Goal: Information Seeking & Learning: Learn about a topic

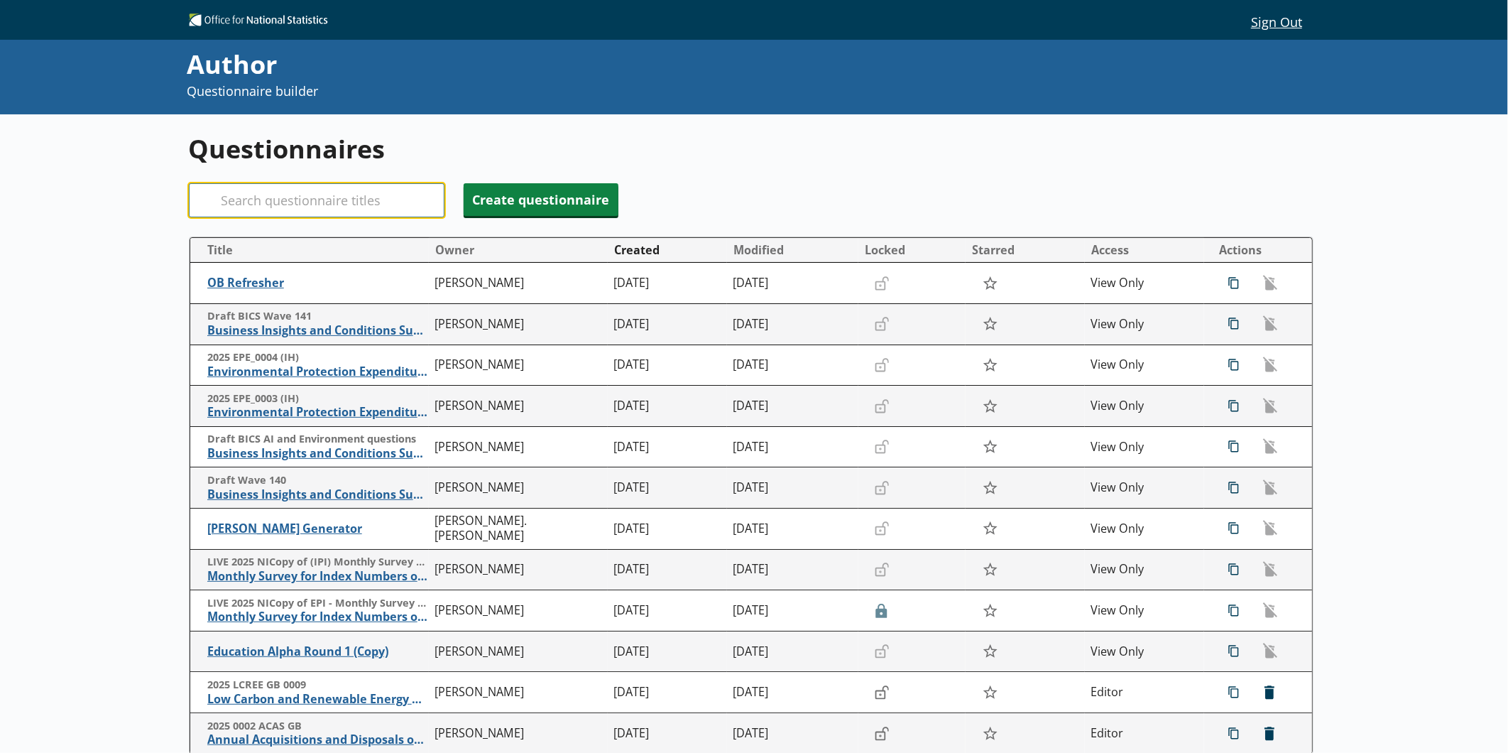
click at [332, 201] on input "Search" at bounding box center [317, 200] width 256 height 34
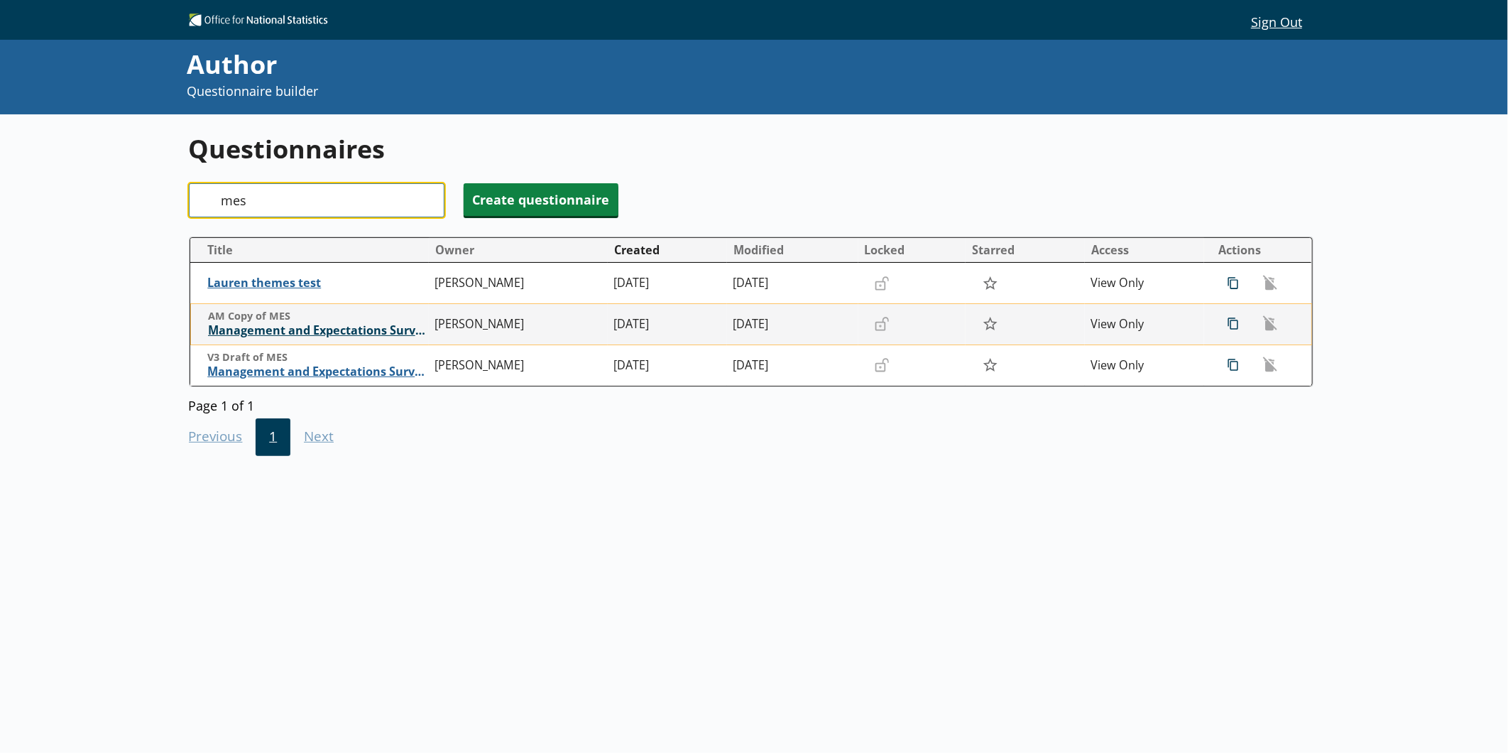
type input "mes"
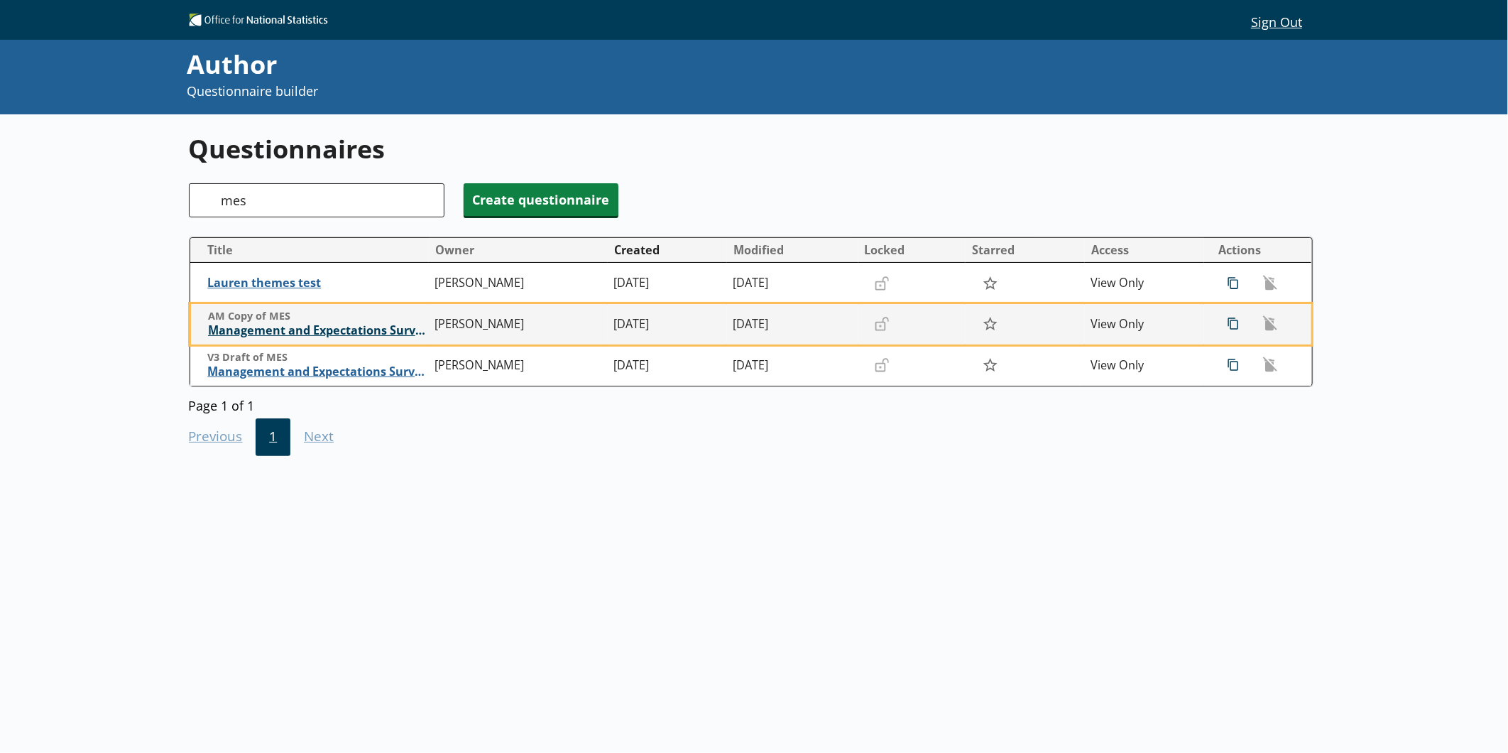
click at [353, 337] on span "Management and Expectations Survey" at bounding box center [318, 330] width 220 height 15
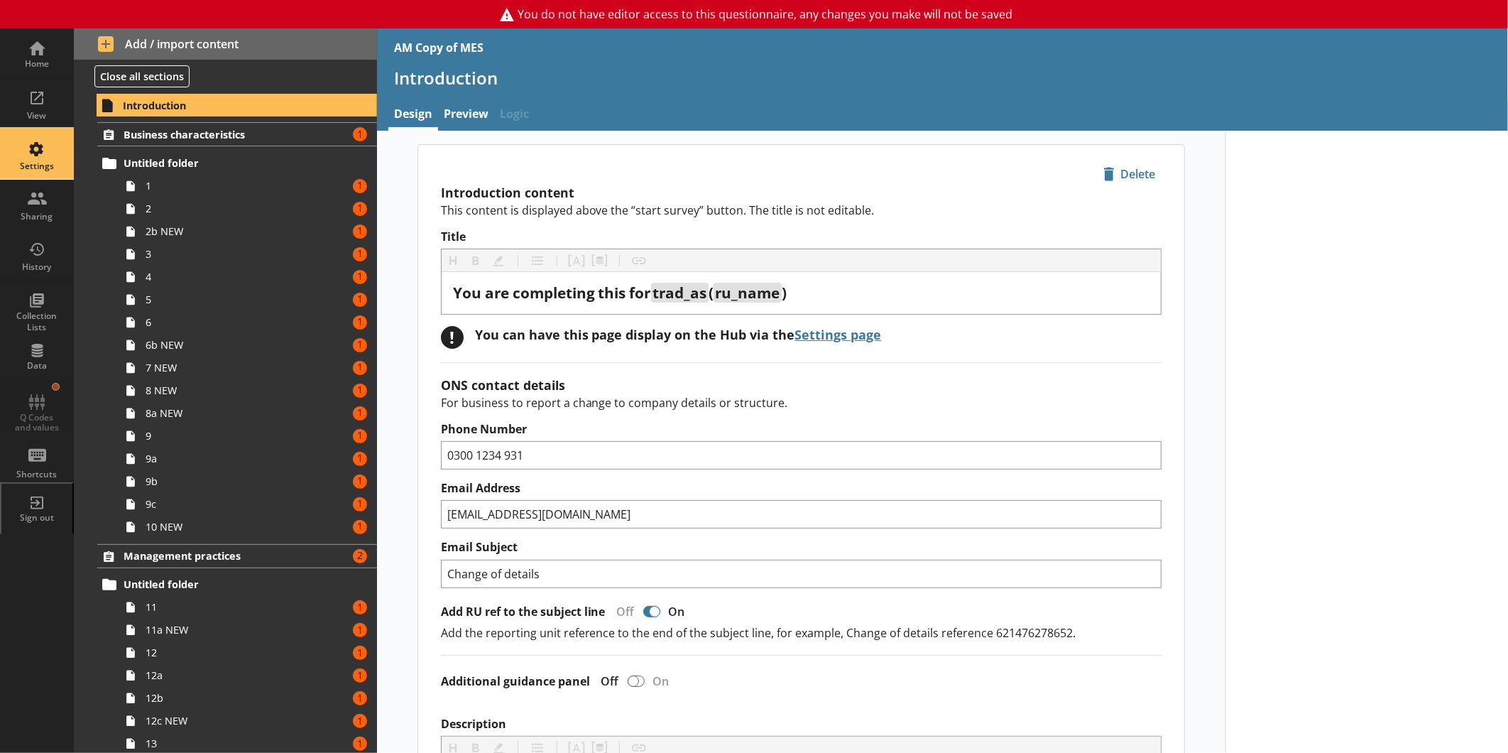
click at [40, 158] on div "Settings" at bounding box center [37, 154] width 50 height 50
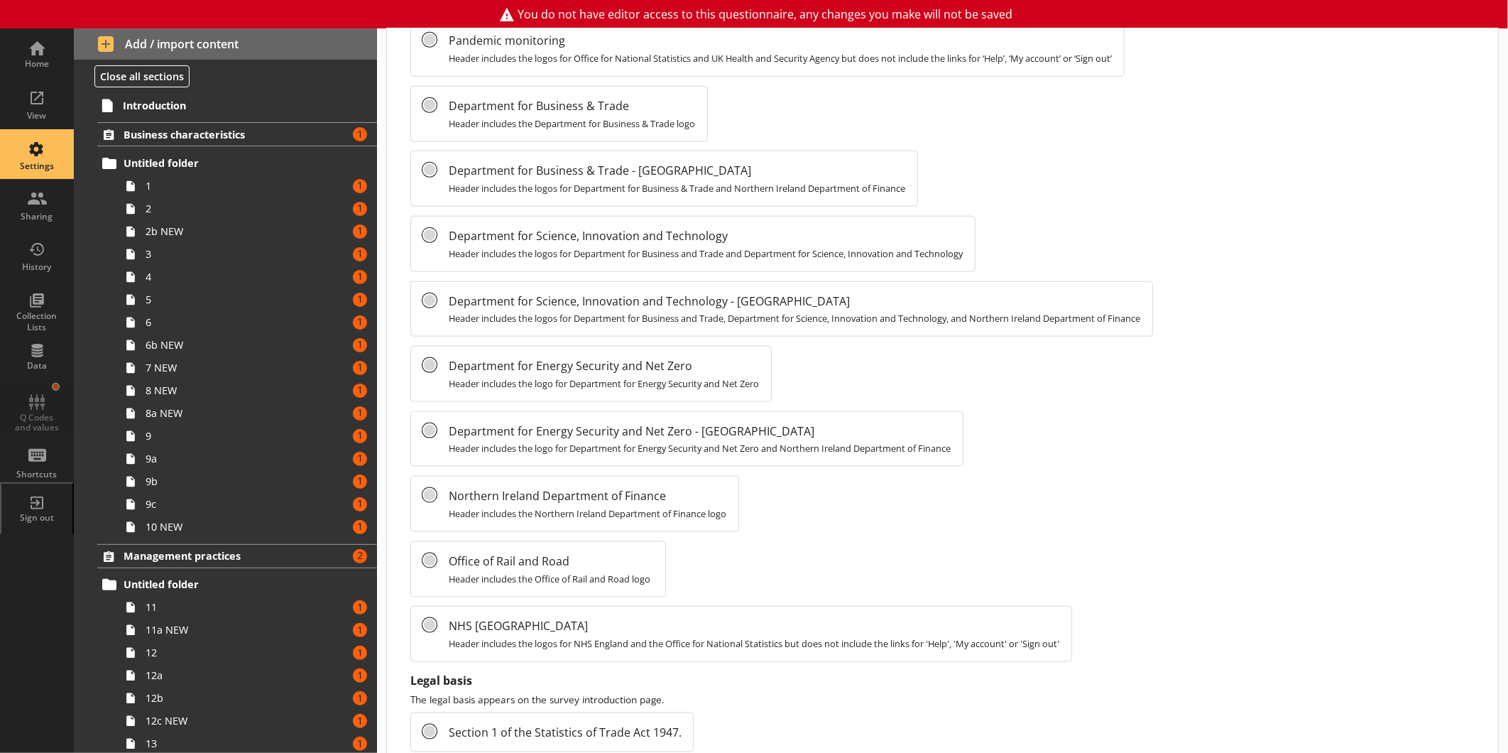
scroll to position [1376, 0]
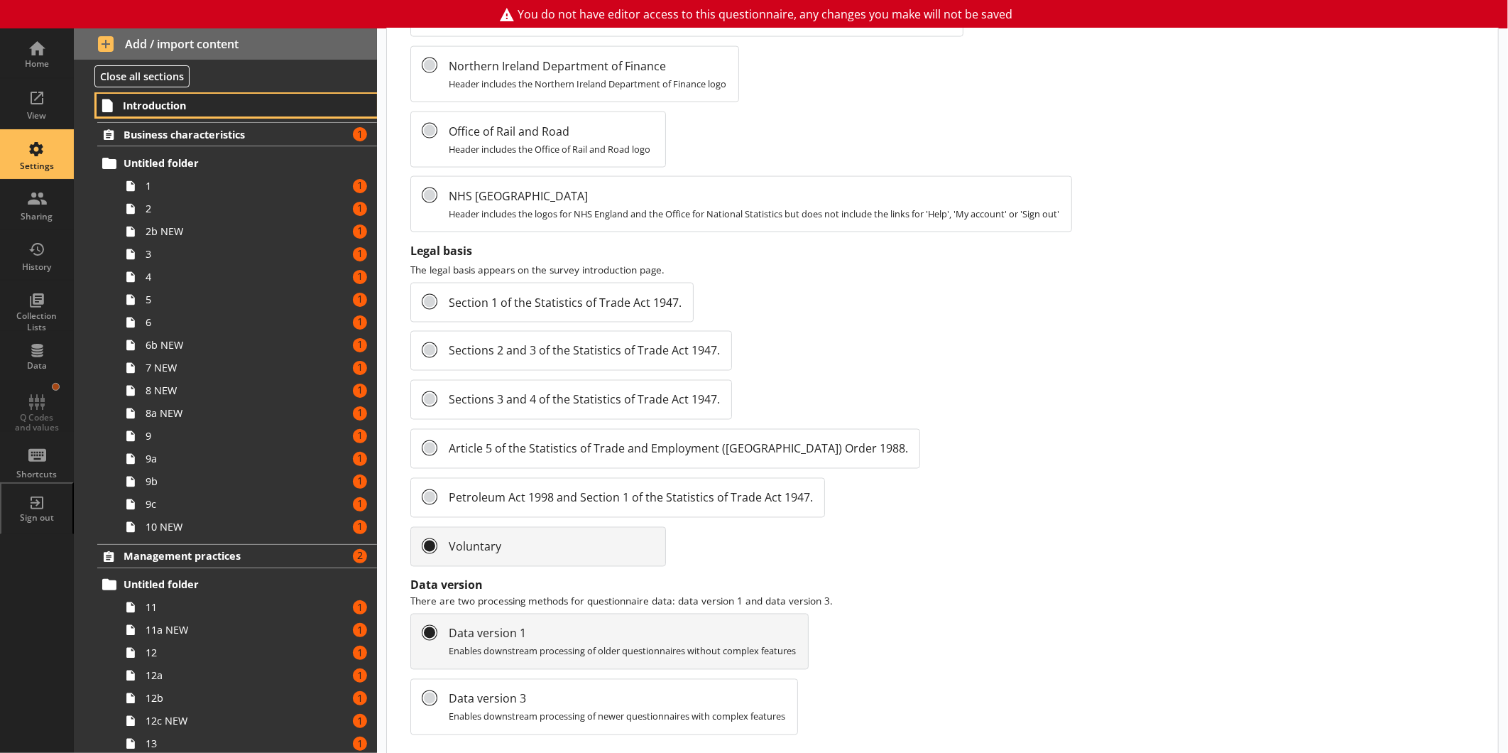
click at [182, 111] on span "Introduction" at bounding box center [224, 105] width 202 height 13
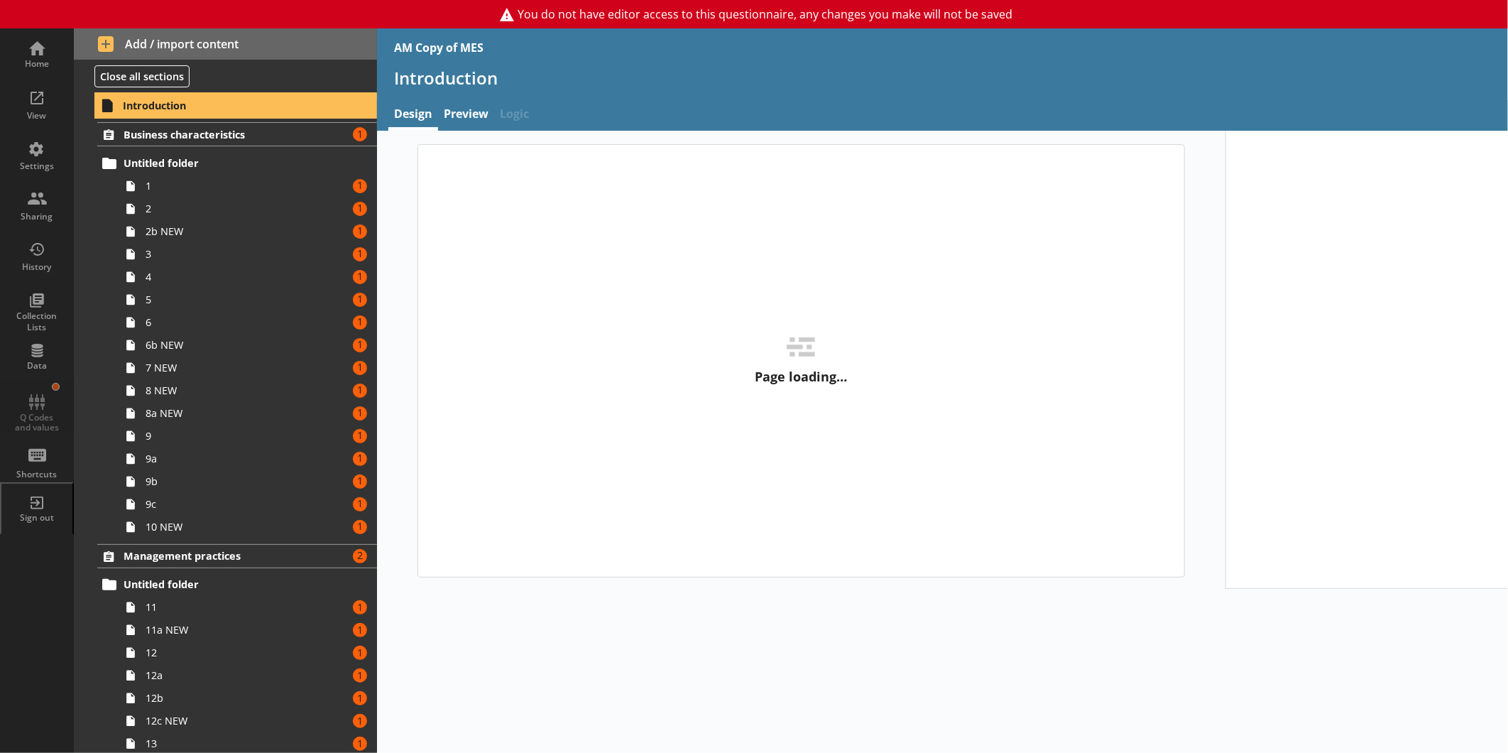
type textarea "x"
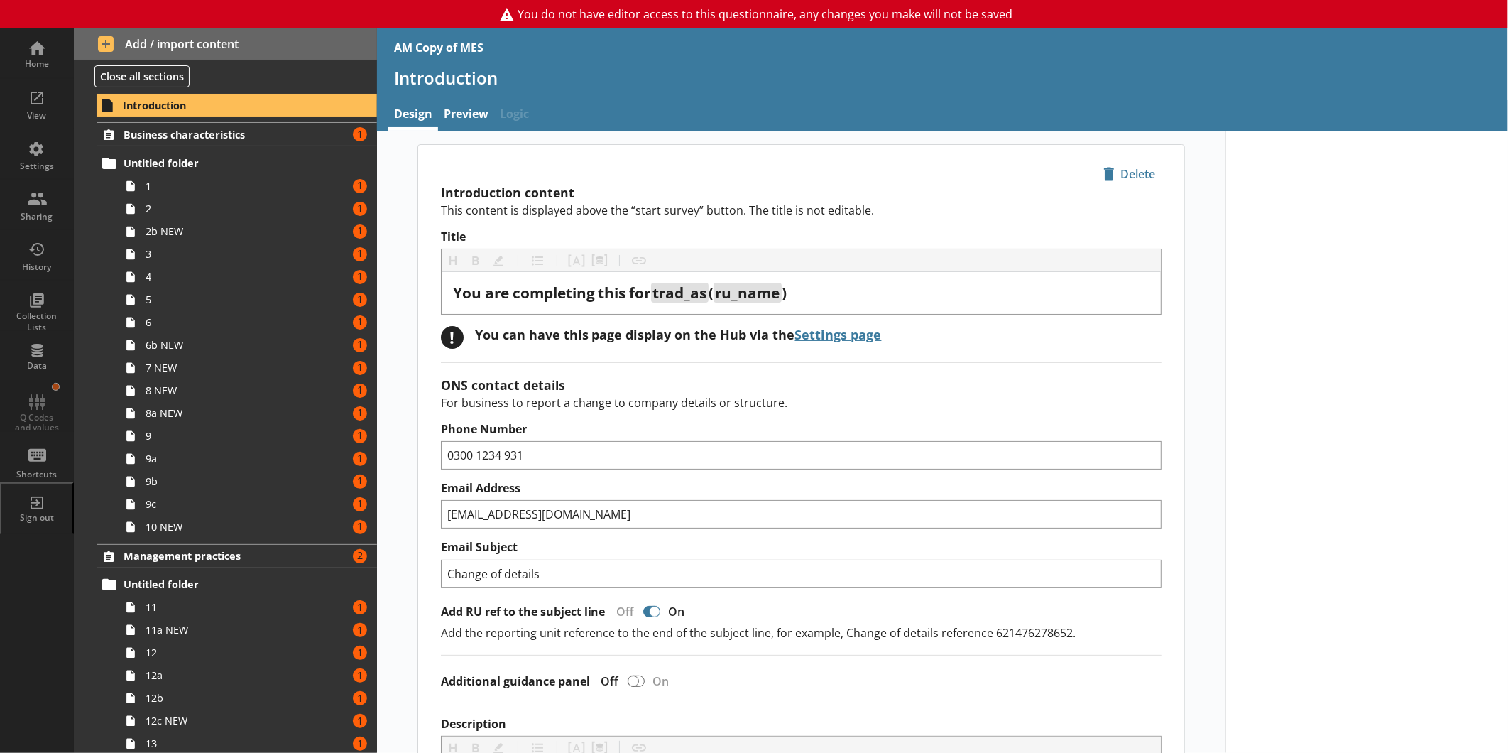
scroll to position [630, 0]
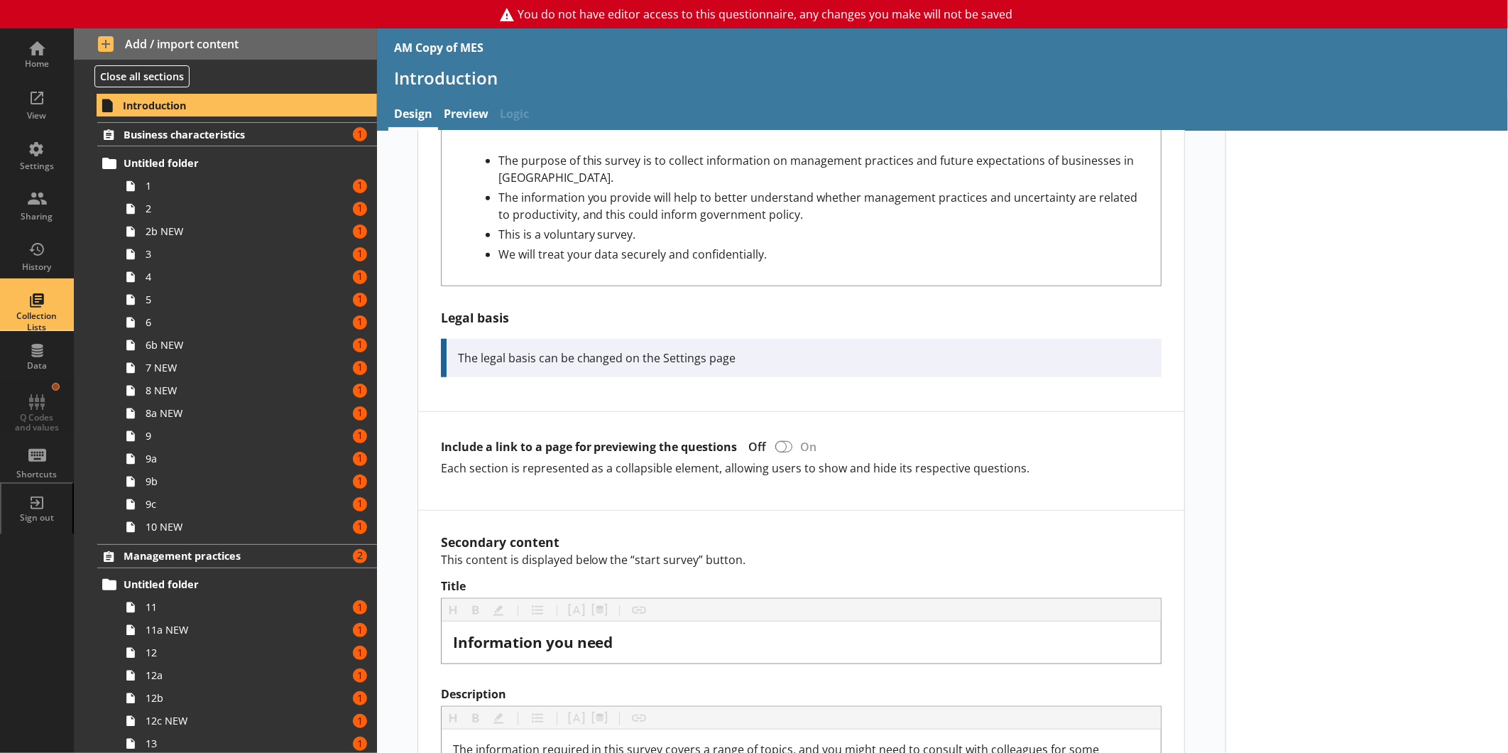
click at [47, 310] on div "Collection Lists" at bounding box center [37, 305] width 50 height 50
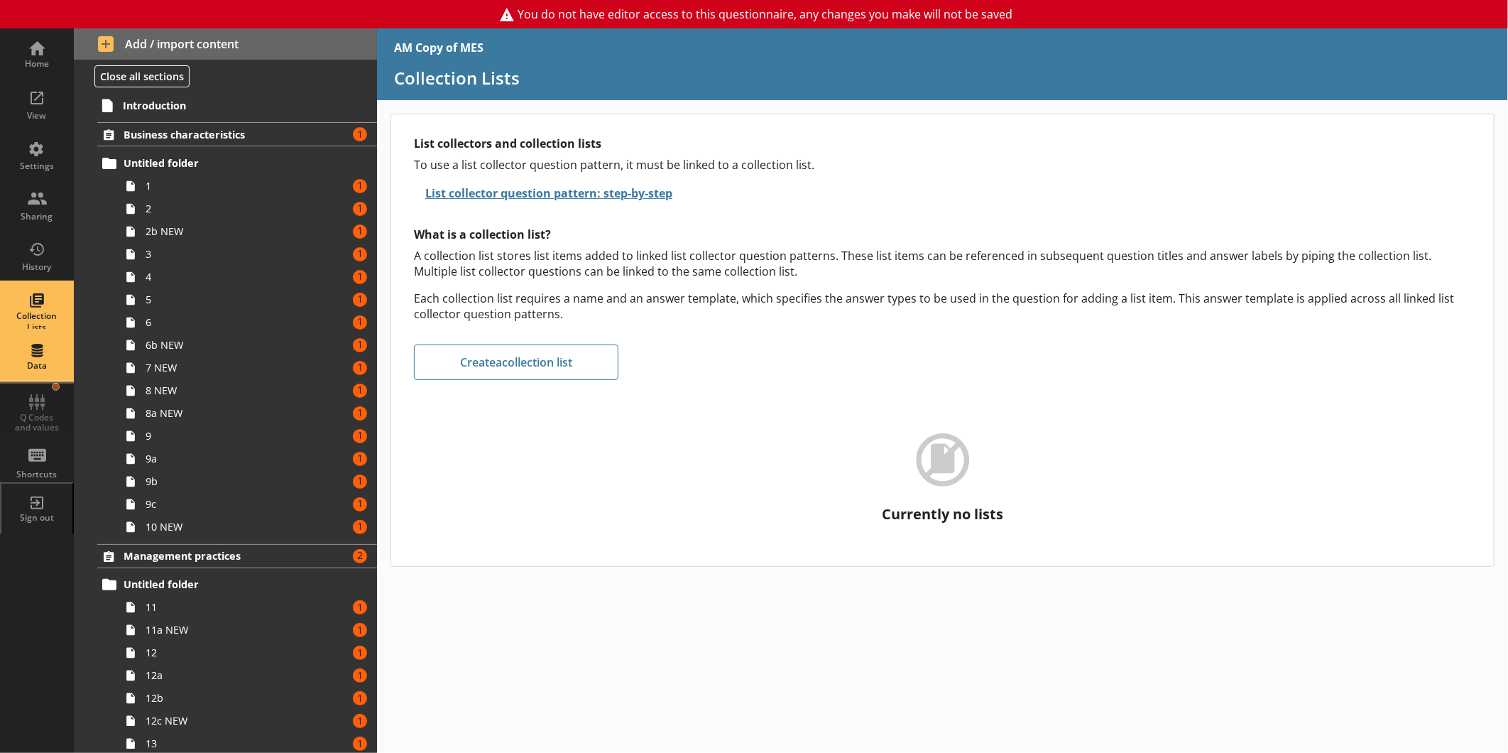
click at [20, 345] on div "Data" at bounding box center [37, 356] width 50 height 50
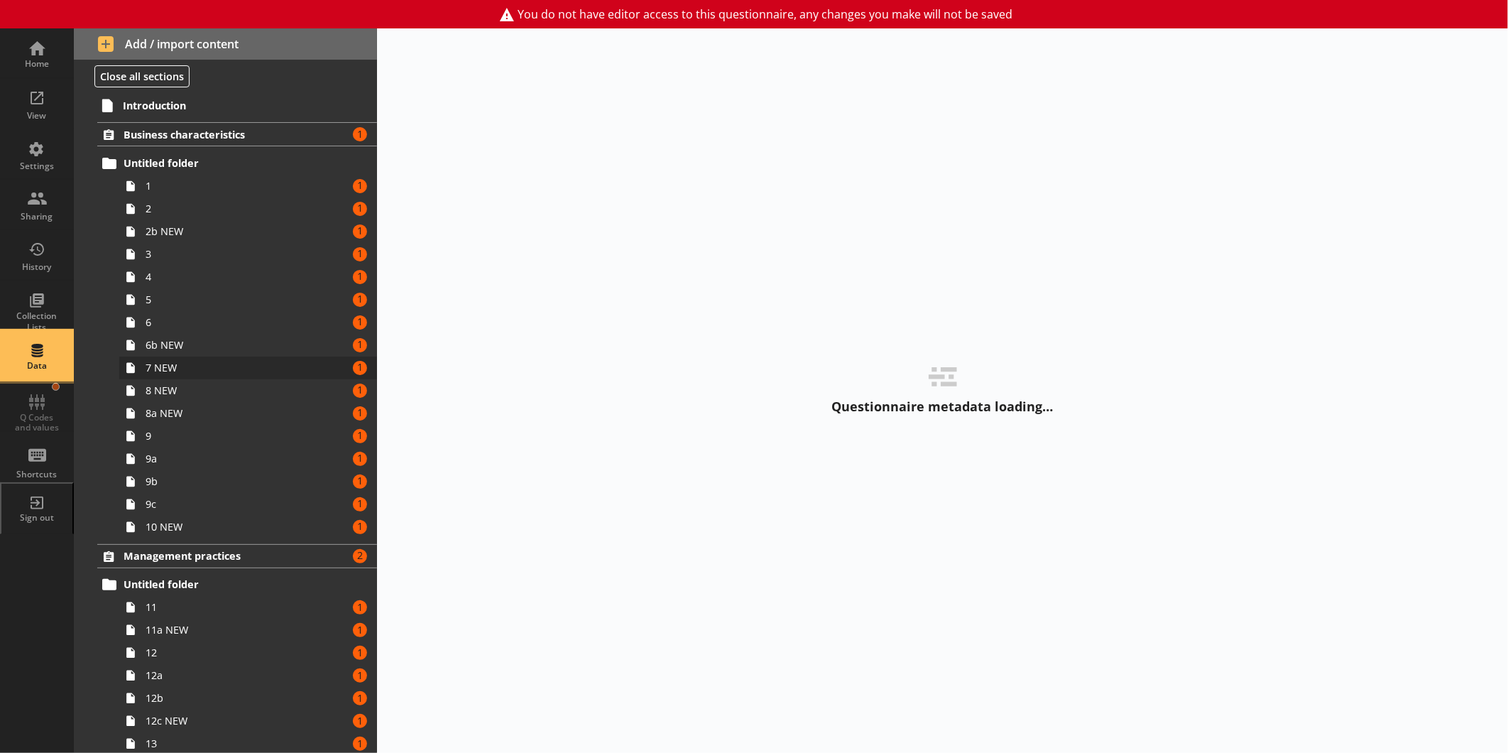
select select "Date"
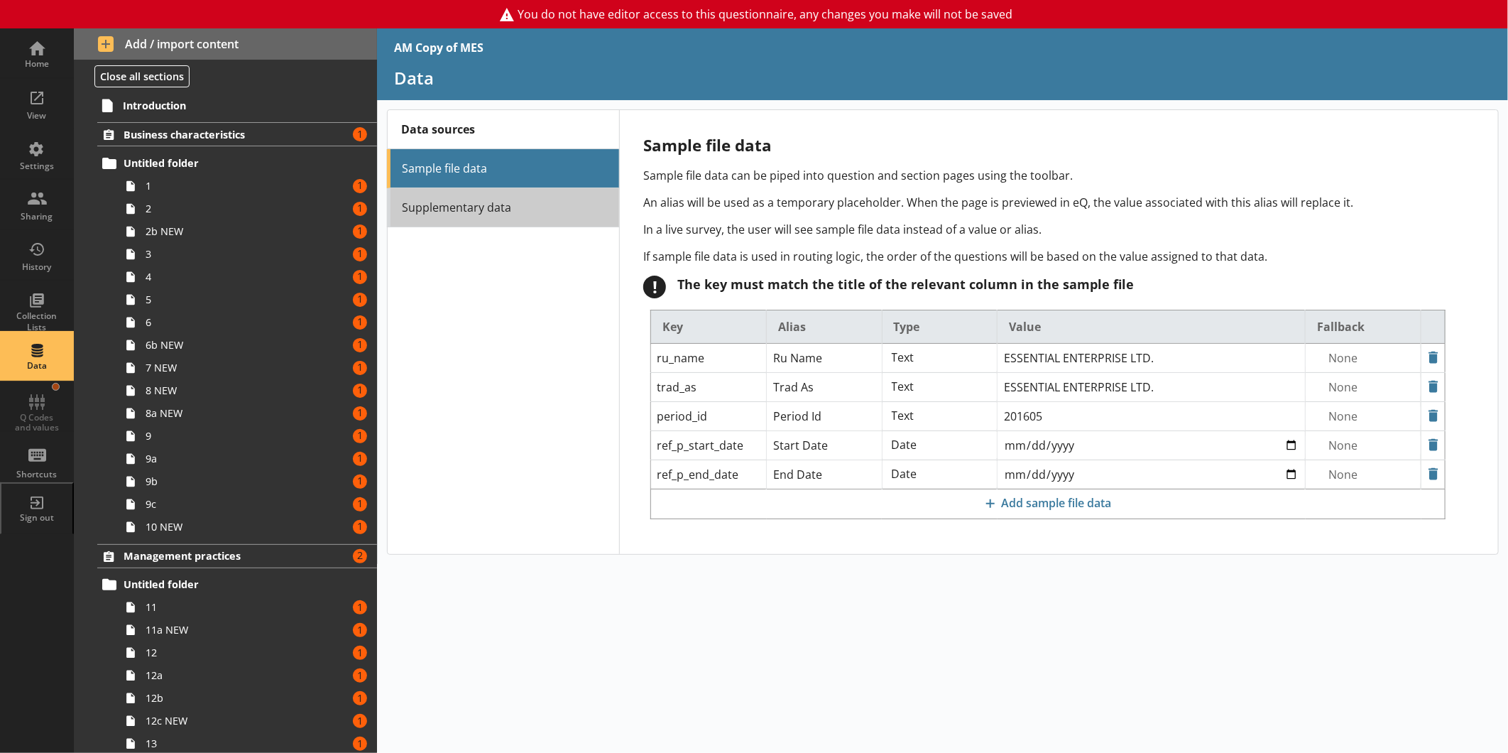
click at [449, 206] on link "Supplementary data" at bounding box center [503, 207] width 232 height 39
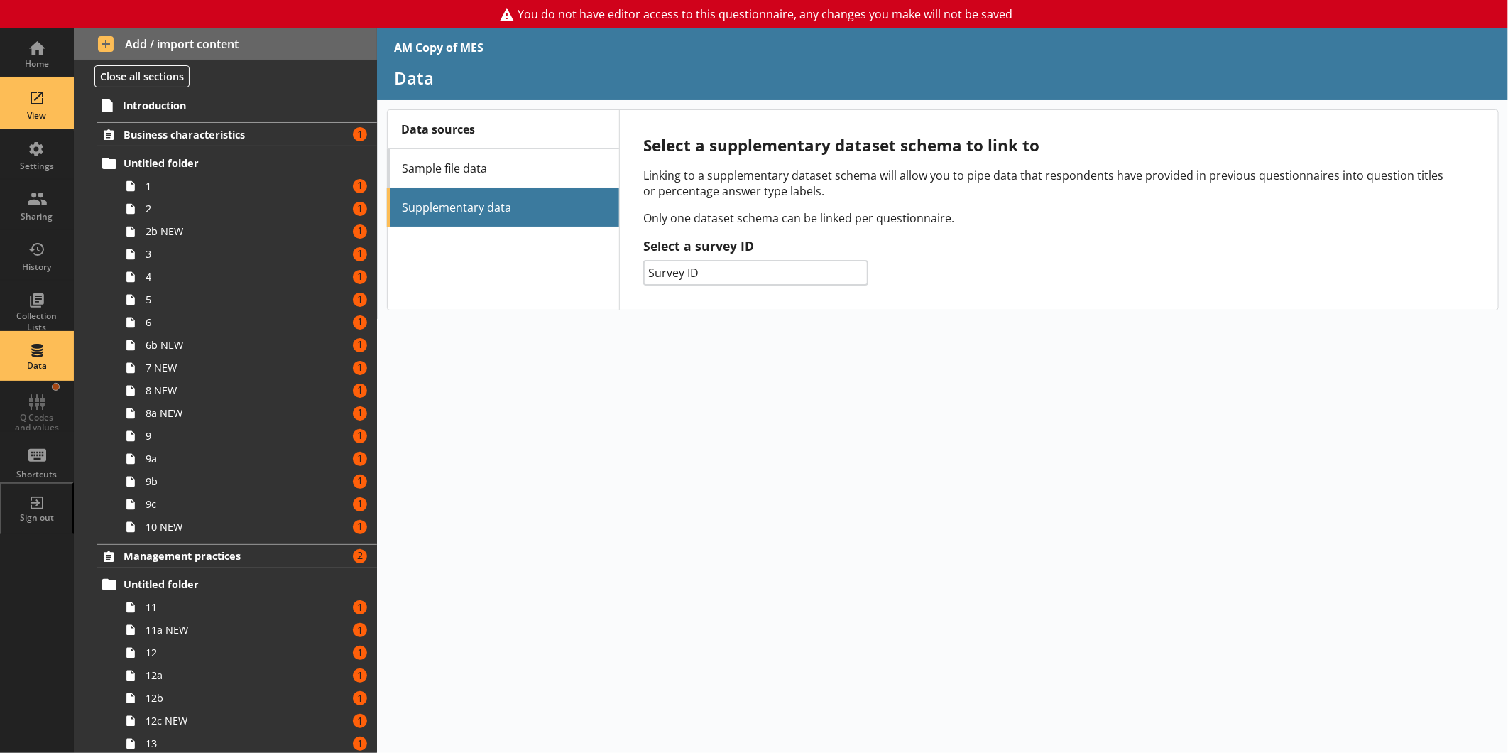
click at [43, 126] on div "View" at bounding box center [37, 104] width 50 height 50
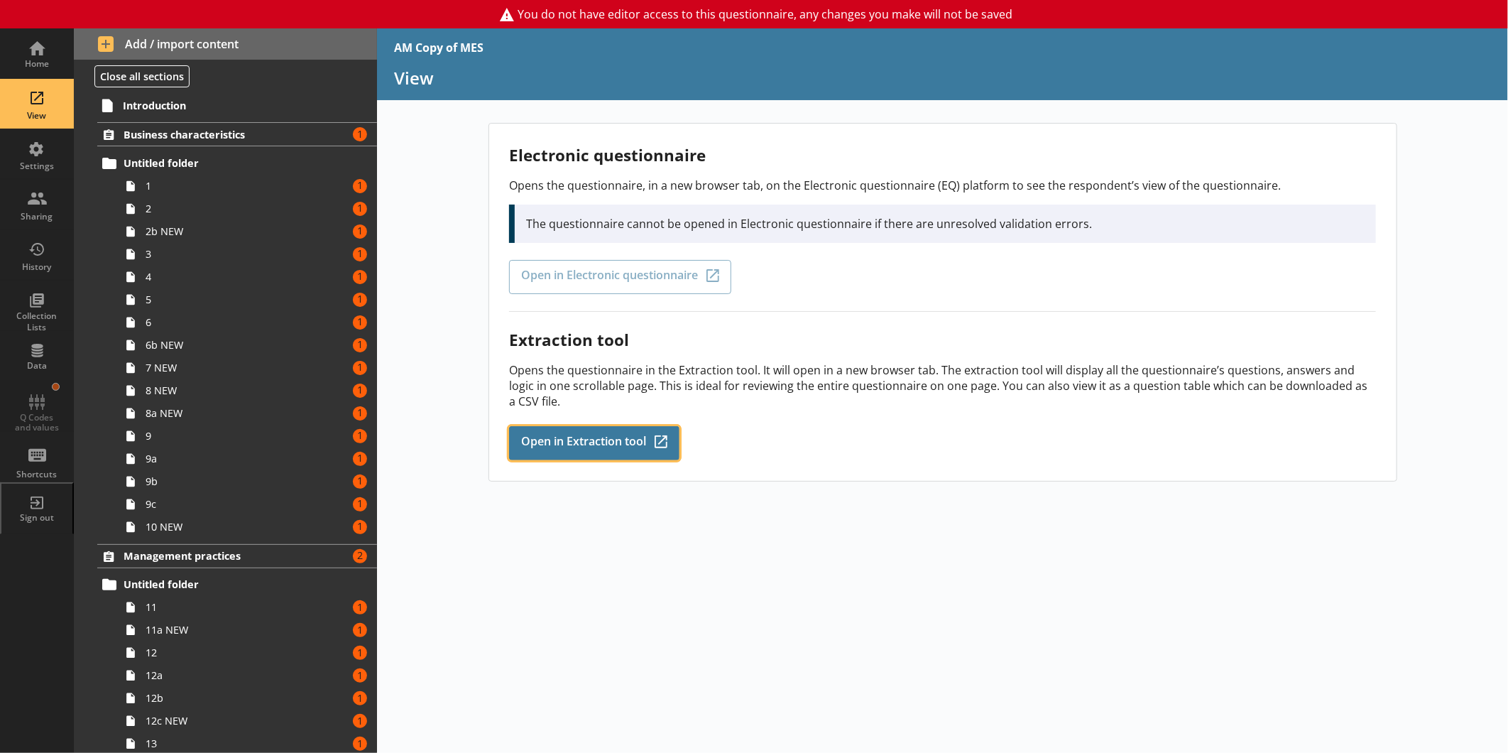
click at [571, 429] on link "Open in Extraction tool Q-Codes_Icon Created with Sketch." at bounding box center [594, 443] width 170 height 34
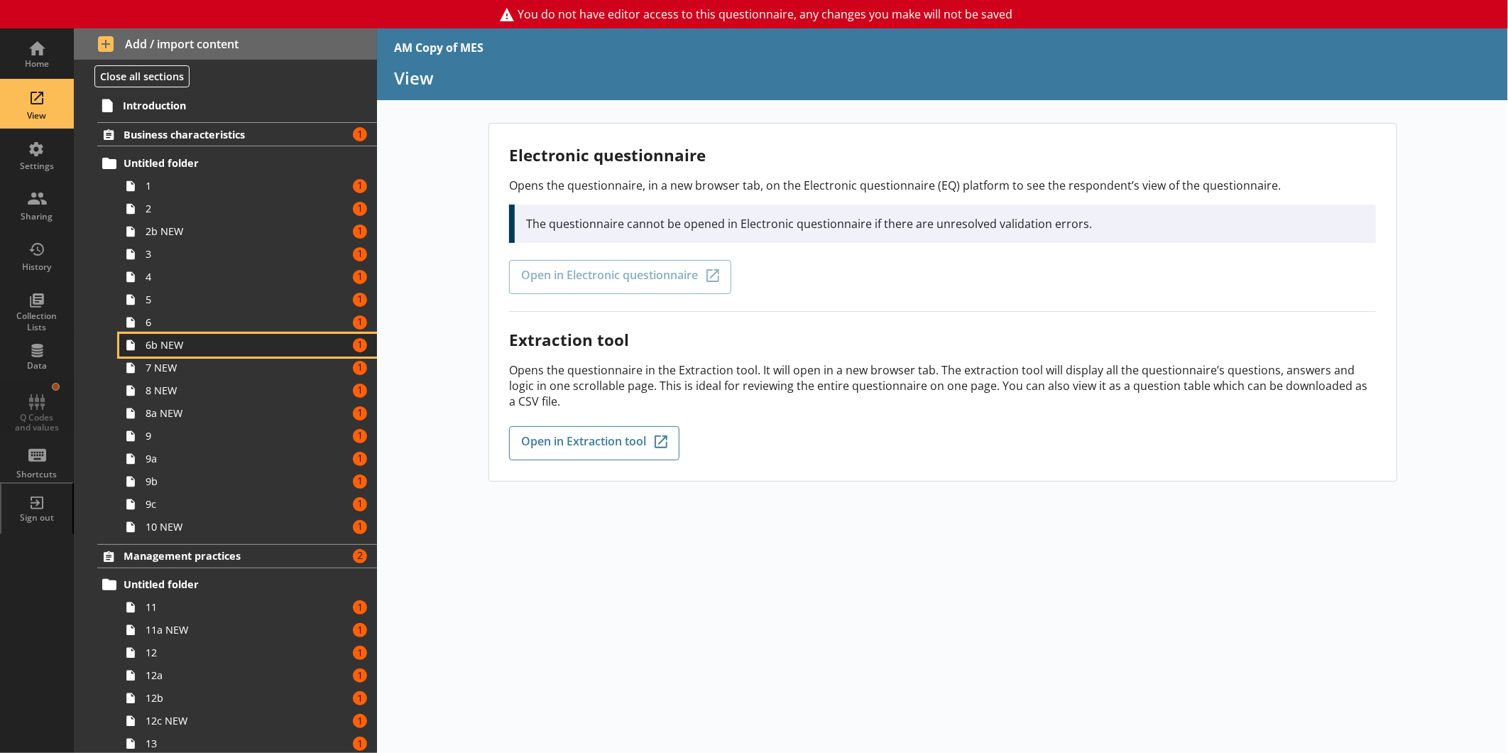
click at [202, 351] on span "6b NEW" at bounding box center [238, 344] width 185 height 13
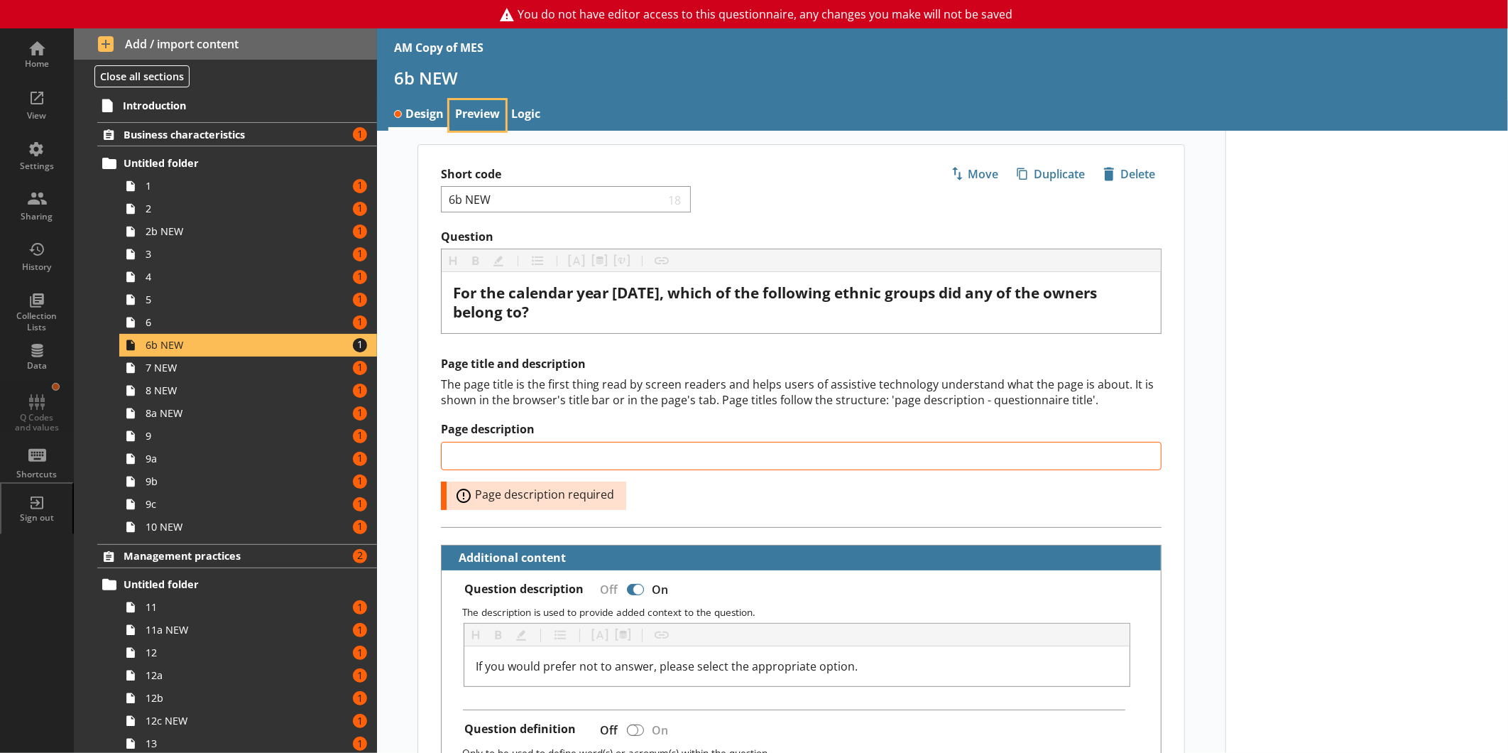
click at [484, 108] on link "Preview" at bounding box center [477, 115] width 56 height 31
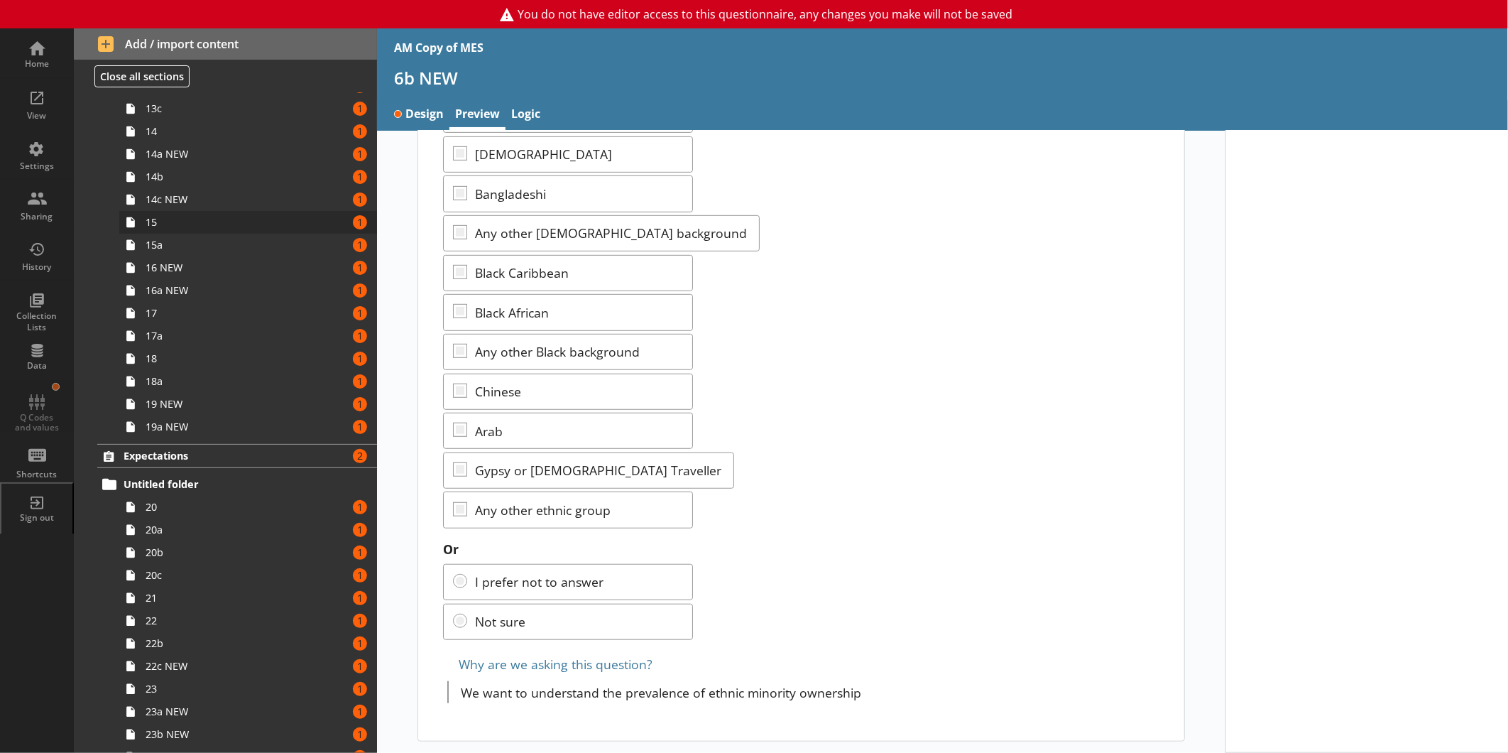
scroll to position [710, 0]
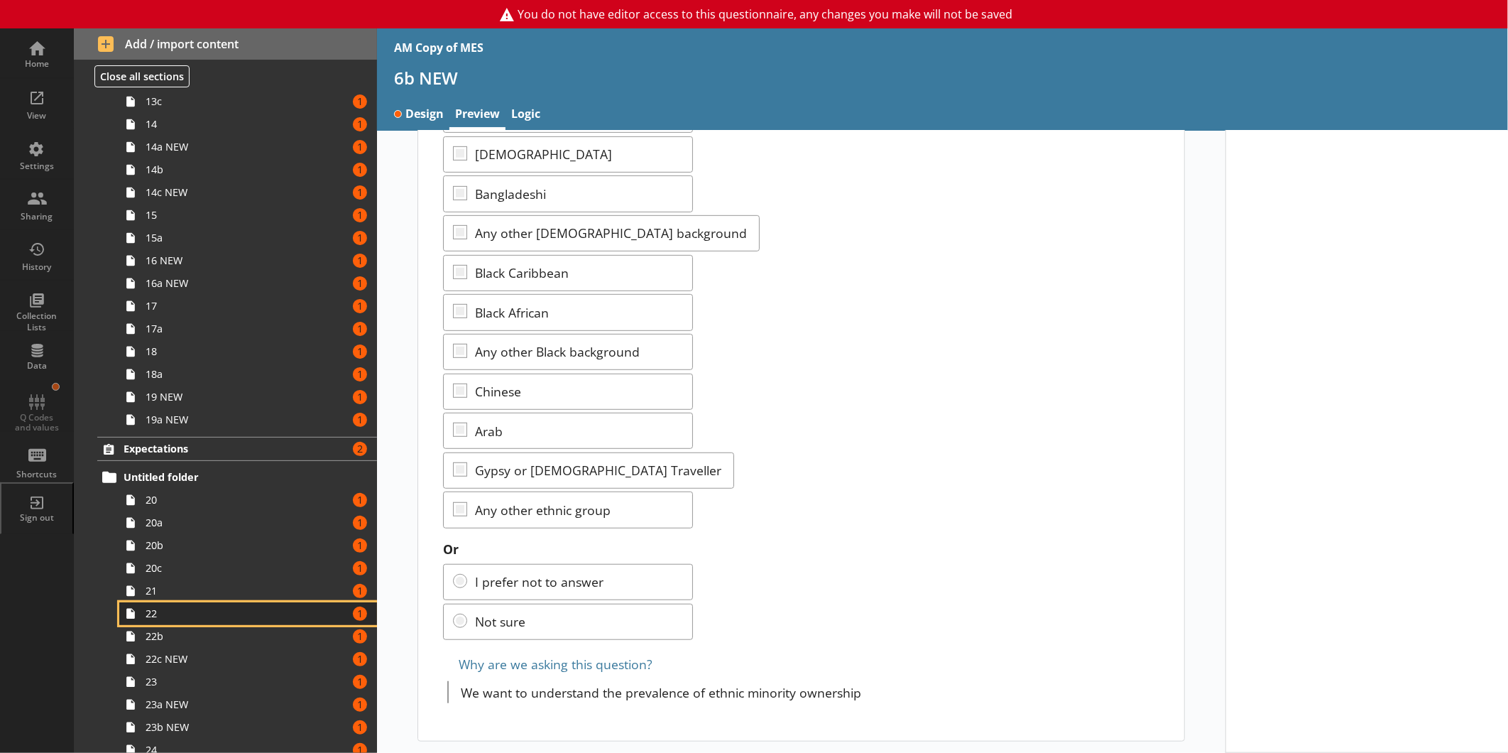
click at [169, 614] on span "22" at bounding box center [238, 612] width 185 height 13
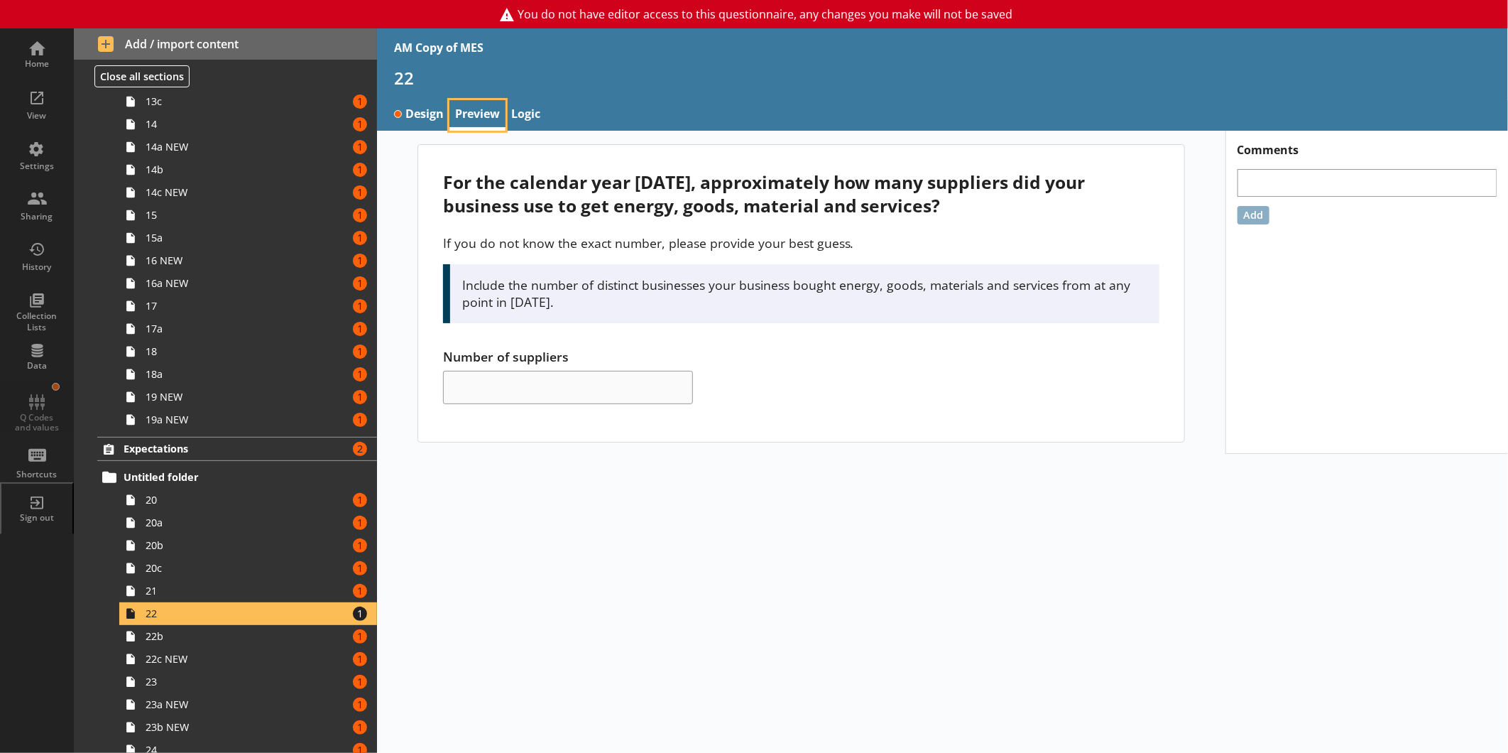
click at [481, 101] on link "Preview" at bounding box center [477, 115] width 56 height 31
click at [420, 105] on link "Design" at bounding box center [418, 115] width 61 height 31
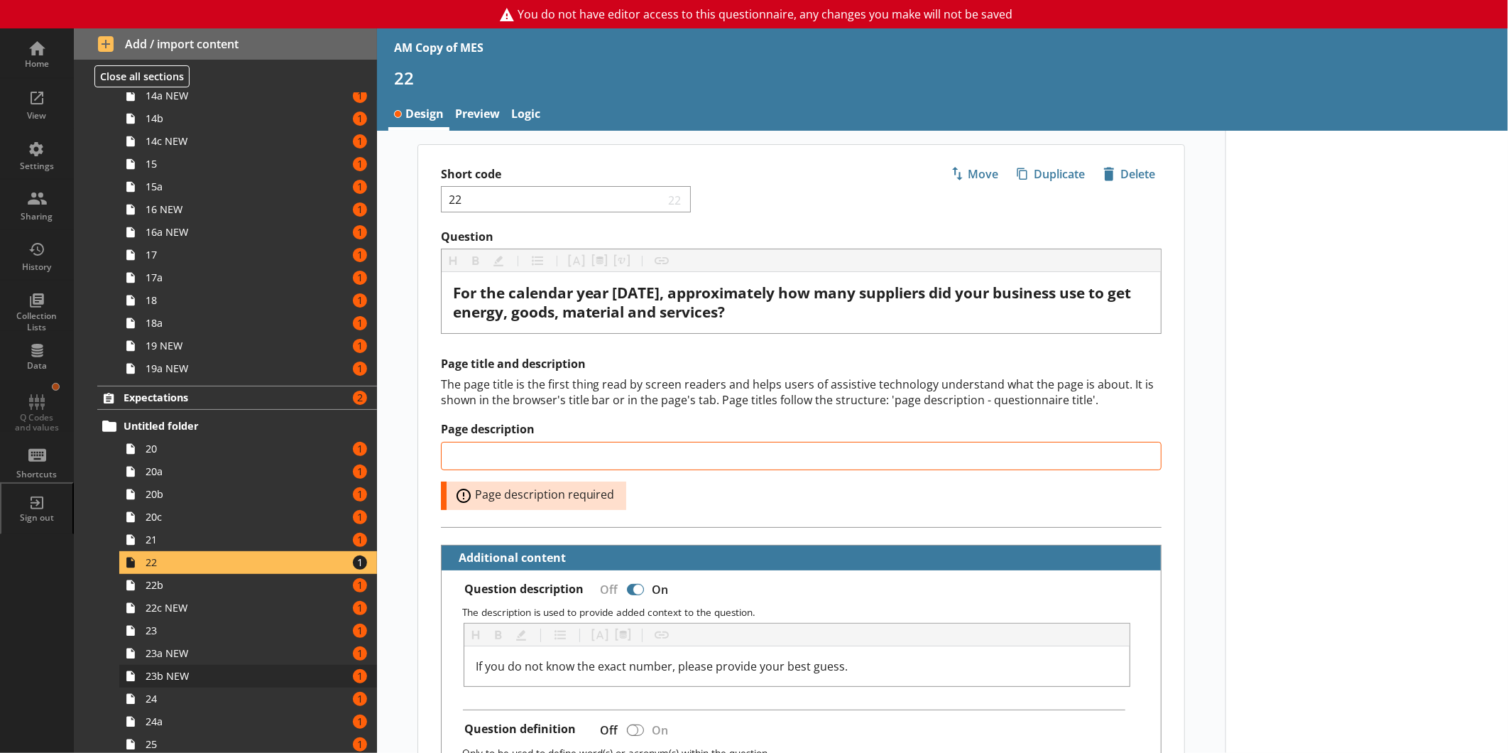
scroll to position [789, 0]
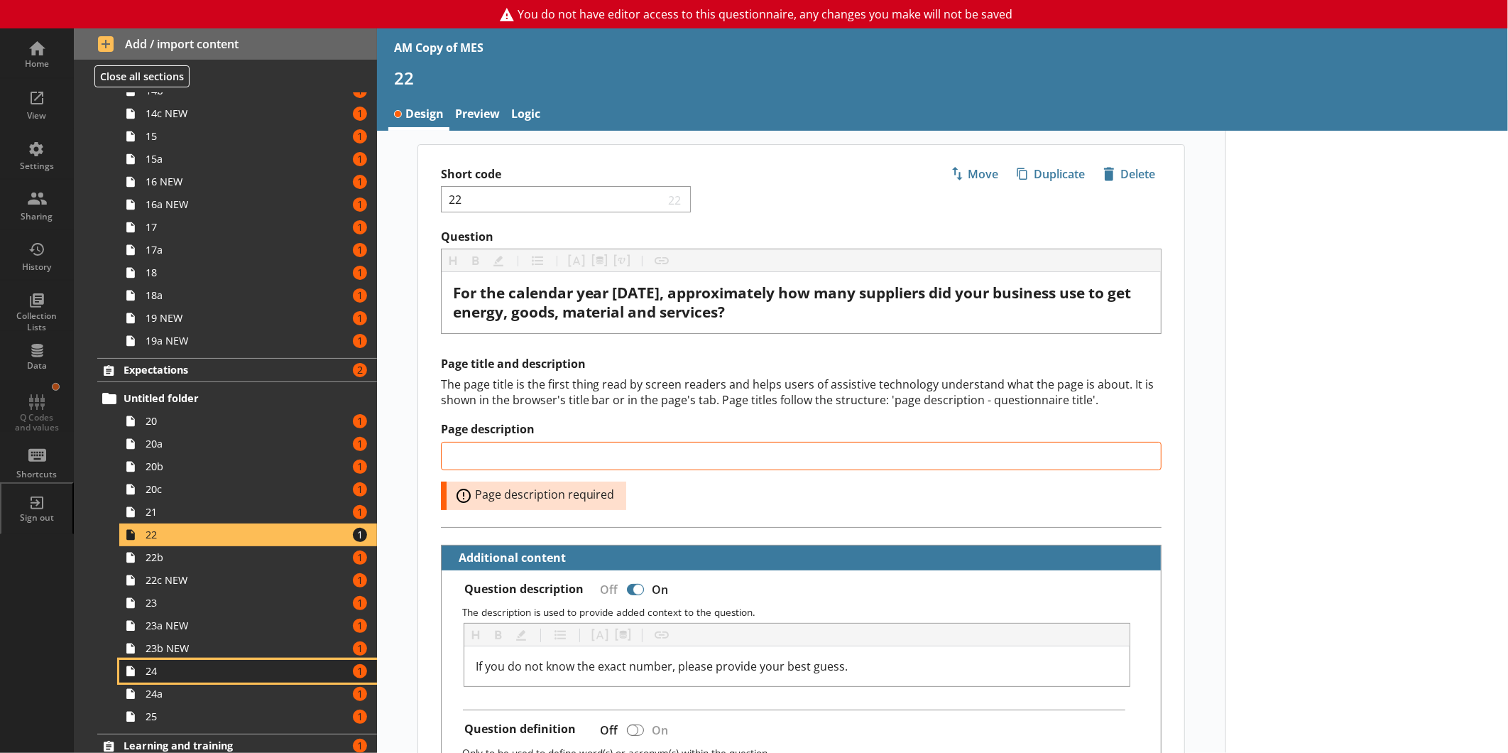
click at [194, 672] on span "24" at bounding box center [238, 670] width 185 height 13
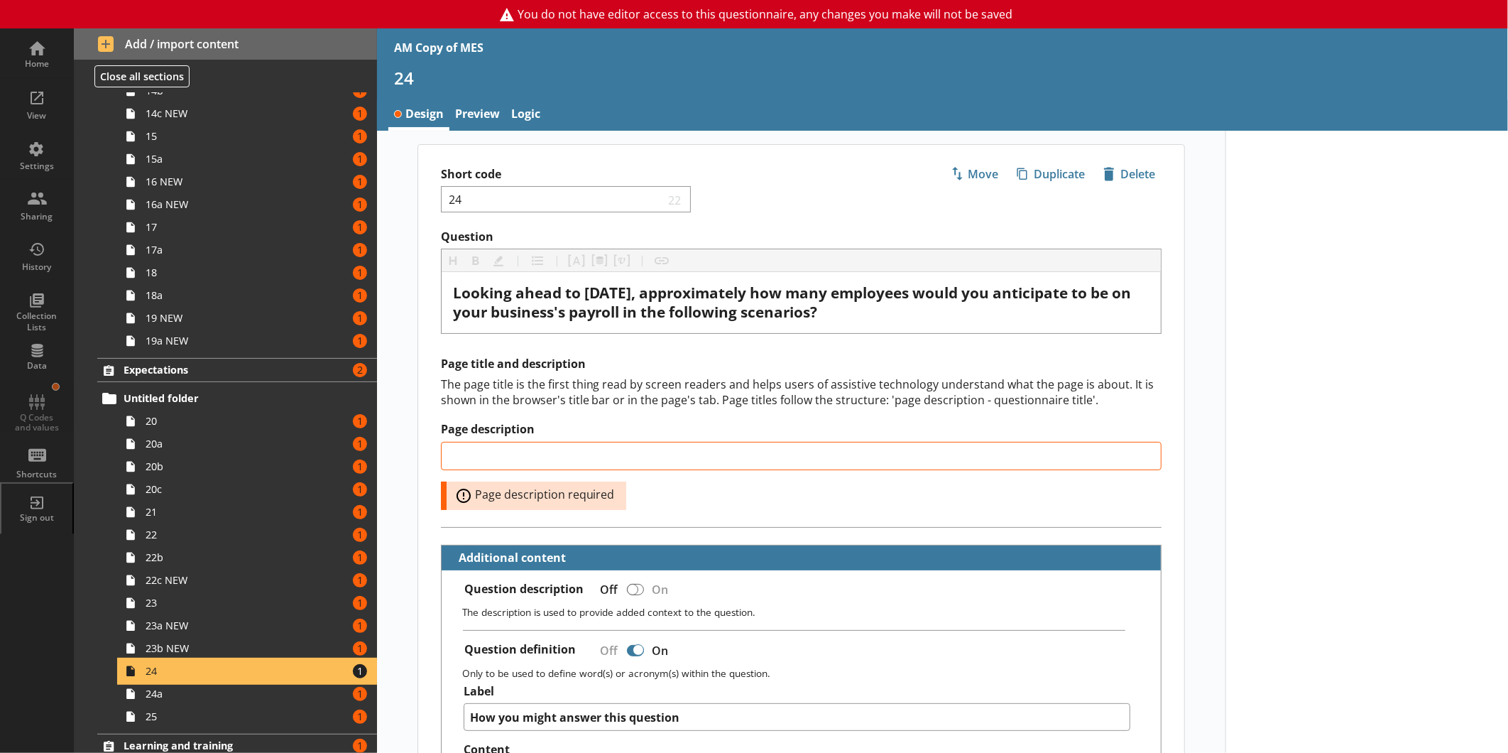
click at [252, 676] on span "24" at bounding box center [238, 670] width 185 height 13
click at [476, 101] on link "Preview" at bounding box center [477, 115] width 56 height 31
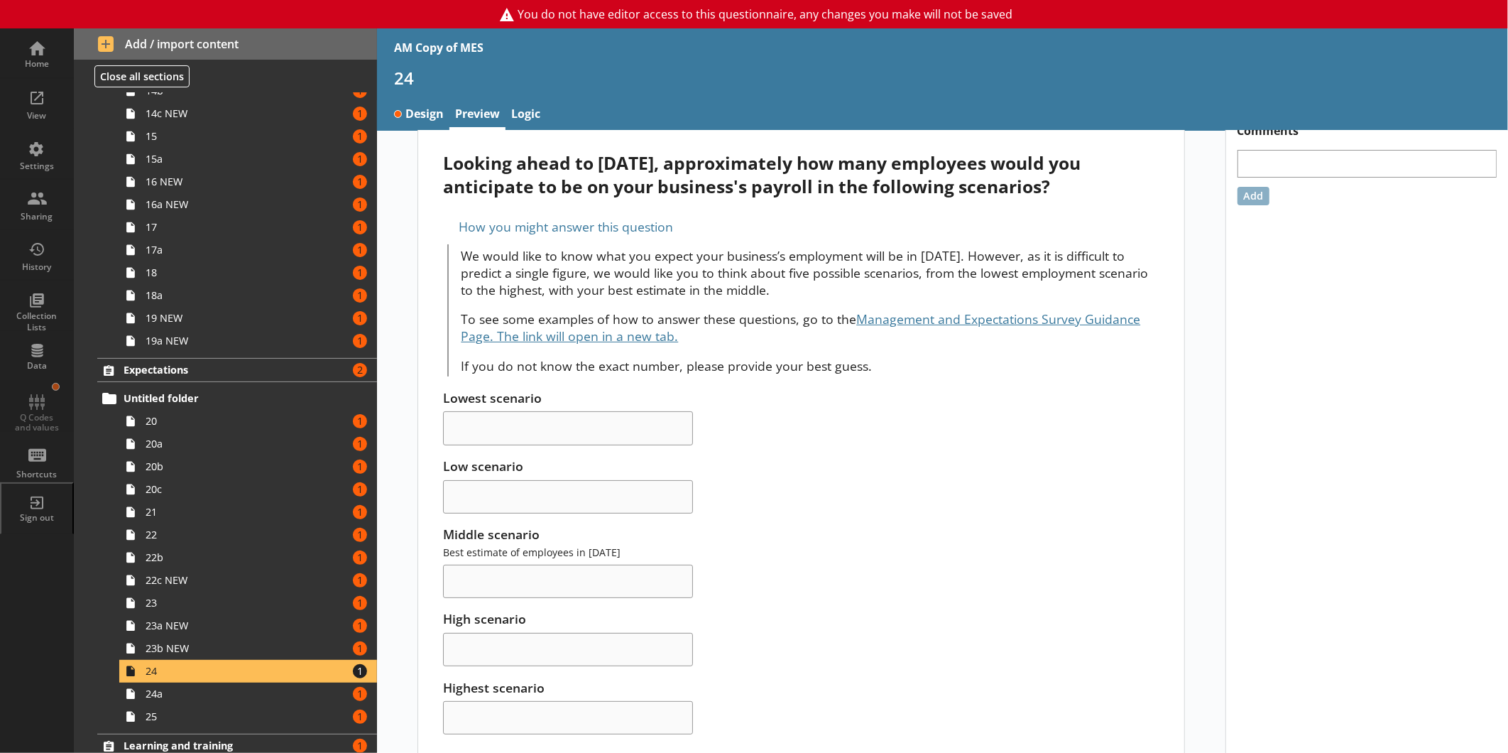
scroll to position [53, 0]
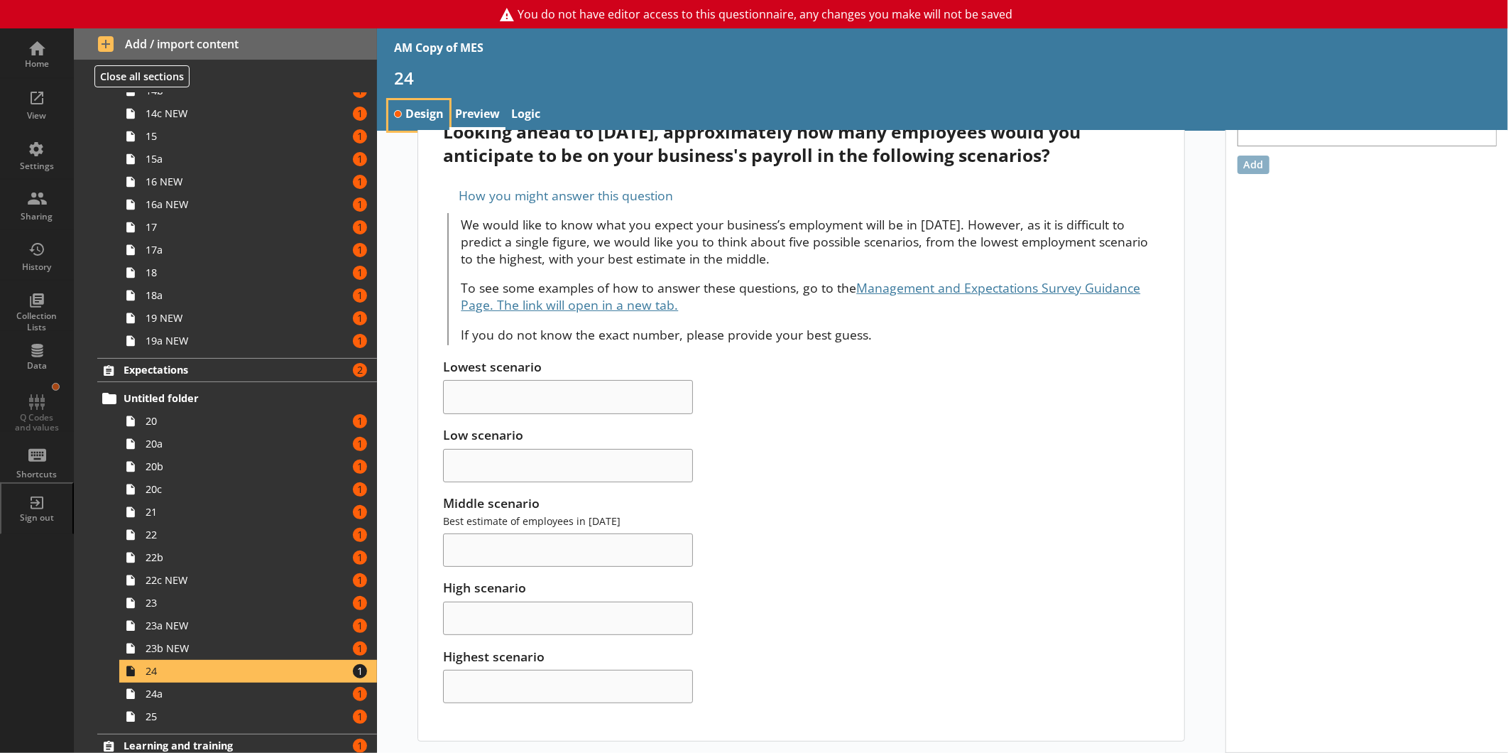
click at [437, 104] on link "Design" at bounding box center [418, 115] width 61 height 31
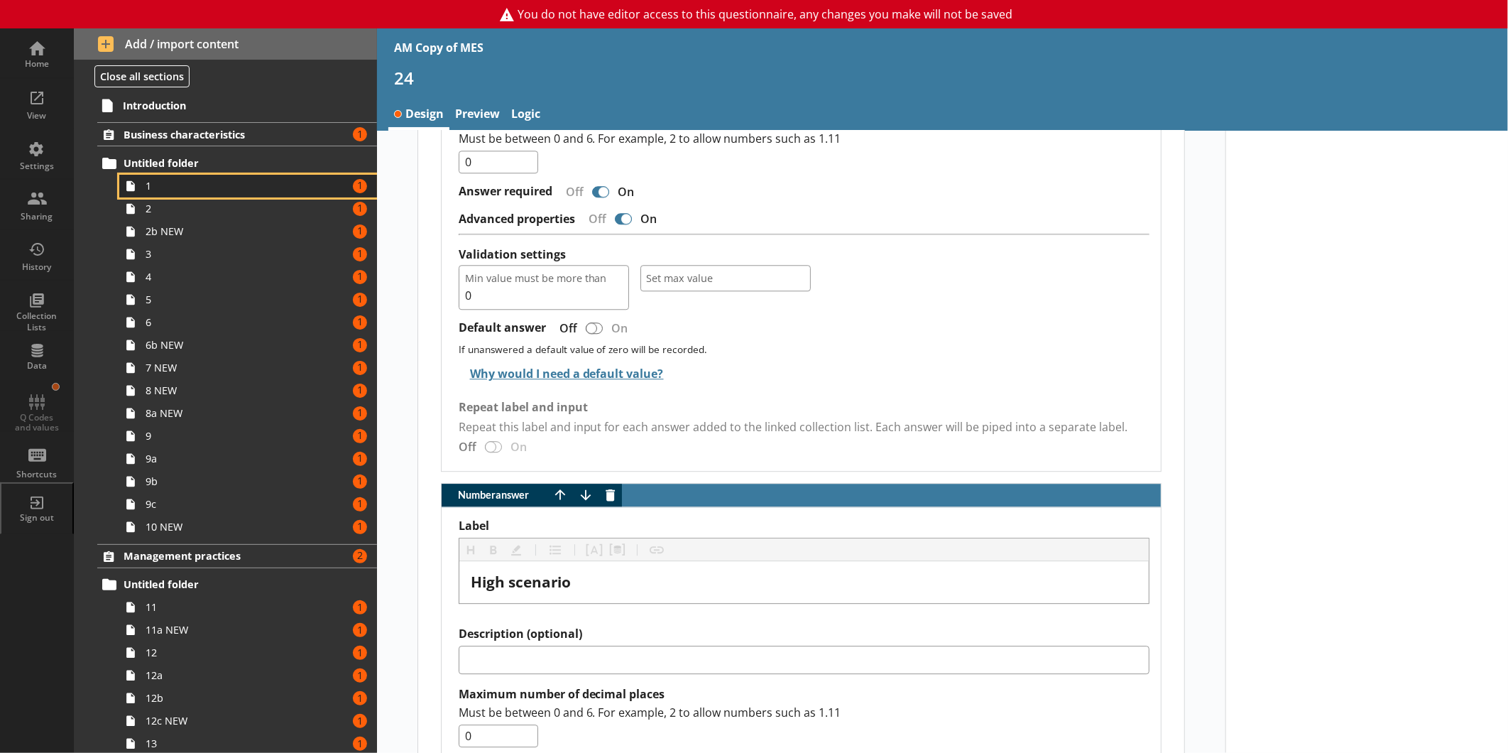
click at [201, 187] on span "1" at bounding box center [238, 185] width 185 height 13
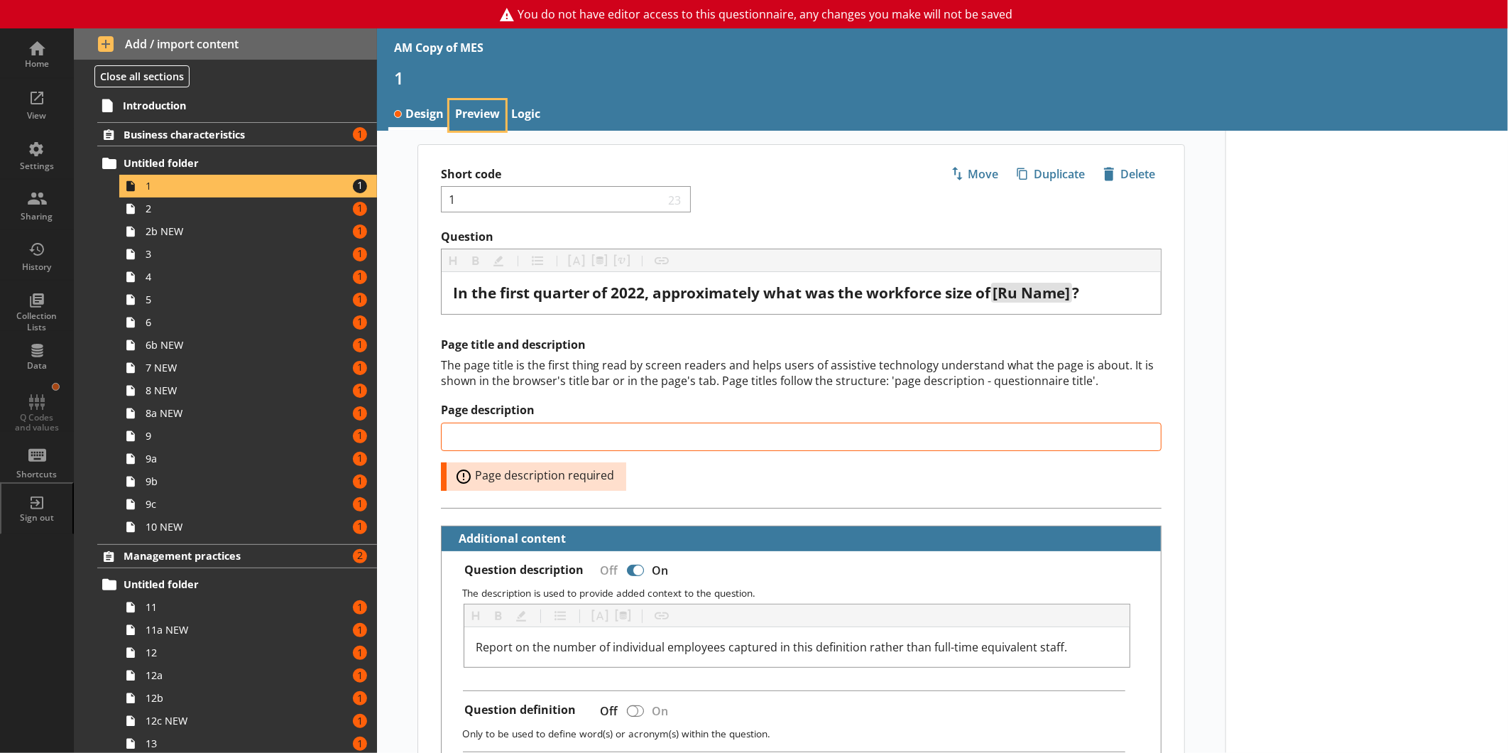
click at [464, 114] on link "Preview" at bounding box center [477, 115] width 56 height 31
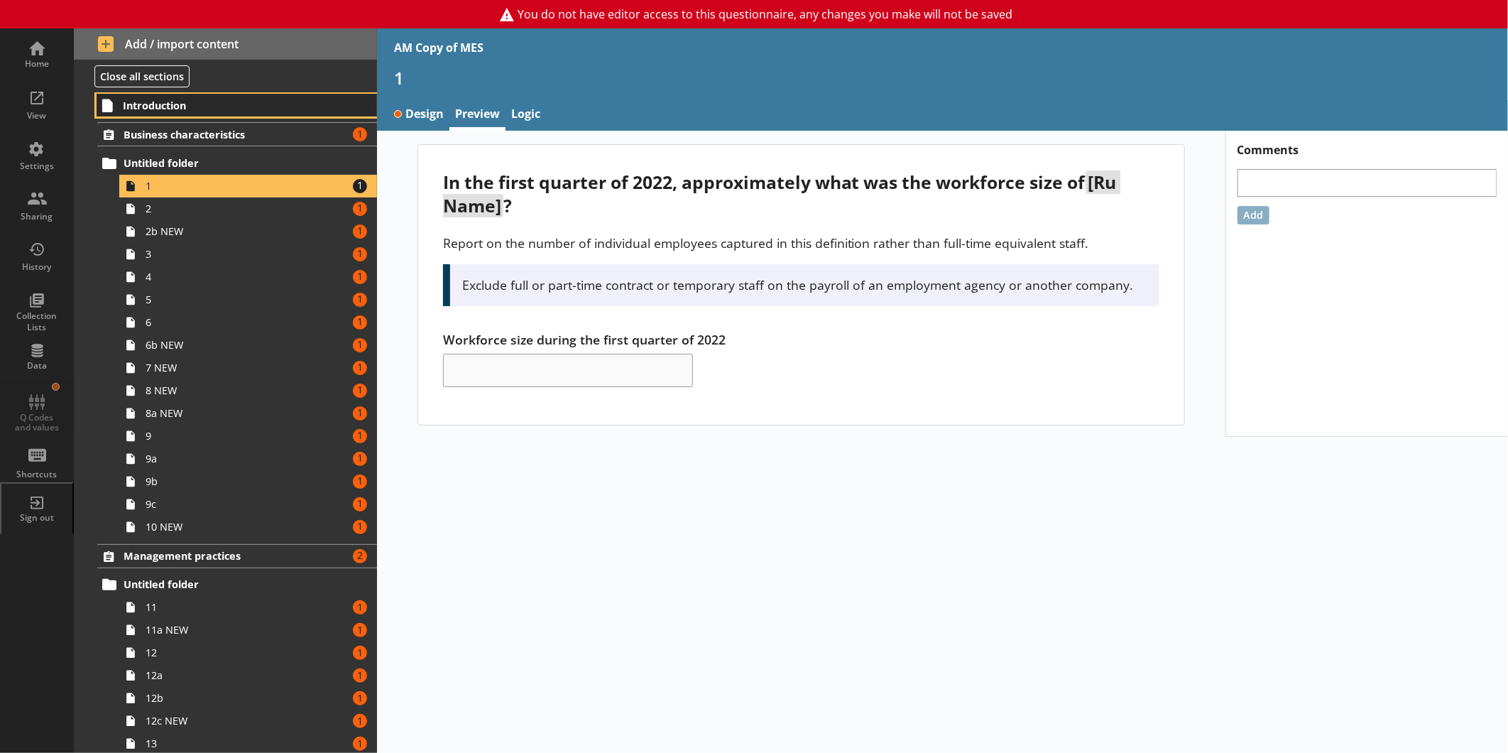
click at [168, 110] on span "Introduction" at bounding box center [224, 105] width 202 height 13
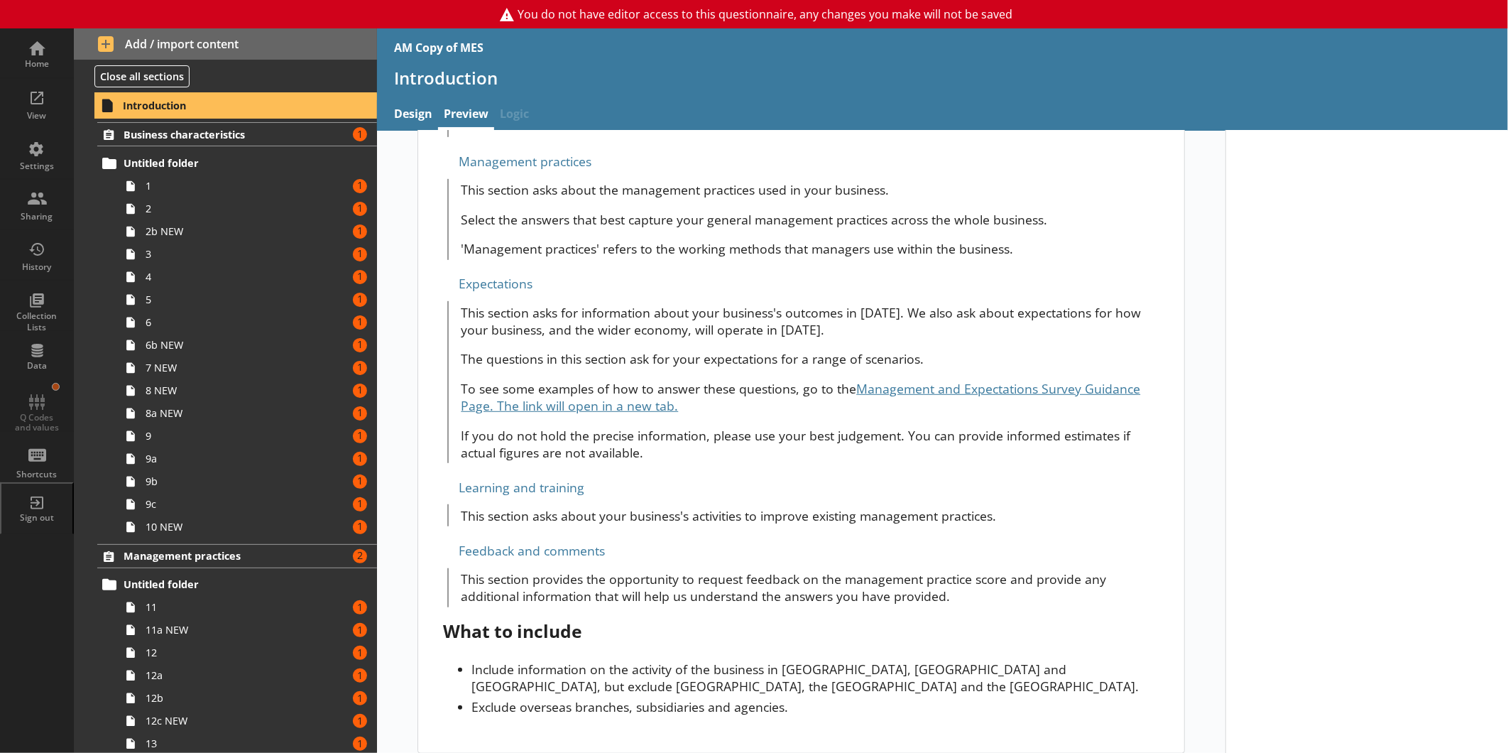
scroll to position [472, 0]
click at [231, 139] on span "Business characteristics" at bounding box center [225, 134] width 202 height 13
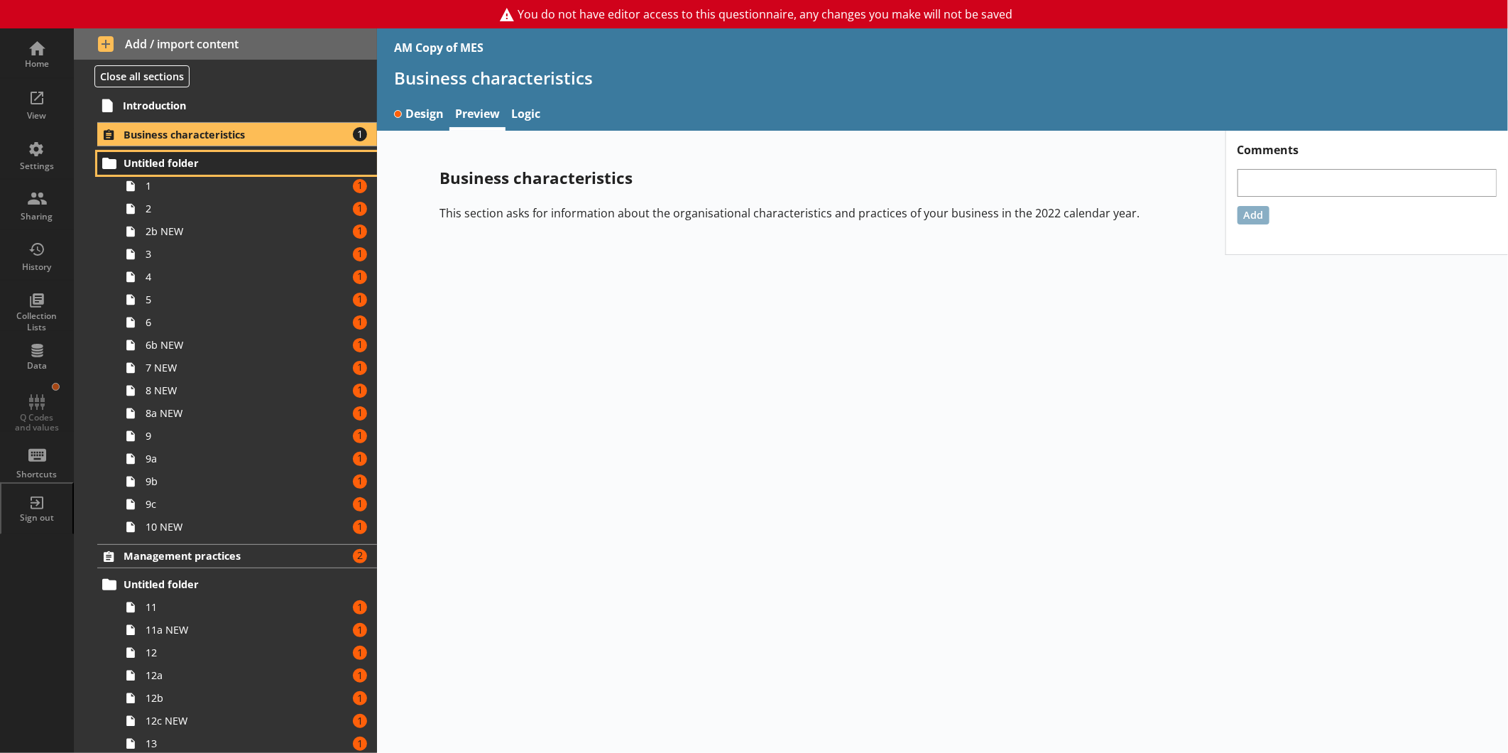
click at [224, 163] on span "Untitled folder" at bounding box center [225, 162] width 202 height 13
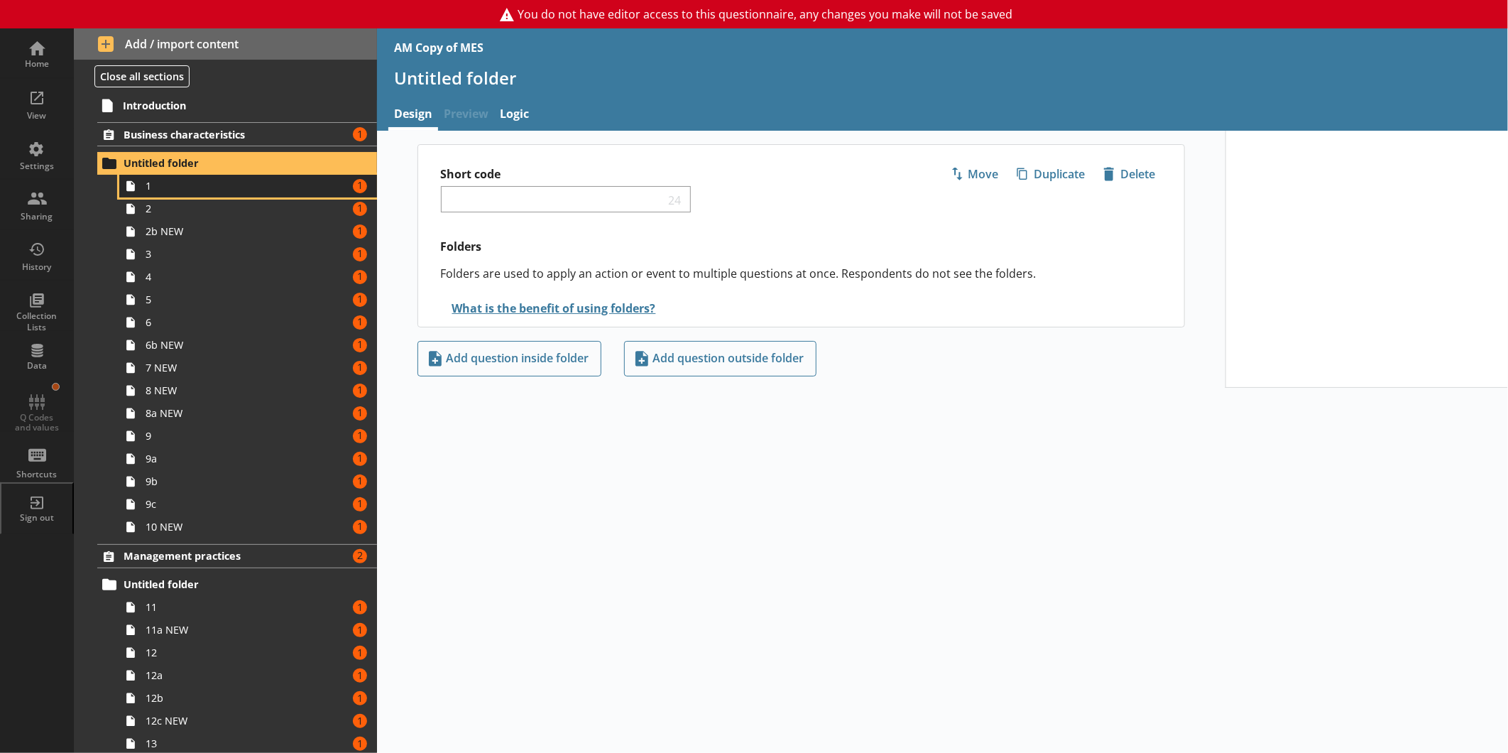
click at [207, 180] on span "1" at bounding box center [238, 185] width 185 height 13
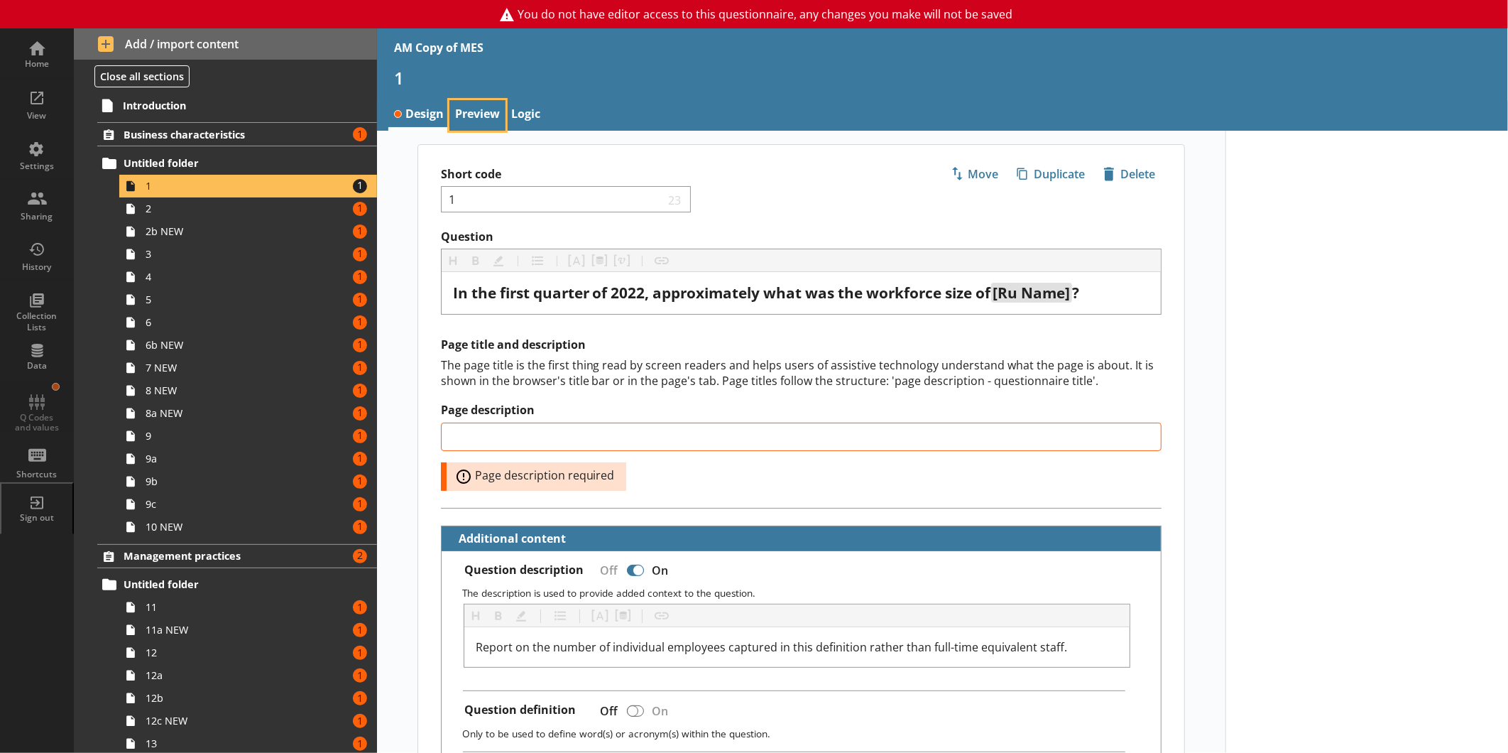
click at [464, 110] on link "Preview" at bounding box center [477, 115] width 56 height 31
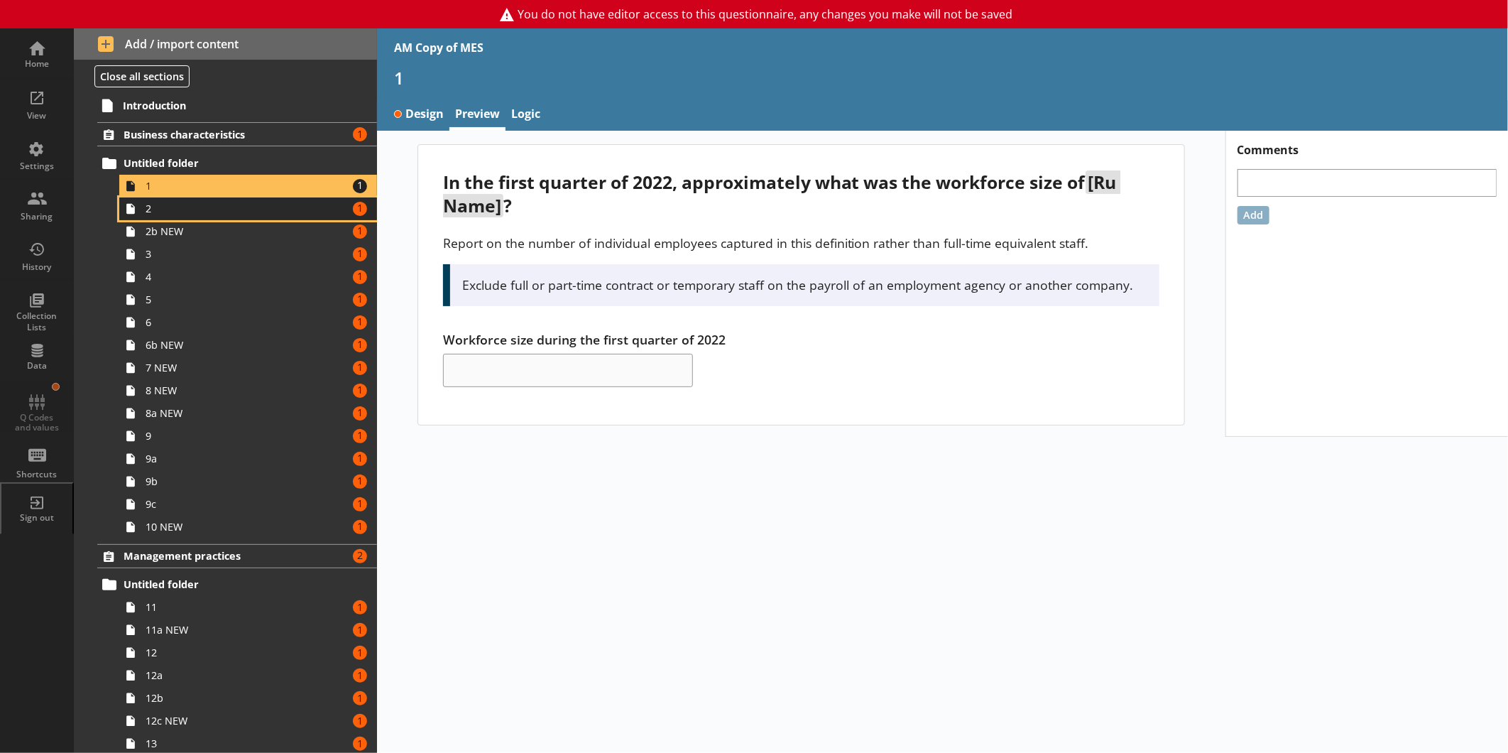
click at [214, 208] on span "2" at bounding box center [238, 208] width 185 height 13
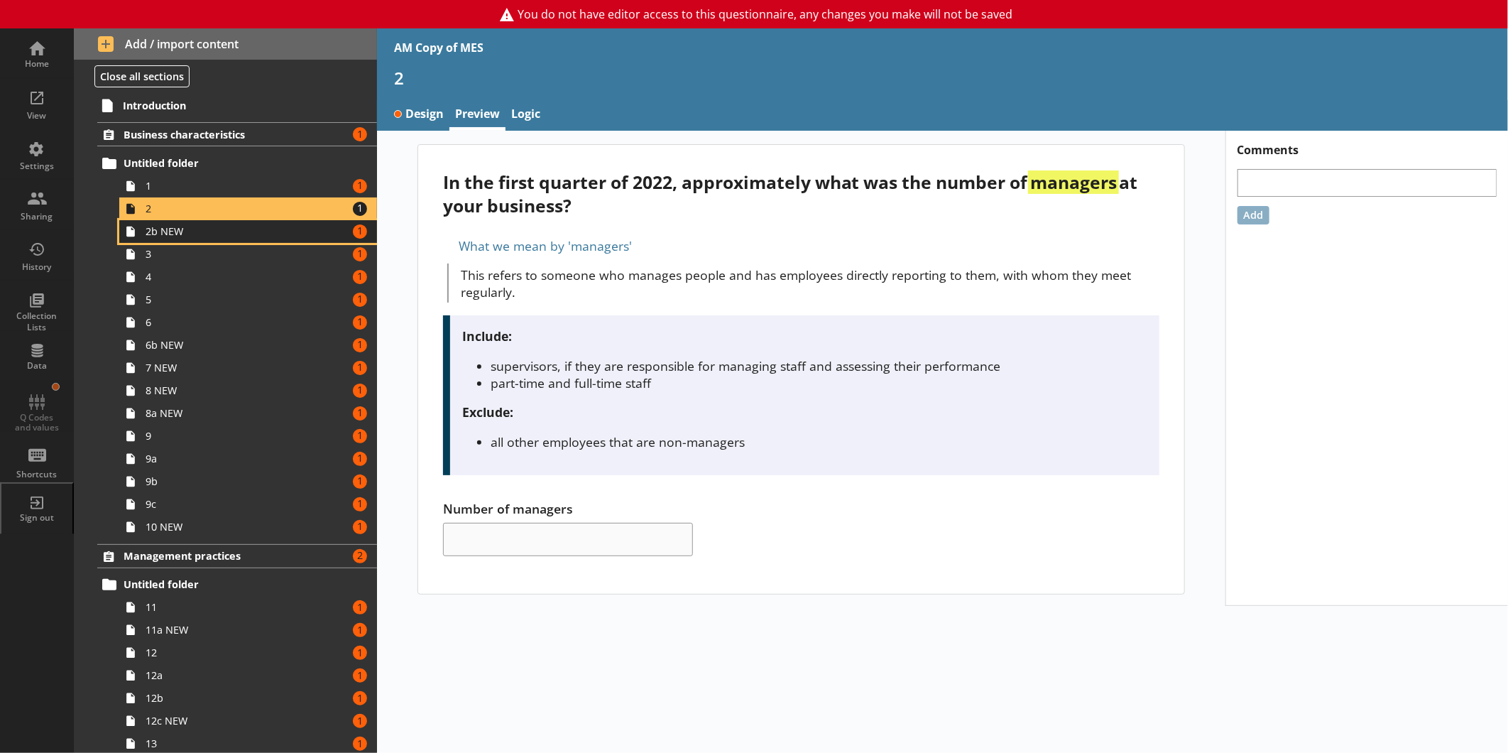
click at [194, 233] on span "2b NEW" at bounding box center [238, 230] width 185 height 13
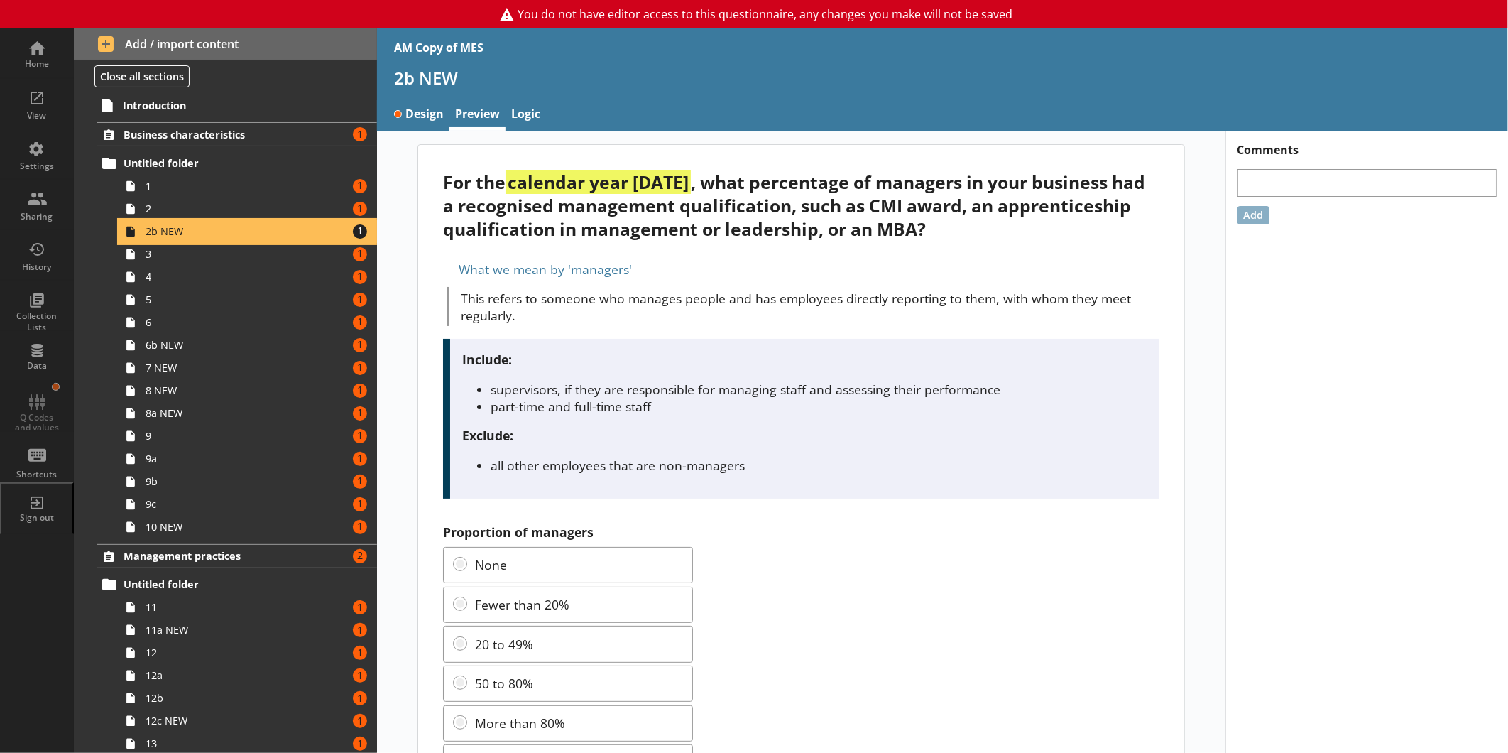
scroll to position [80, 0]
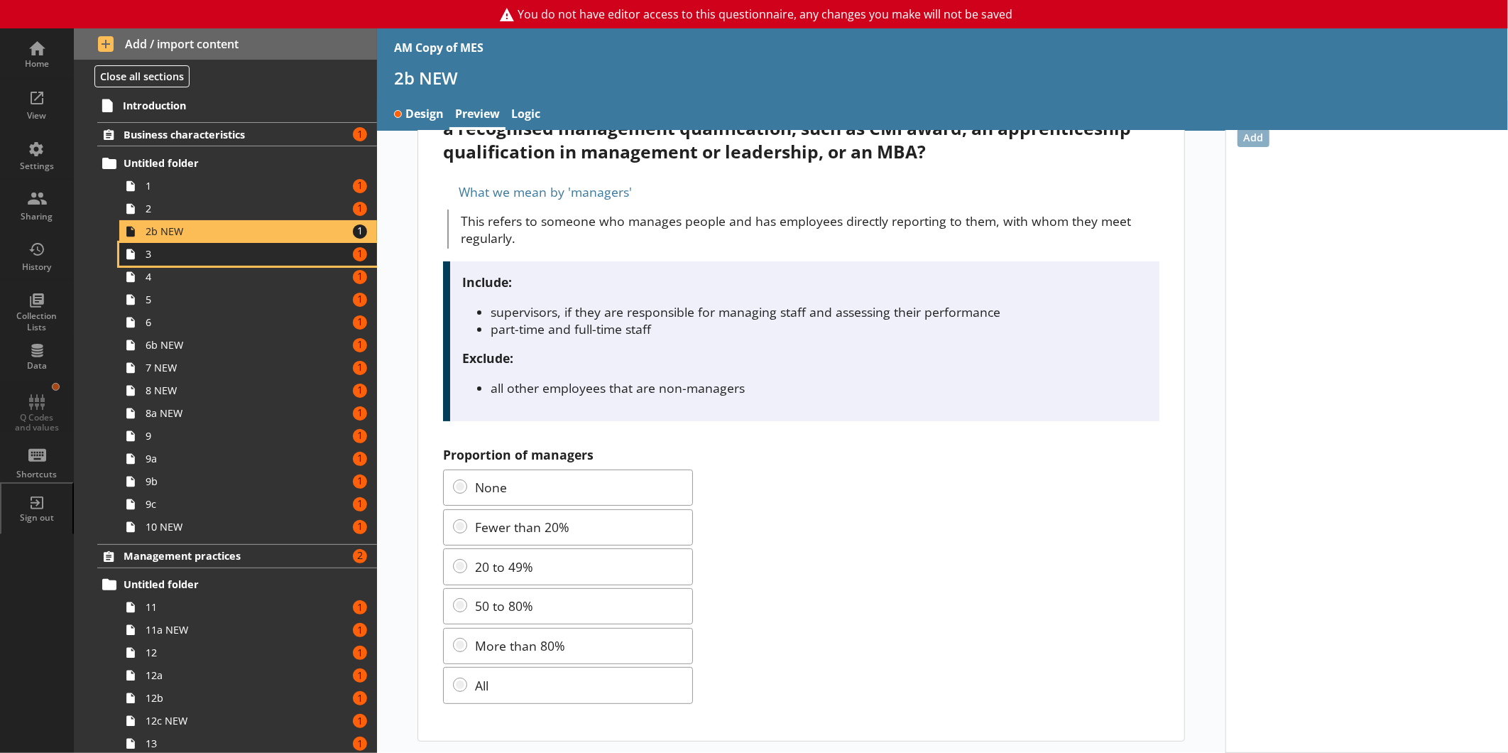
click at [253, 264] on link "3 Amount of errors: 1" at bounding box center [248, 254] width 258 height 23
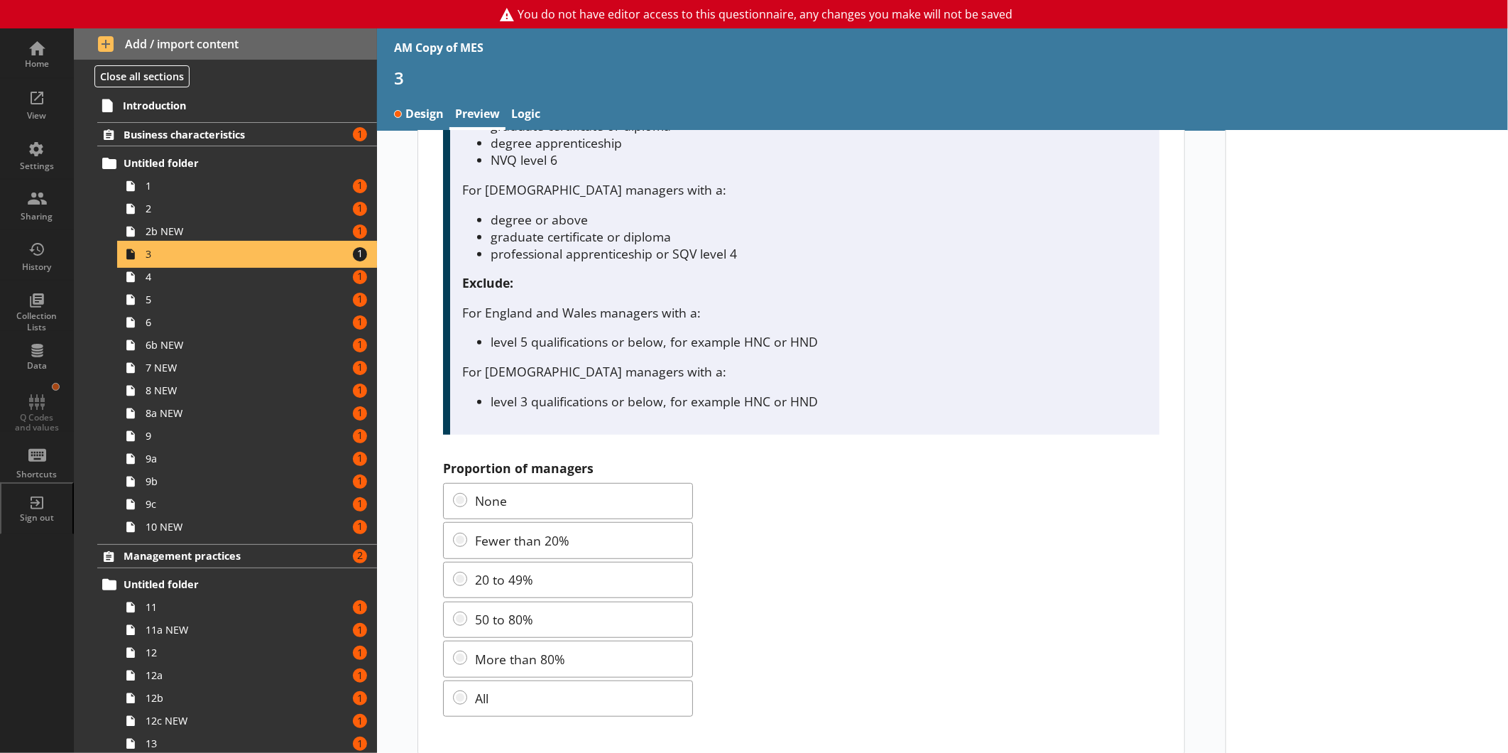
scroll to position [454, 0]
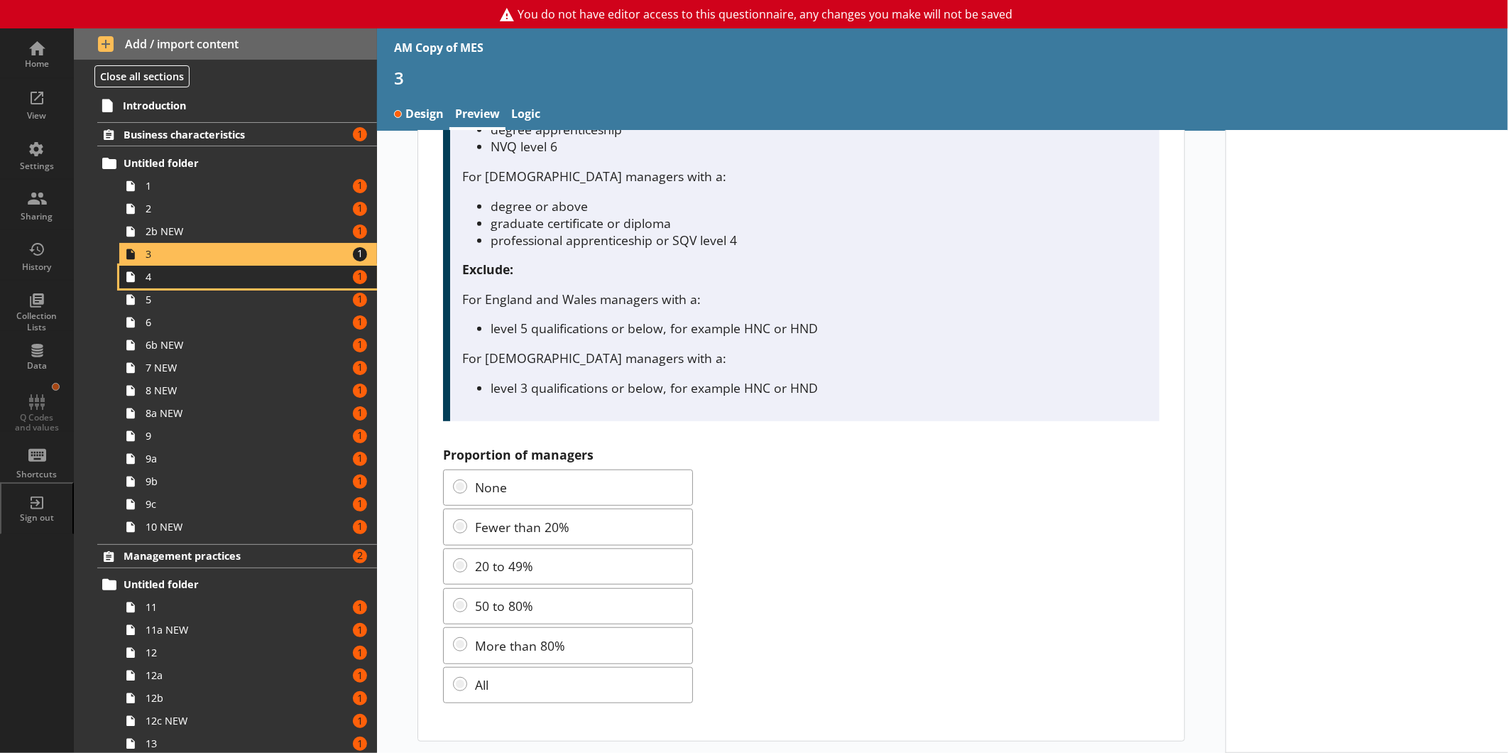
click at [224, 277] on span "4" at bounding box center [238, 276] width 185 height 13
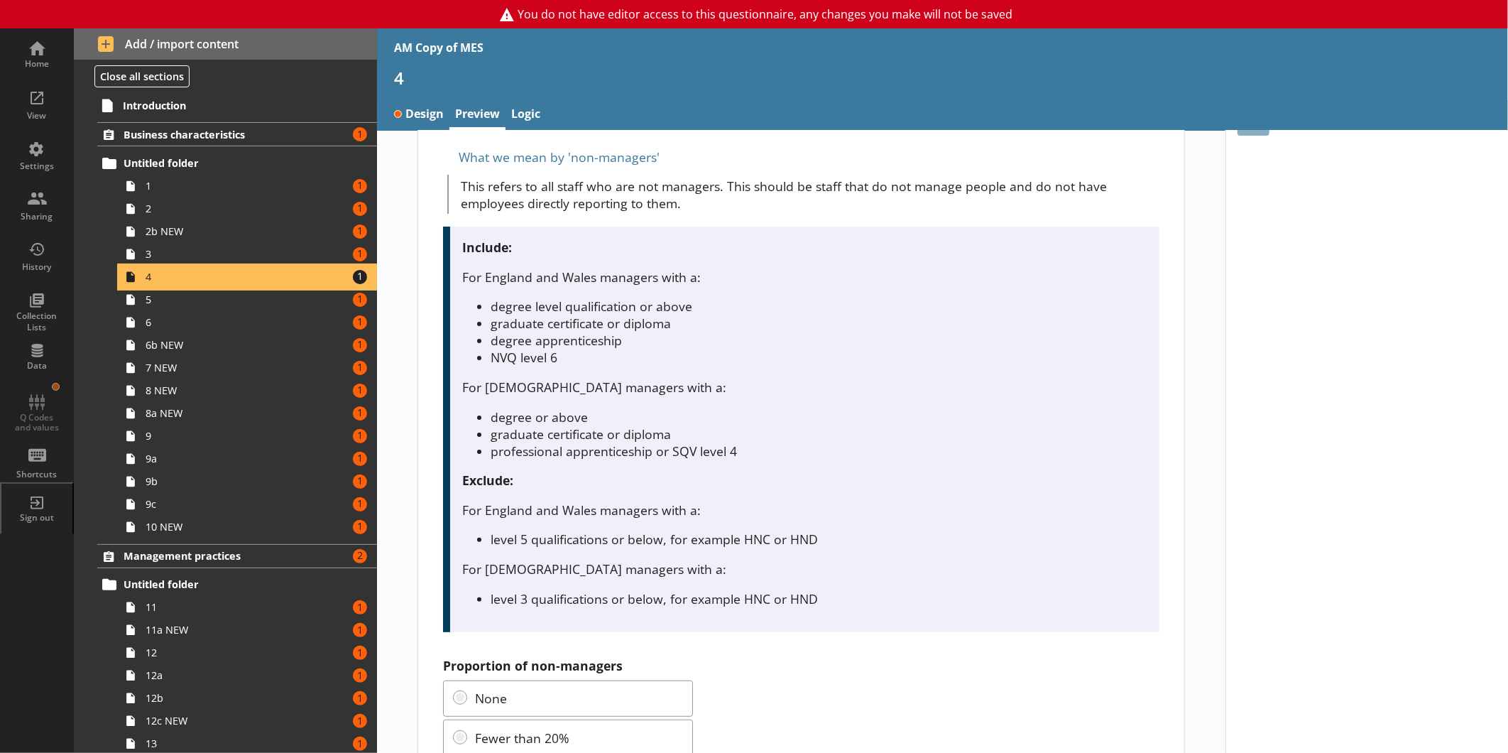
scroll to position [305, 0]
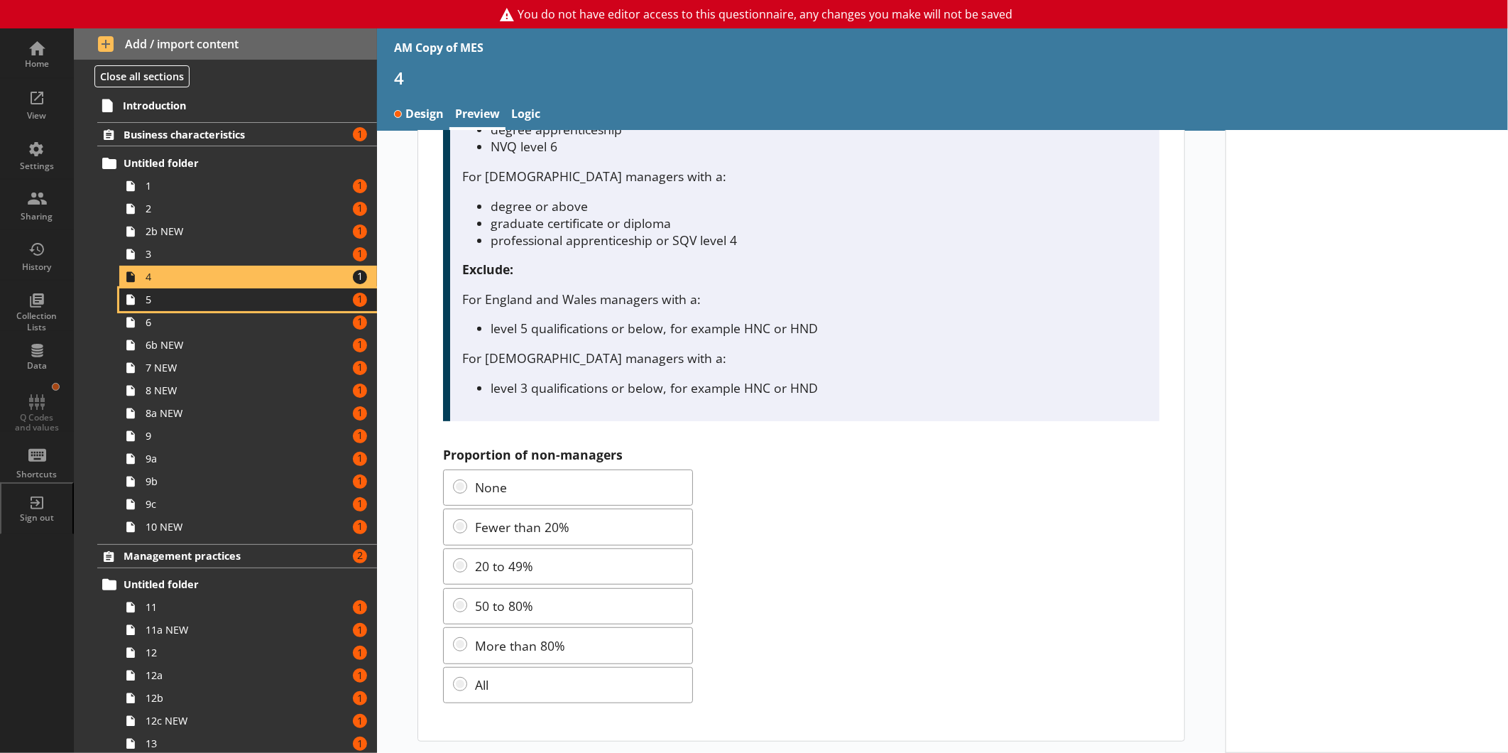
click at [176, 304] on span "5" at bounding box center [238, 299] width 185 height 13
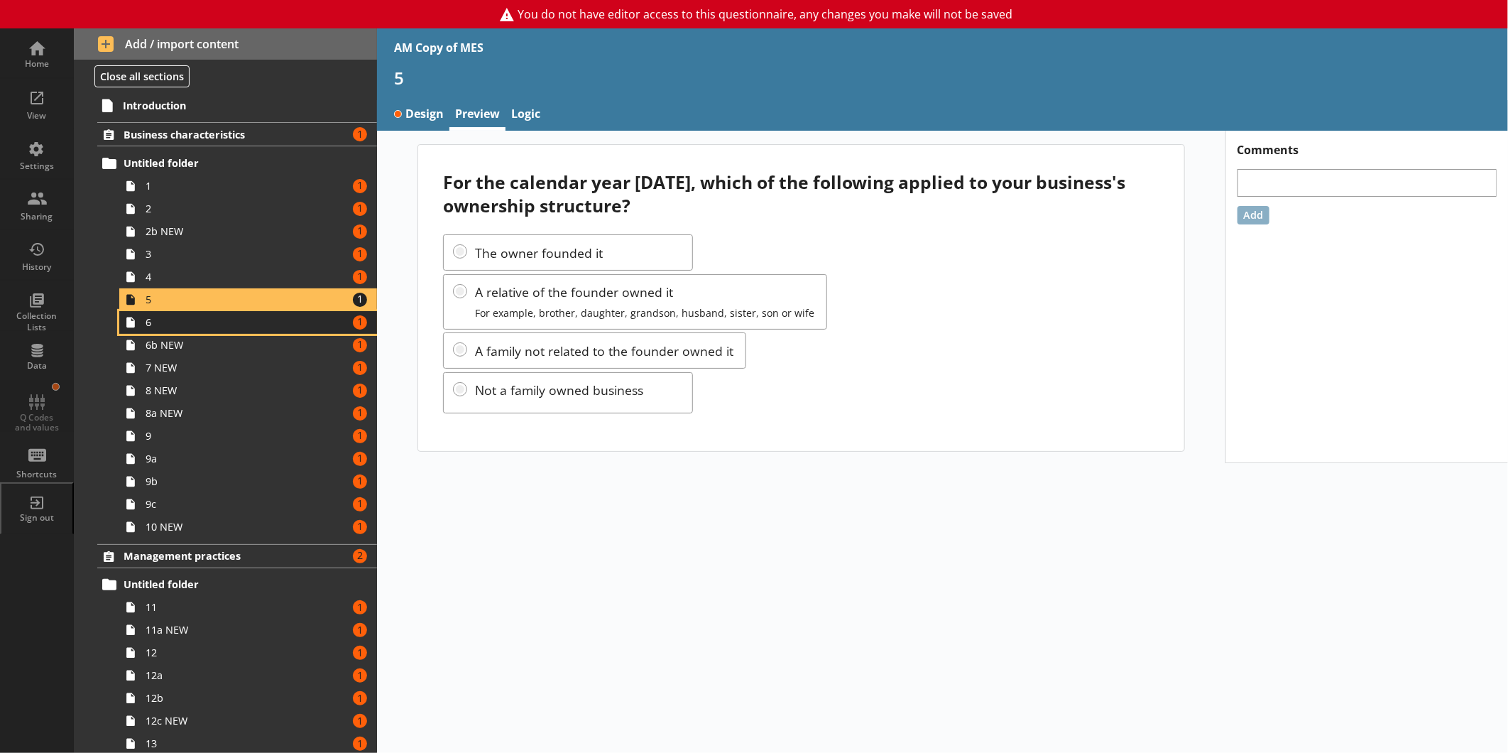
click at [173, 329] on span "6" at bounding box center [238, 321] width 185 height 13
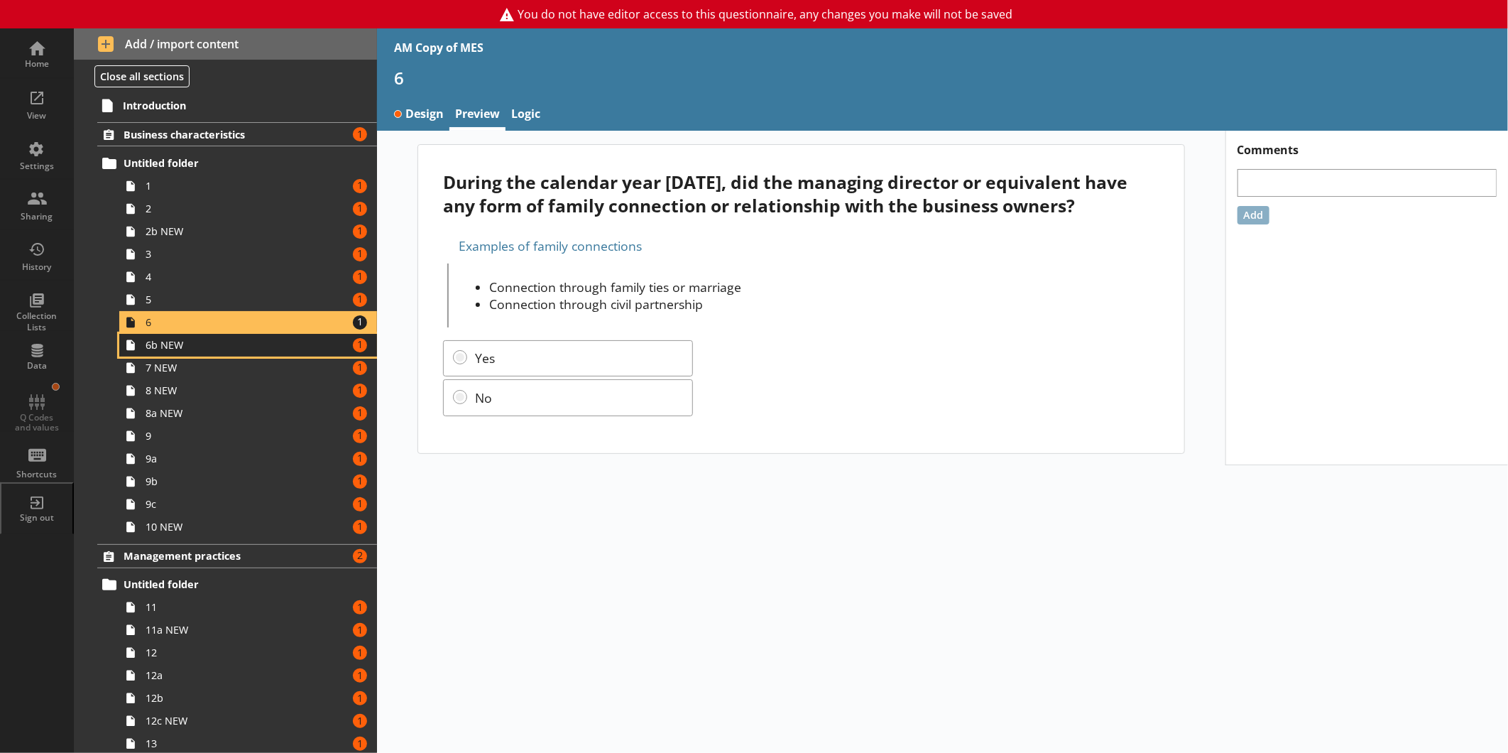
click at [197, 353] on link "6b NEW Amount of errors: 1" at bounding box center [248, 345] width 258 height 23
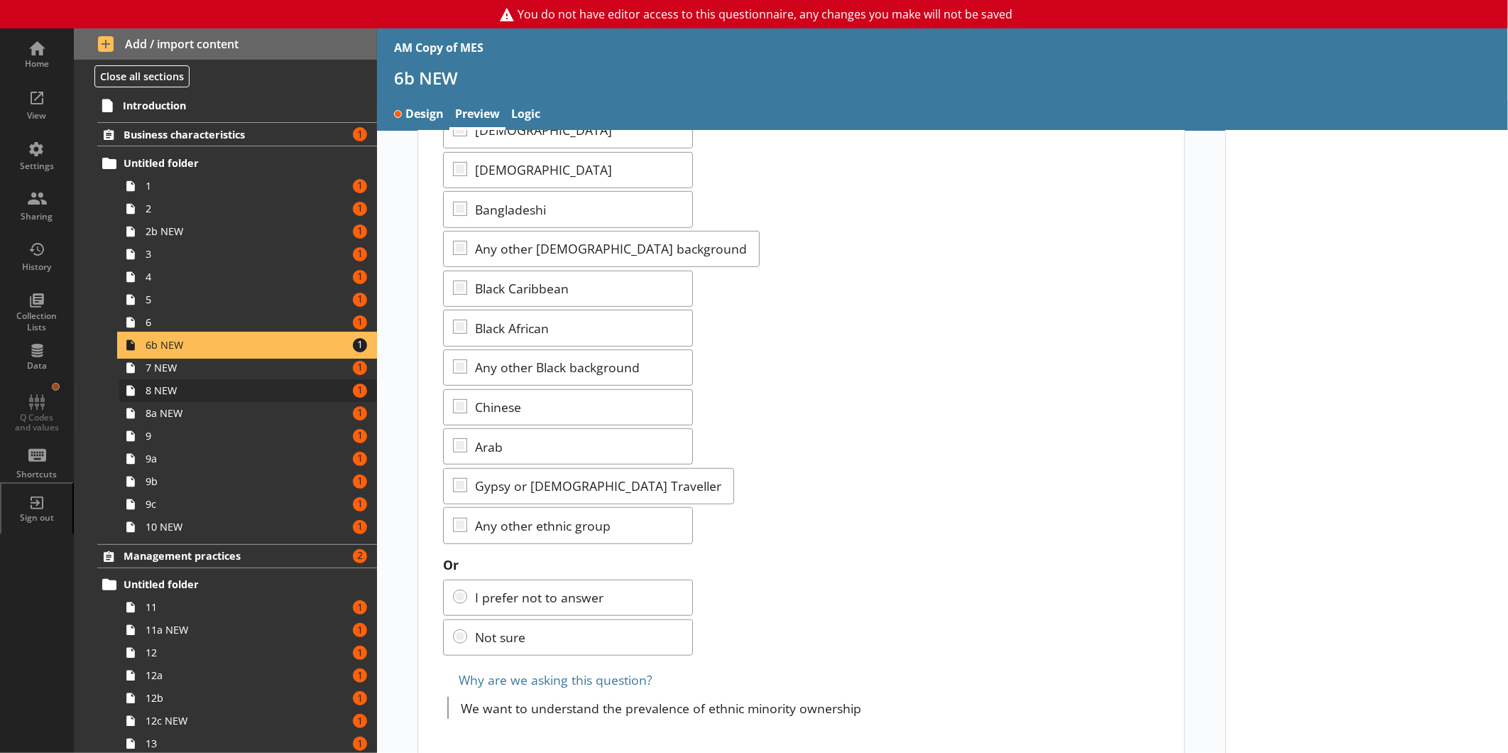
scroll to position [471, 0]
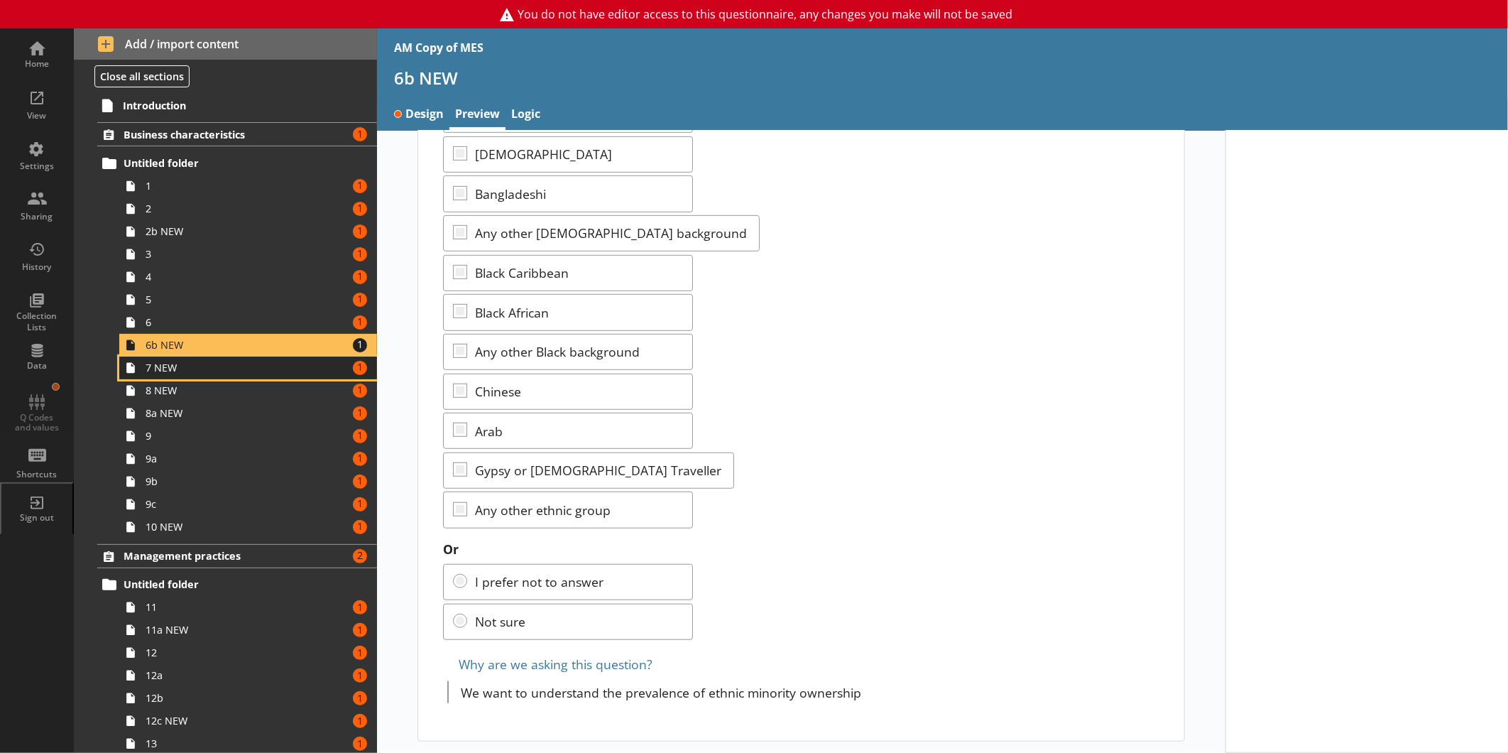
click at [163, 373] on span "7 NEW" at bounding box center [238, 367] width 185 height 13
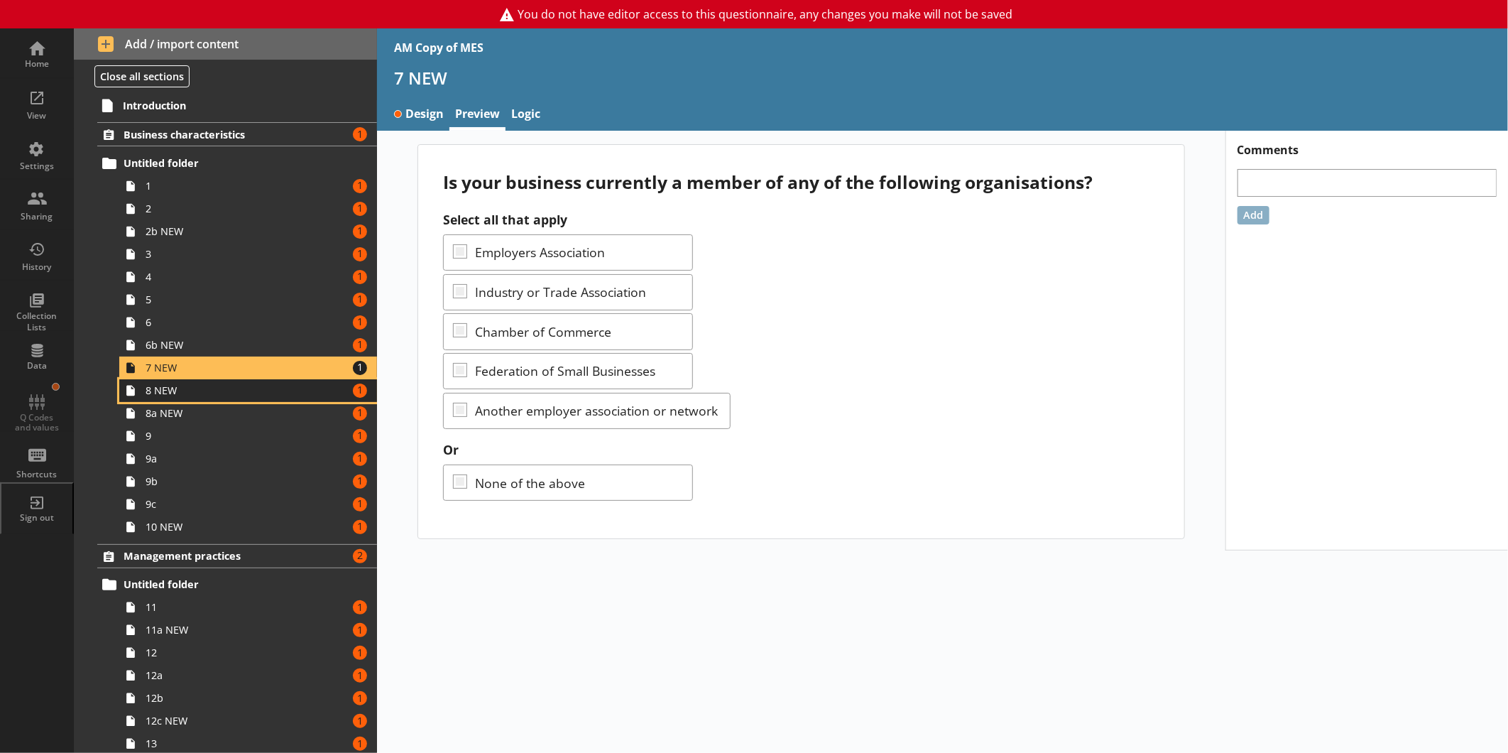
drag, startPoint x: 190, startPoint y: 398, endPoint x: 204, endPoint y: 398, distance: 14.2
click at [189, 398] on link "8 NEW Amount of errors: 1" at bounding box center [248, 390] width 258 height 23
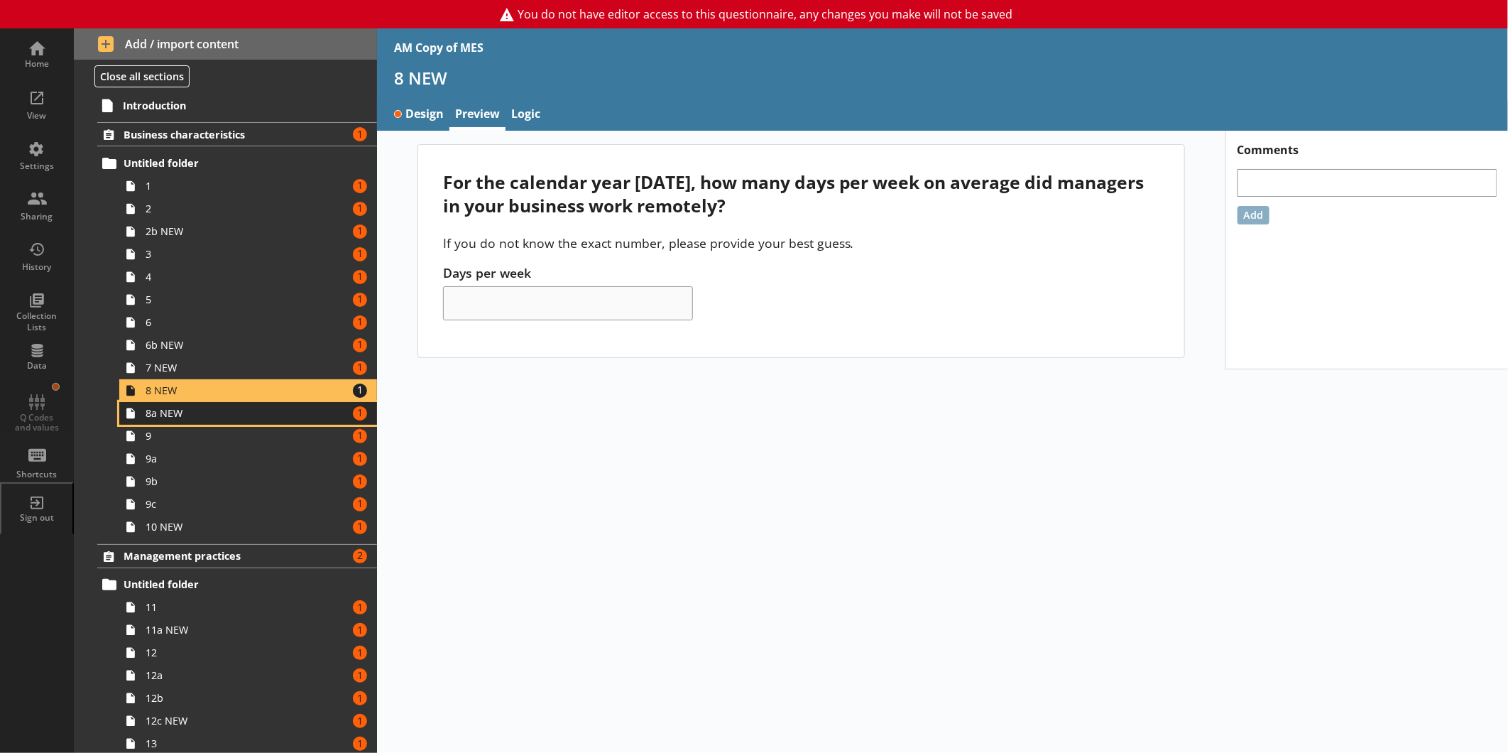
click at [187, 413] on span "8a NEW" at bounding box center [238, 412] width 185 height 13
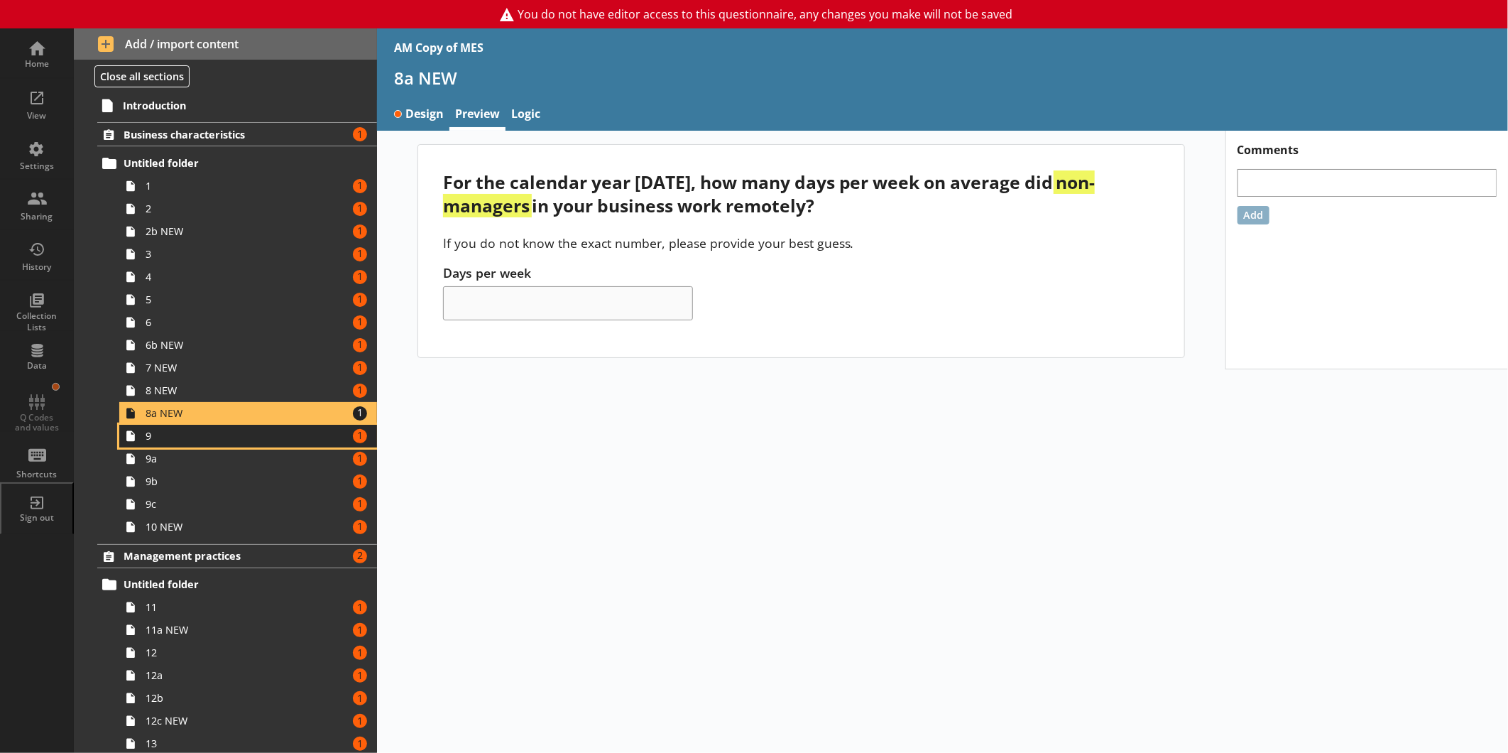
click at [152, 432] on span "9" at bounding box center [238, 435] width 185 height 13
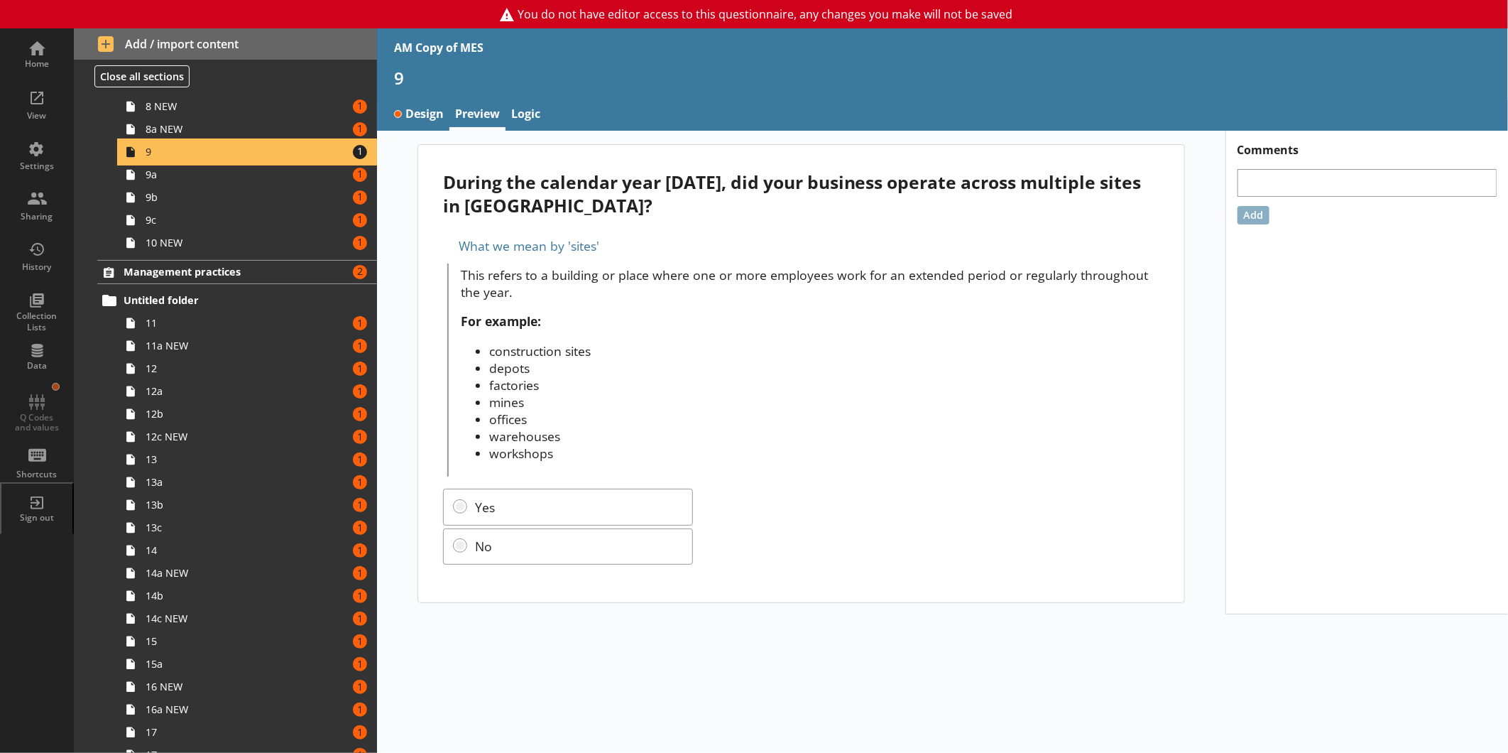
scroll to position [315, 0]
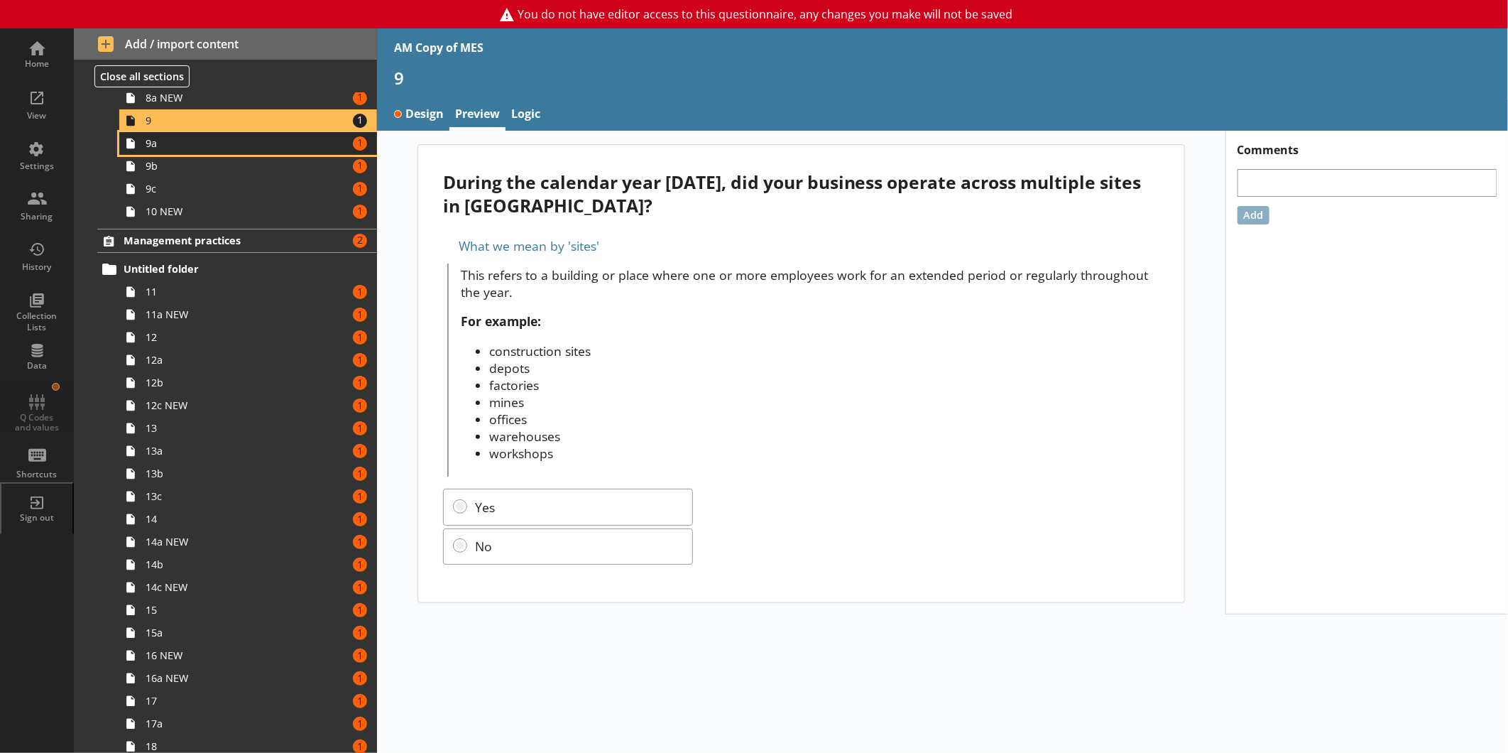
click at [196, 149] on span "9a" at bounding box center [238, 142] width 185 height 13
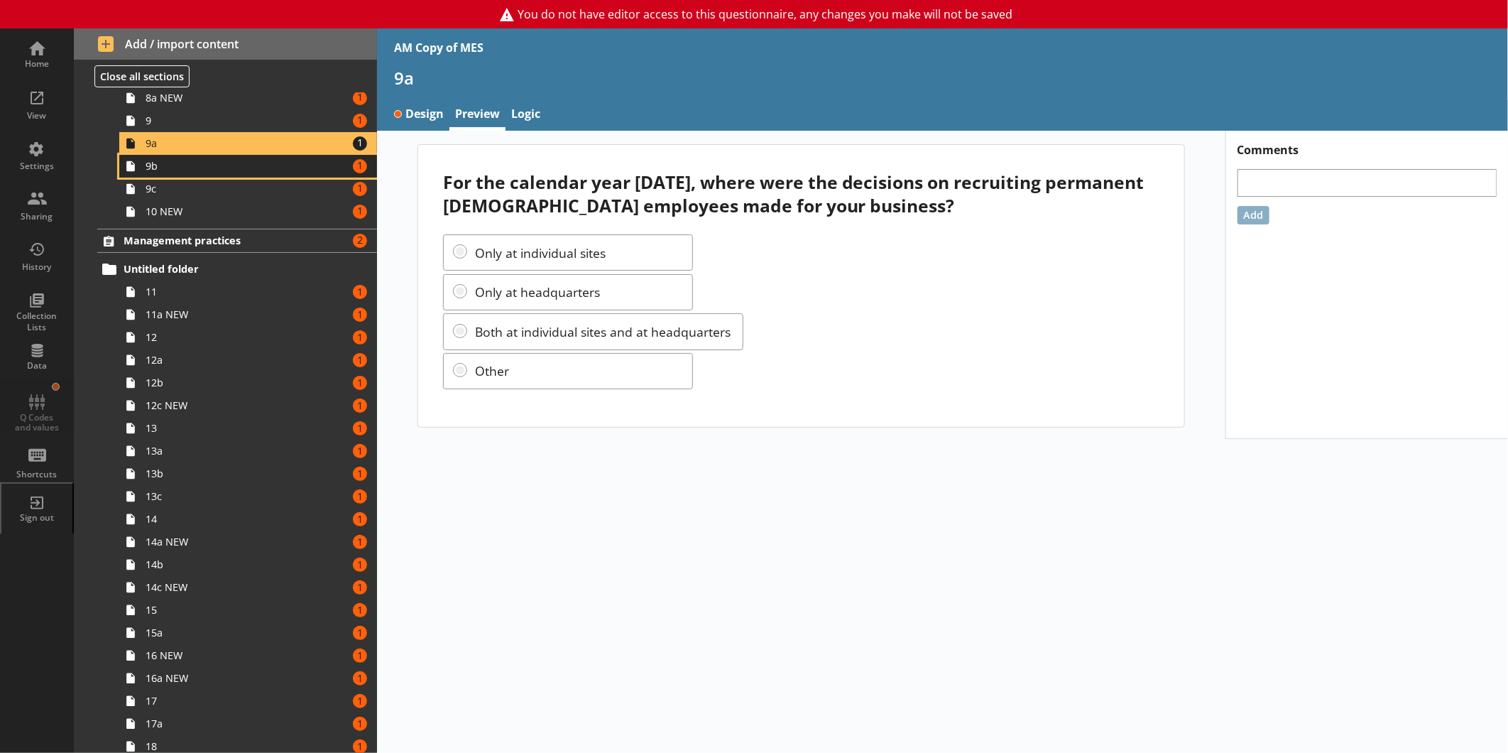
click at [173, 175] on link "9b Amount of errors: 1" at bounding box center [248, 166] width 258 height 23
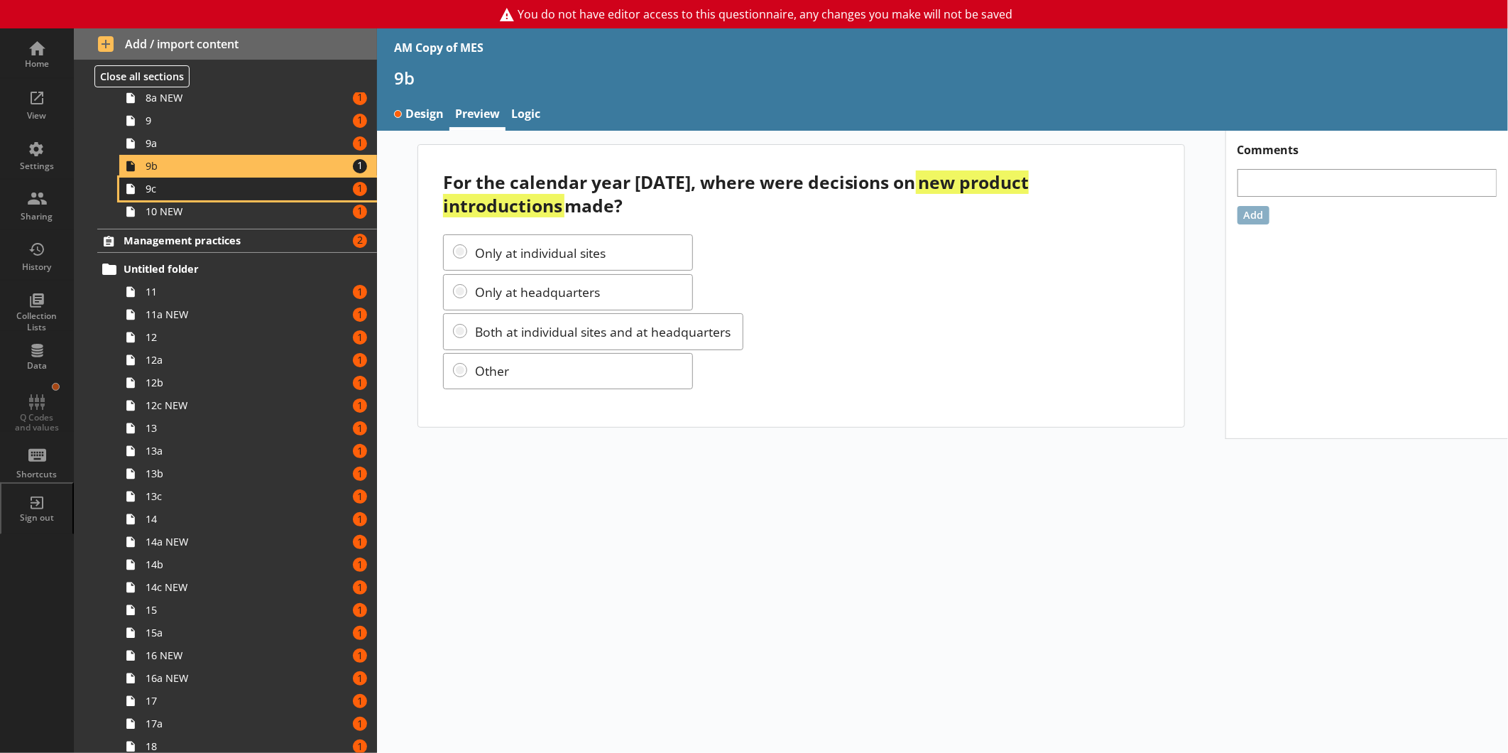
click at [199, 185] on span "9c" at bounding box center [238, 188] width 185 height 13
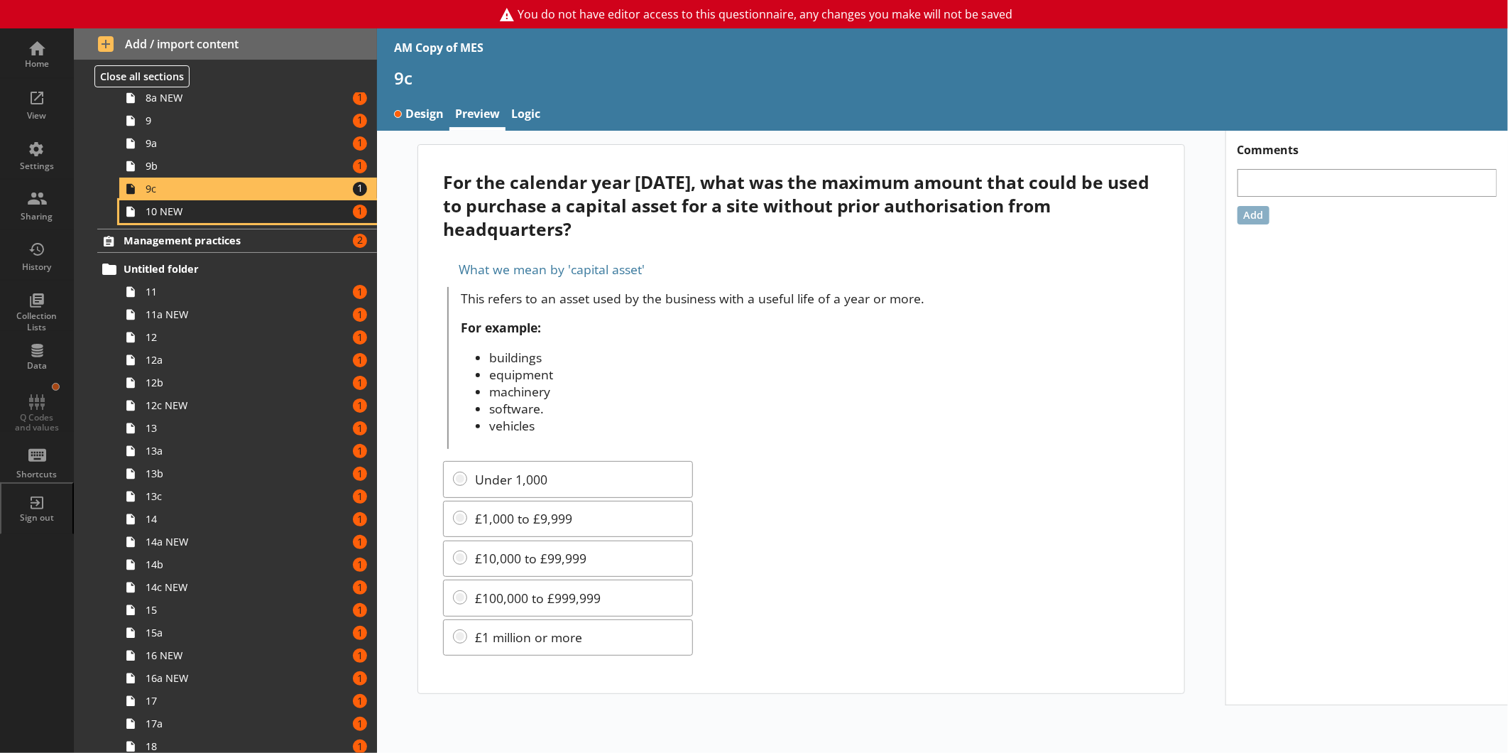
click at [209, 214] on span "10 NEW" at bounding box center [238, 210] width 185 height 13
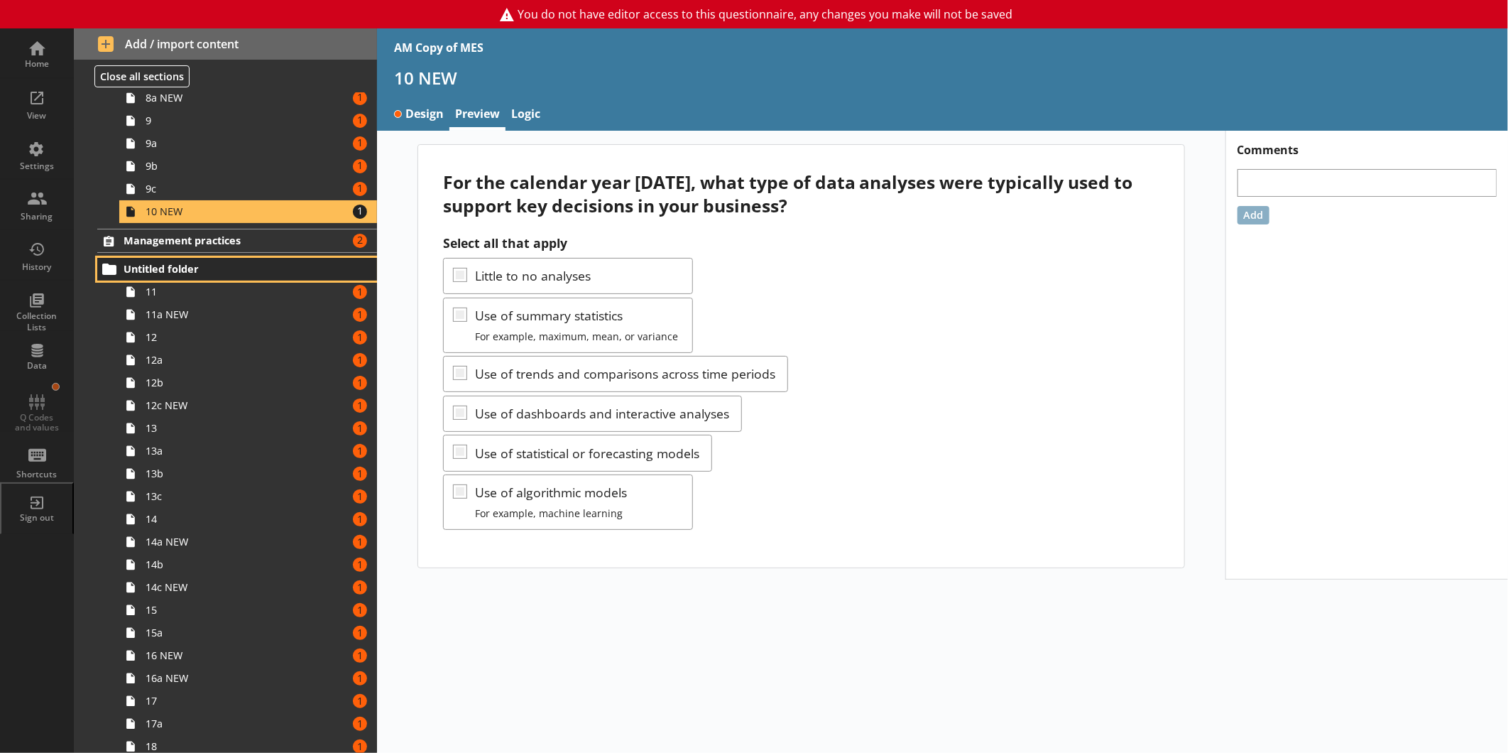
click at [232, 268] on span "Untitled folder" at bounding box center [225, 268] width 202 height 13
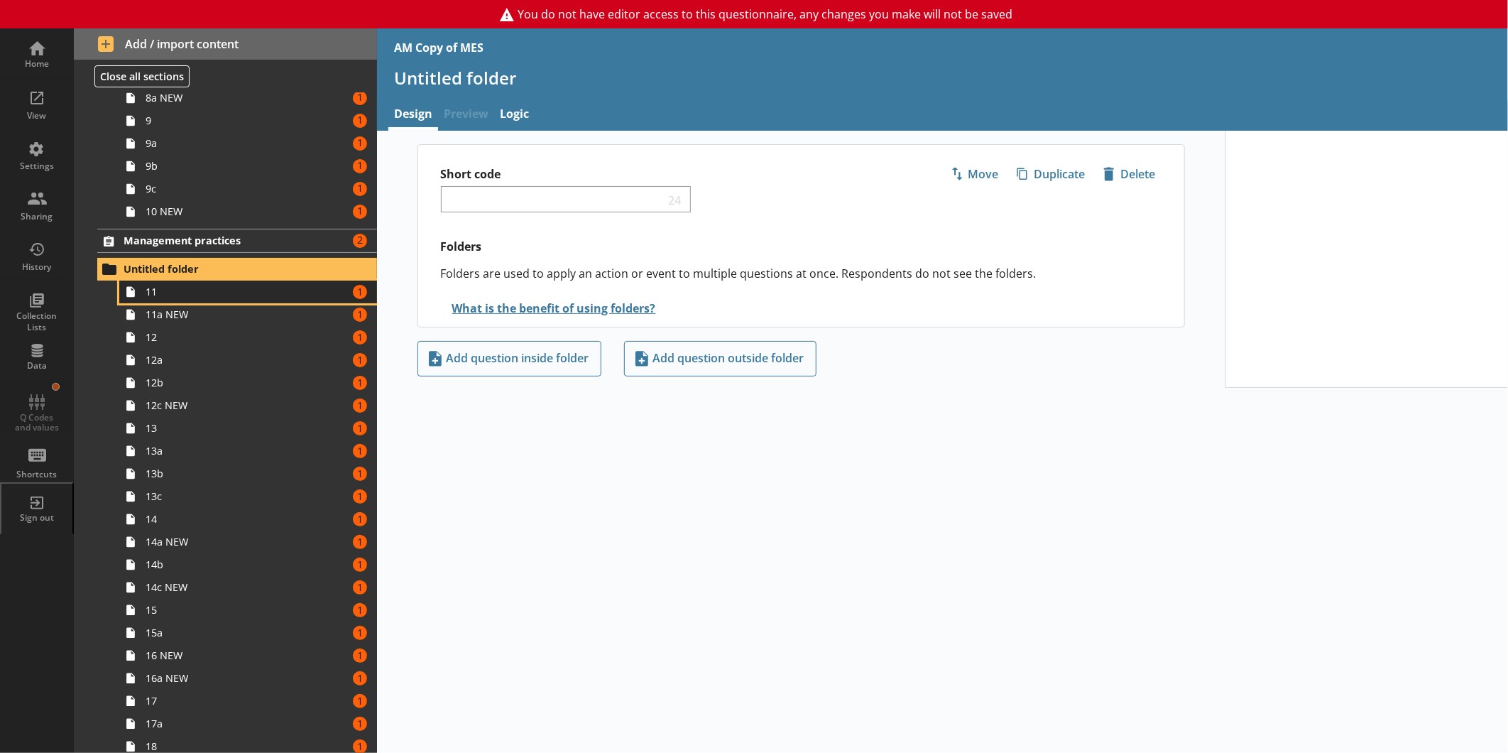
click at [203, 296] on span "11" at bounding box center [238, 291] width 185 height 13
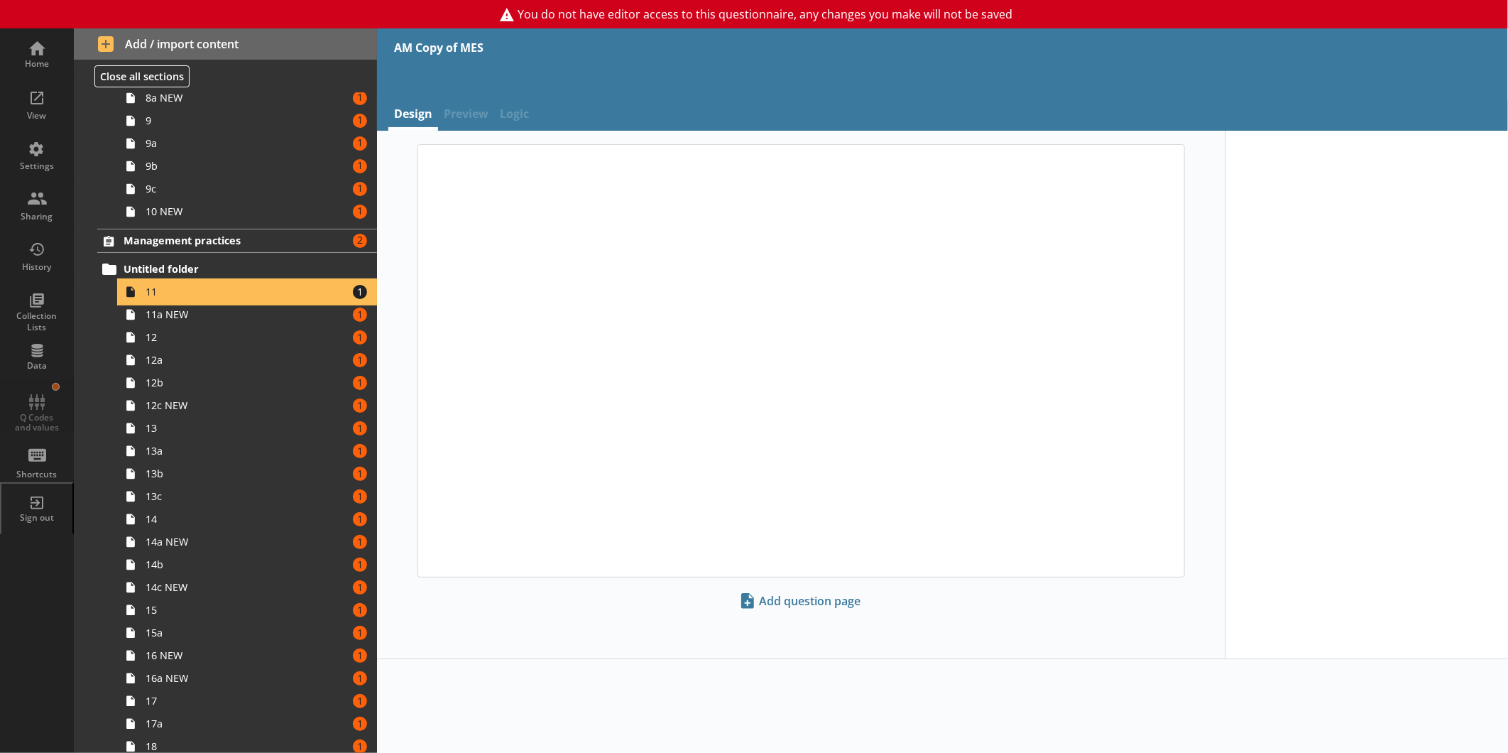
type textarea "x"
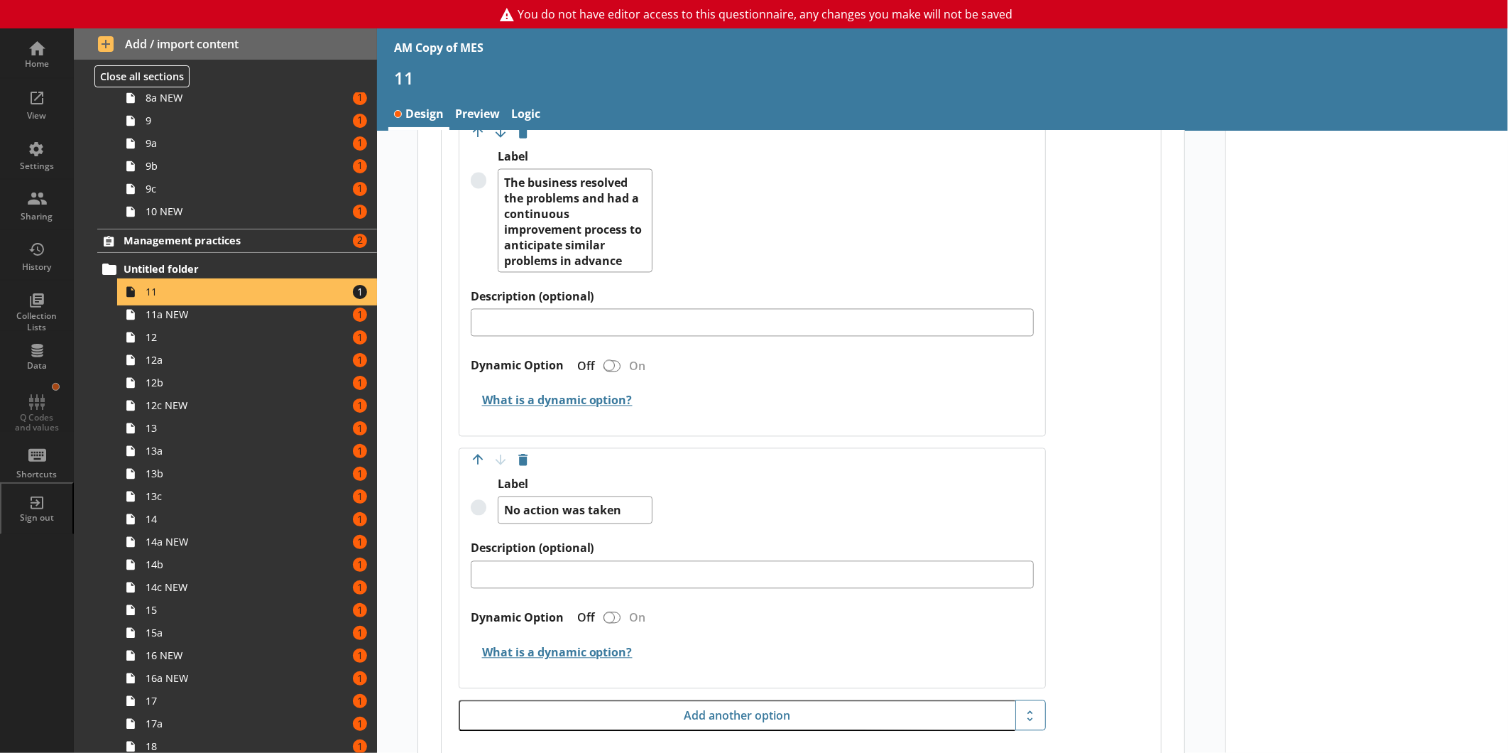
scroll to position [1951, 0]
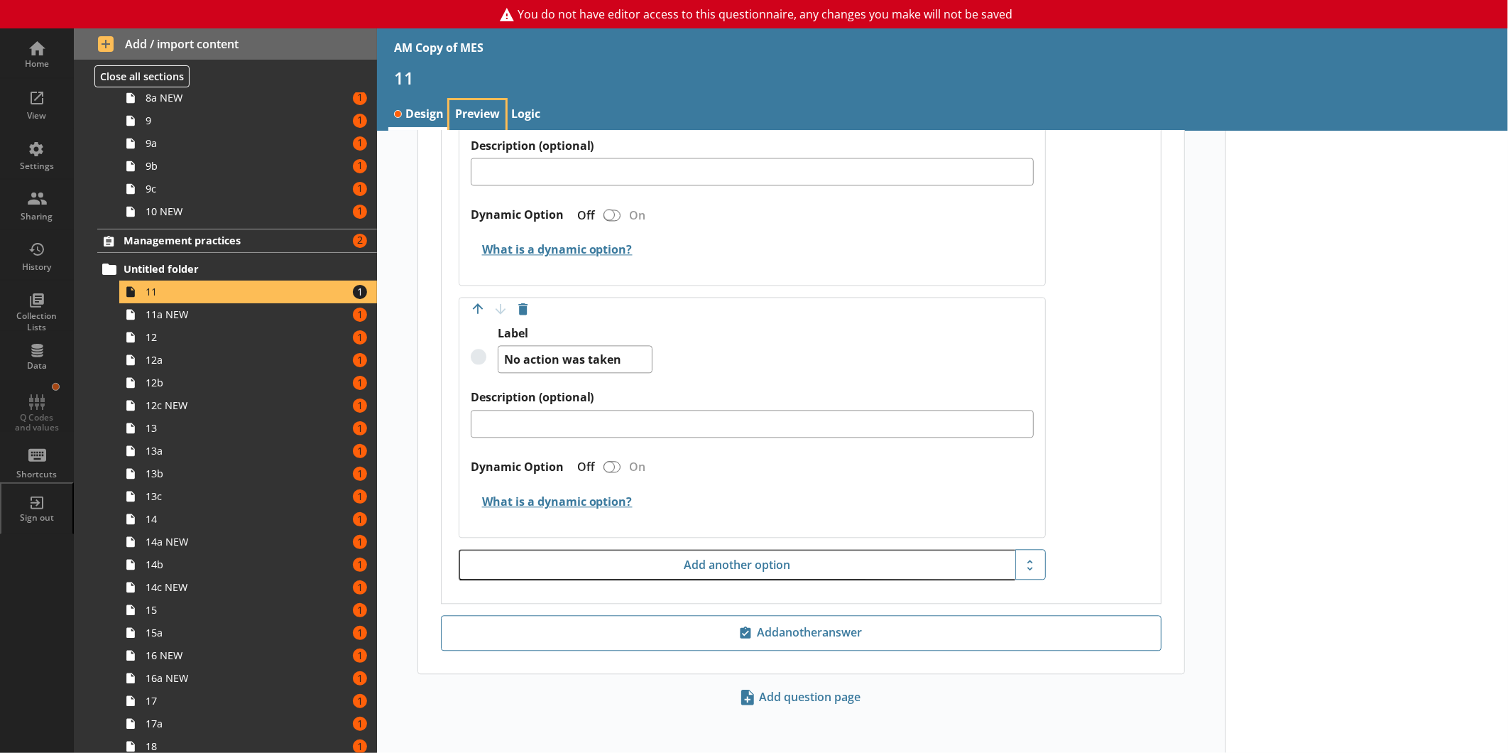
click at [454, 119] on link "Preview" at bounding box center [477, 115] width 56 height 31
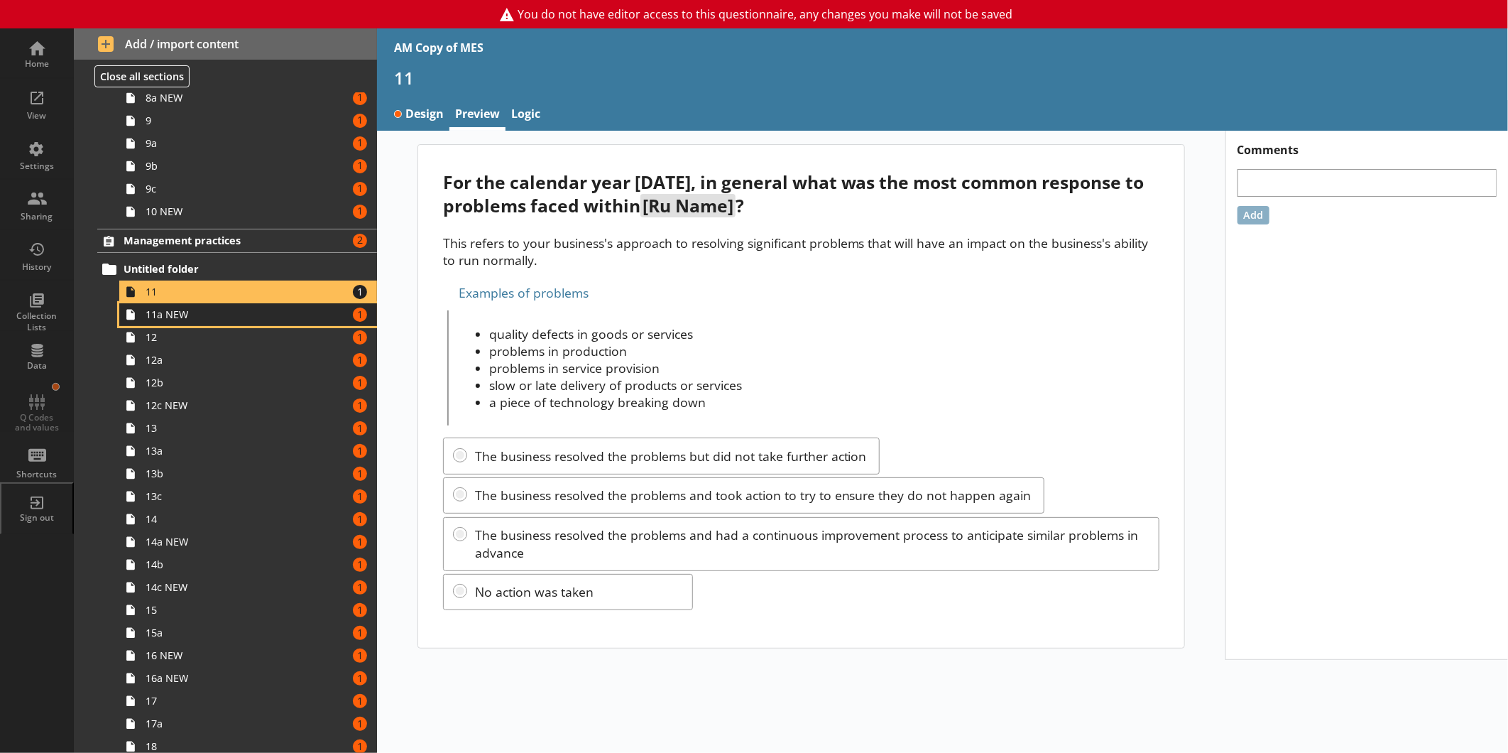
click at [206, 309] on span "11a NEW" at bounding box center [238, 313] width 185 height 13
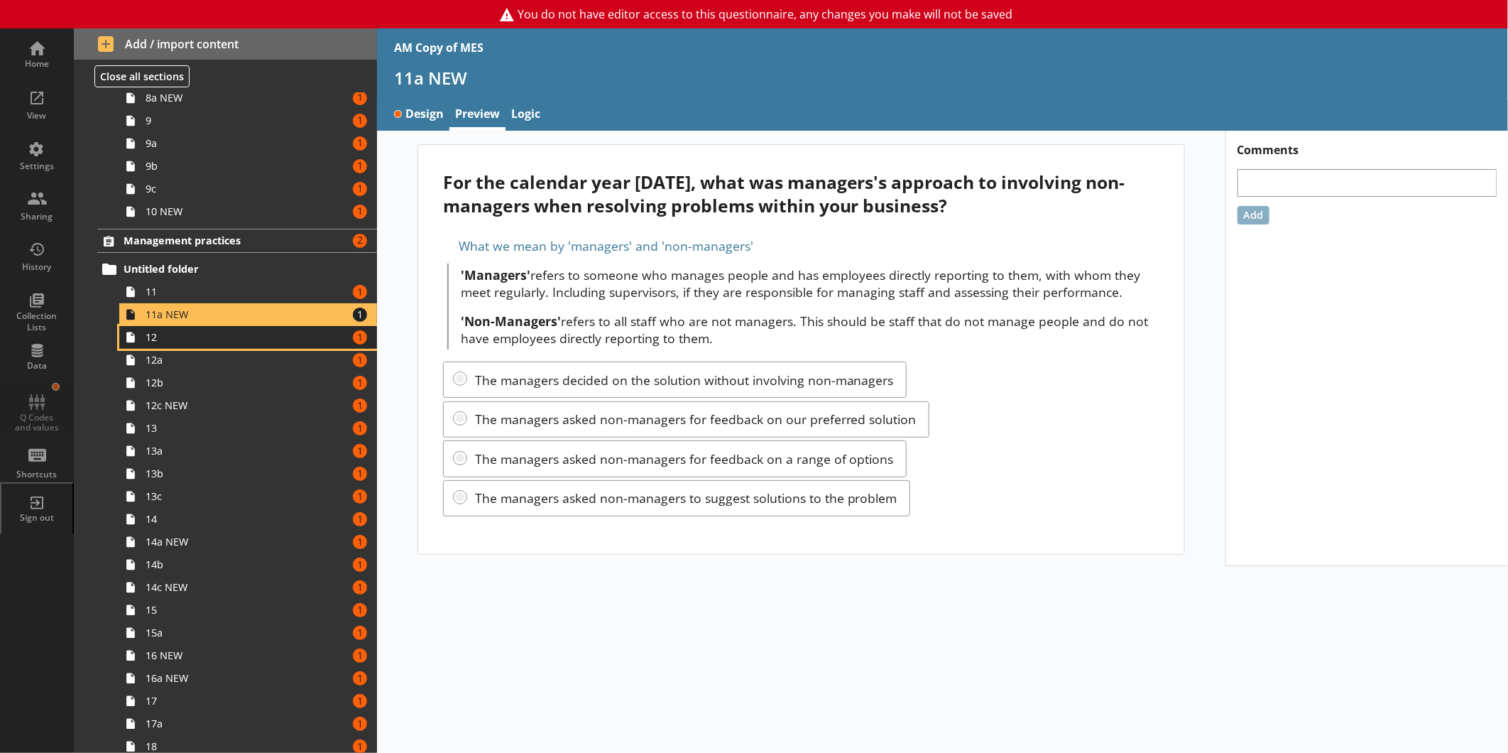
click at [222, 346] on link "12 Amount of errors: 1" at bounding box center [248, 337] width 258 height 23
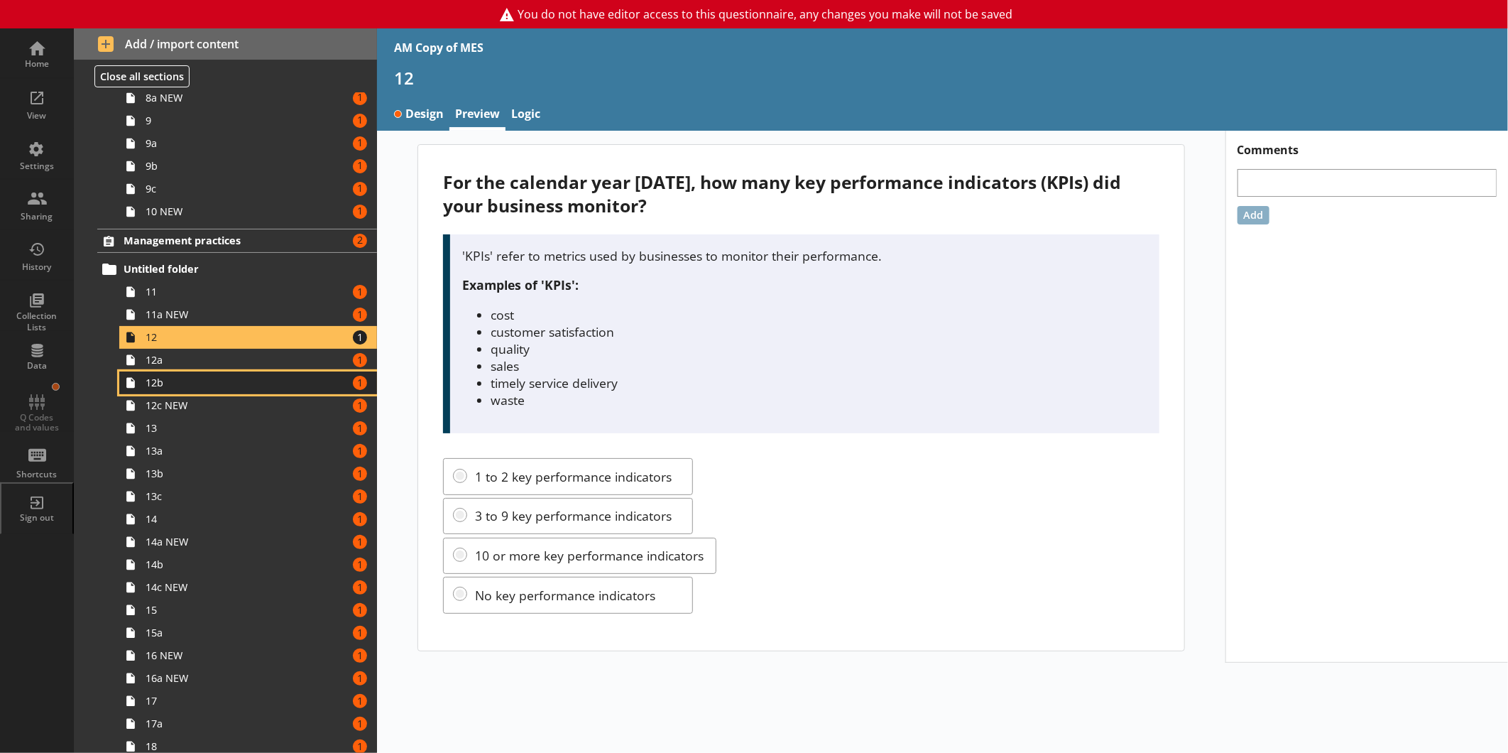
click at [182, 372] on link "12b Amount of errors: 1" at bounding box center [248, 382] width 258 height 23
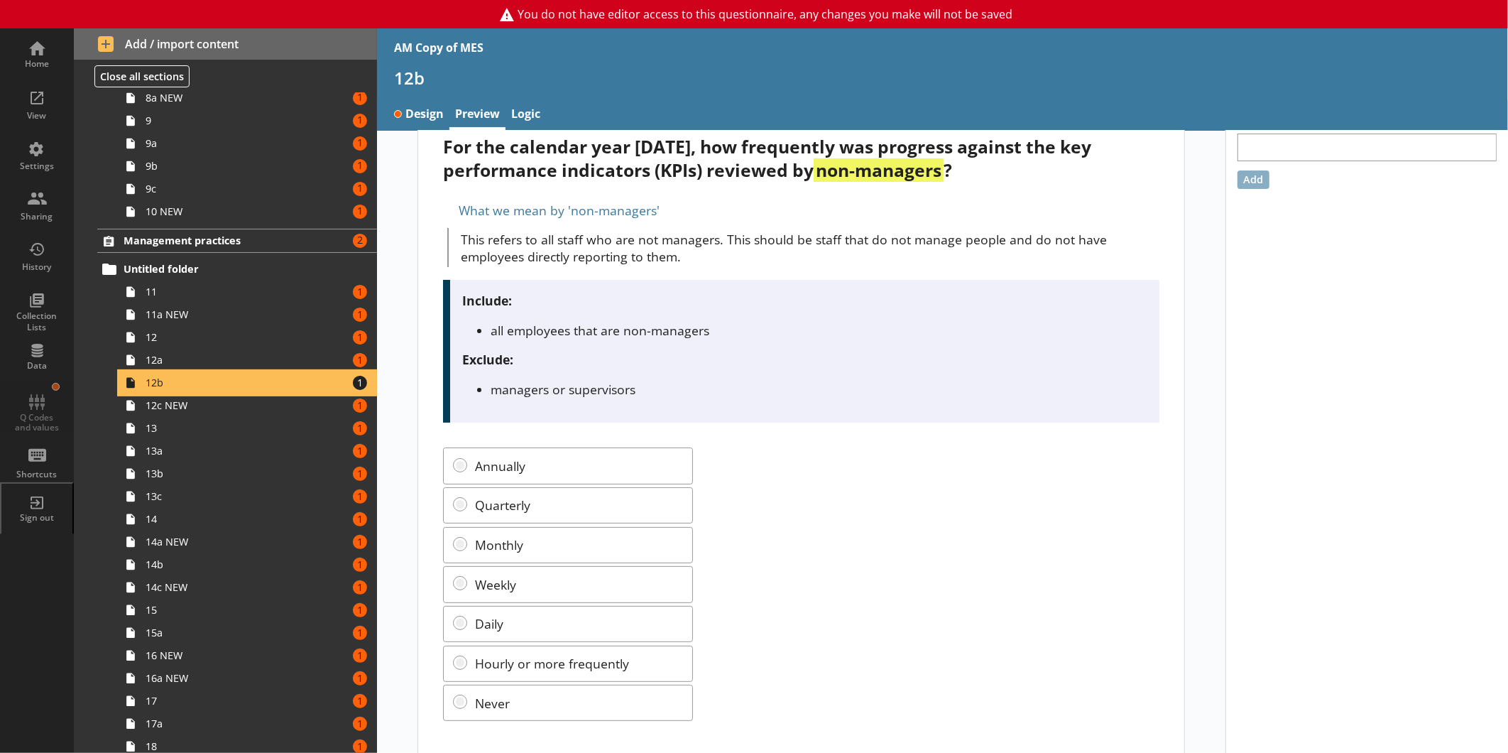
scroll to position [55, 0]
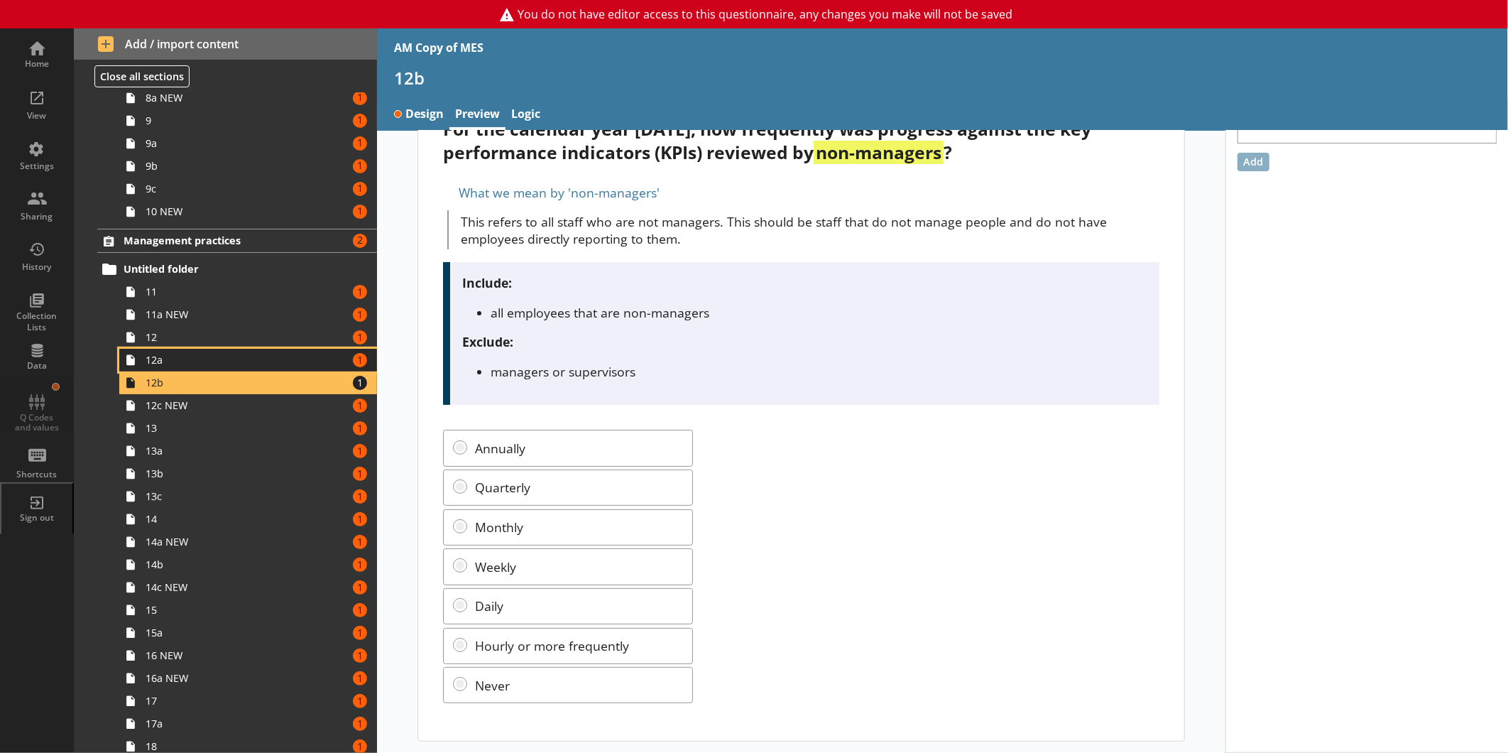
click at [239, 369] on link "12a Amount of errors: 1" at bounding box center [248, 360] width 258 height 23
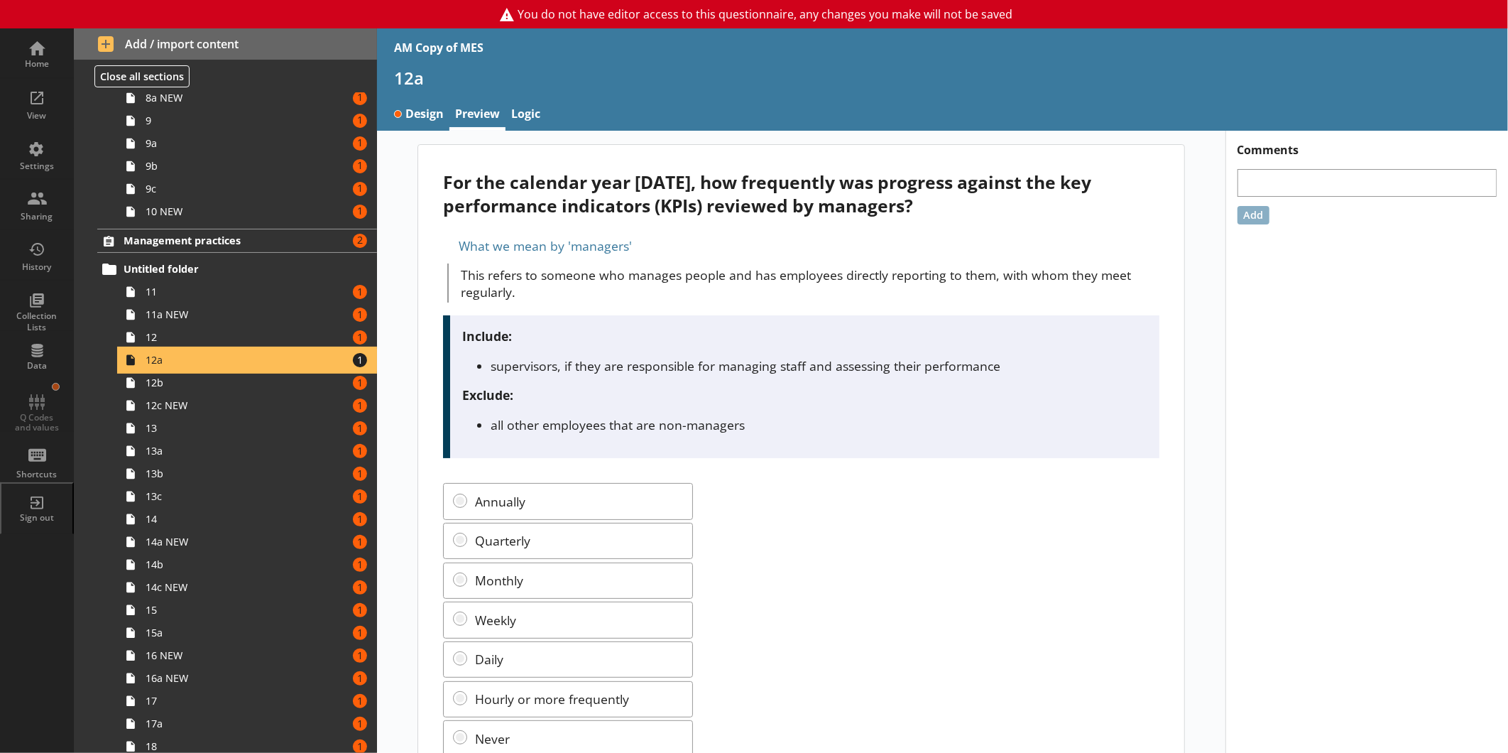
scroll to position [55, 0]
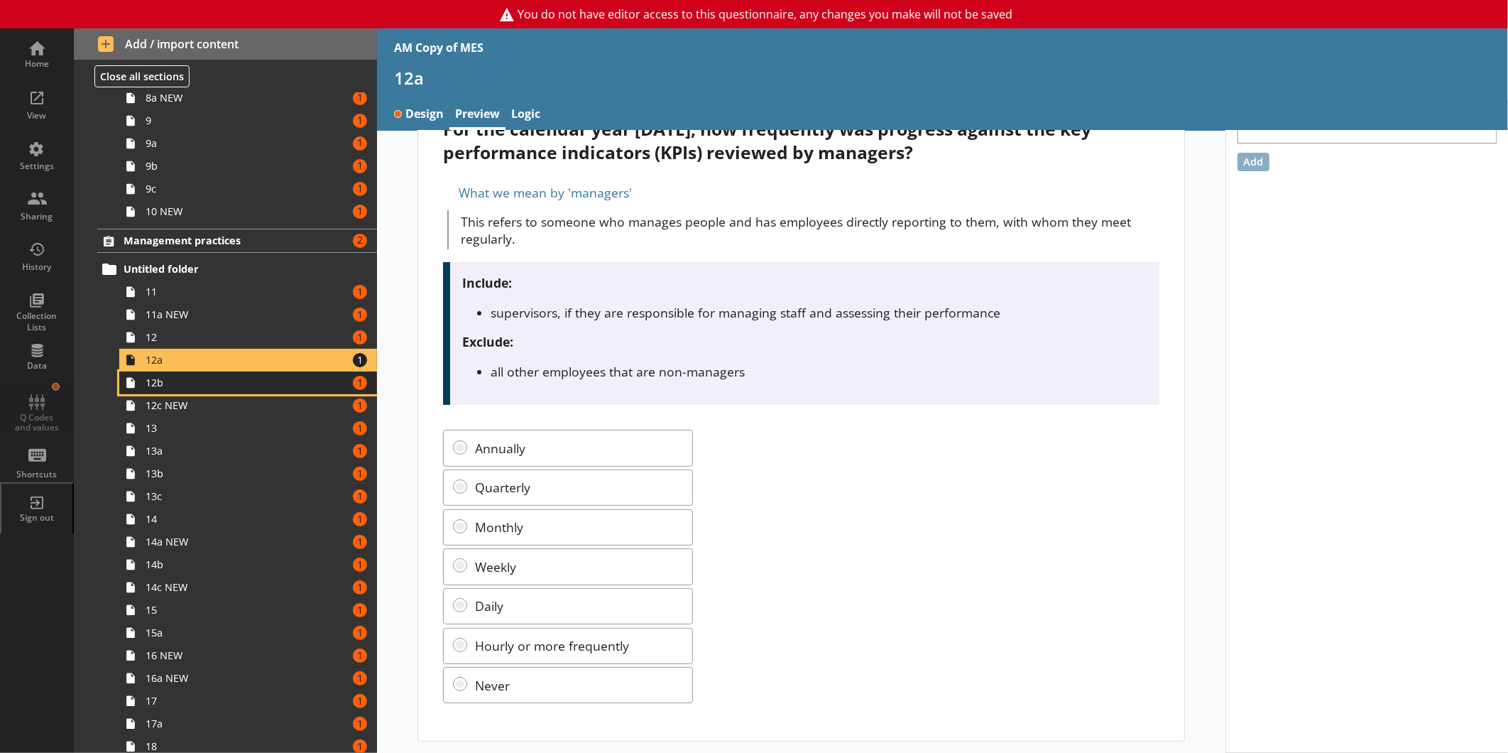
click at [256, 381] on span "12b" at bounding box center [238, 382] width 185 height 13
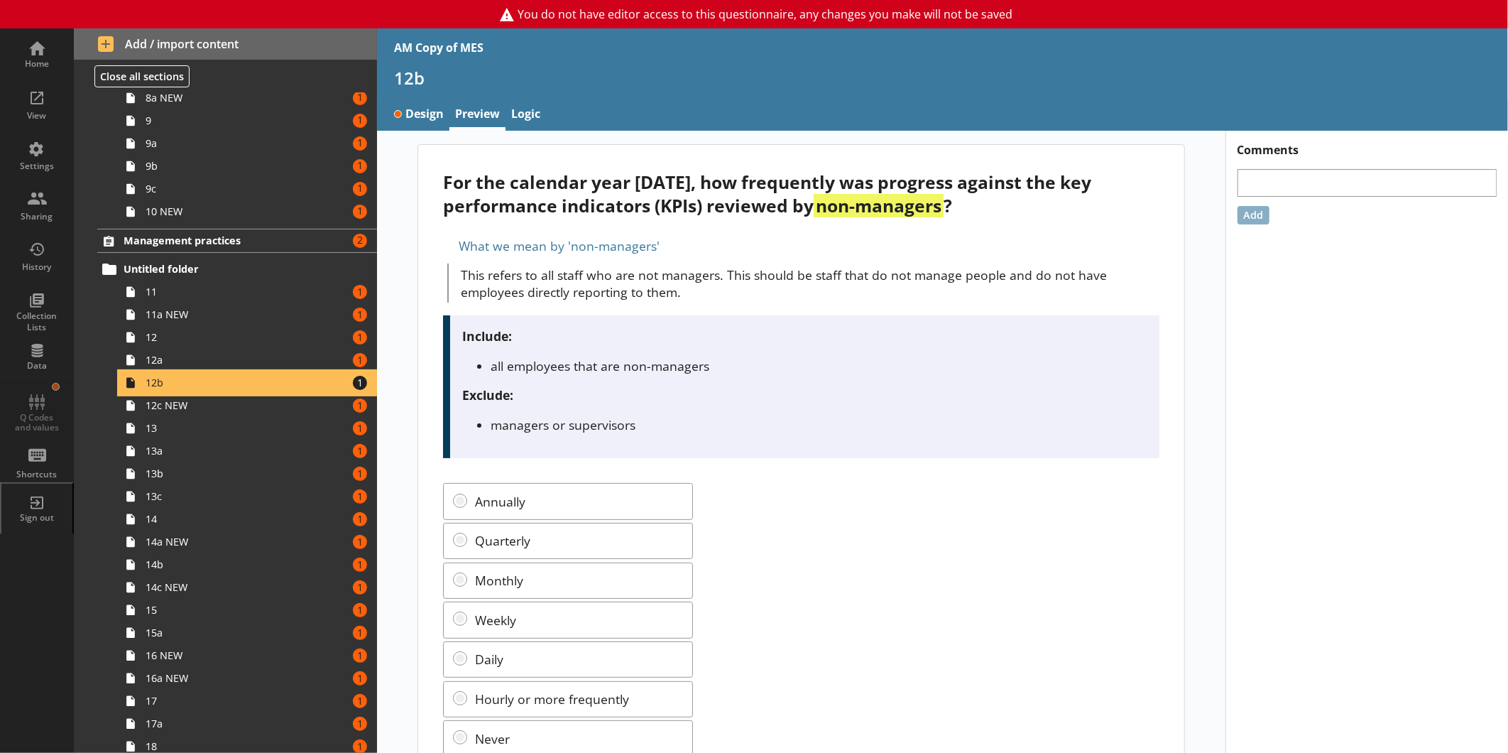
scroll to position [55, 0]
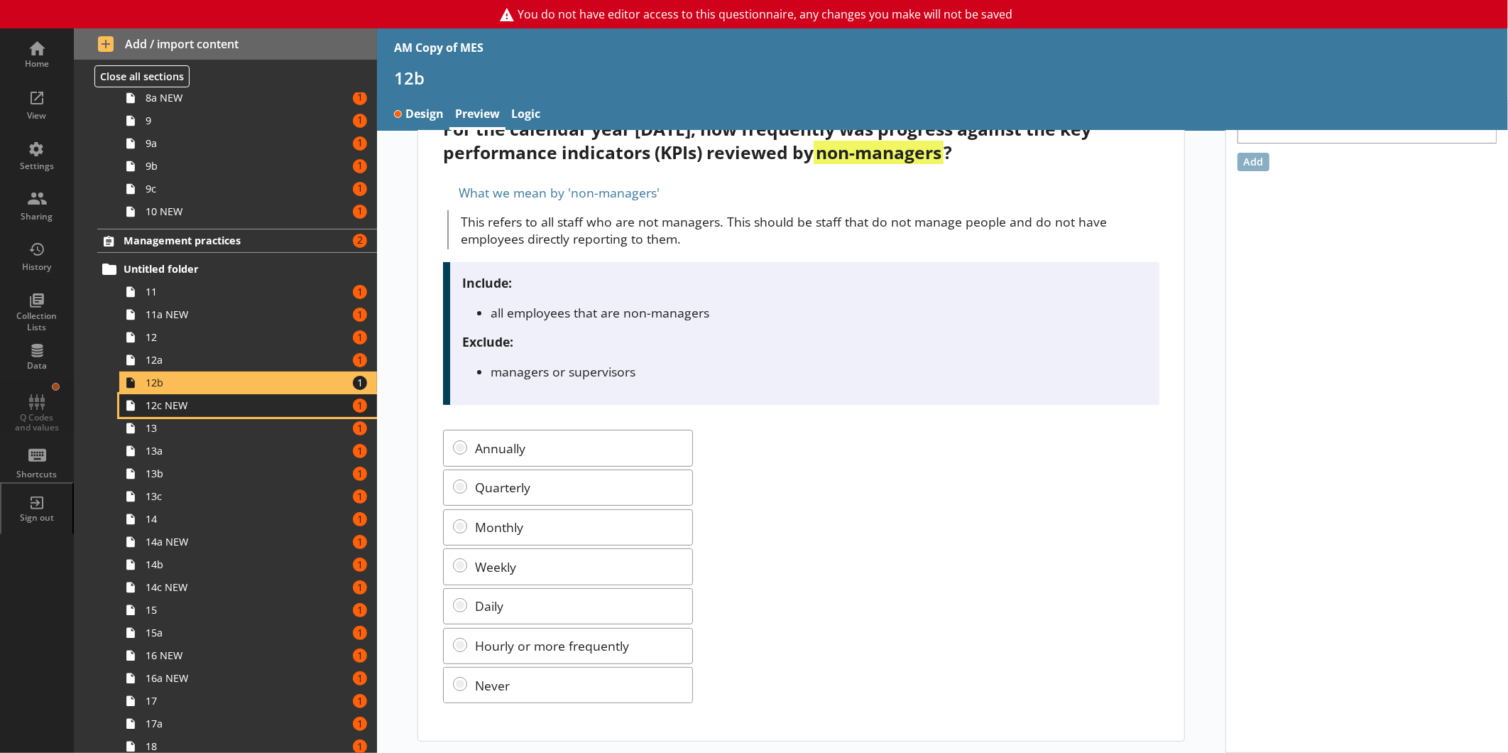
click at [314, 413] on link "12c NEW Amount of errors: 1" at bounding box center [248, 405] width 258 height 23
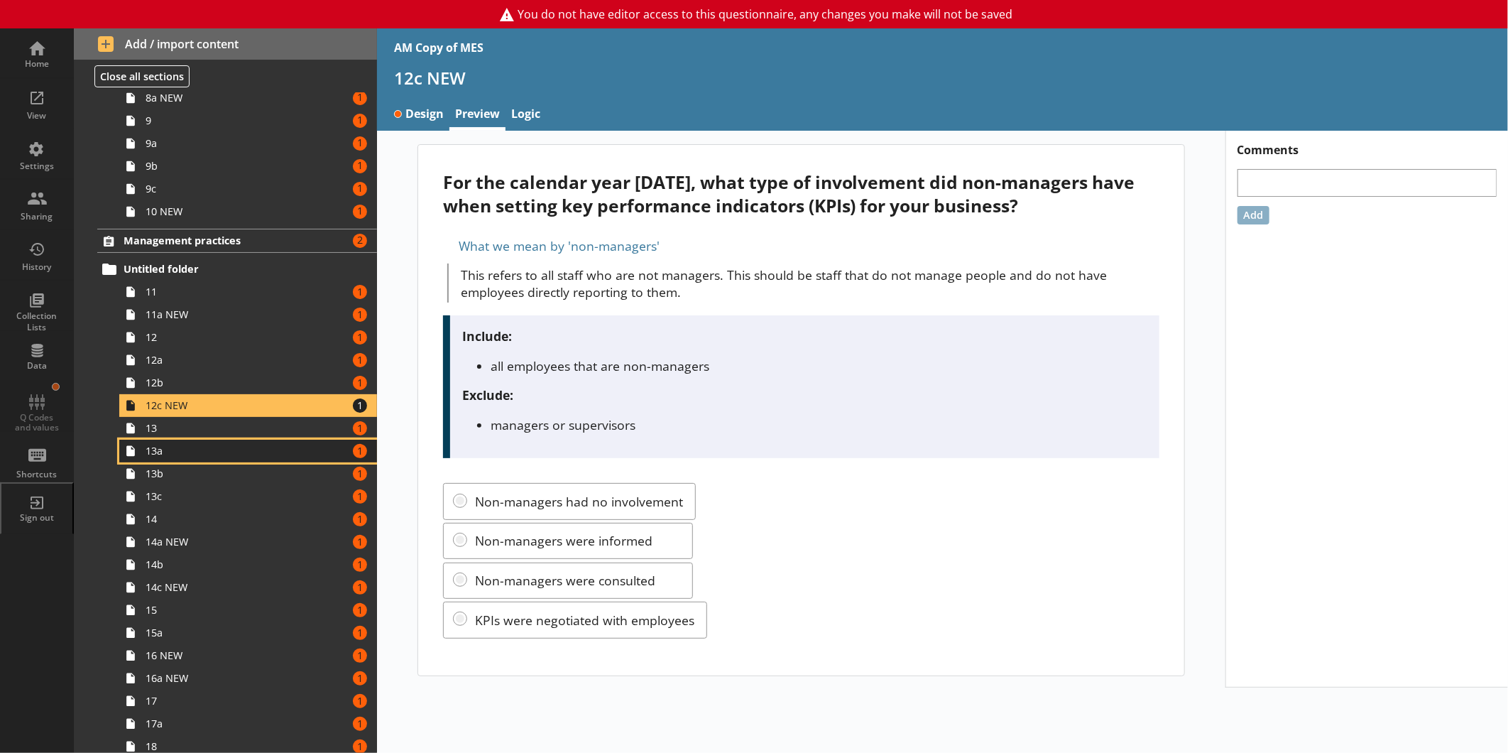
click at [292, 444] on span "13a" at bounding box center [238, 450] width 185 height 13
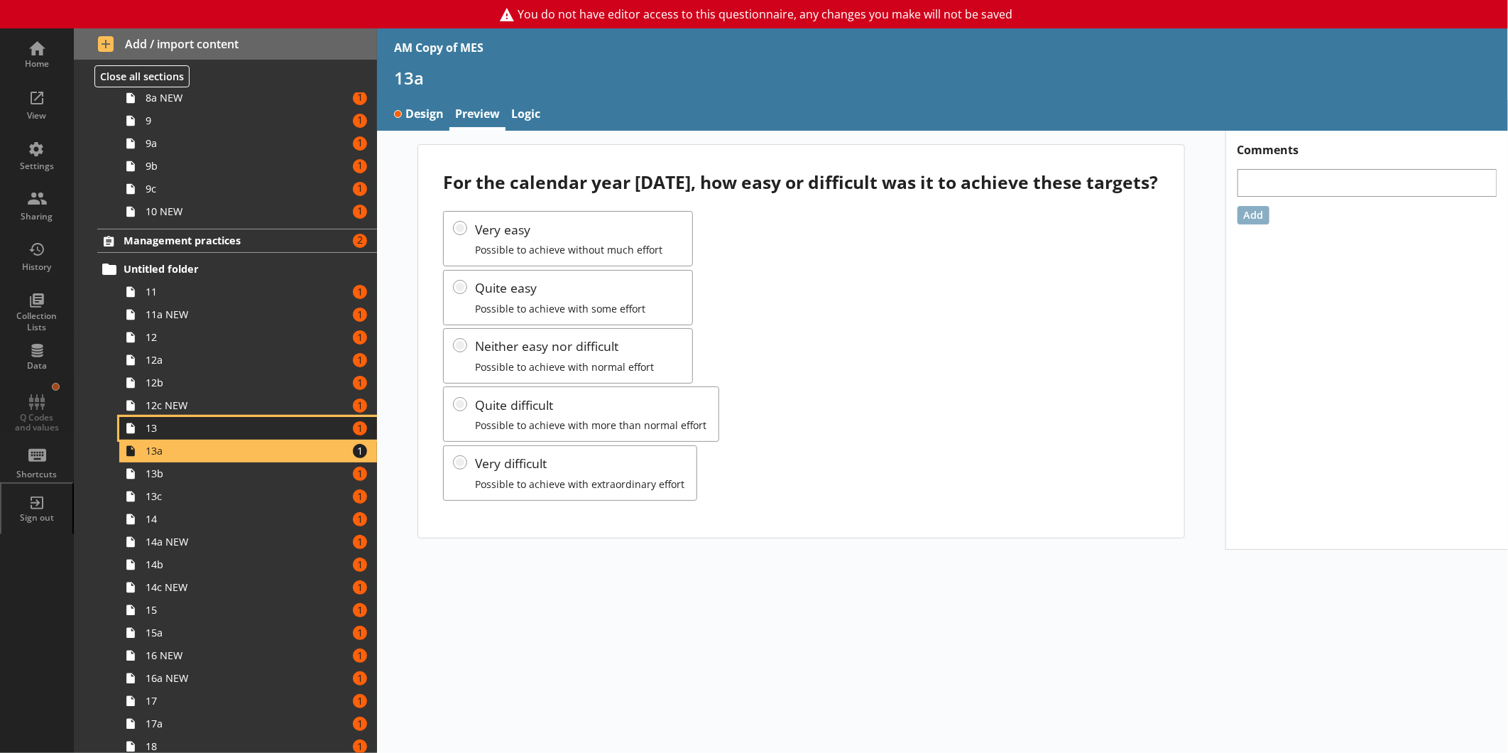
click at [300, 432] on span "13" at bounding box center [238, 427] width 185 height 13
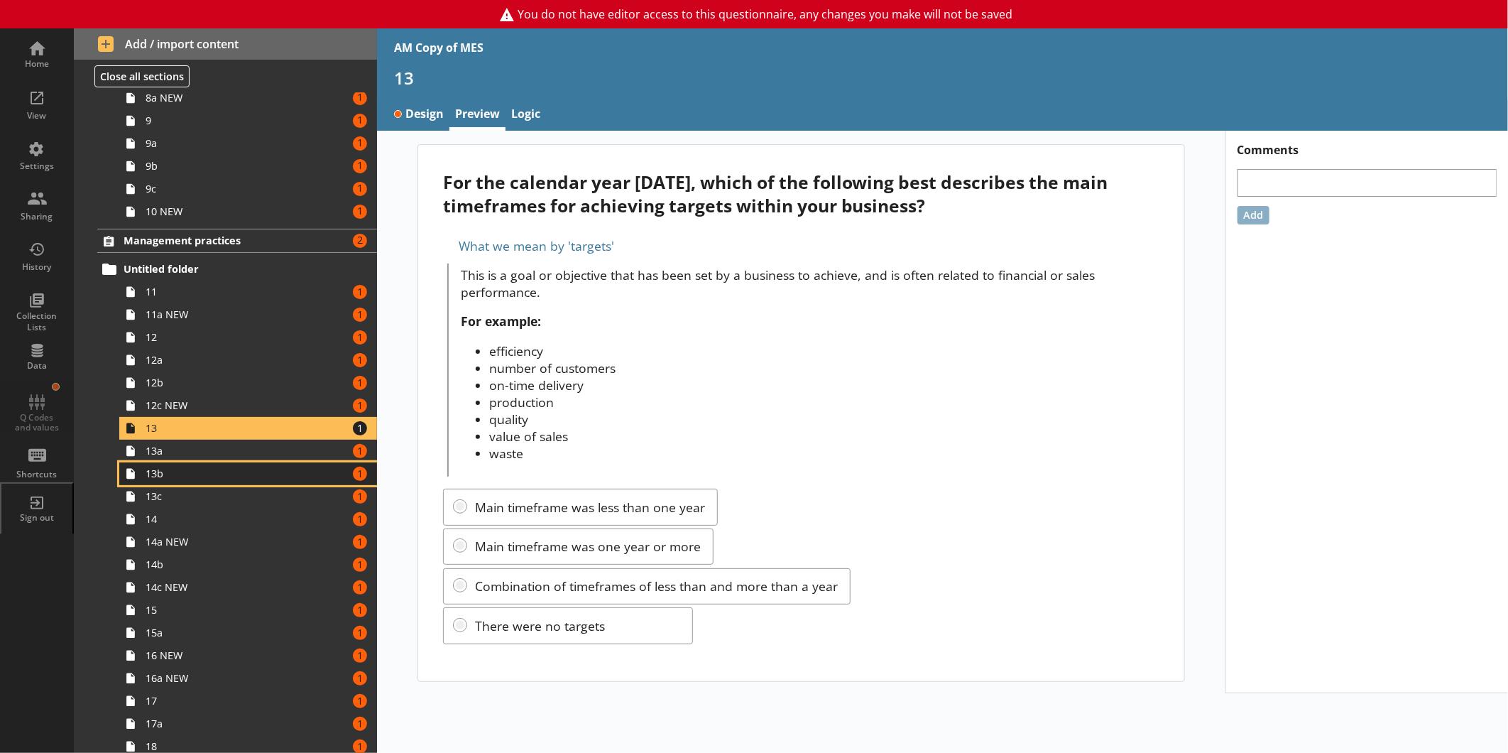
click at [138, 474] on icon at bounding box center [130, 473] width 23 height 23
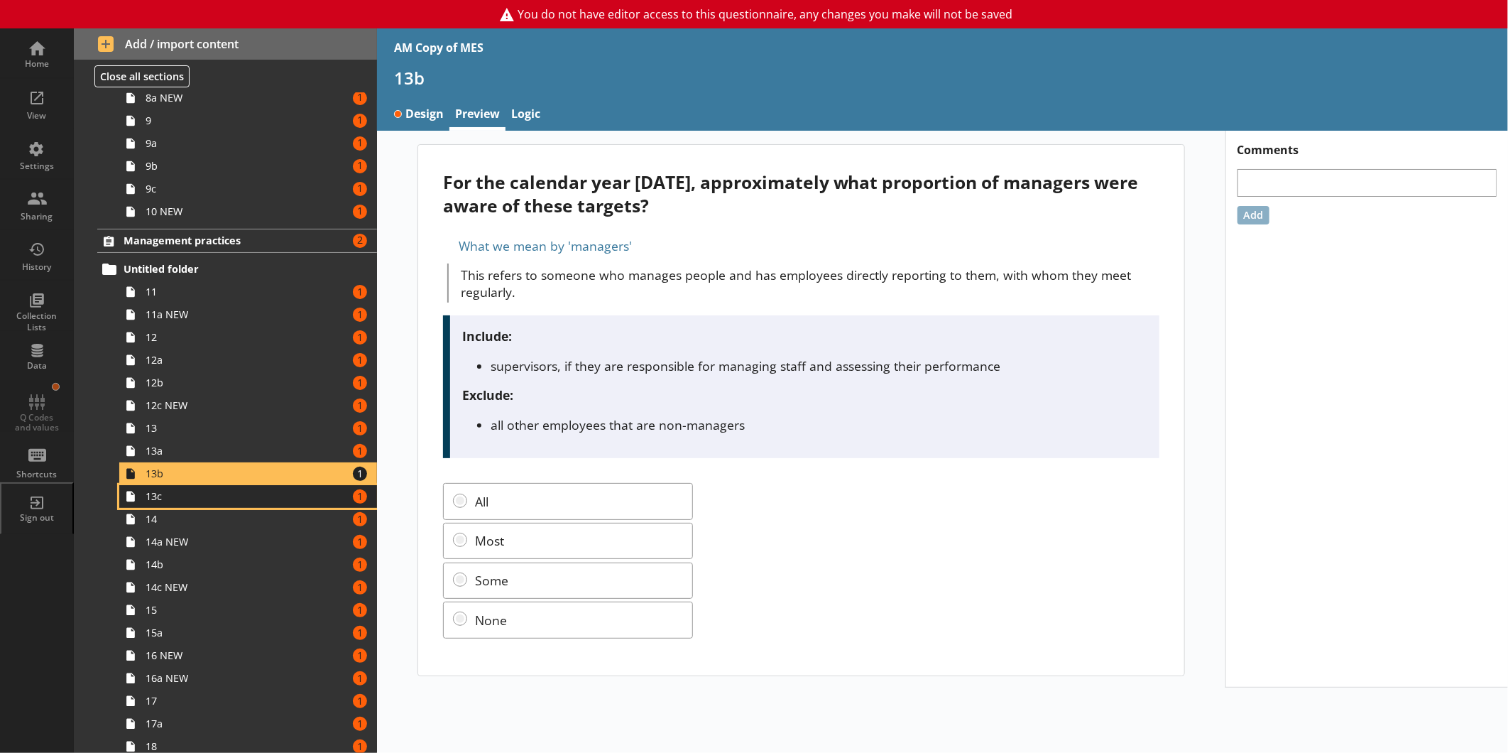
click at [165, 498] on span "13c" at bounding box center [238, 495] width 185 height 13
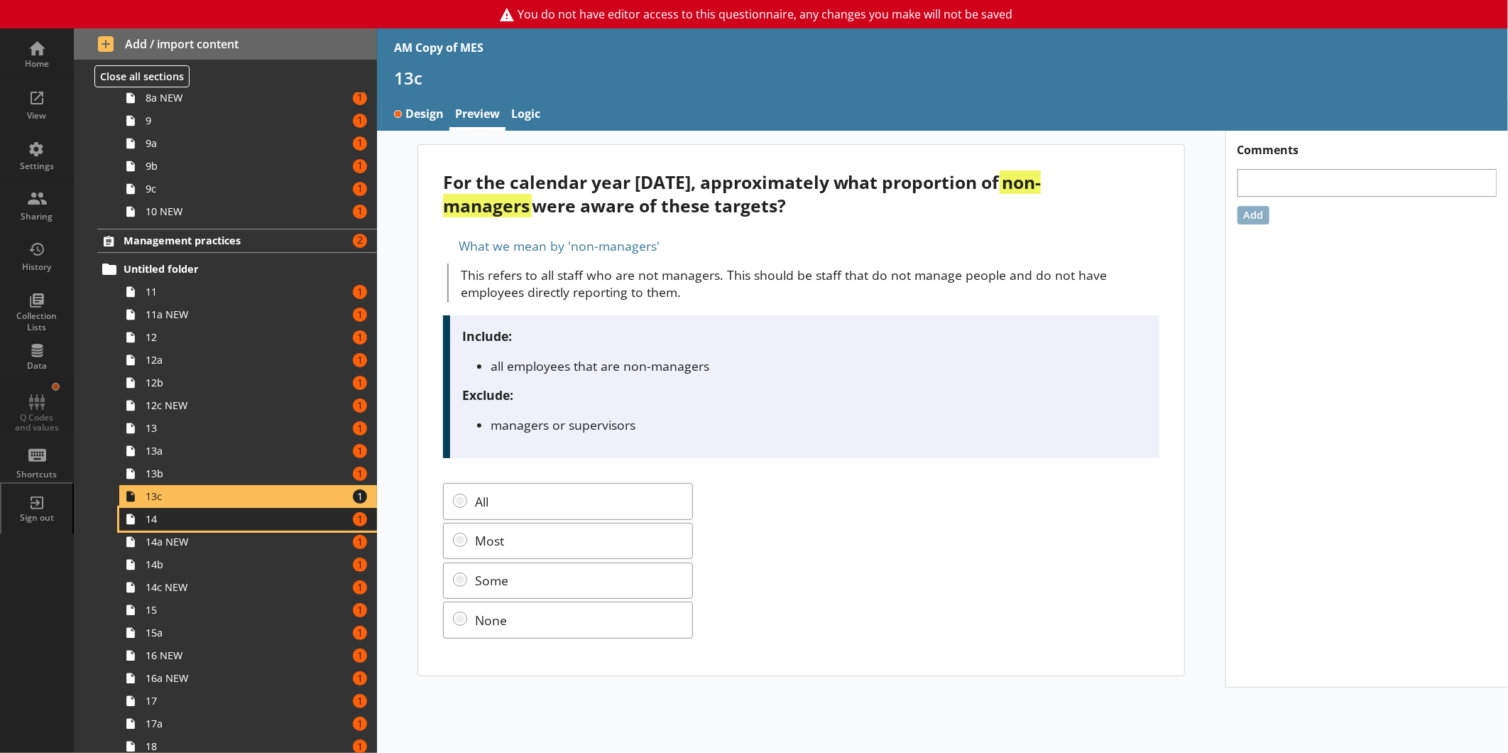
click at [153, 518] on span "14" at bounding box center [238, 518] width 185 height 13
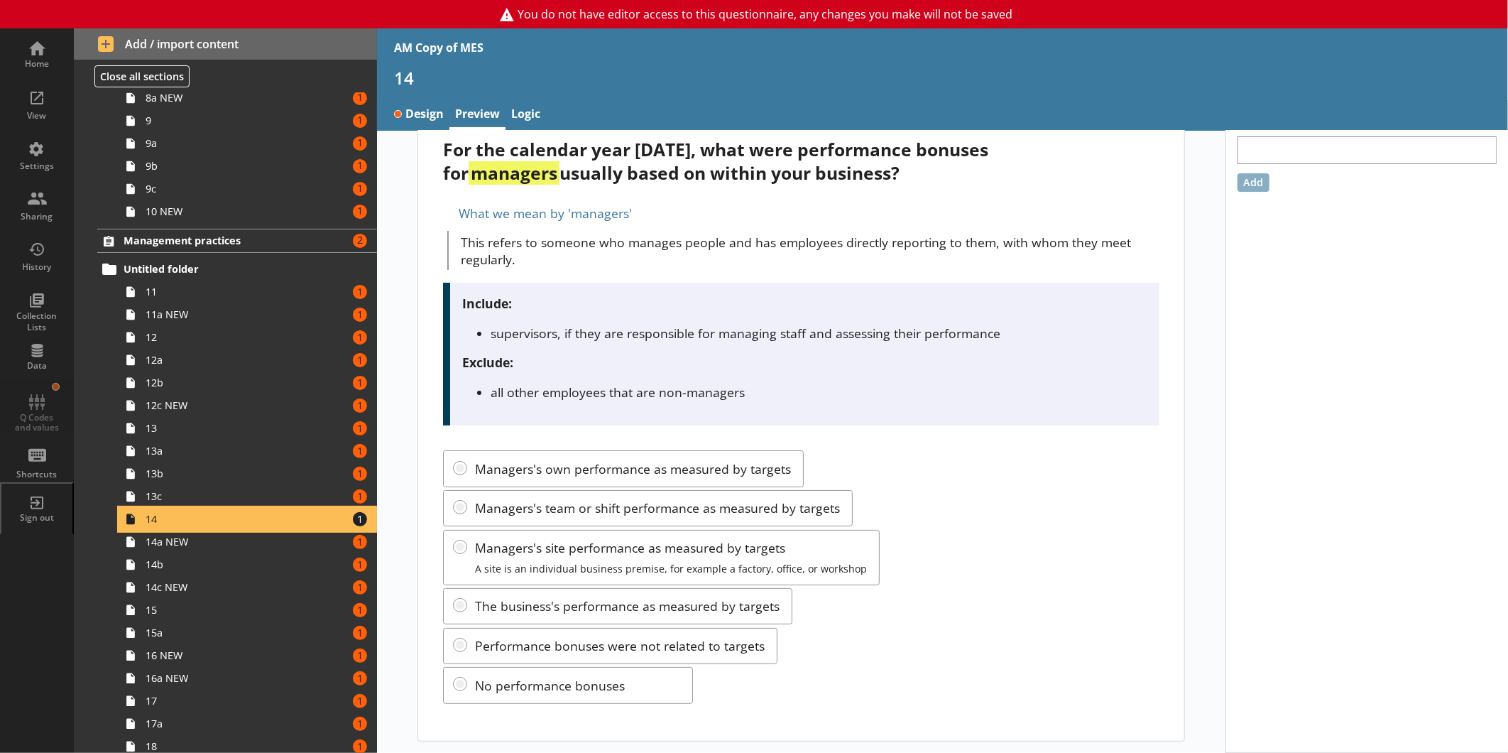
scroll to position [34, 0]
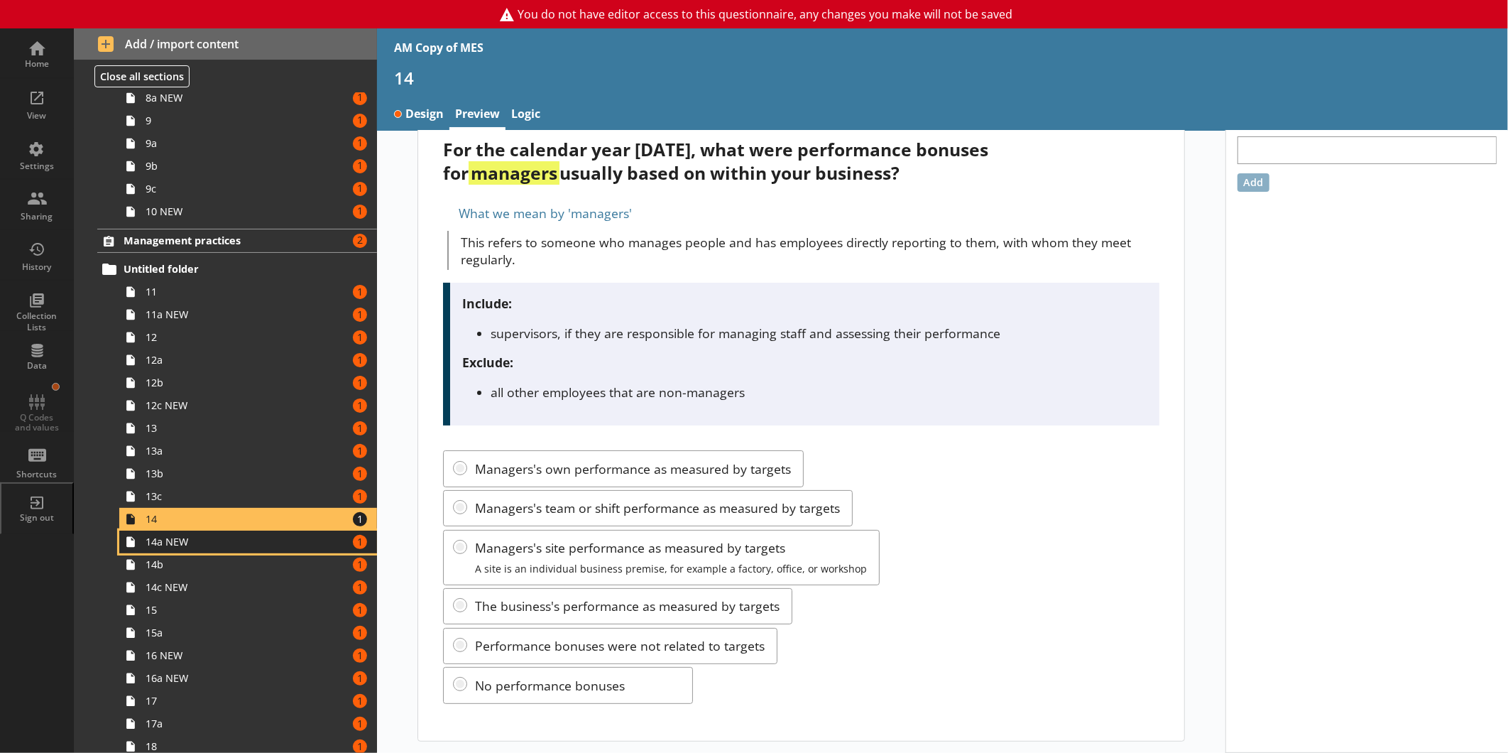
click at [192, 547] on span "14a NEW" at bounding box center [238, 541] width 185 height 13
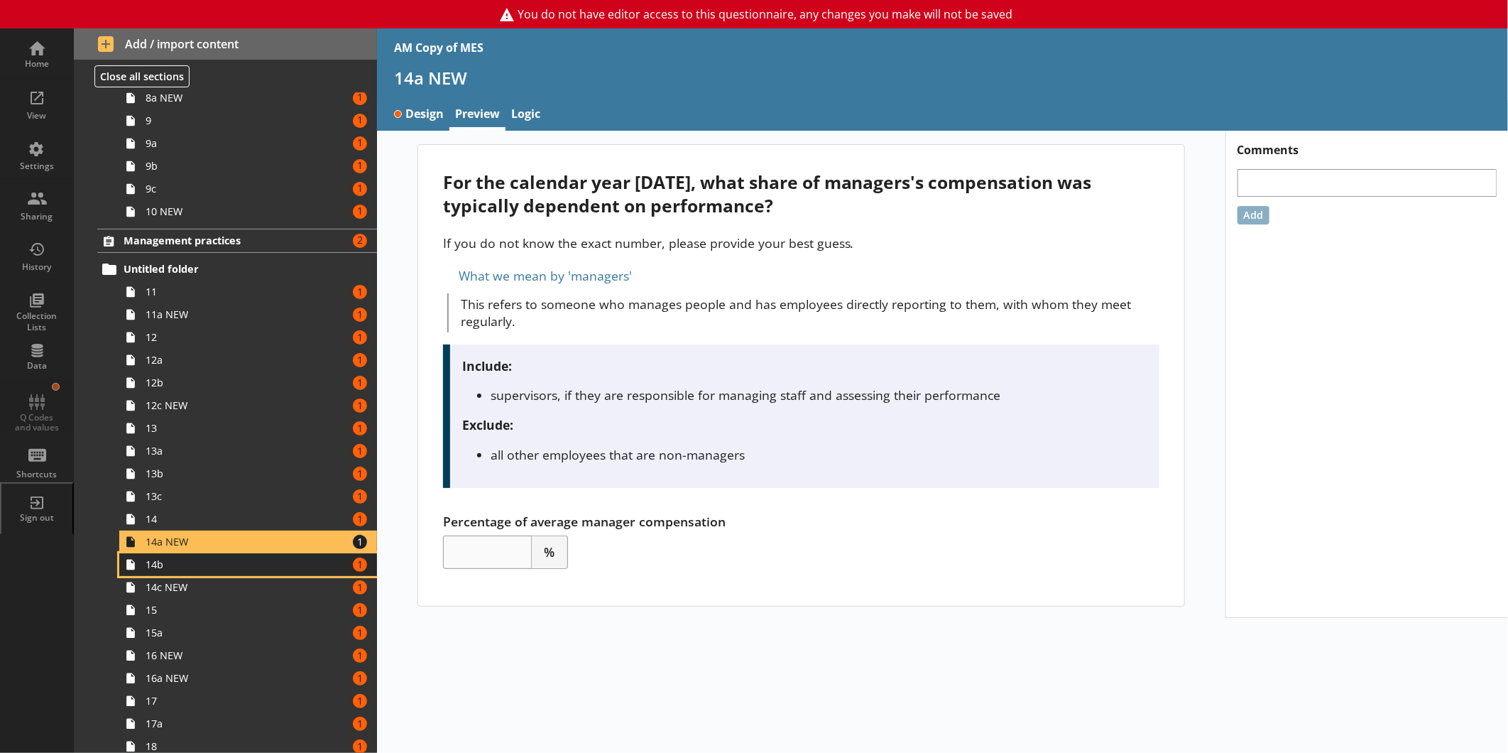
click at [132, 569] on icon at bounding box center [130, 564] width 23 height 23
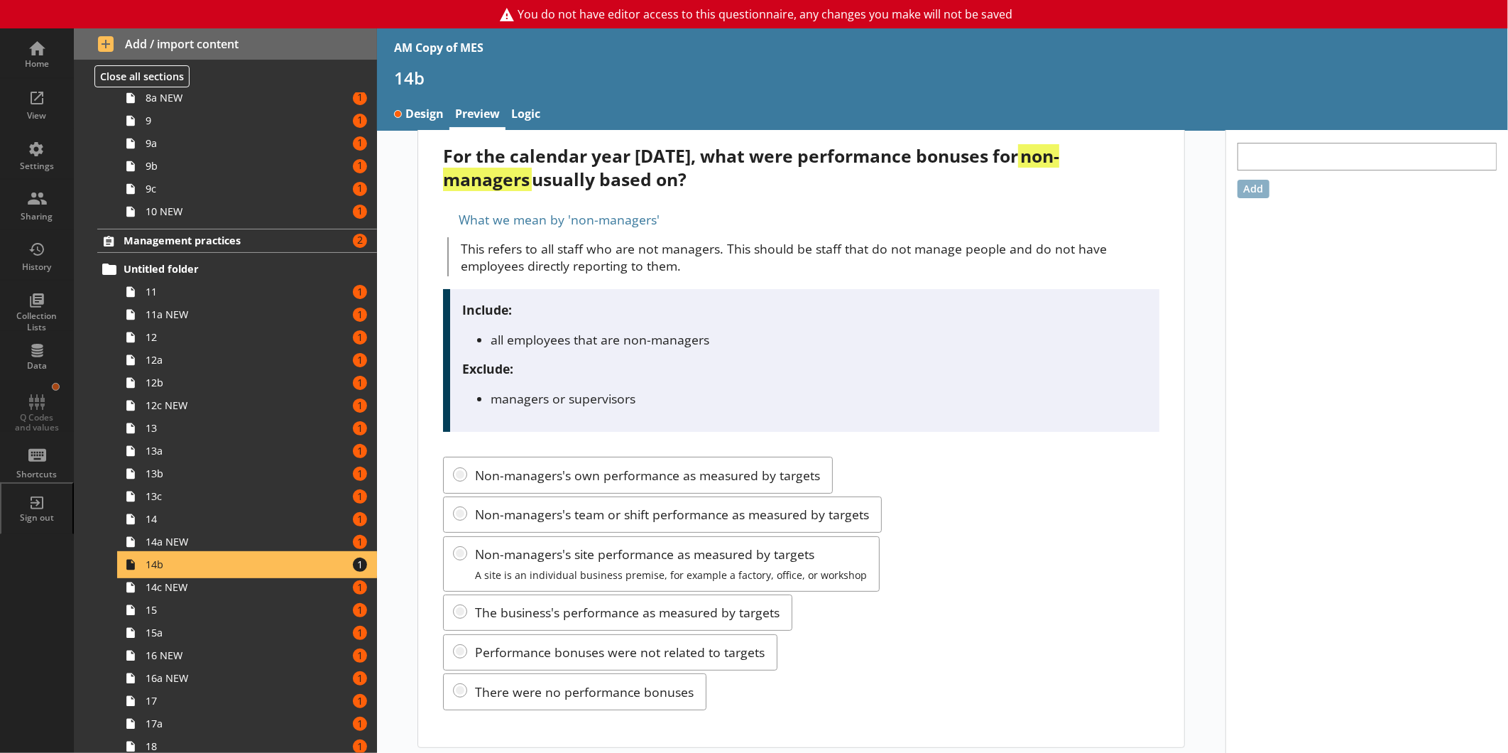
scroll to position [34, 0]
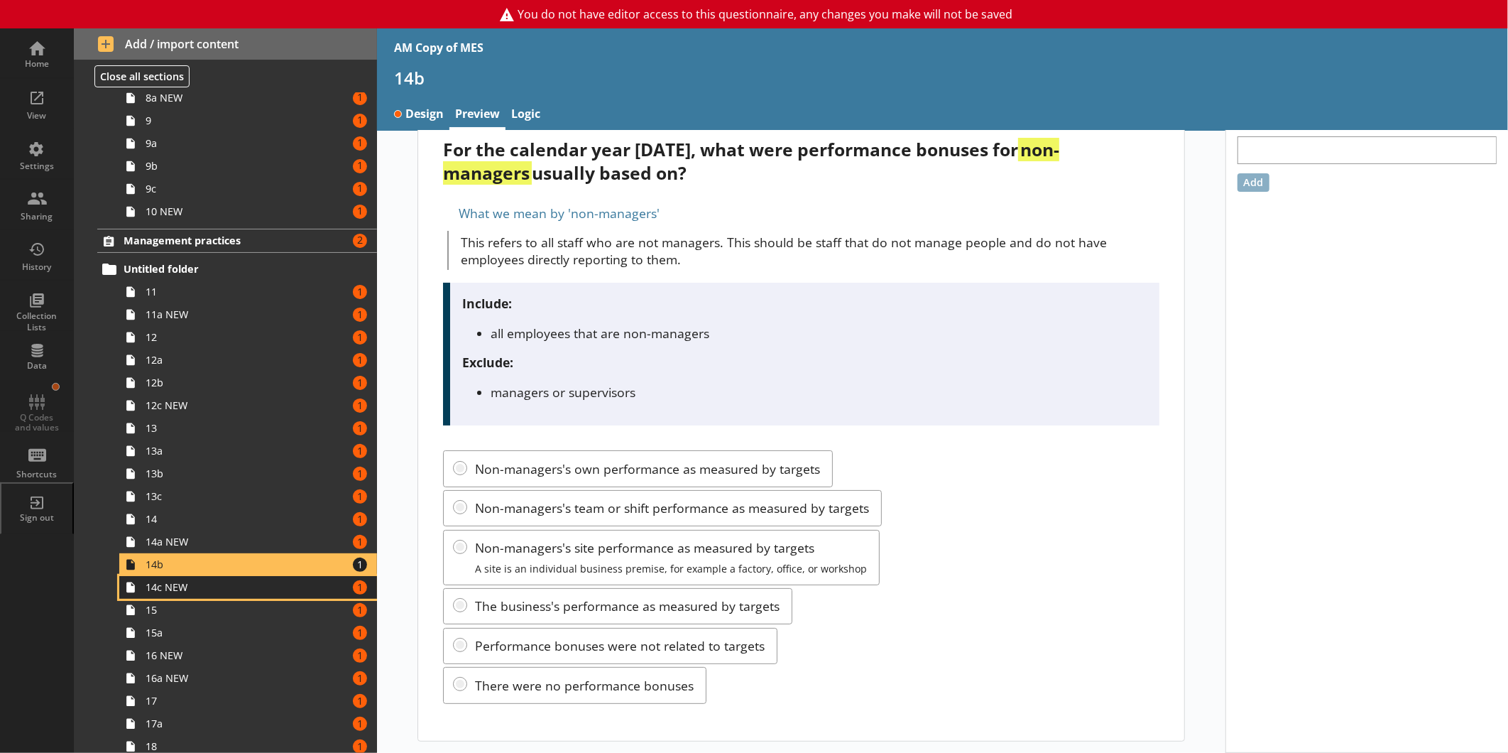
click at [249, 596] on link "14c NEW Amount of errors: 1" at bounding box center [248, 587] width 258 height 23
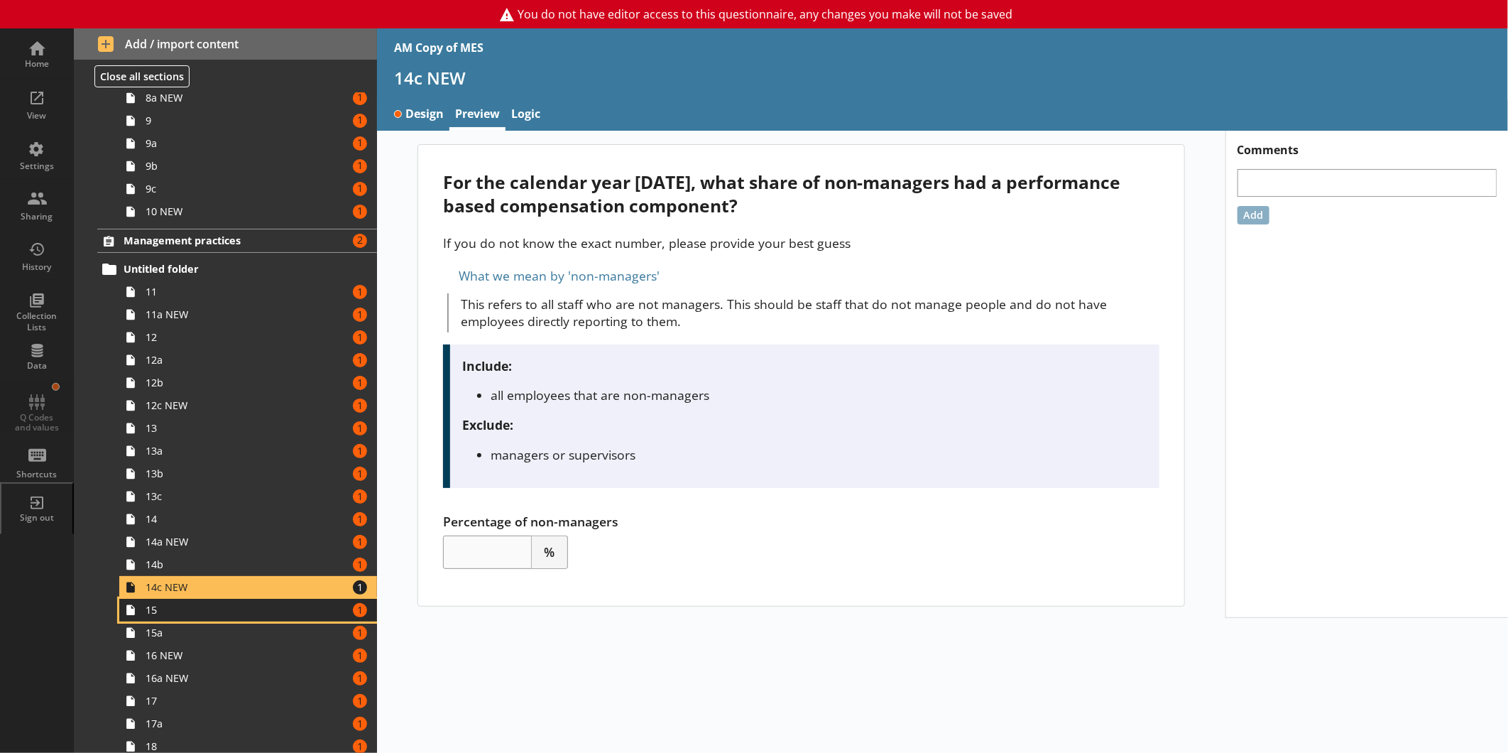
click at [162, 613] on span "15" at bounding box center [238, 609] width 185 height 13
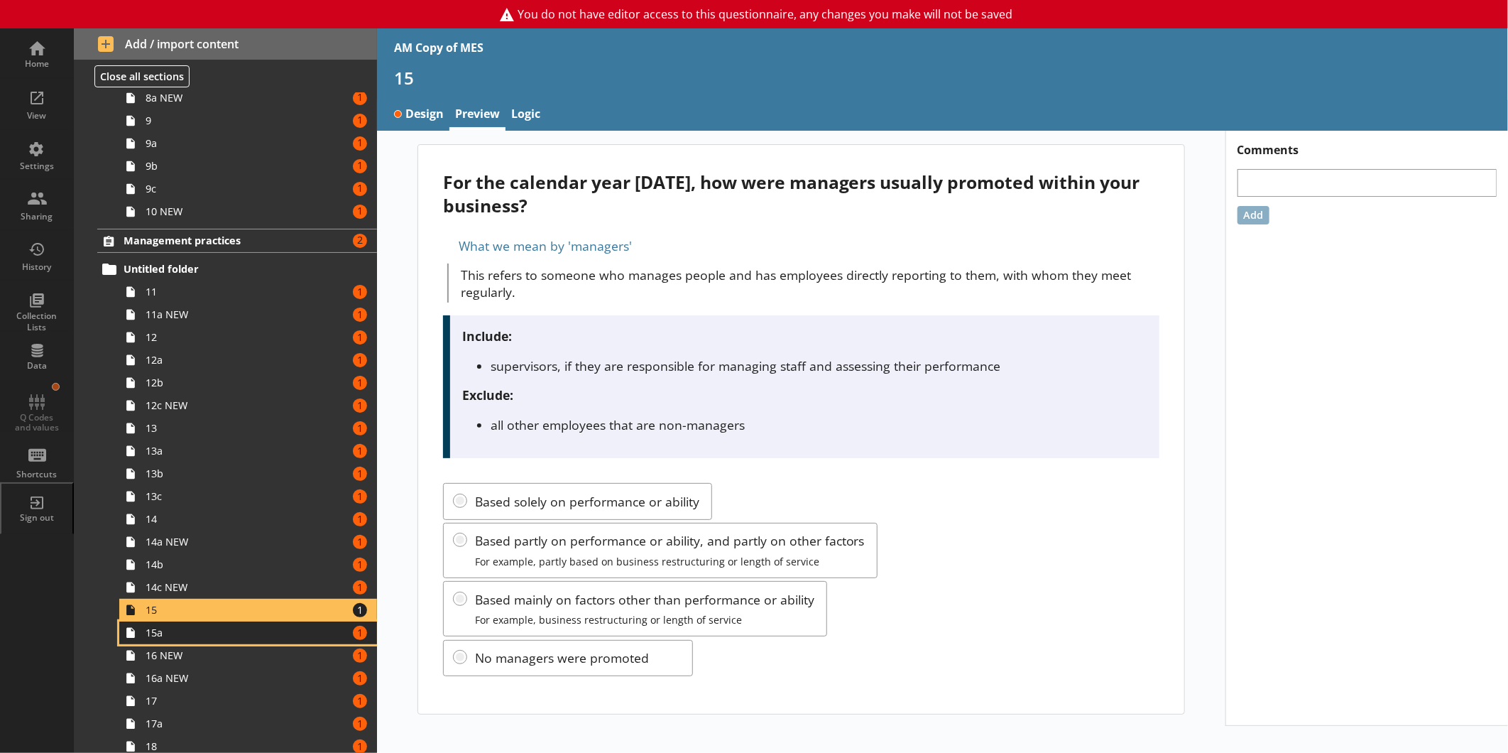
click at [210, 638] on span "15a" at bounding box center [238, 631] width 185 height 13
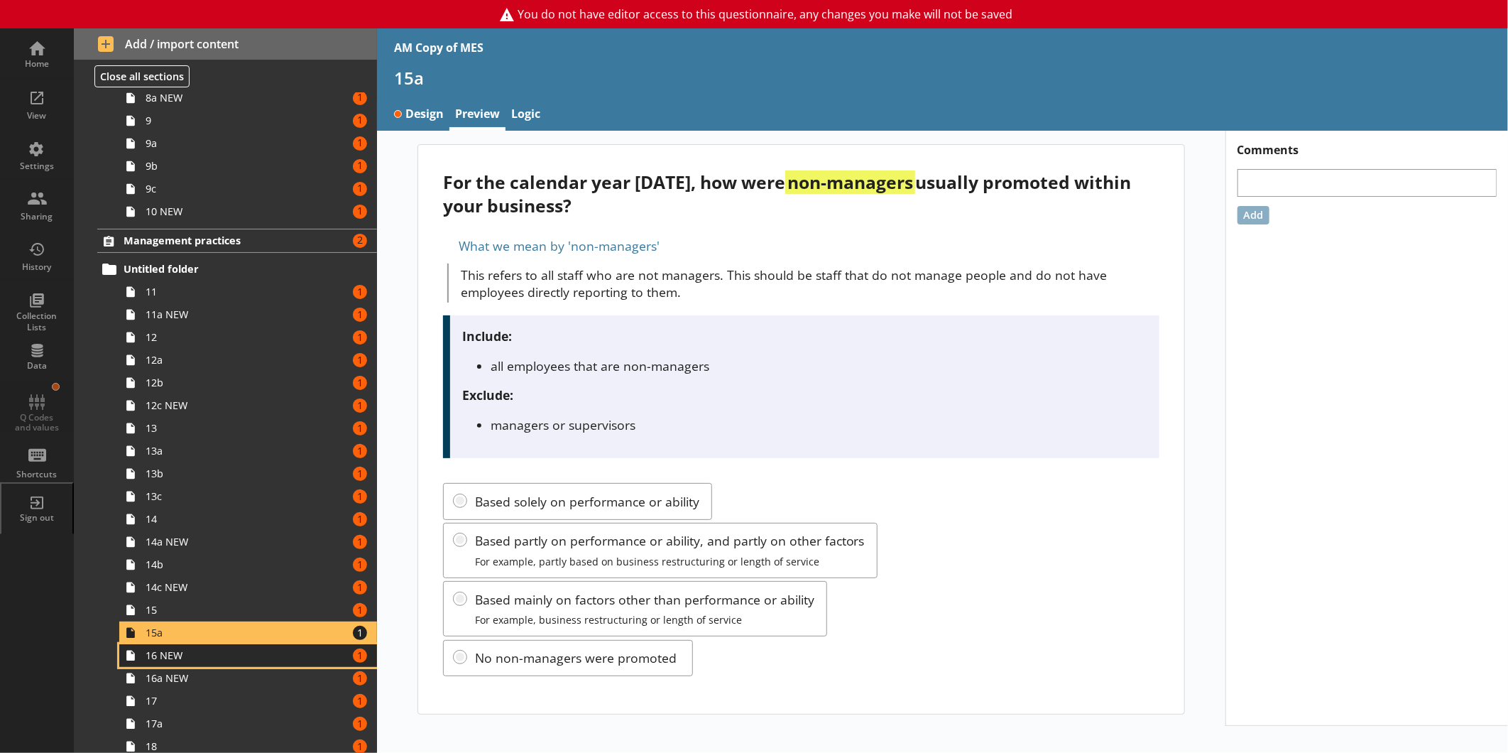
click at [229, 662] on link "16 NEW Amount of errors: 1" at bounding box center [248, 655] width 258 height 23
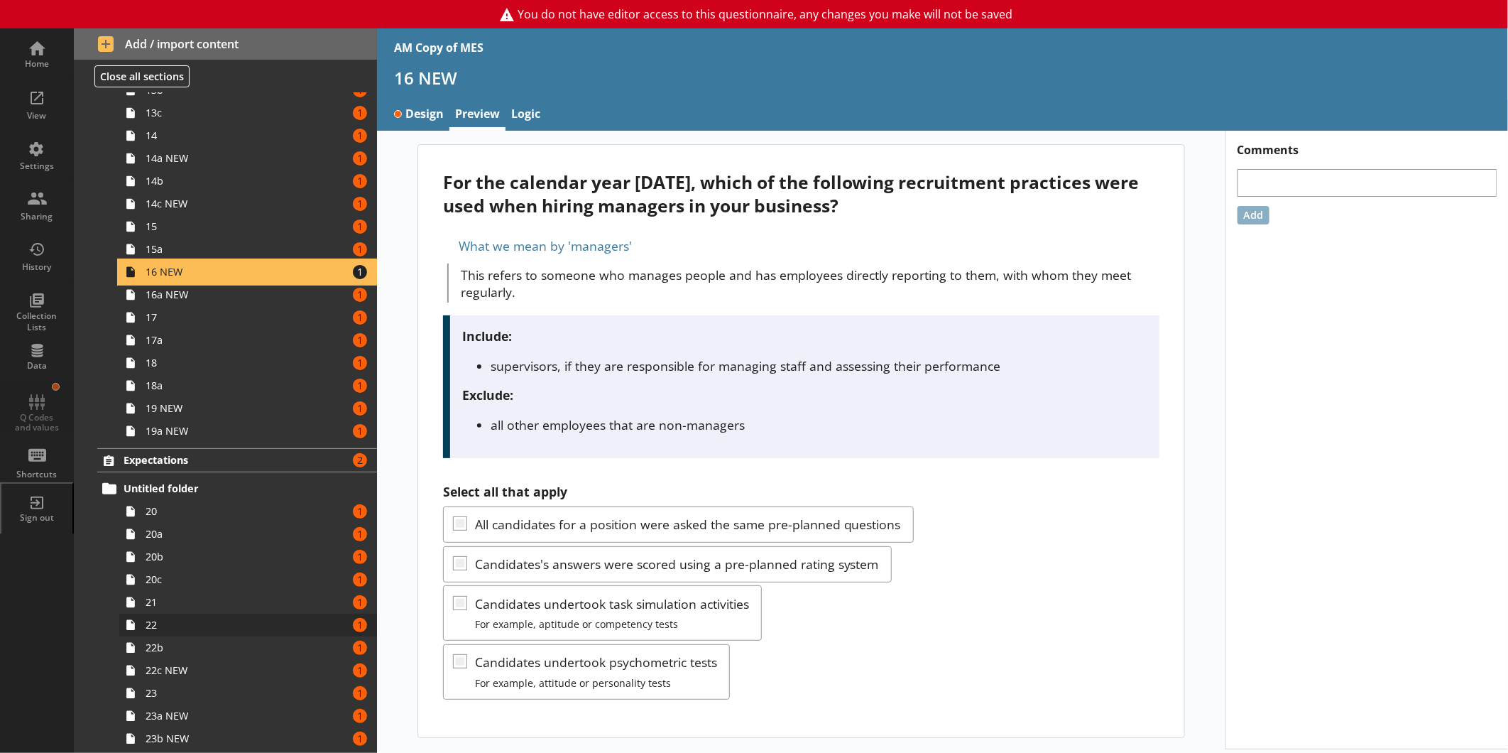
scroll to position [710, 0]
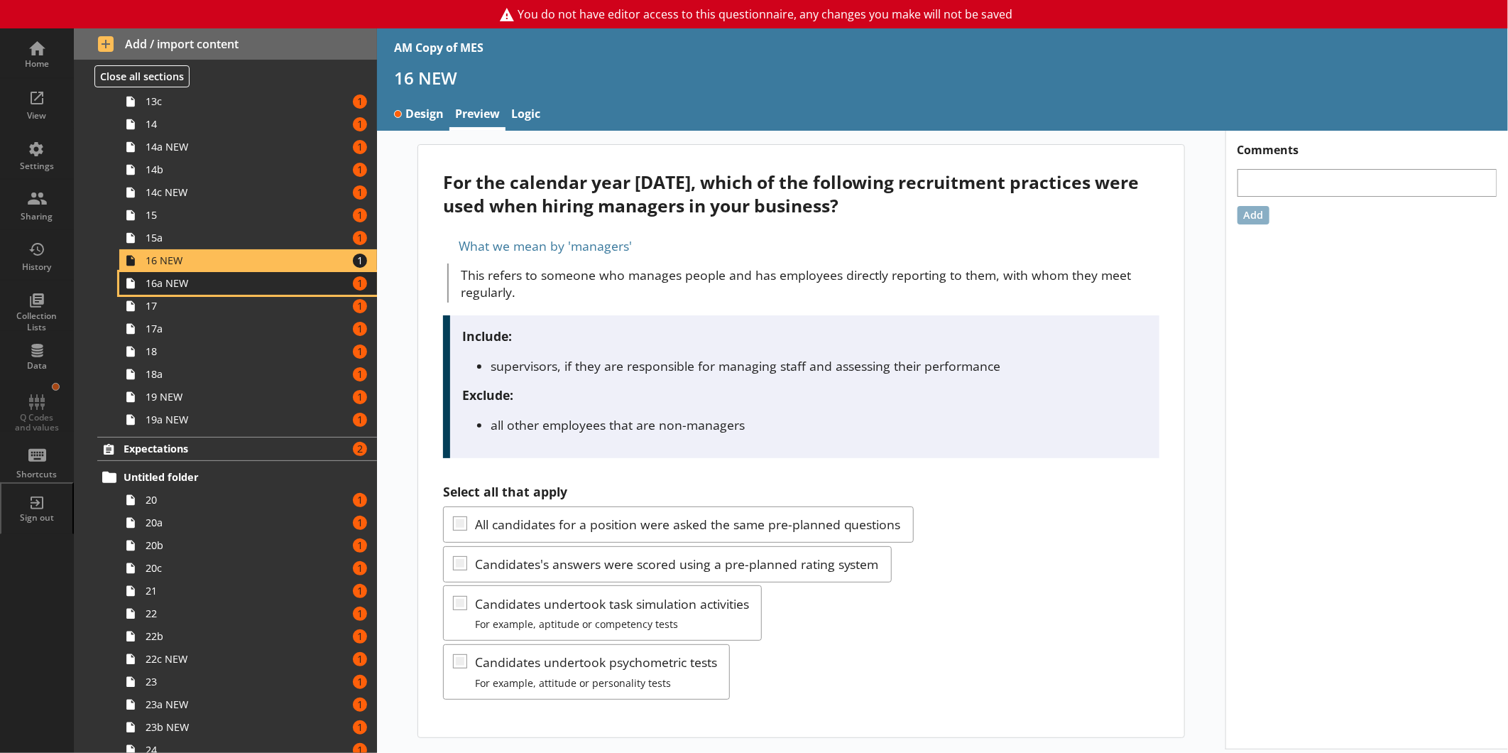
click at [225, 291] on link "16a NEW Amount of errors: 1" at bounding box center [248, 283] width 258 height 23
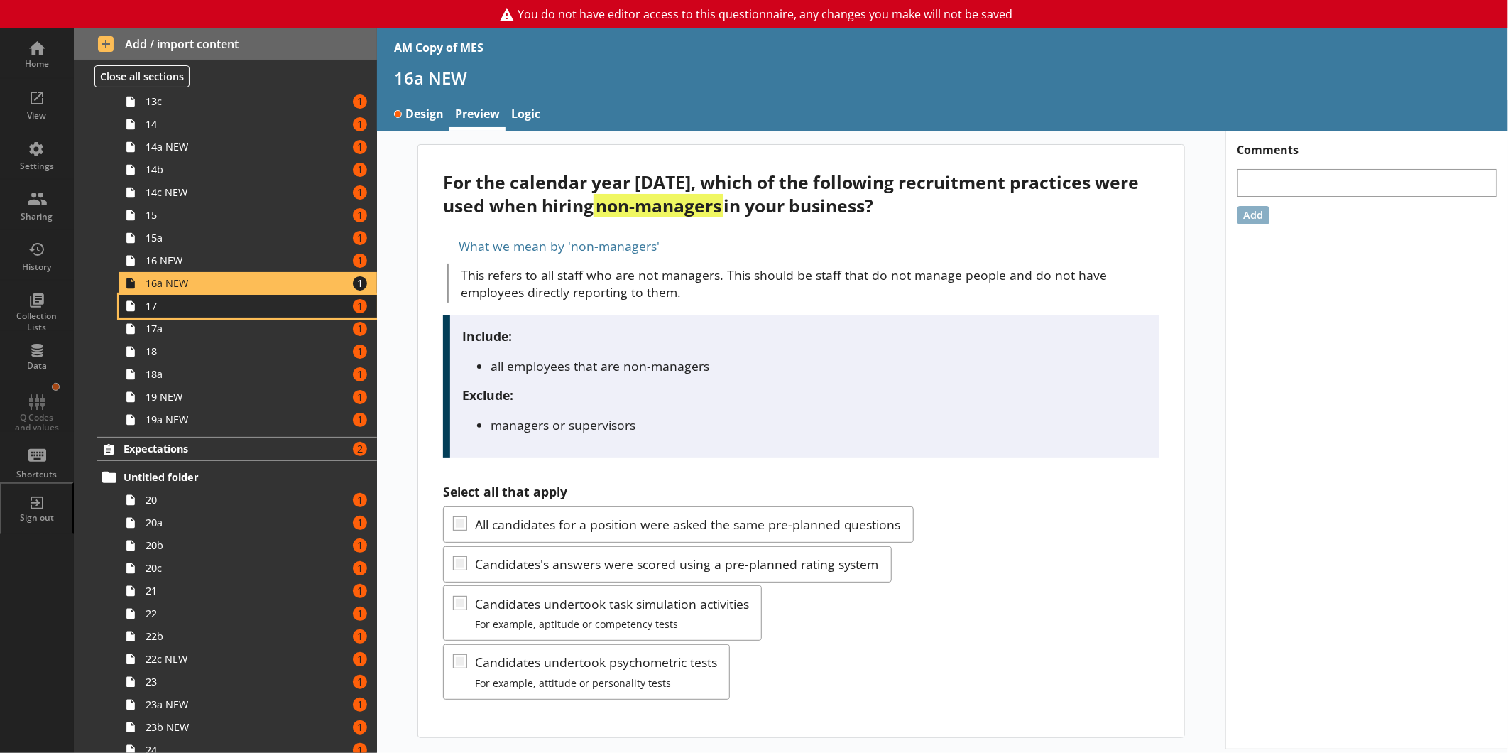
click at [223, 314] on link "17 Amount of errors: 1" at bounding box center [248, 306] width 258 height 23
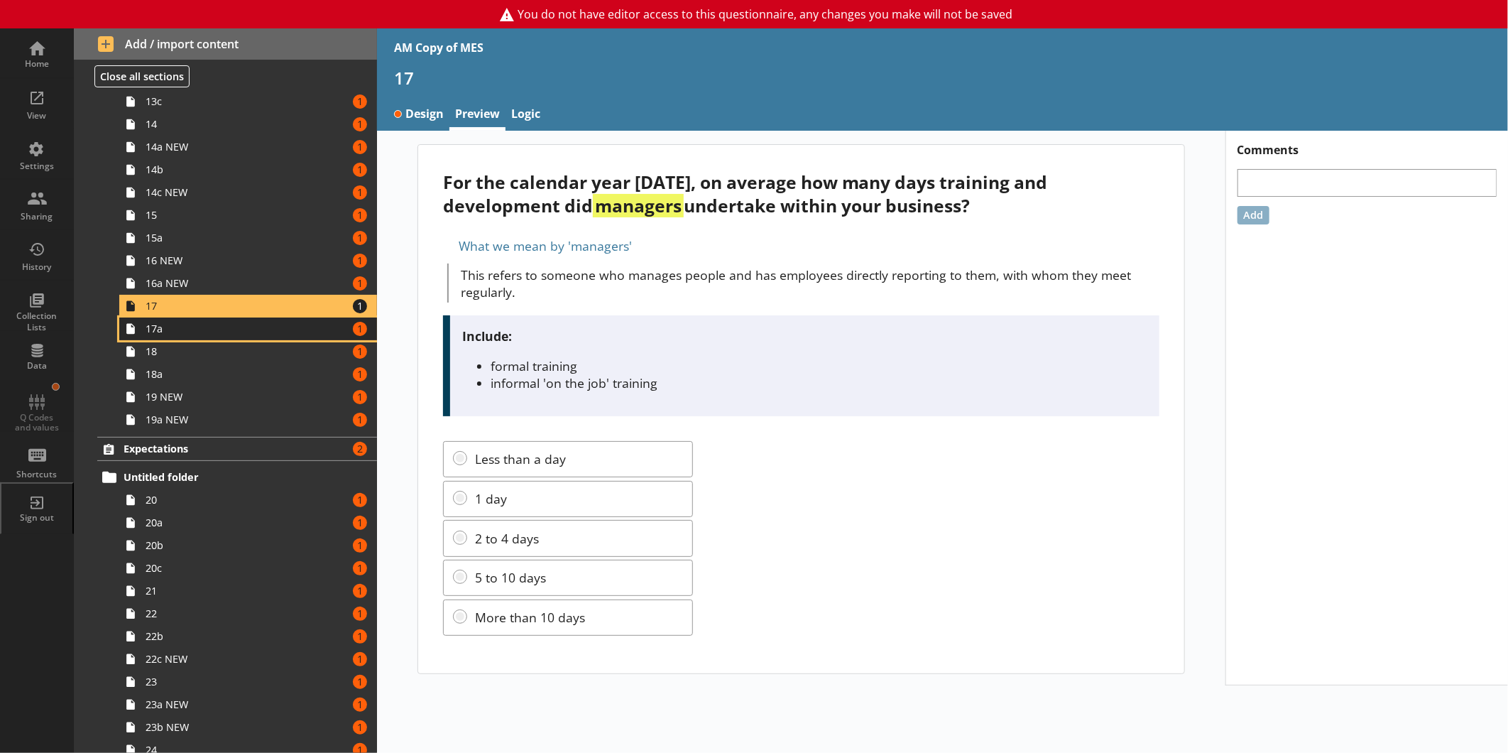
click at [185, 332] on span "17a" at bounding box center [238, 328] width 185 height 13
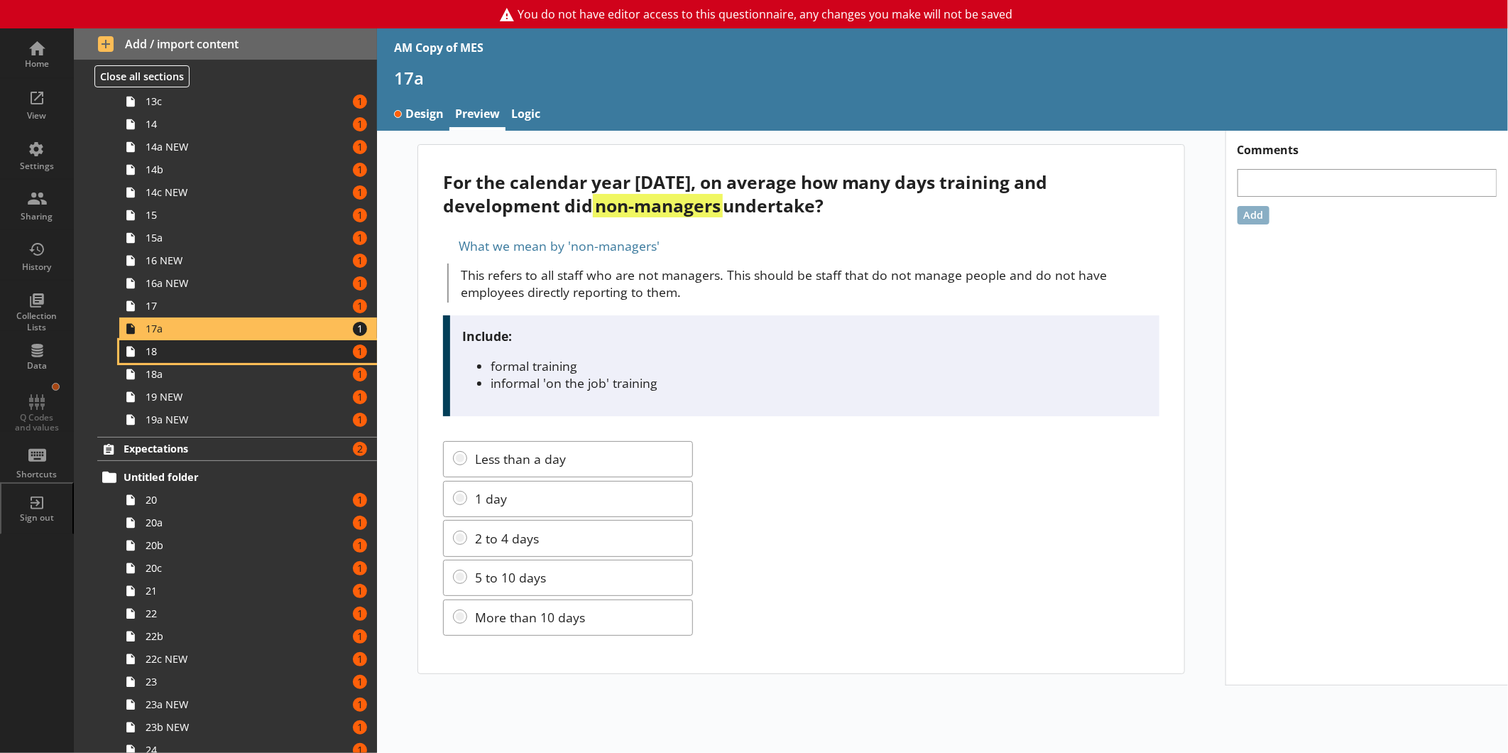
click at [179, 360] on link "18 Amount of errors: 1" at bounding box center [248, 351] width 258 height 23
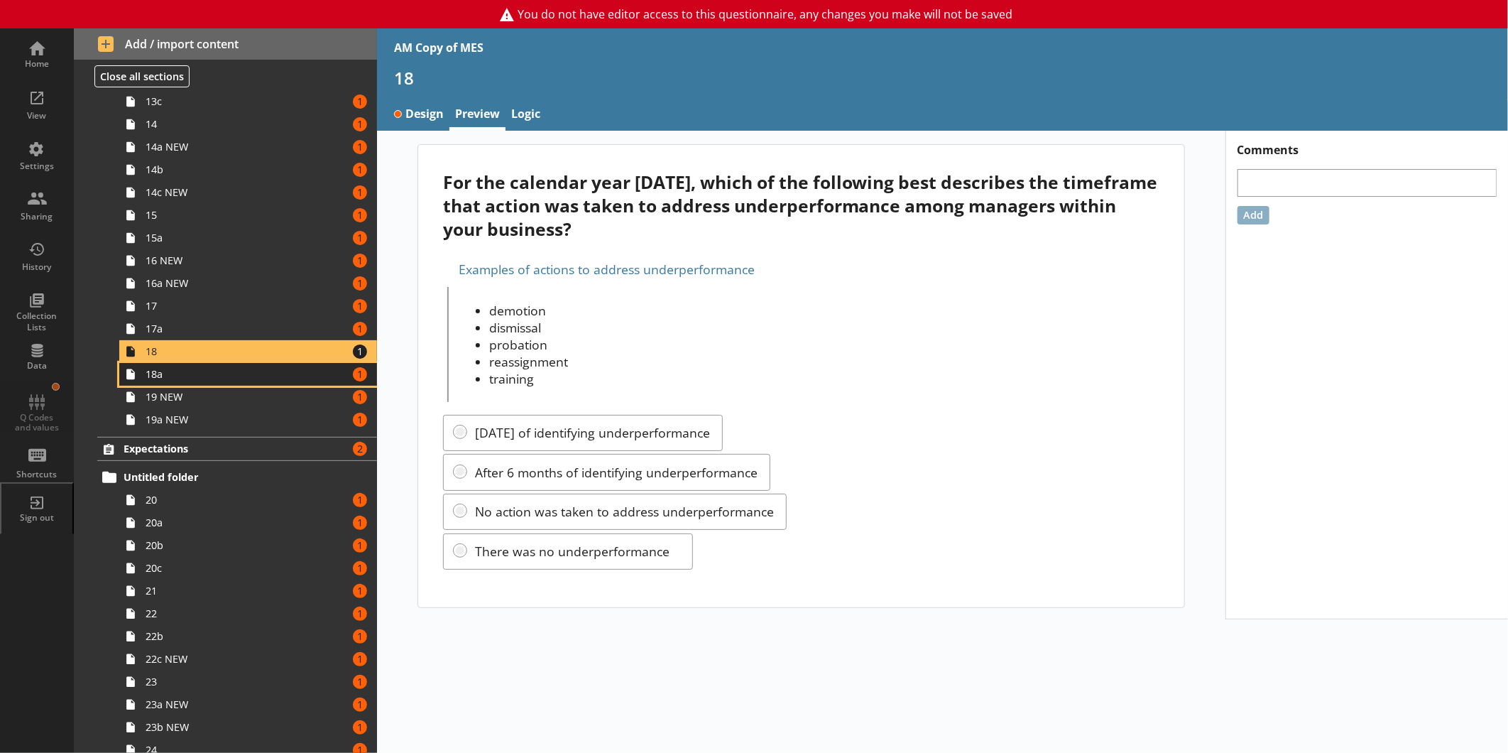
click at [171, 375] on span "18a" at bounding box center [238, 373] width 185 height 13
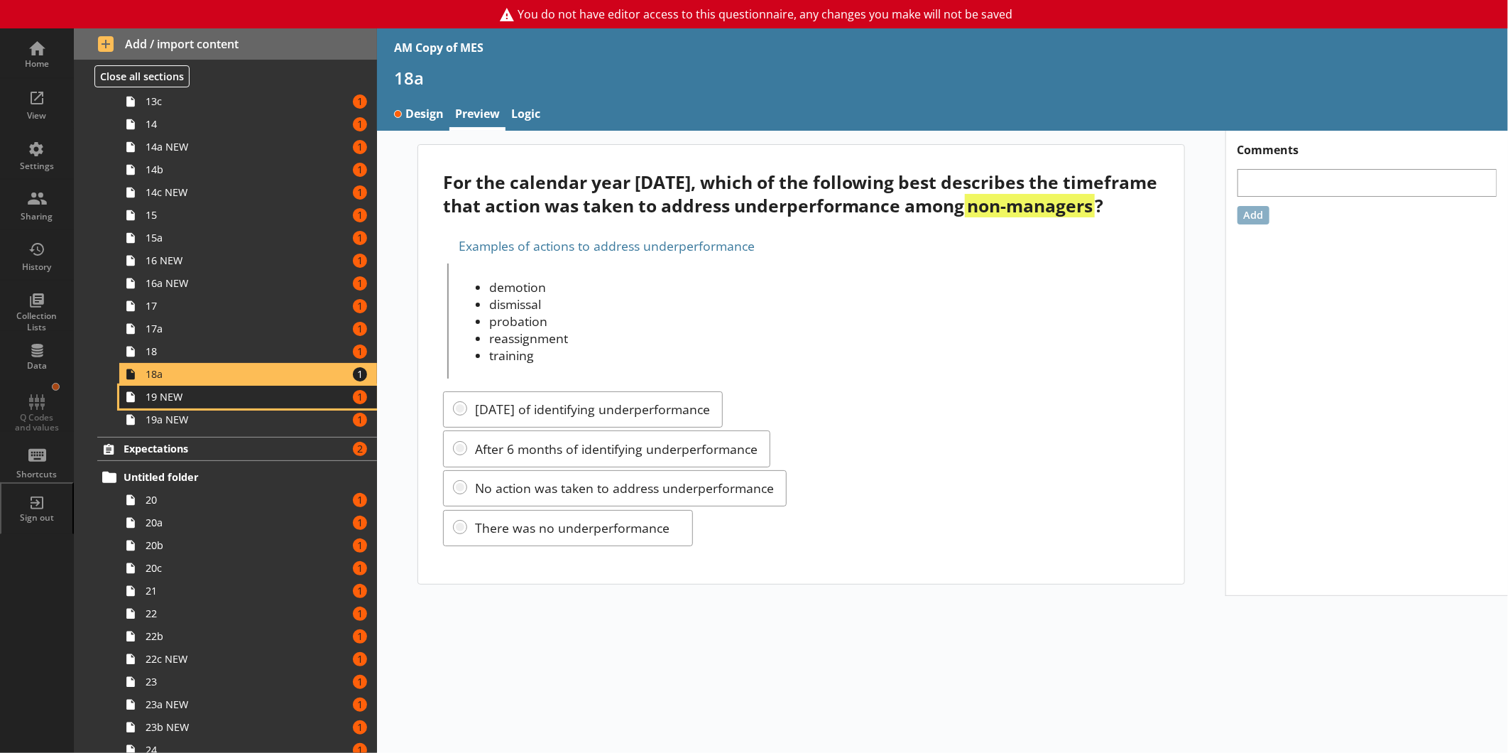
click at [171, 403] on span "19 NEW" at bounding box center [238, 396] width 185 height 13
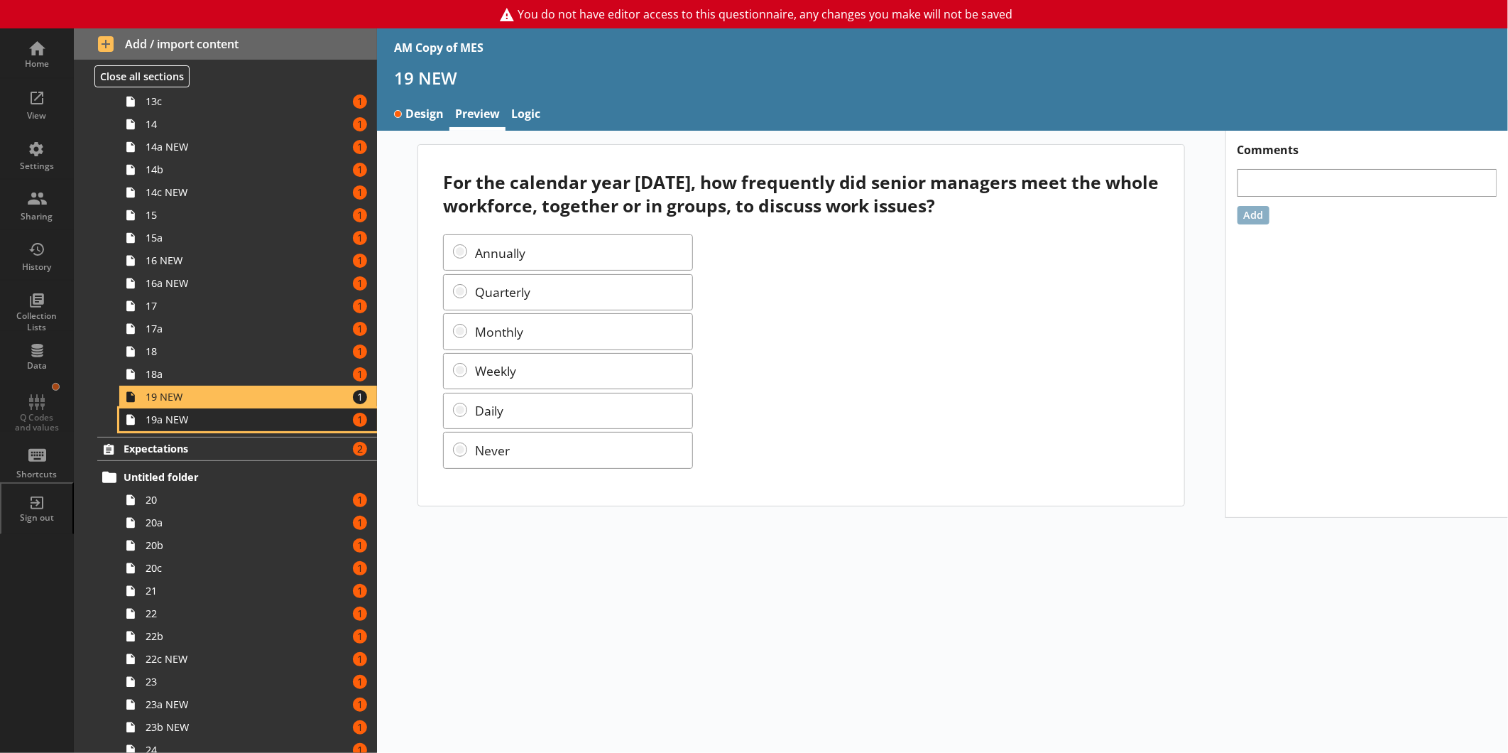
click at [169, 420] on span "19a NEW" at bounding box center [238, 418] width 185 height 13
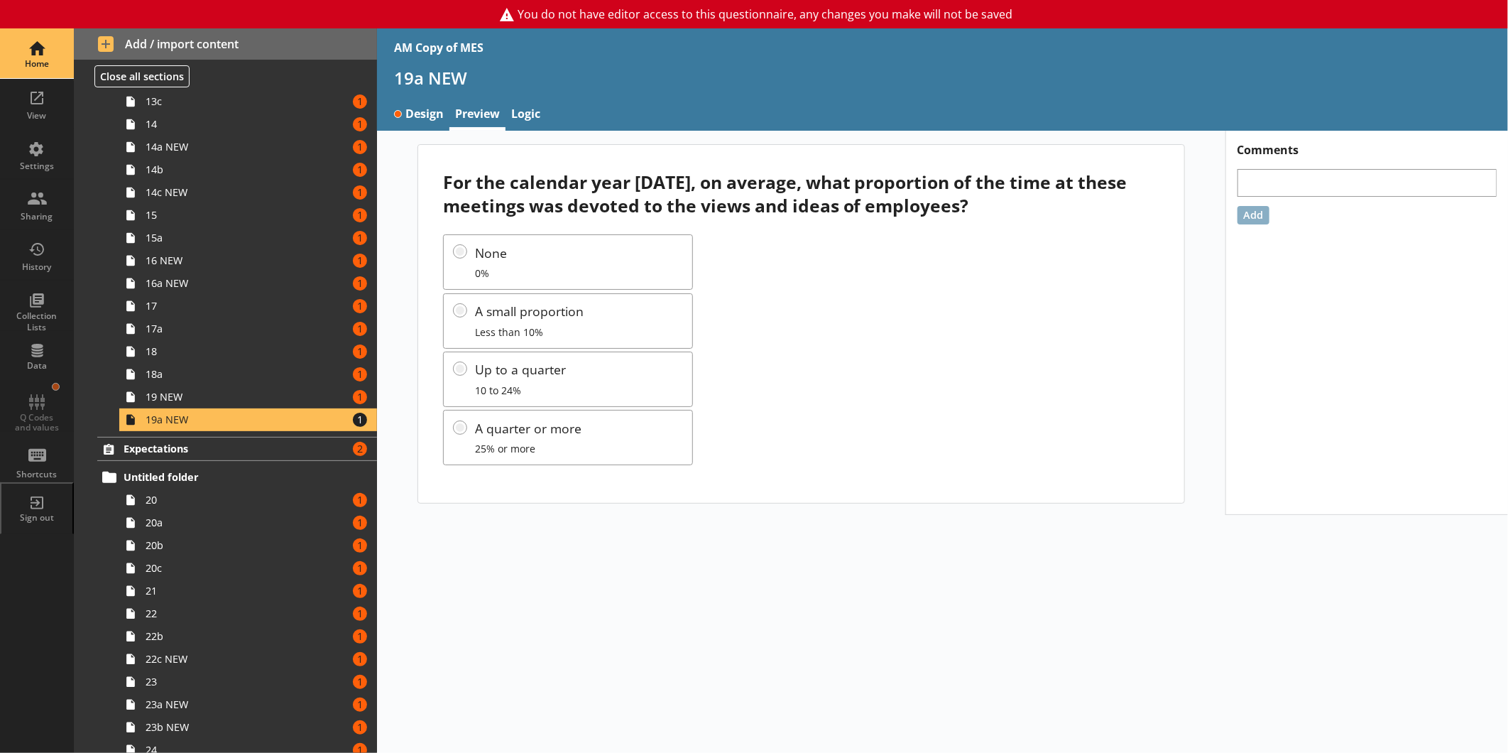
click at [33, 53] on div "Home" at bounding box center [37, 53] width 50 height 50
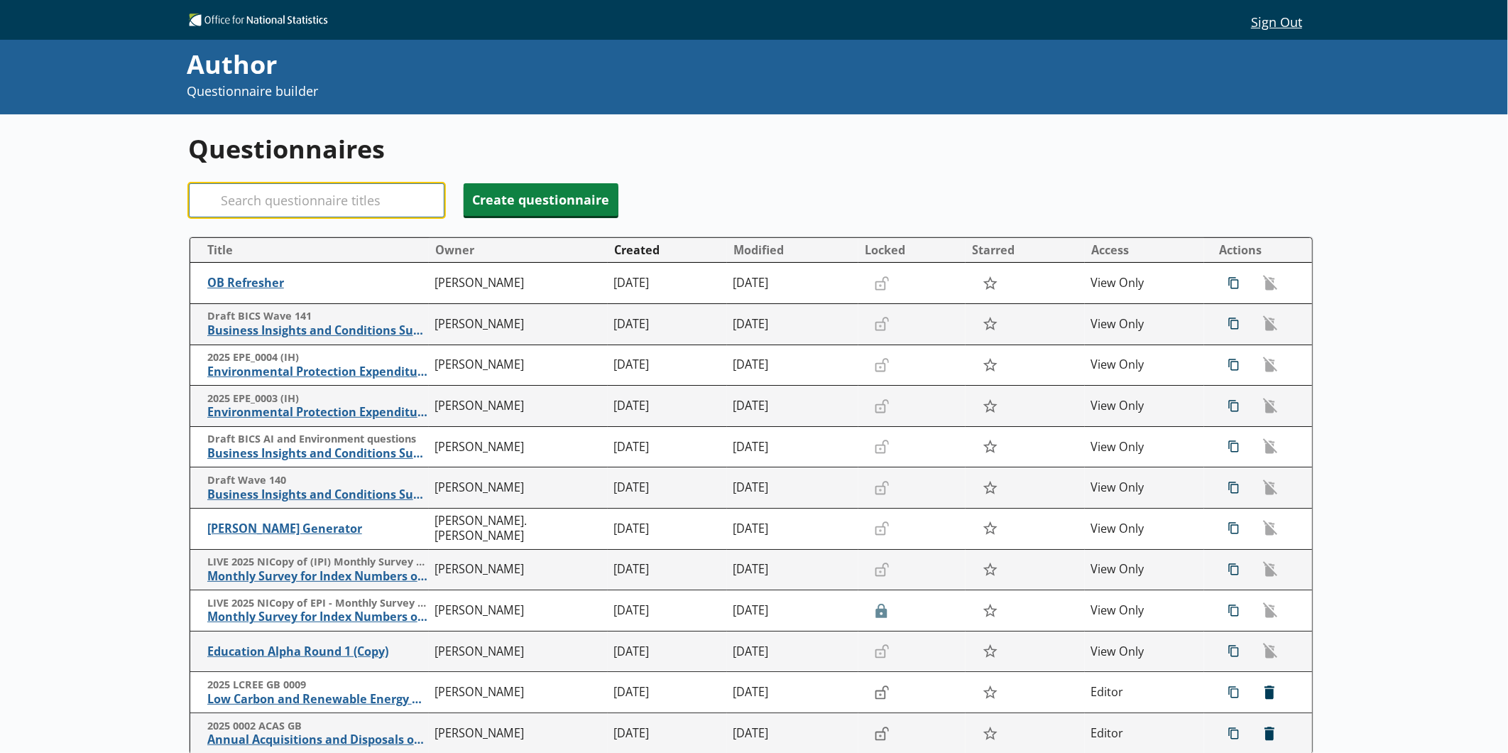
click at [346, 213] on input "Search" at bounding box center [317, 200] width 256 height 34
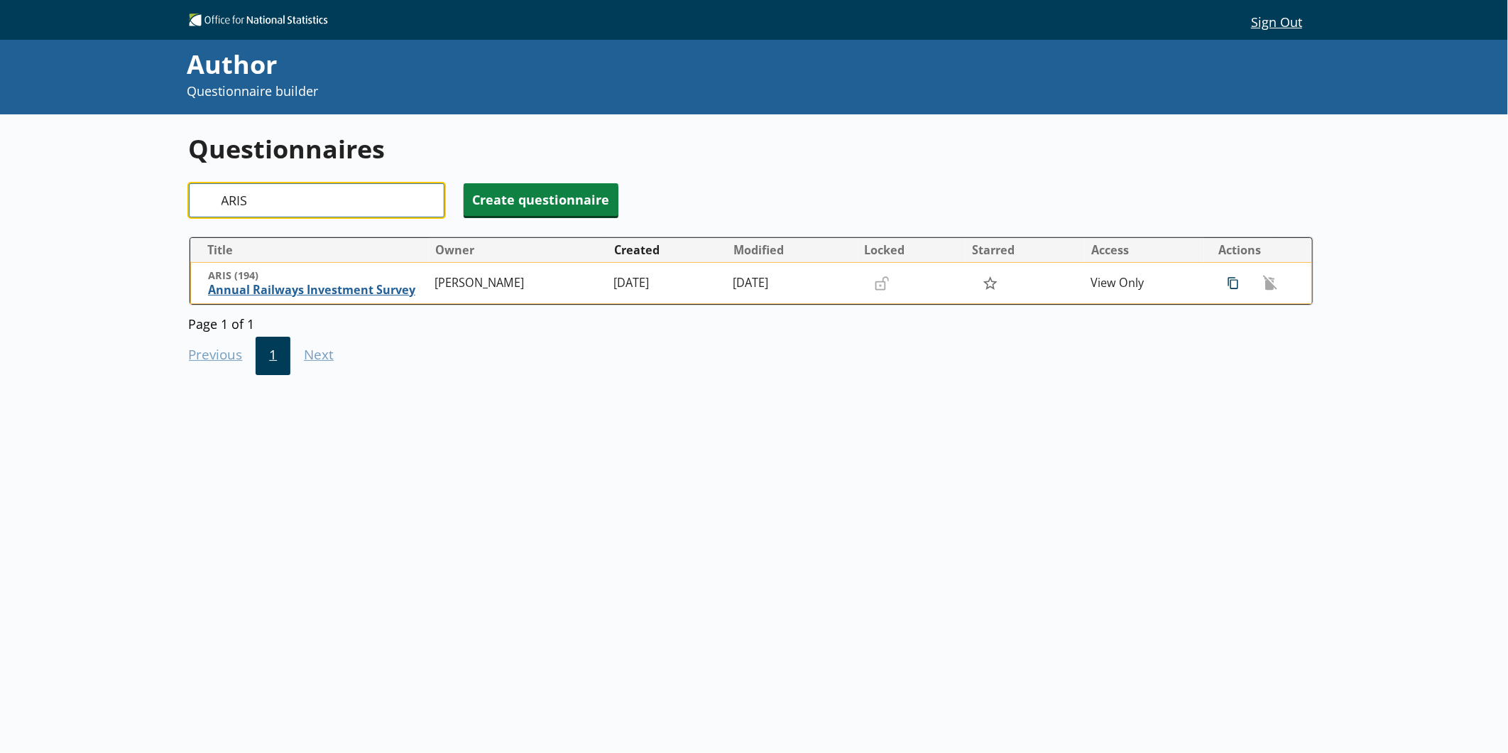
type input "ARIS"
click at [315, 278] on span "ARIS (194)" at bounding box center [318, 275] width 220 height 13
click at [315, 285] on span "Annual Railways Investment Survey" at bounding box center [318, 290] width 220 height 15
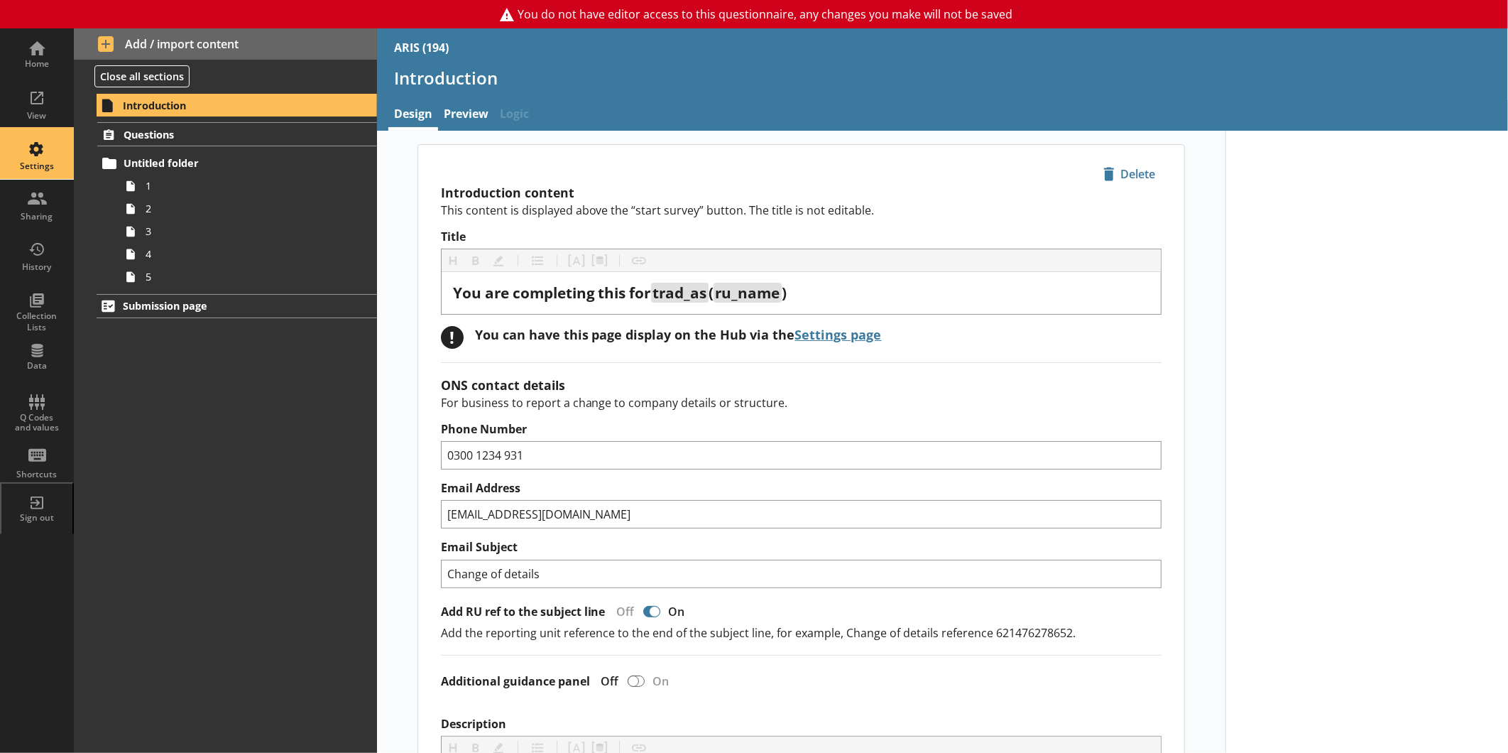
click at [46, 146] on div "Settings" at bounding box center [37, 154] width 50 height 50
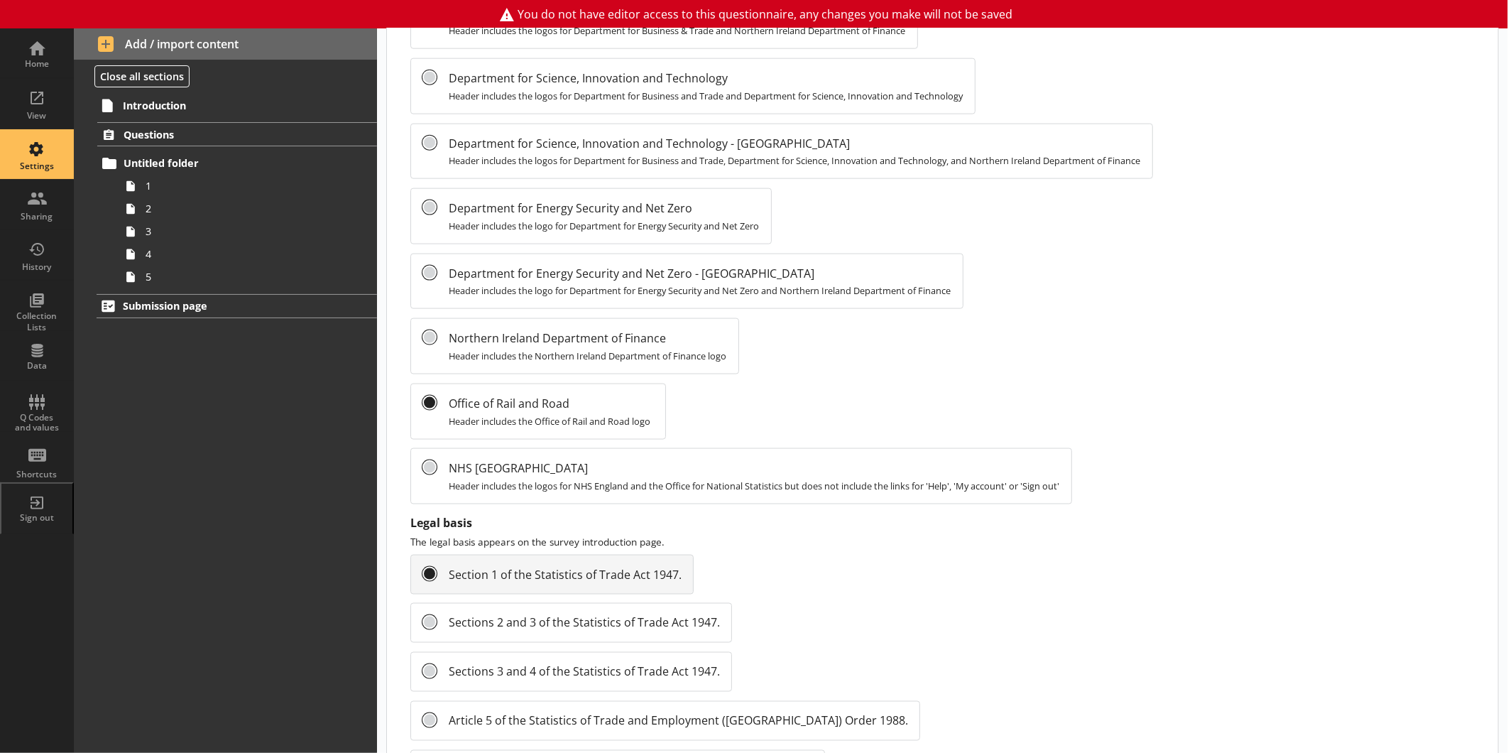
scroll to position [1376, 0]
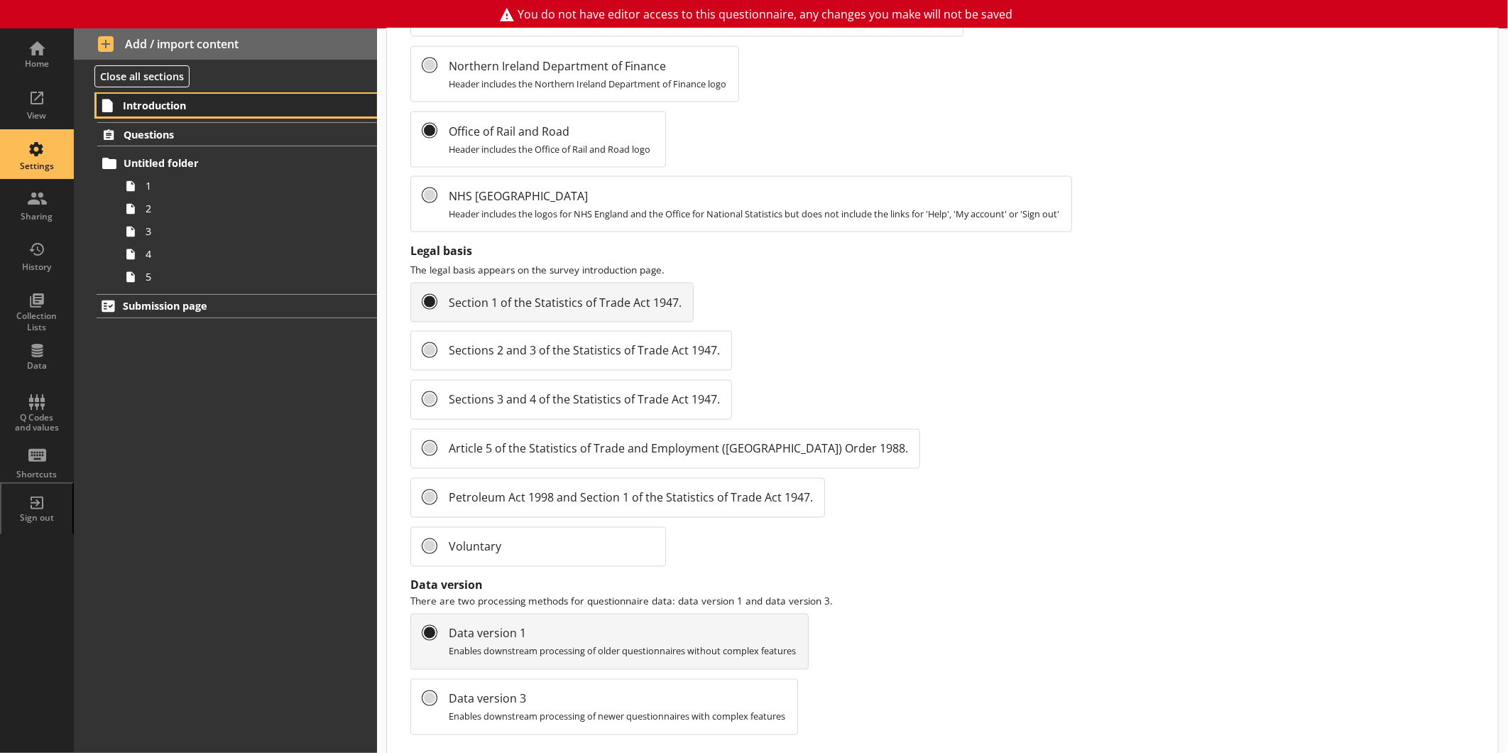
click at [137, 106] on span "Introduction" at bounding box center [224, 105] width 202 height 13
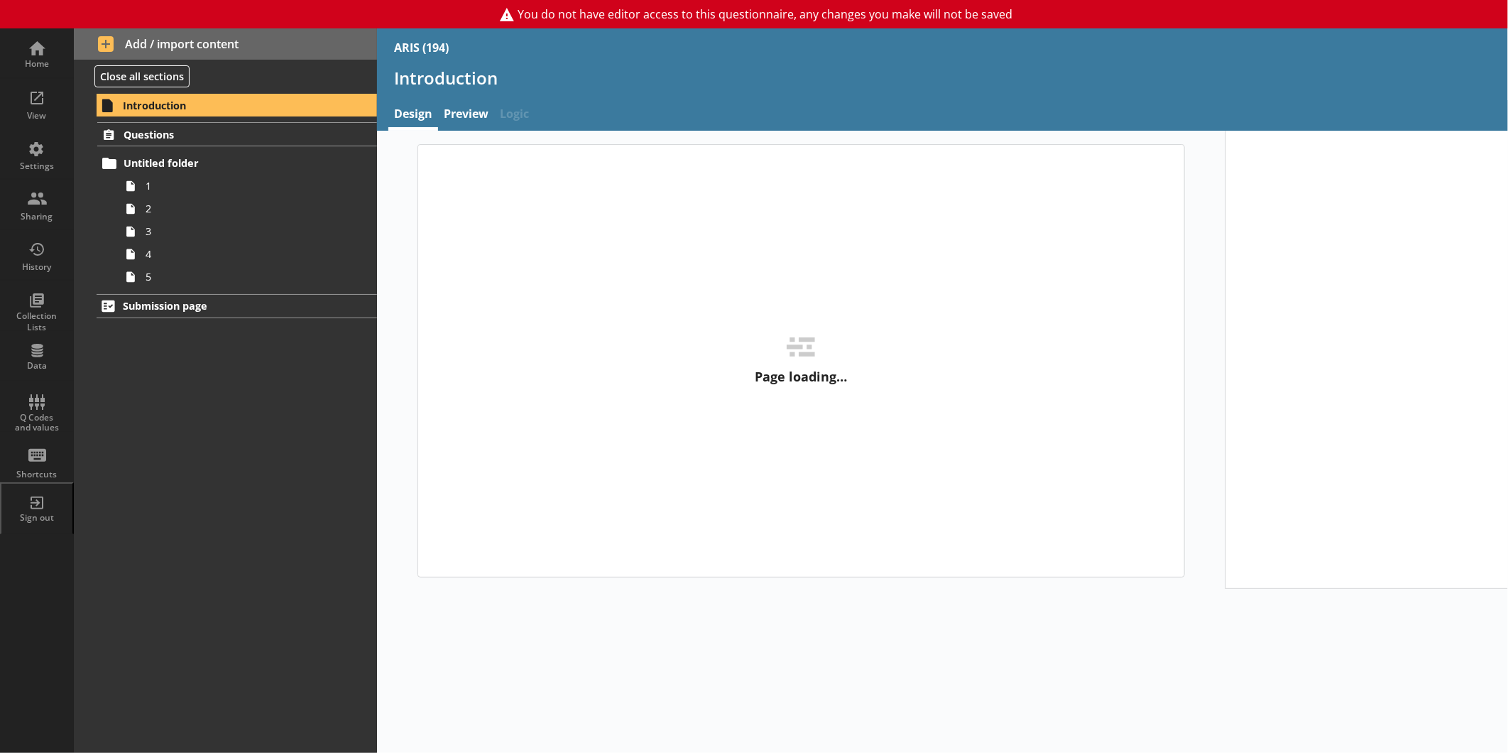
type textarea "x"
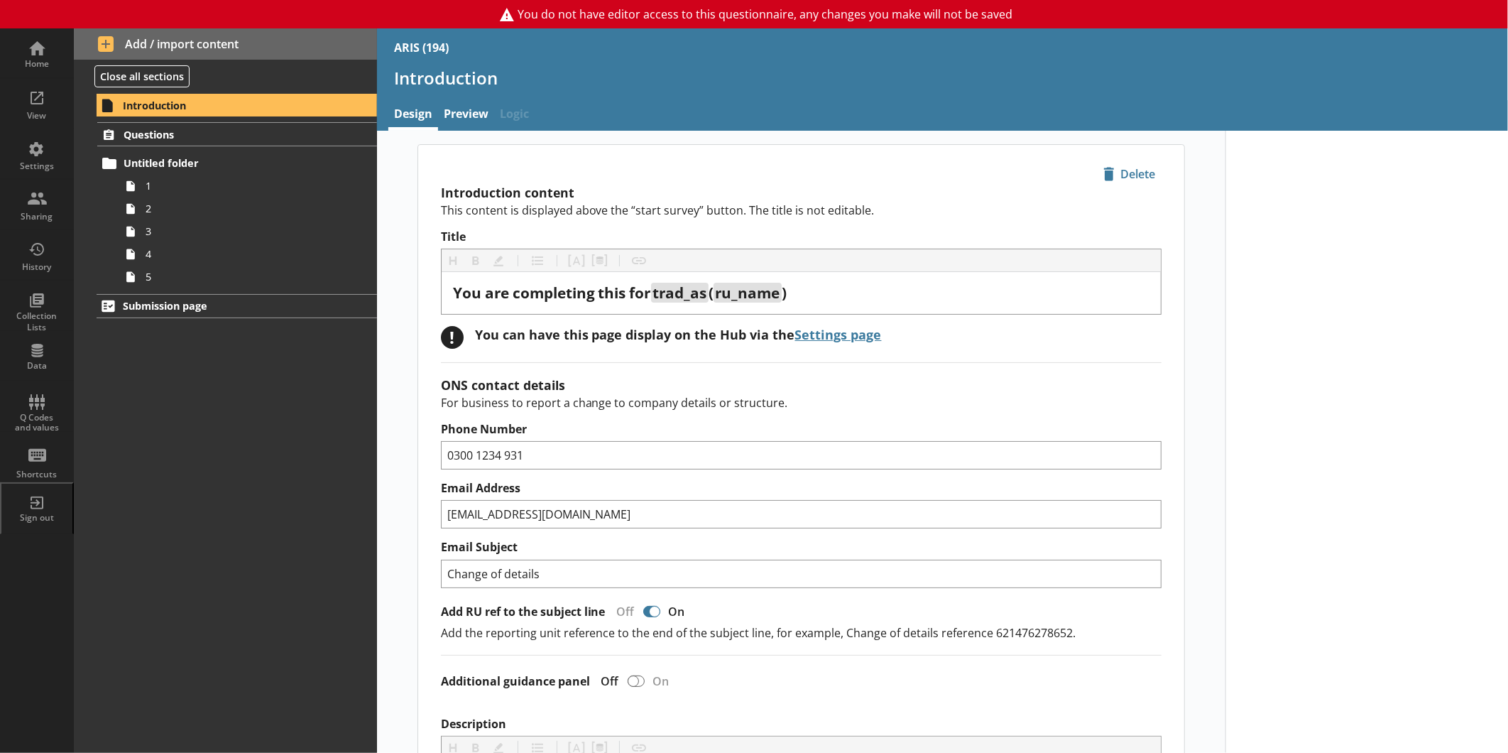
scroll to position [672, 0]
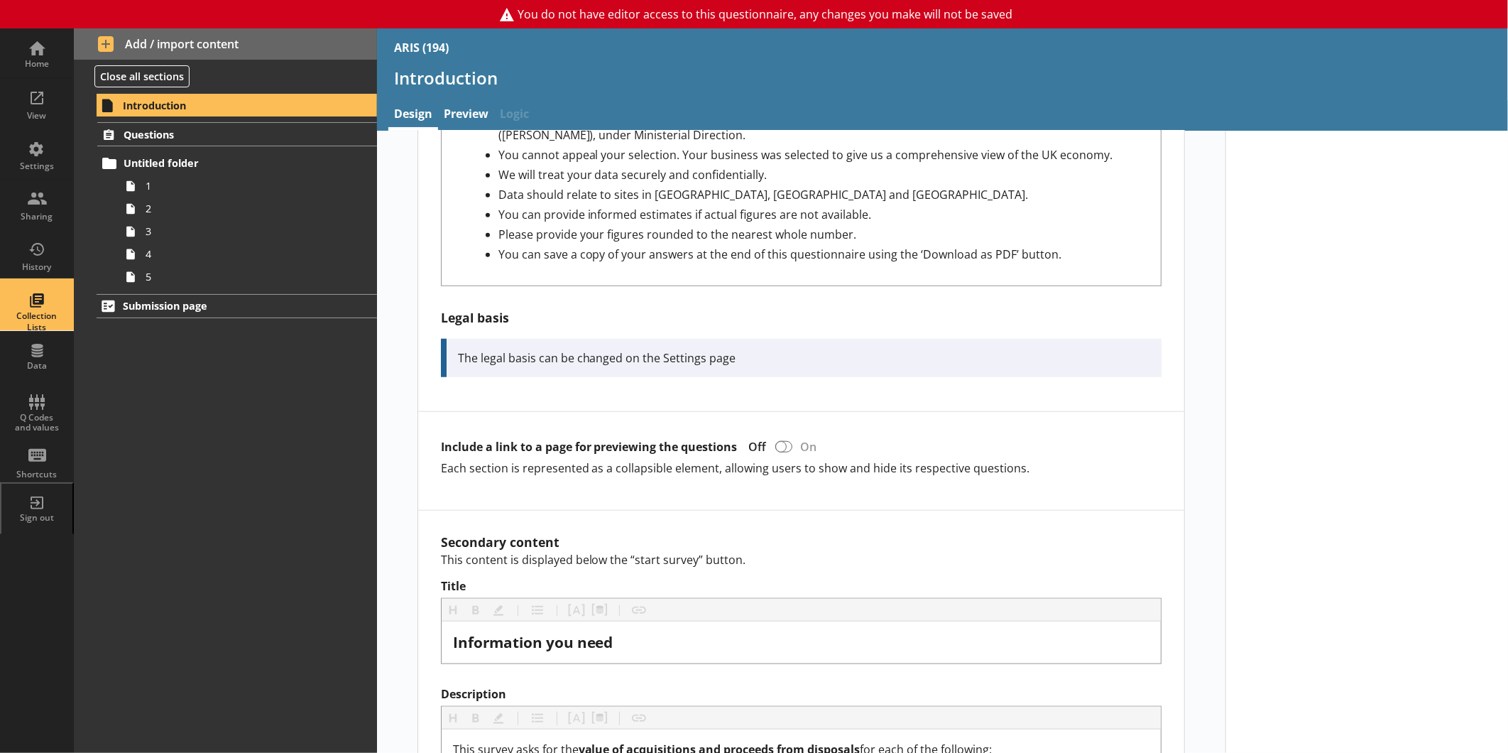
click at [39, 295] on div "Collection Lists" at bounding box center [37, 305] width 50 height 50
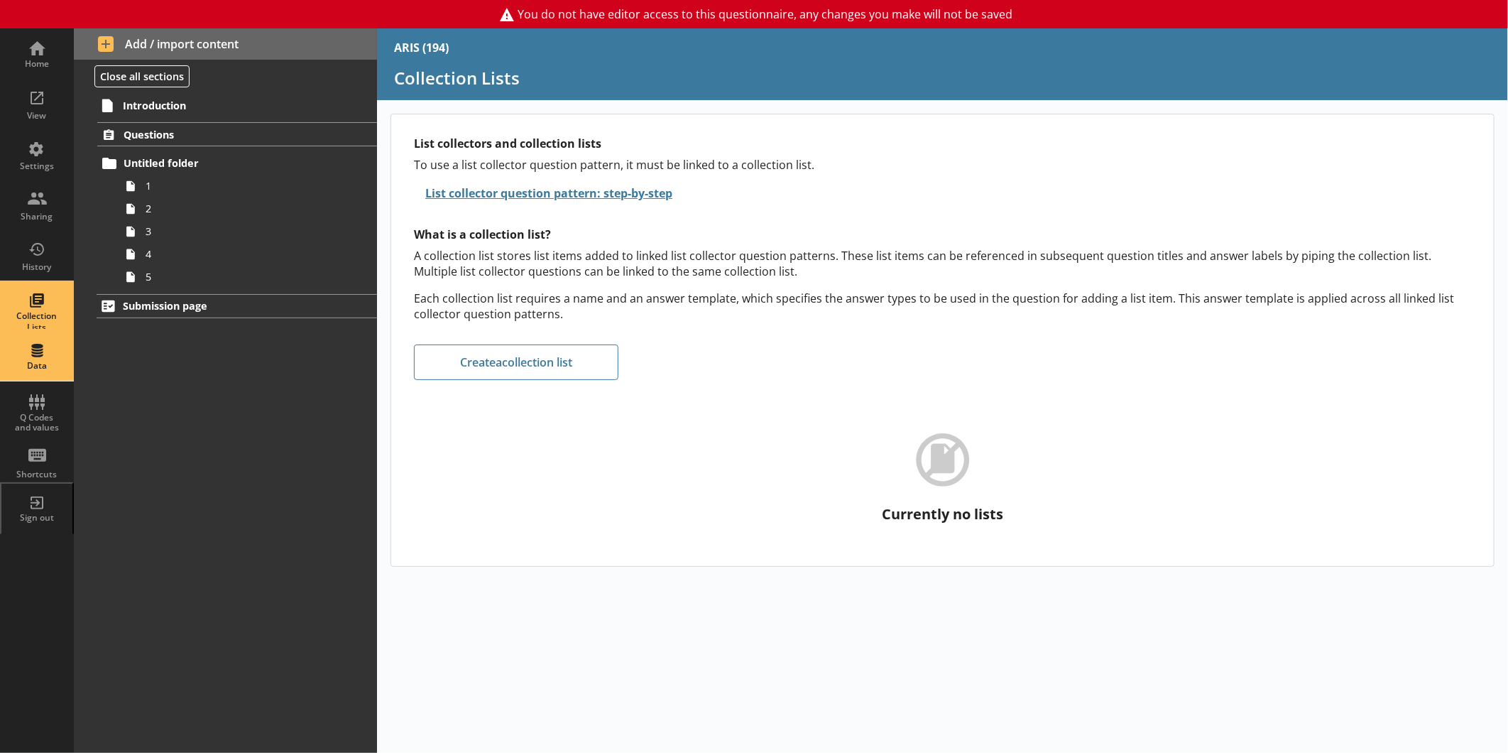
click at [16, 356] on div "Data" at bounding box center [37, 356] width 50 height 50
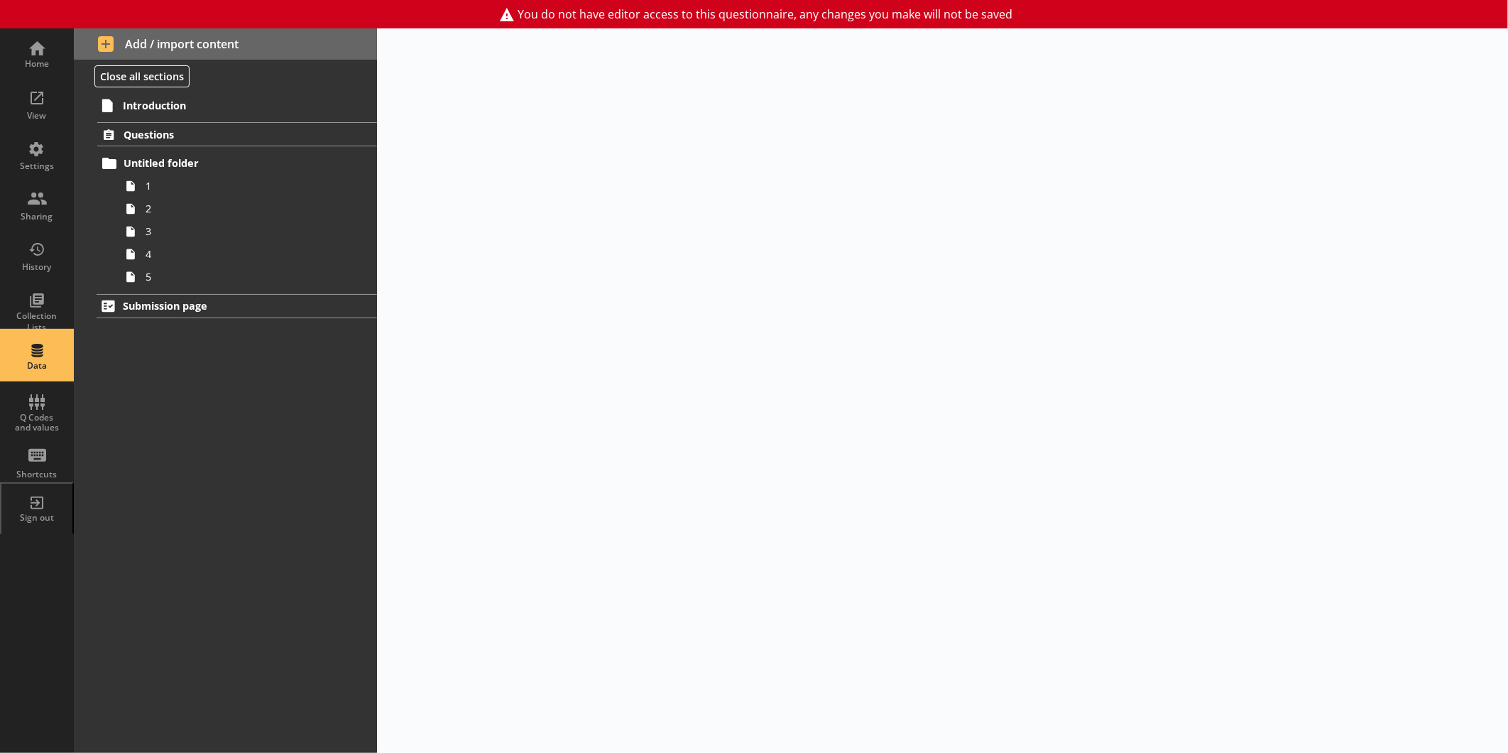
select select "Date"
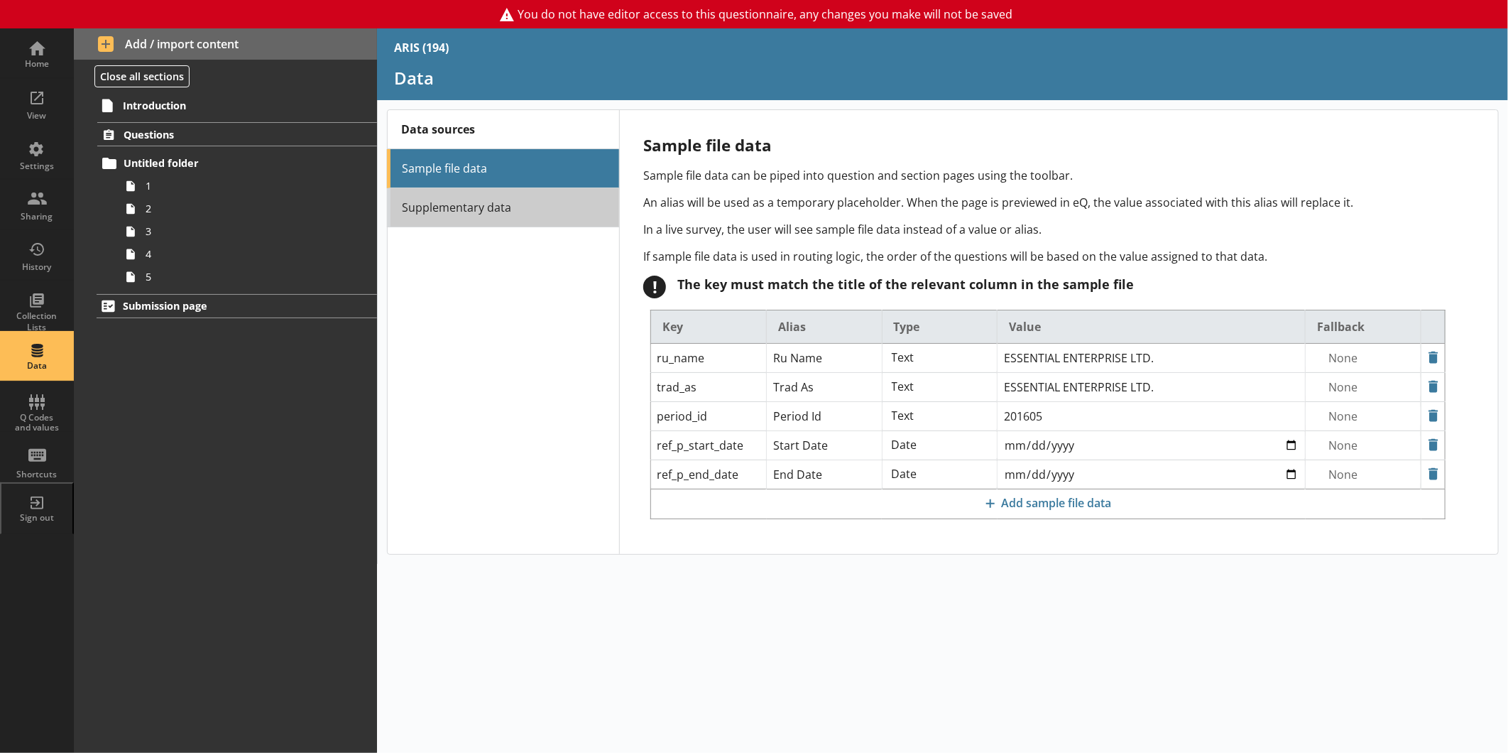
click at [452, 188] on link "Supplementary data" at bounding box center [503, 207] width 232 height 39
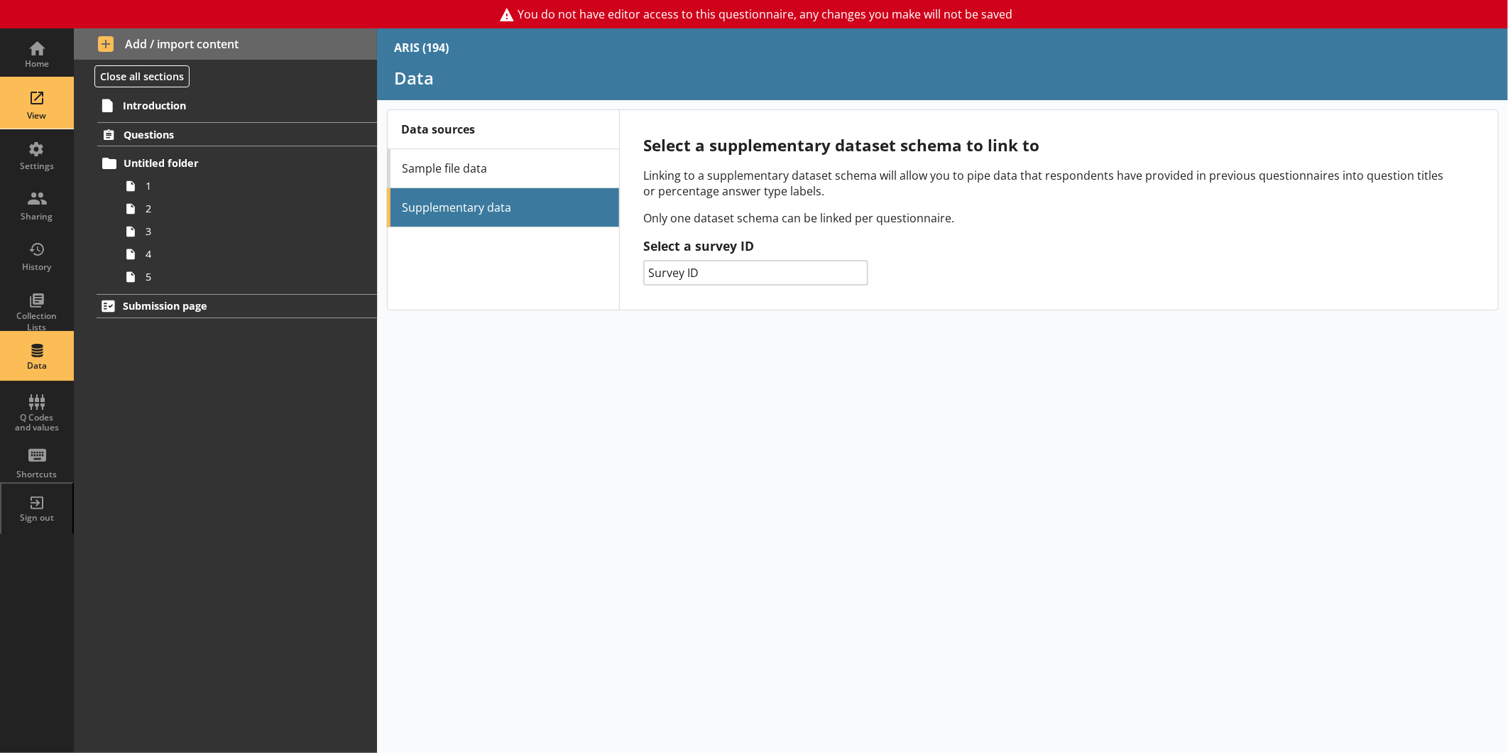
click at [39, 114] on div "View" at bounding box center [37, 115] width 50 height 11
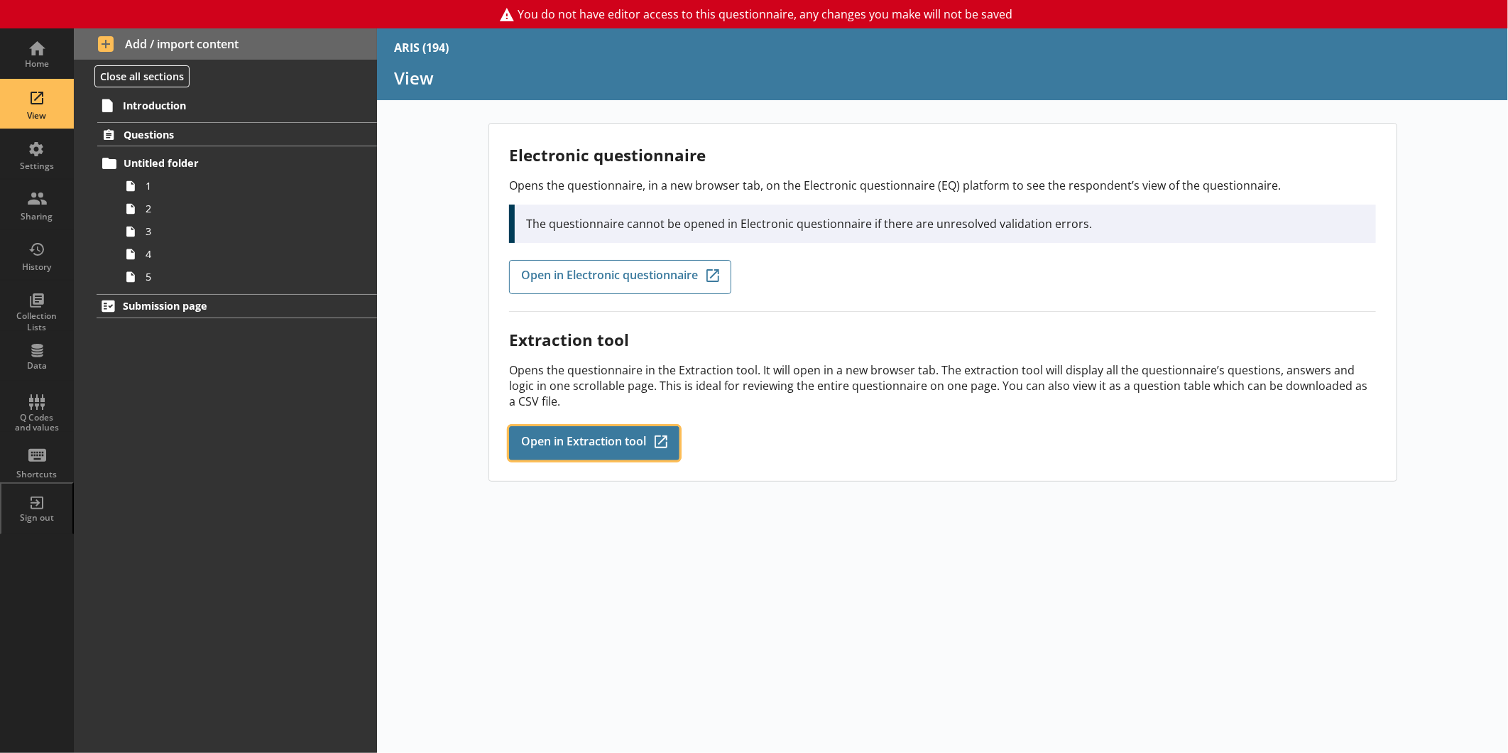
click at [607, 435] on span "Open in Extraction tool" at bounding box center [583, 443] width 125 height 16
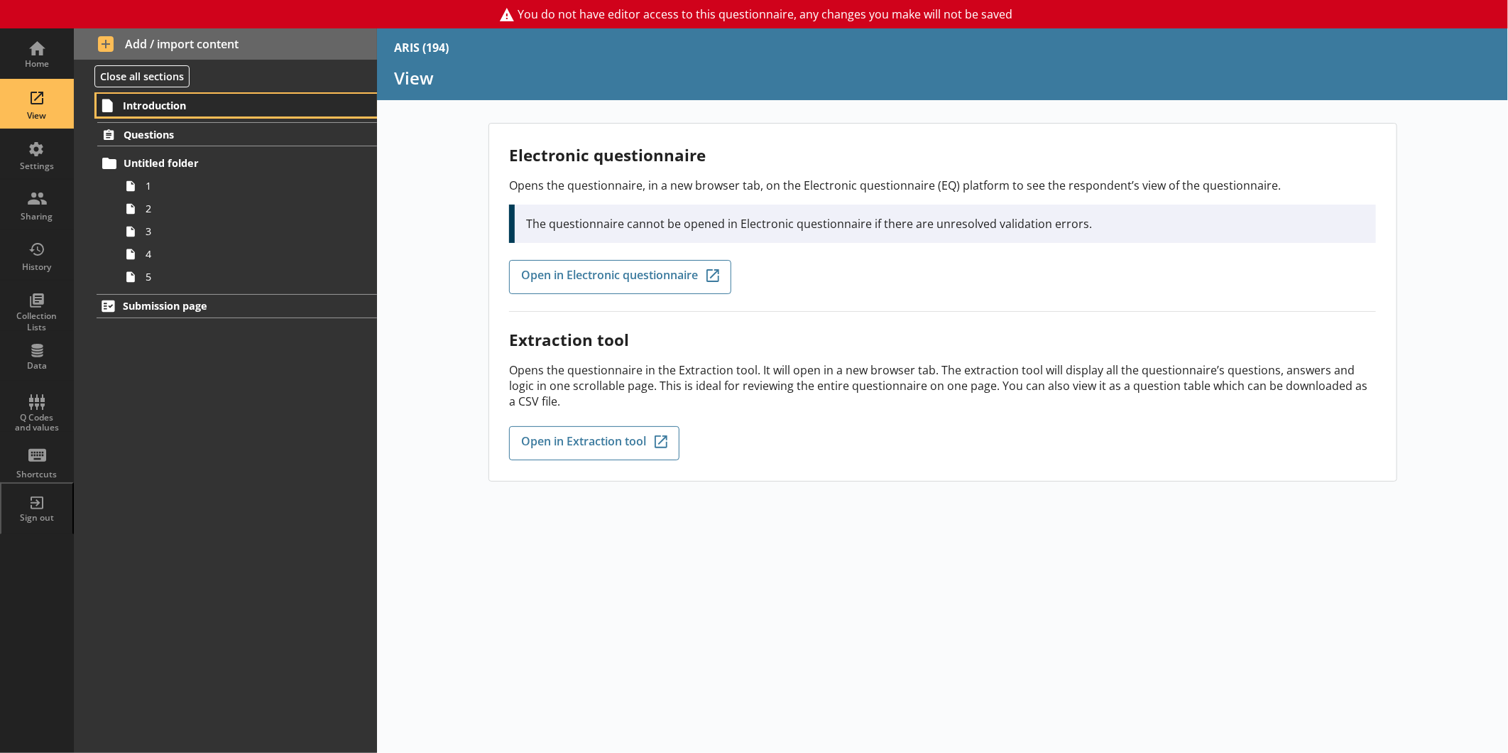
click at [209, 103] on span "Introduction" at bounding box center [224, 105] width 202 height 13
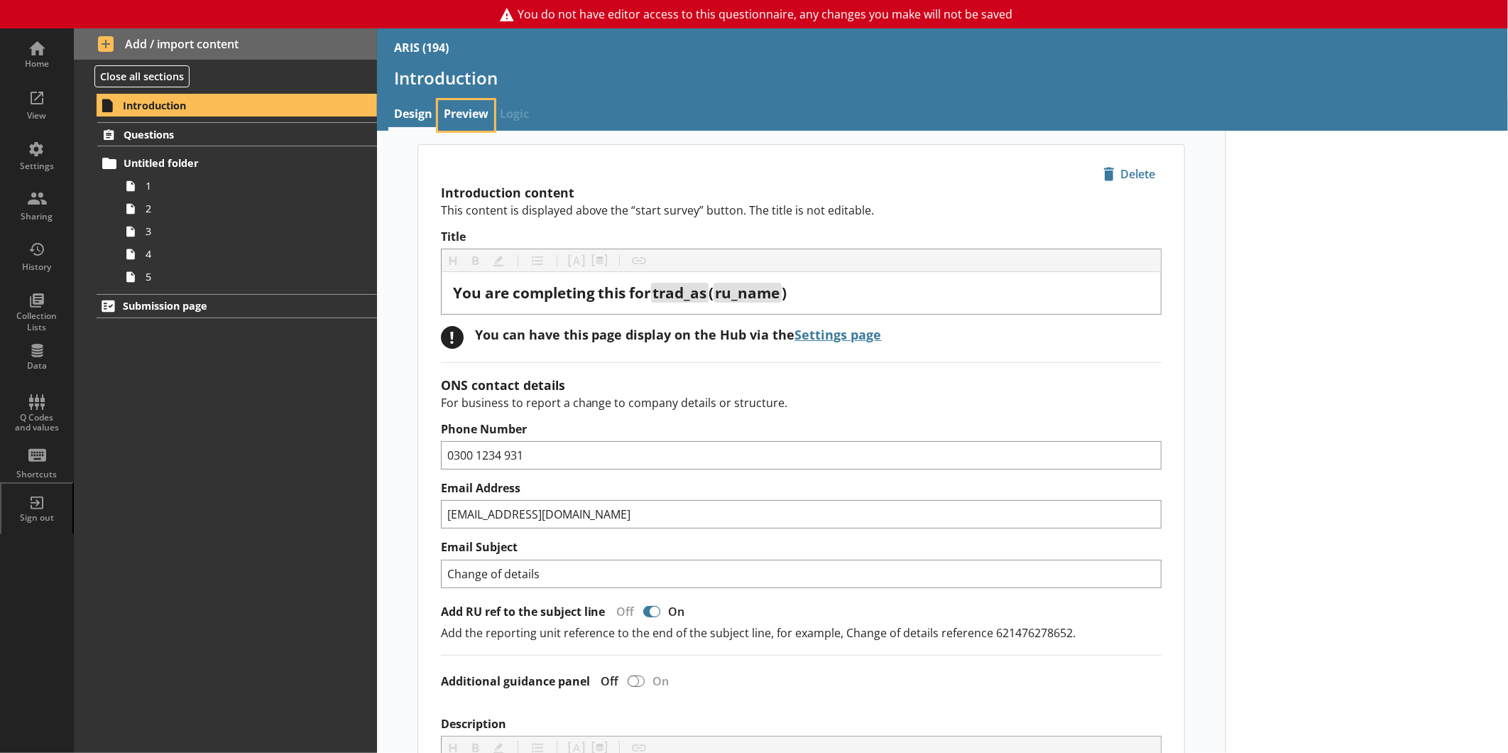
click at [474, 105] on link "Preview" at bounding box center [466, 115] width 56 height 31
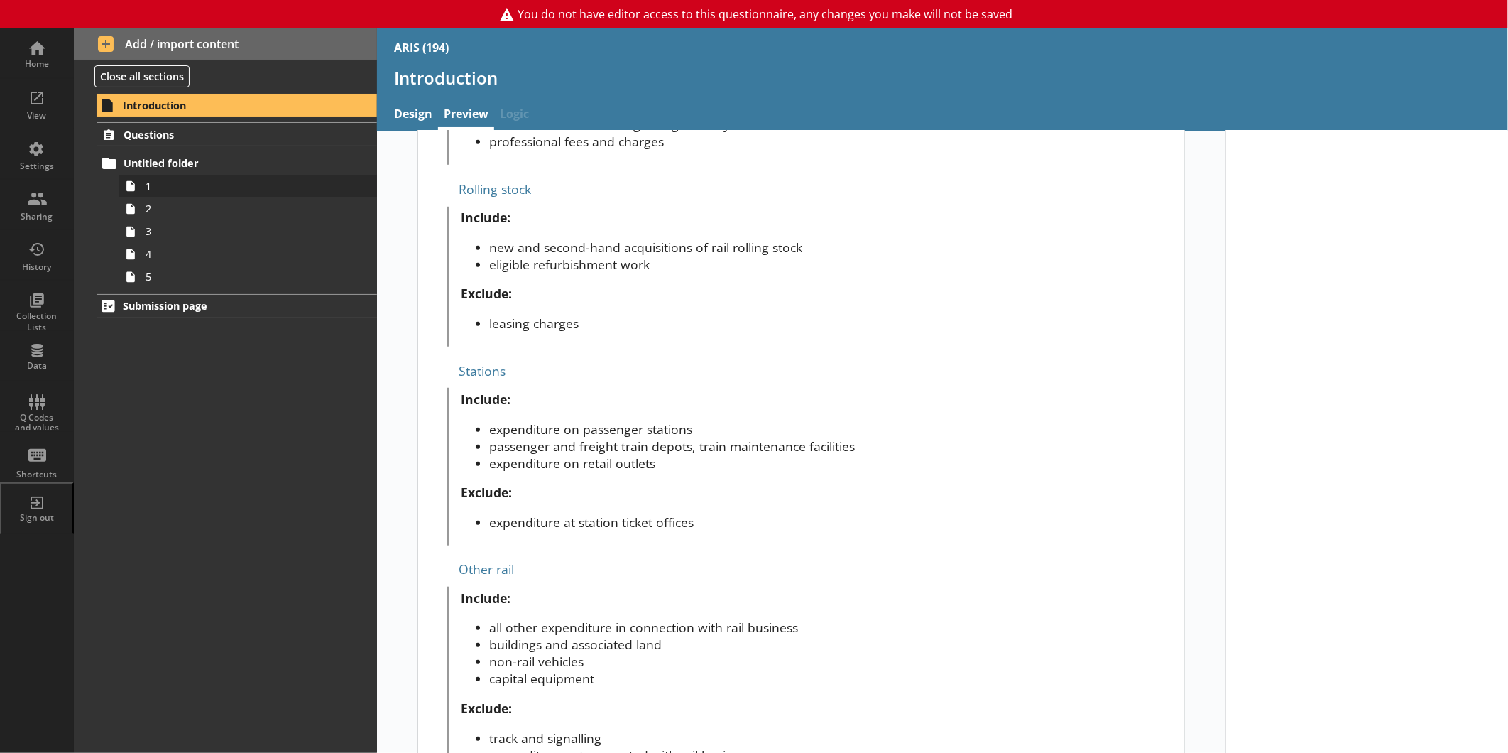
scroll to position [780, 0]
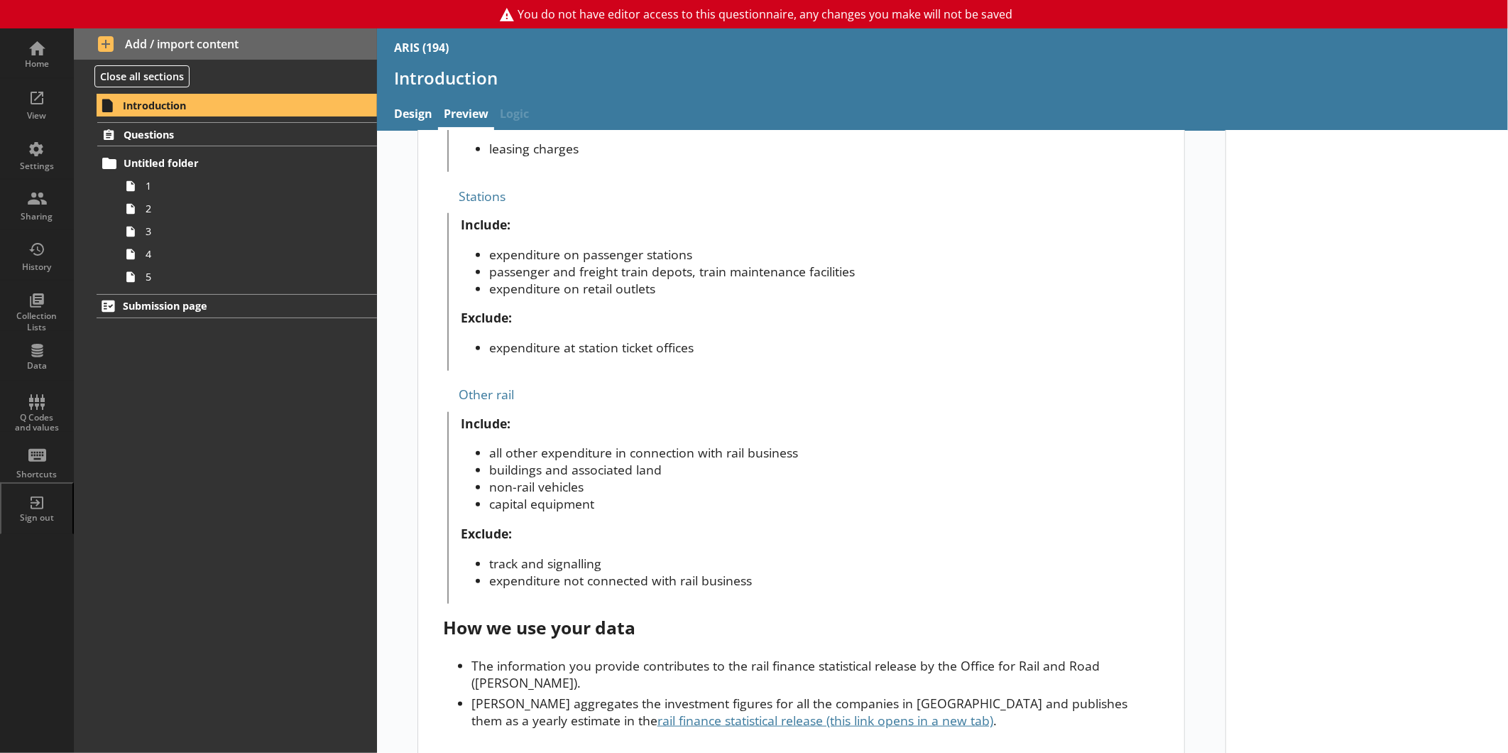
click at [242, 150] on div "Questions Untitled folder 1 2 3 4 5" at bounding box center [225, 204] width 303 height 165
click at [242, 139] on span "Questions" at bounding box center [225, 134] width 202 height 13
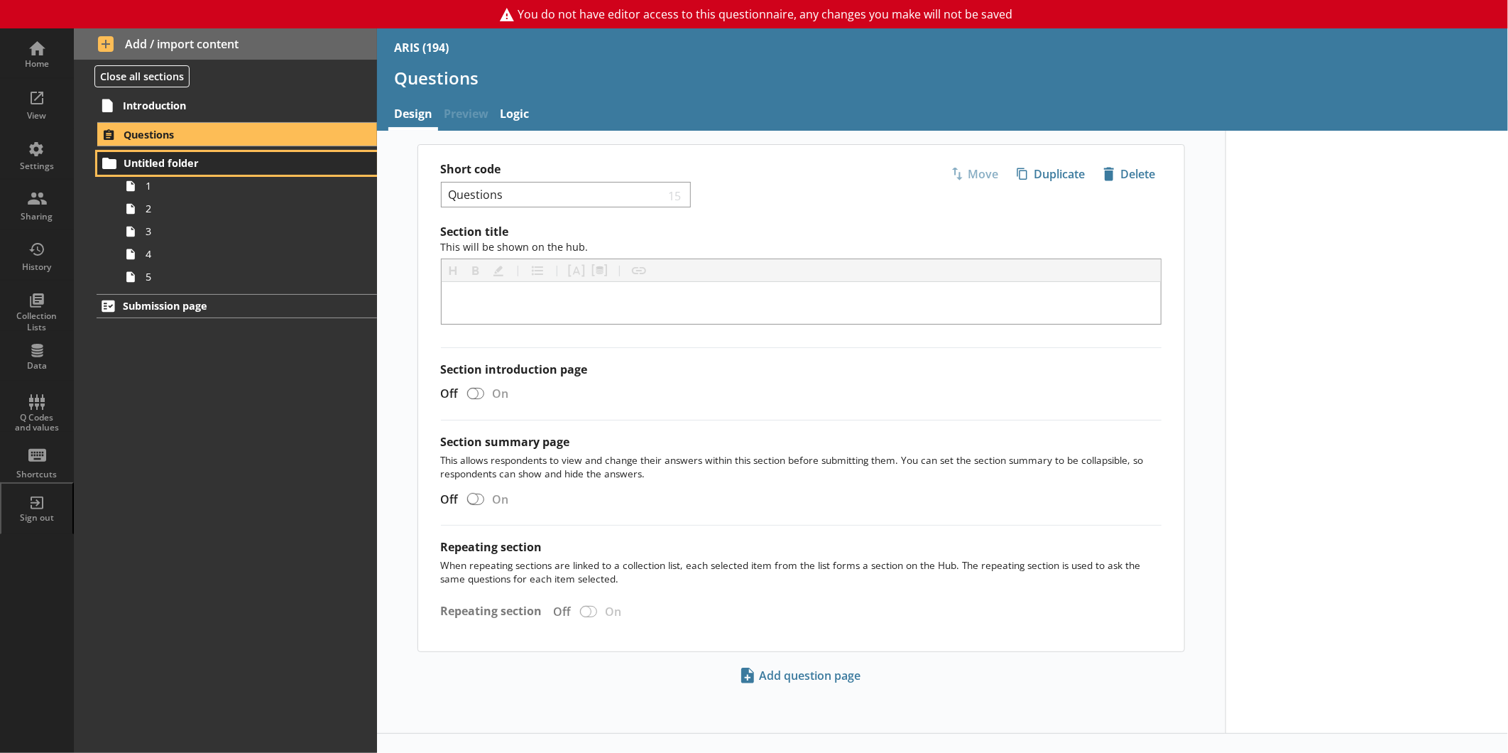
click at [206, 164] on span "Untitled folder" at bounding box center [225, 162] width 202 height 13
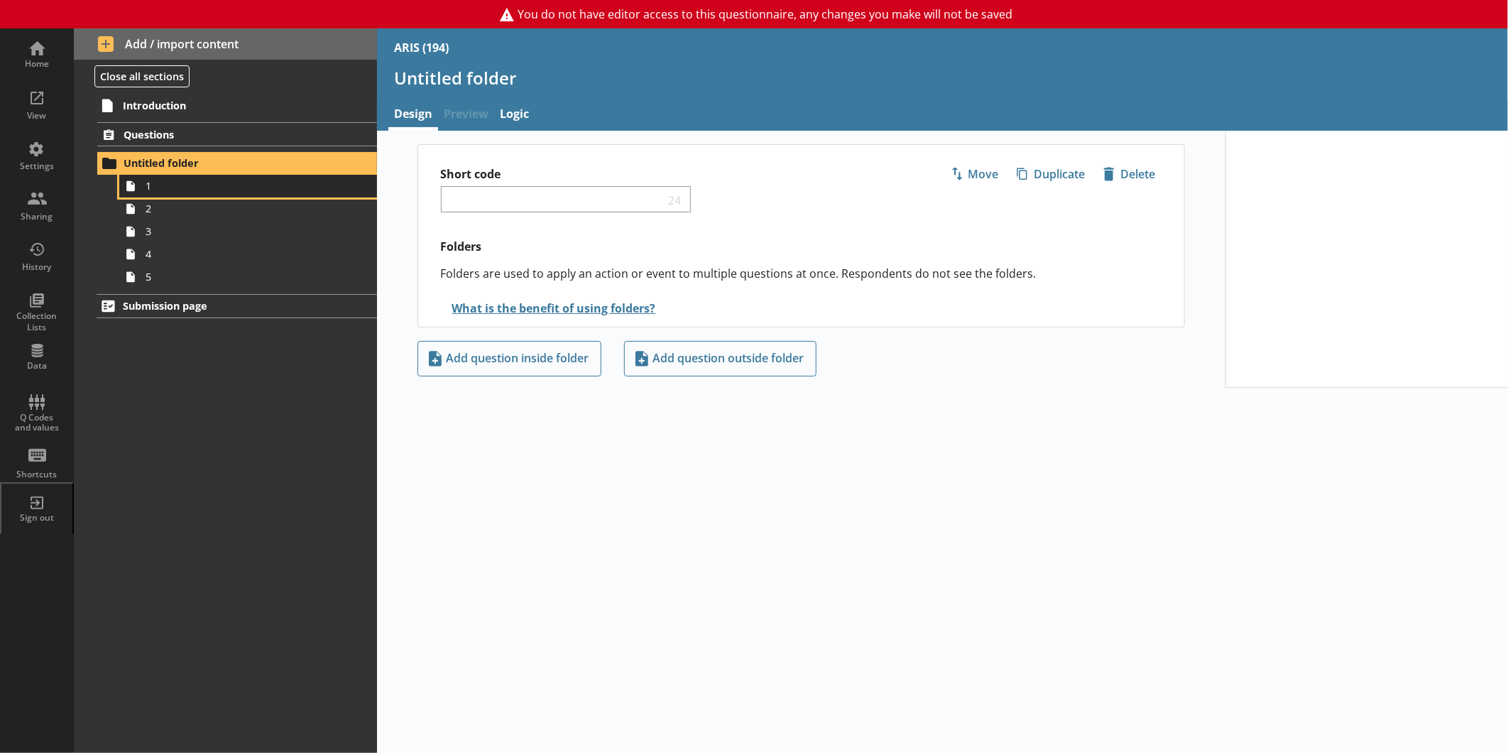
click at [218, 187] on span "1" at bounding box center [238, 185] width 185 height 13
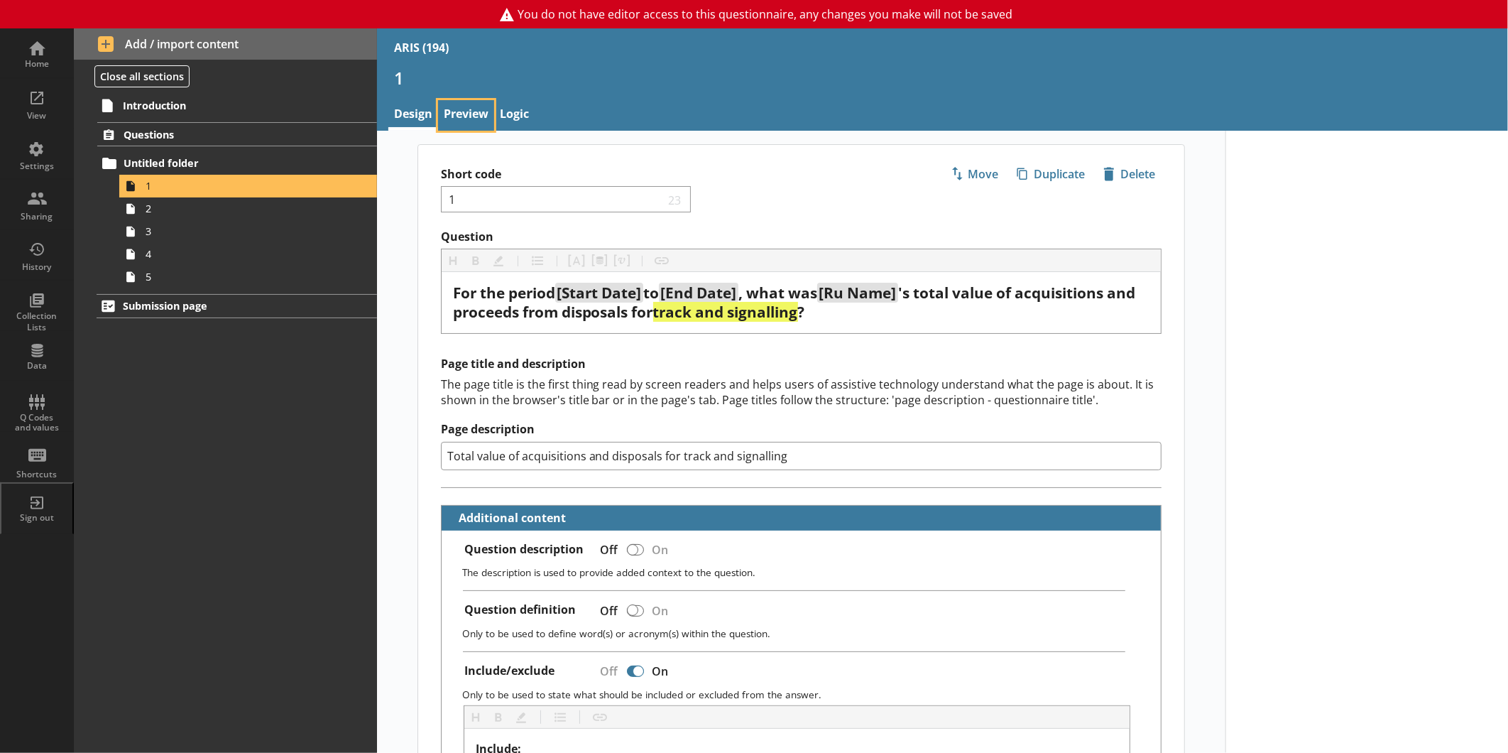
click at [477, 104] on link "Preview" at bounding box center [466, 115] width 56 height 31
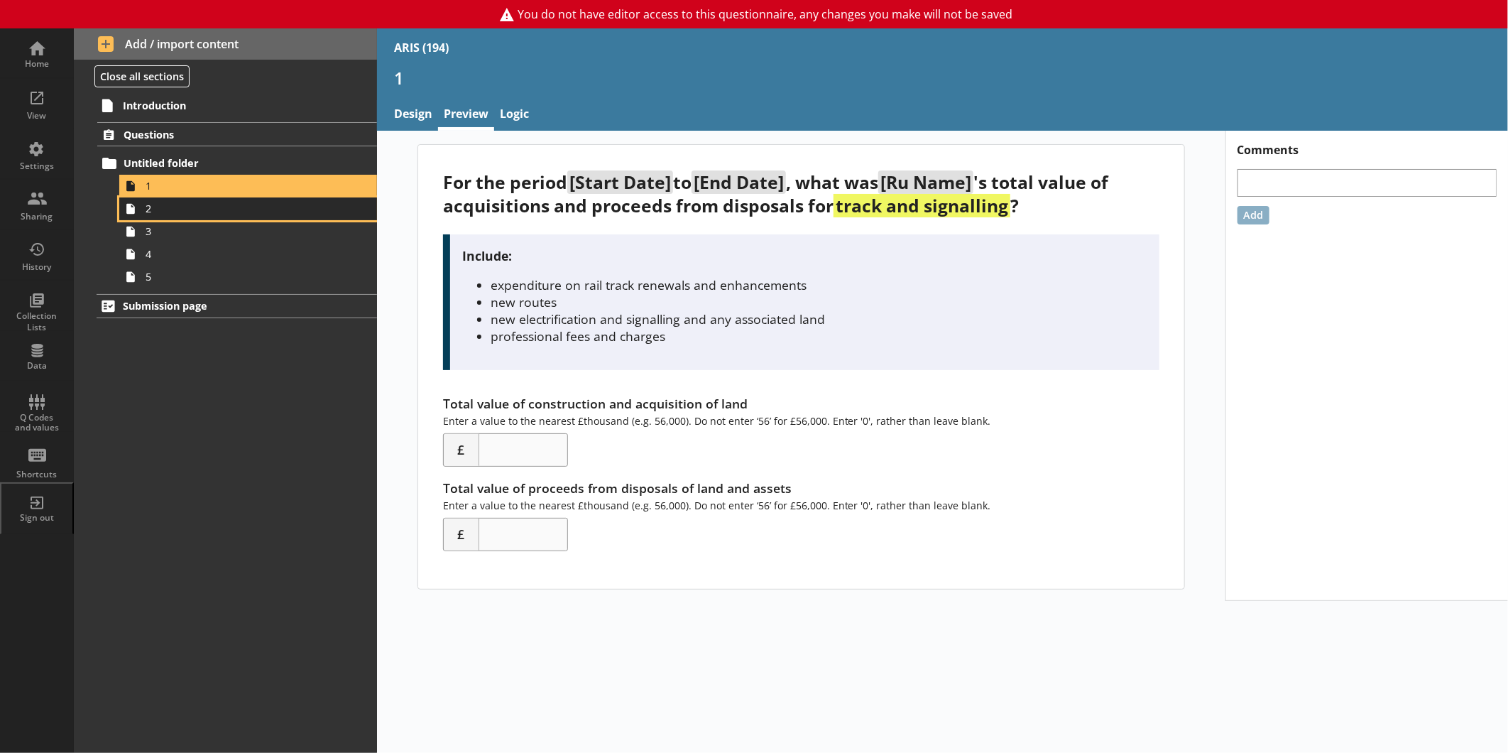
click at [246, 211] on span "2" at bounding box center [238, 208] width 185 height 13
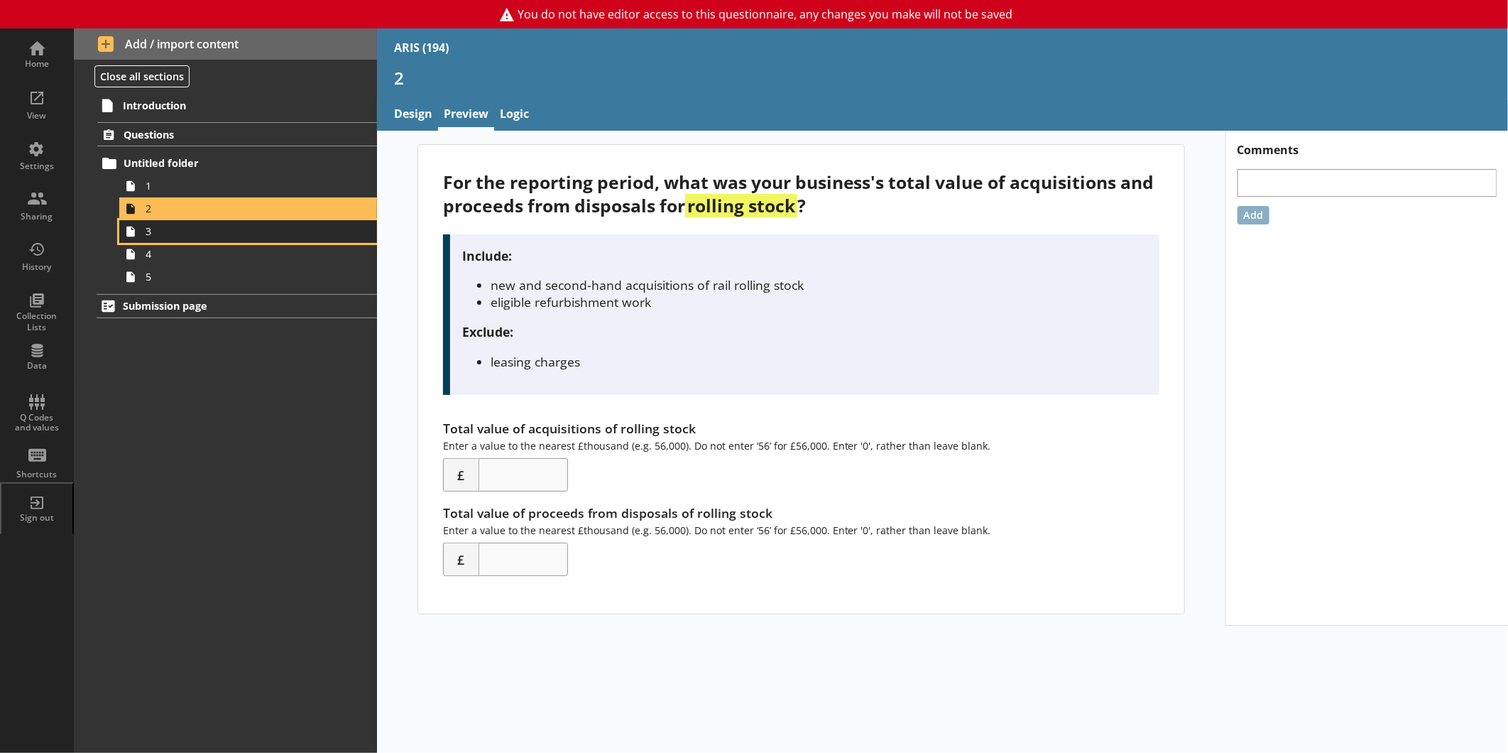
click at [268, 228] on span "3" at bounding box center [238, 230] width 185 height 13
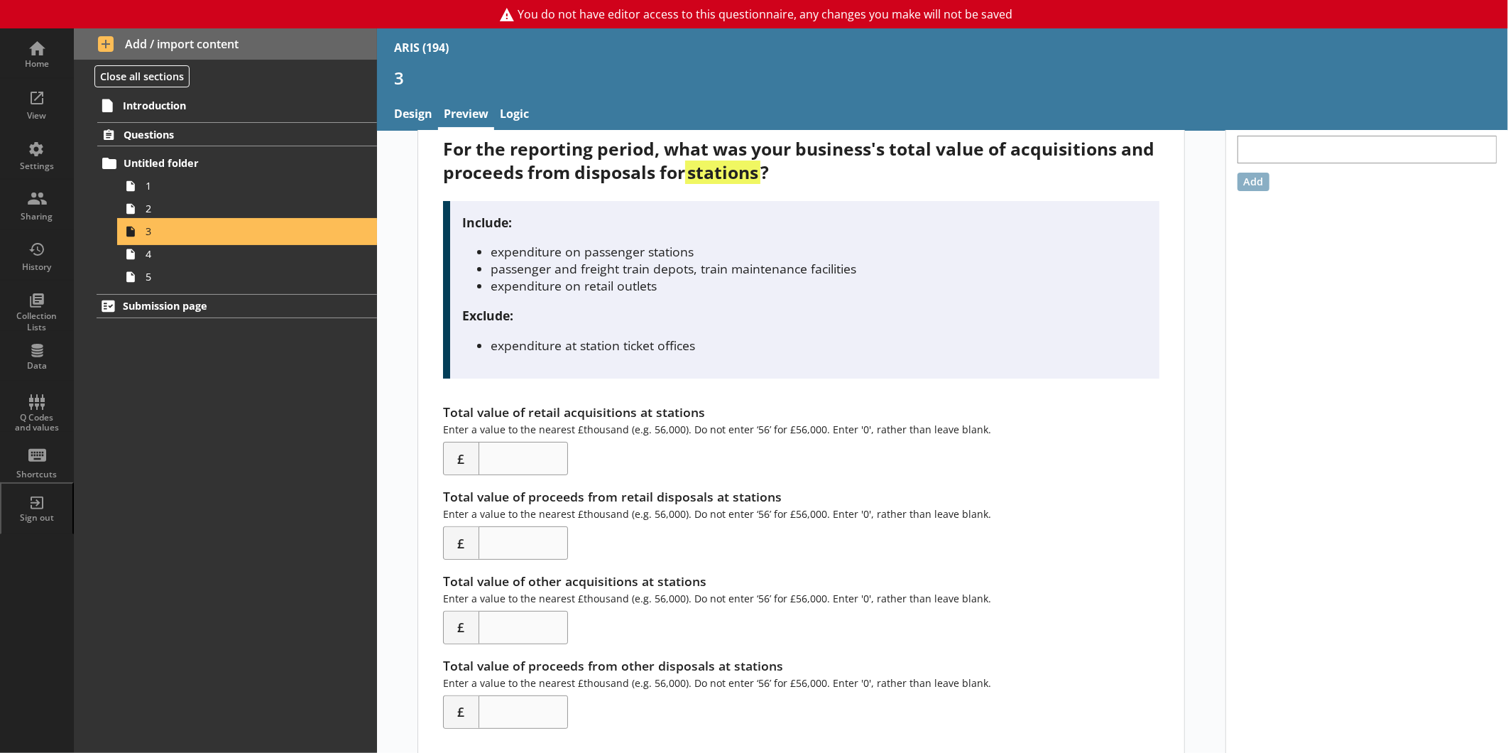
scroll to position [61, 0]
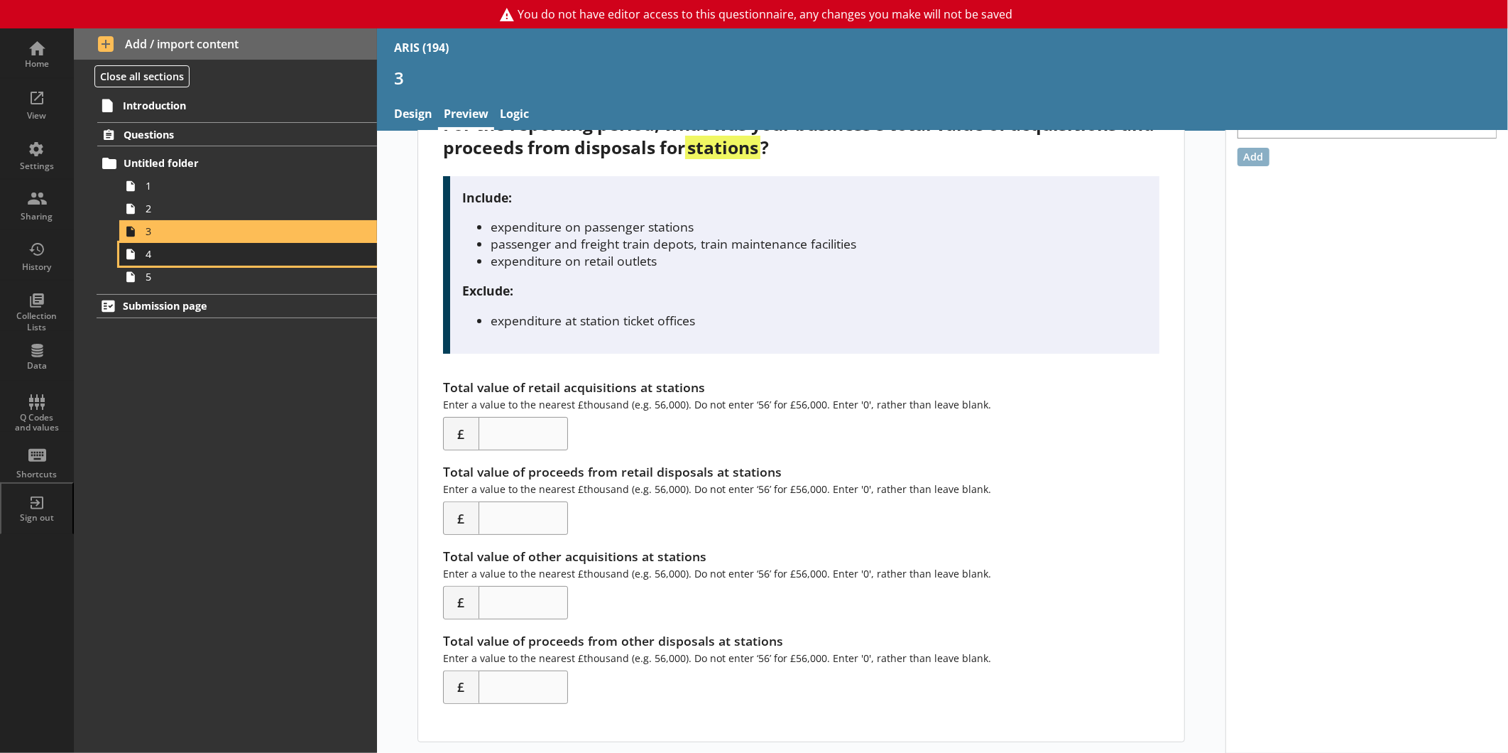
click at [231, 256] on span "4" at bounding box center [238, 253] width 185 height 13
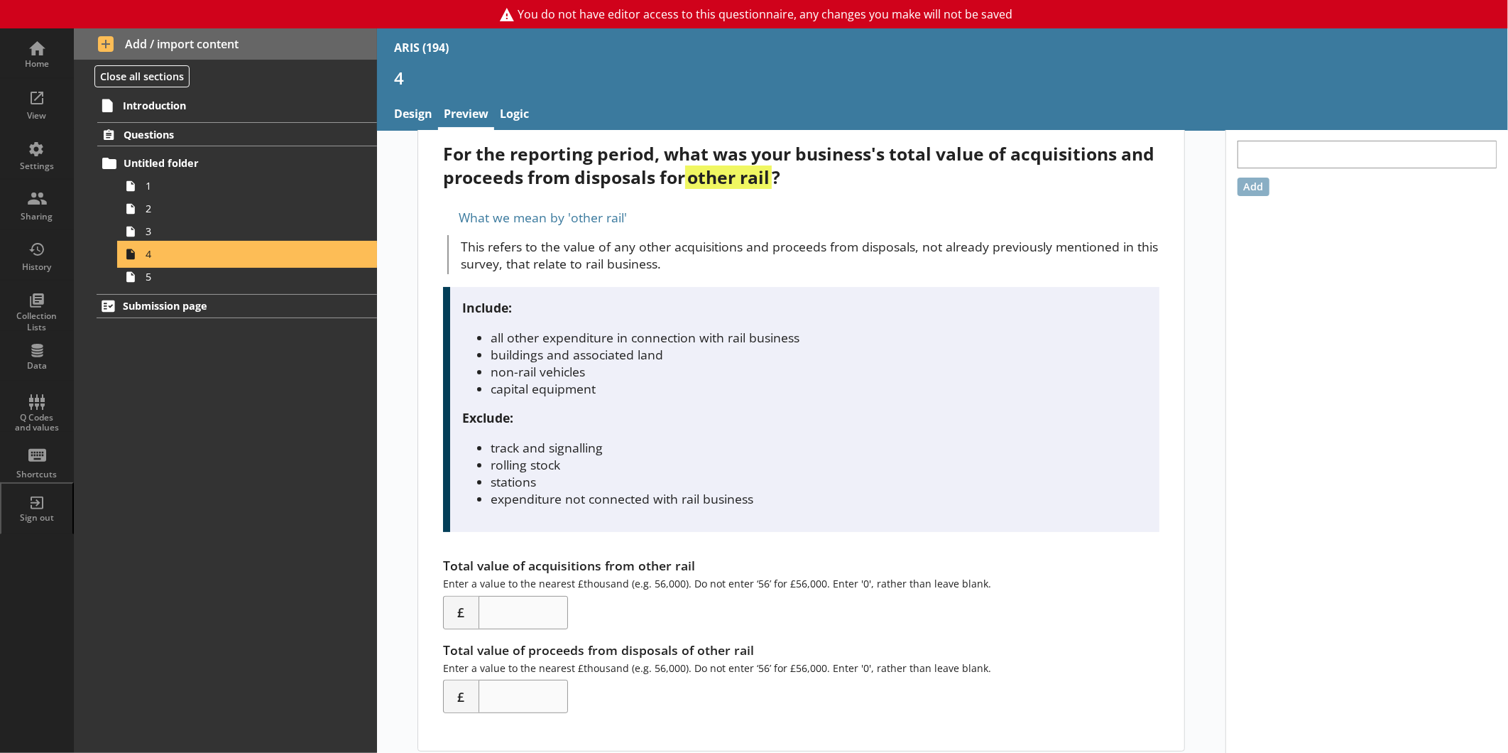
scroll to position [41, 0]
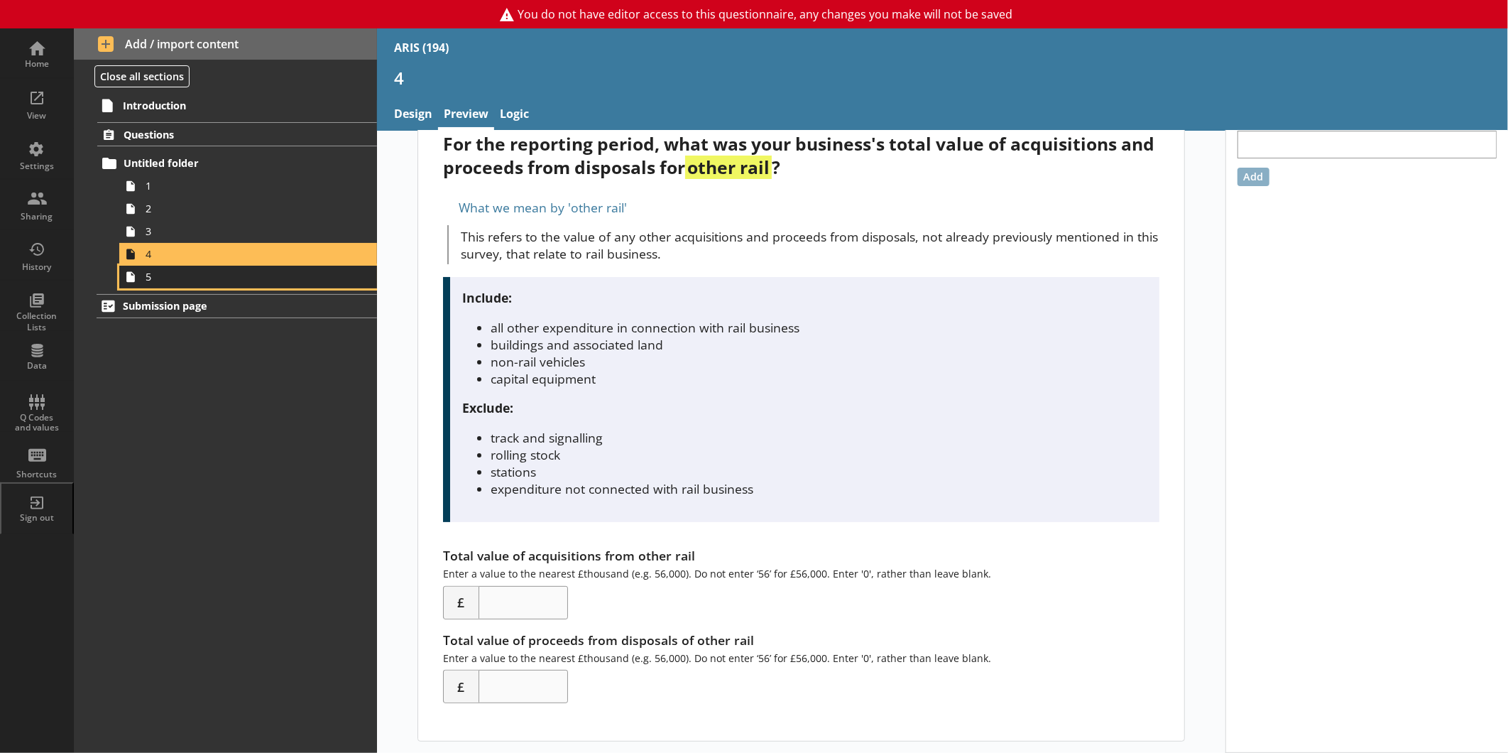
click at [182, 281] on span "5" at bounding box center [238, 276] width 185 height 13
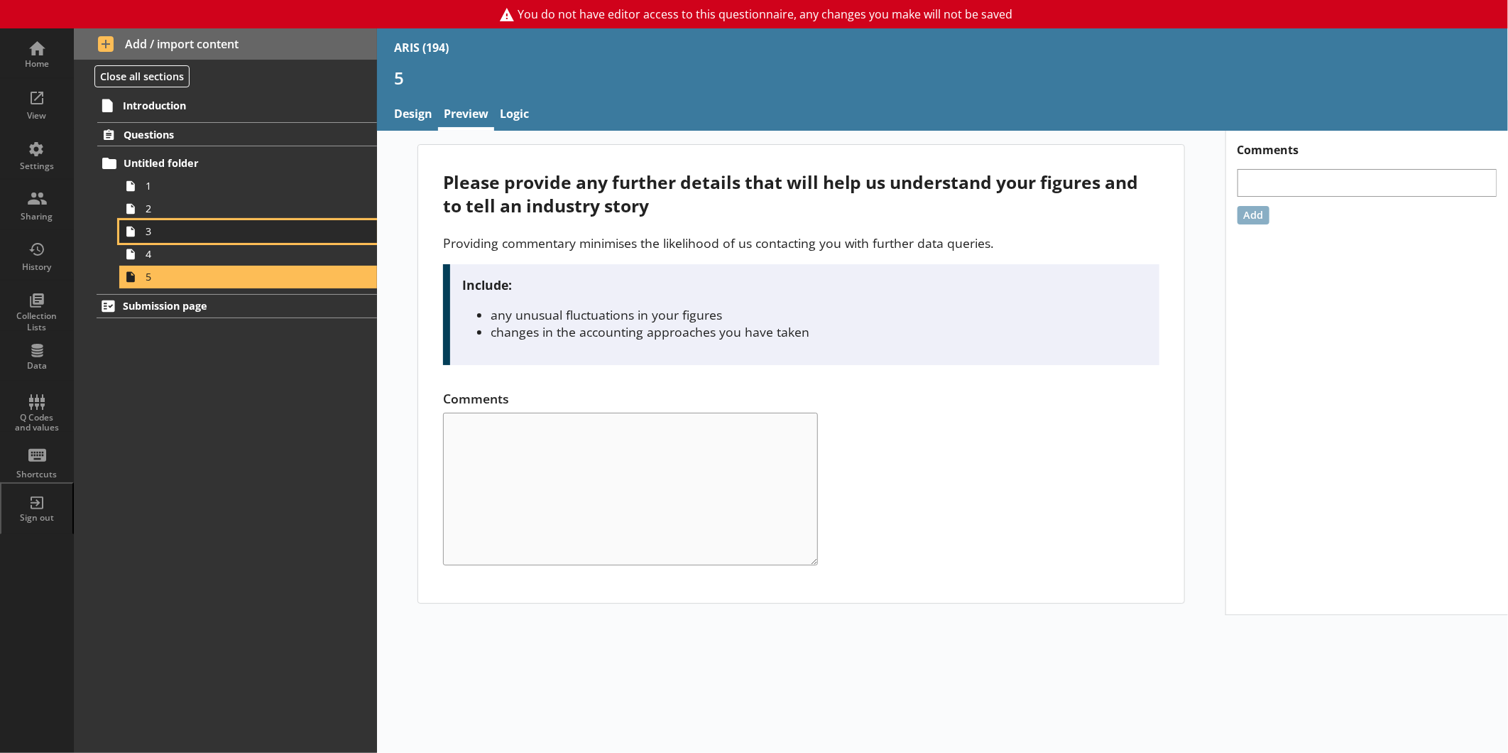
click at [279, 231] on span "3" at bounding box center [238, 230] width 185 height 13
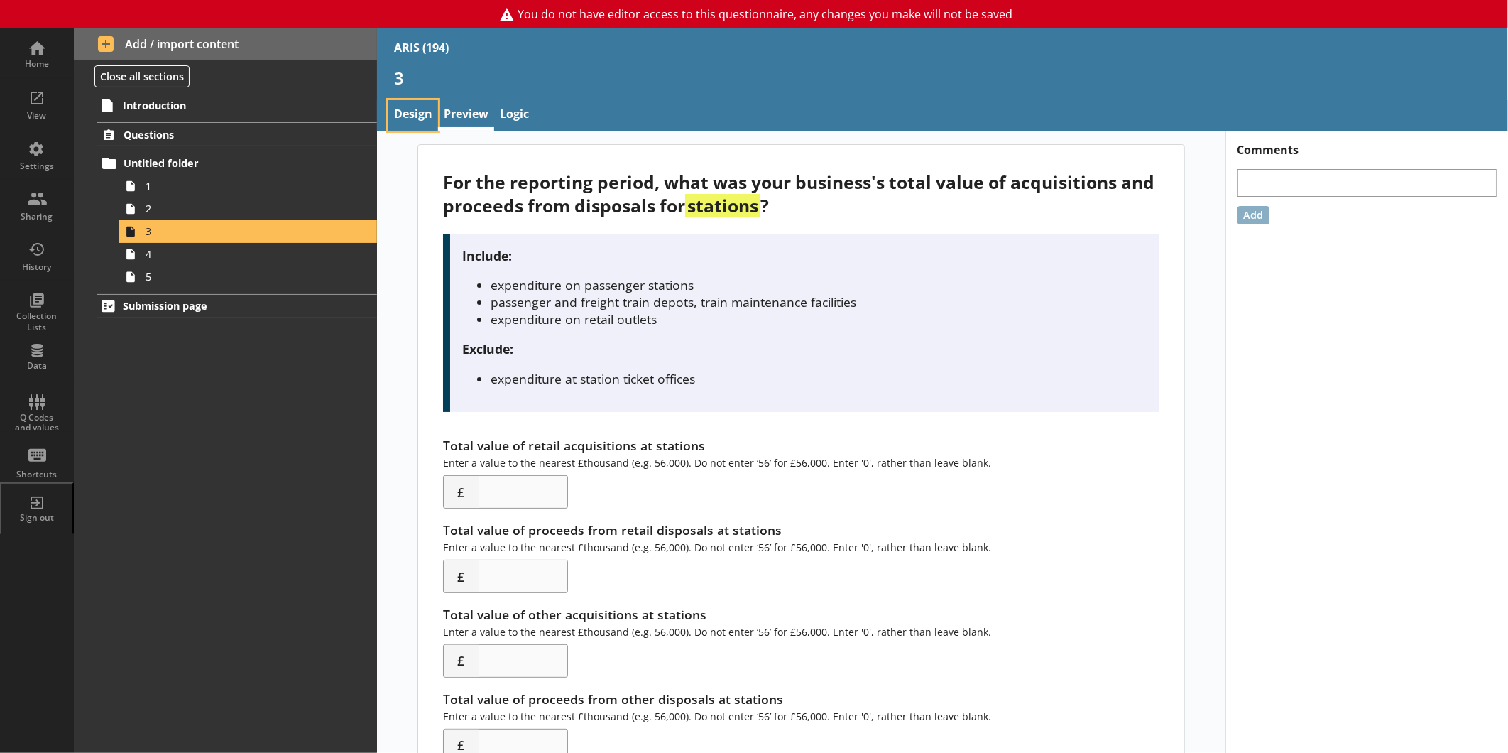
click at [409, 118] on link "Design" at bounding box center [413, 115] width 50 height 31
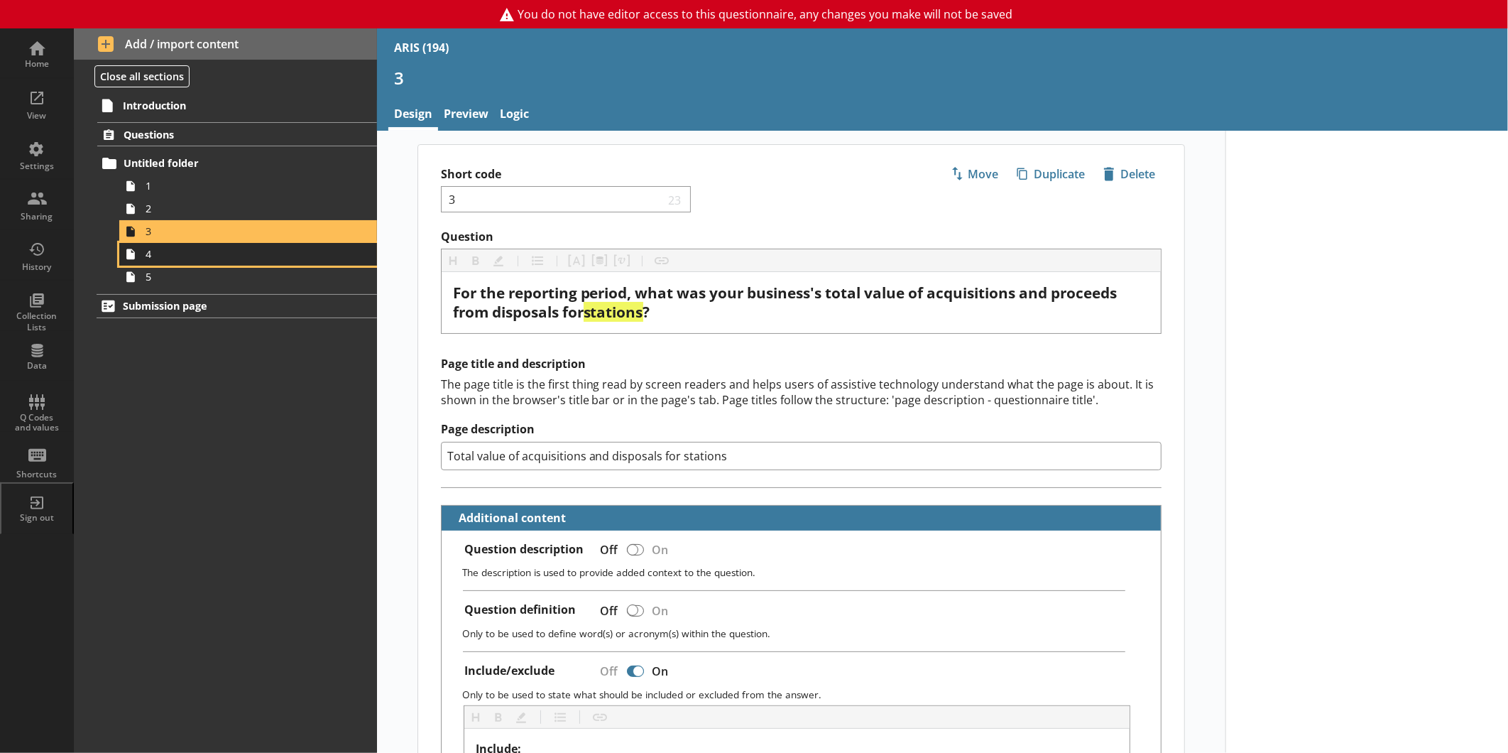
click at [246, 245] on link "4" at bounding box center [248, 254] width 258 height 23
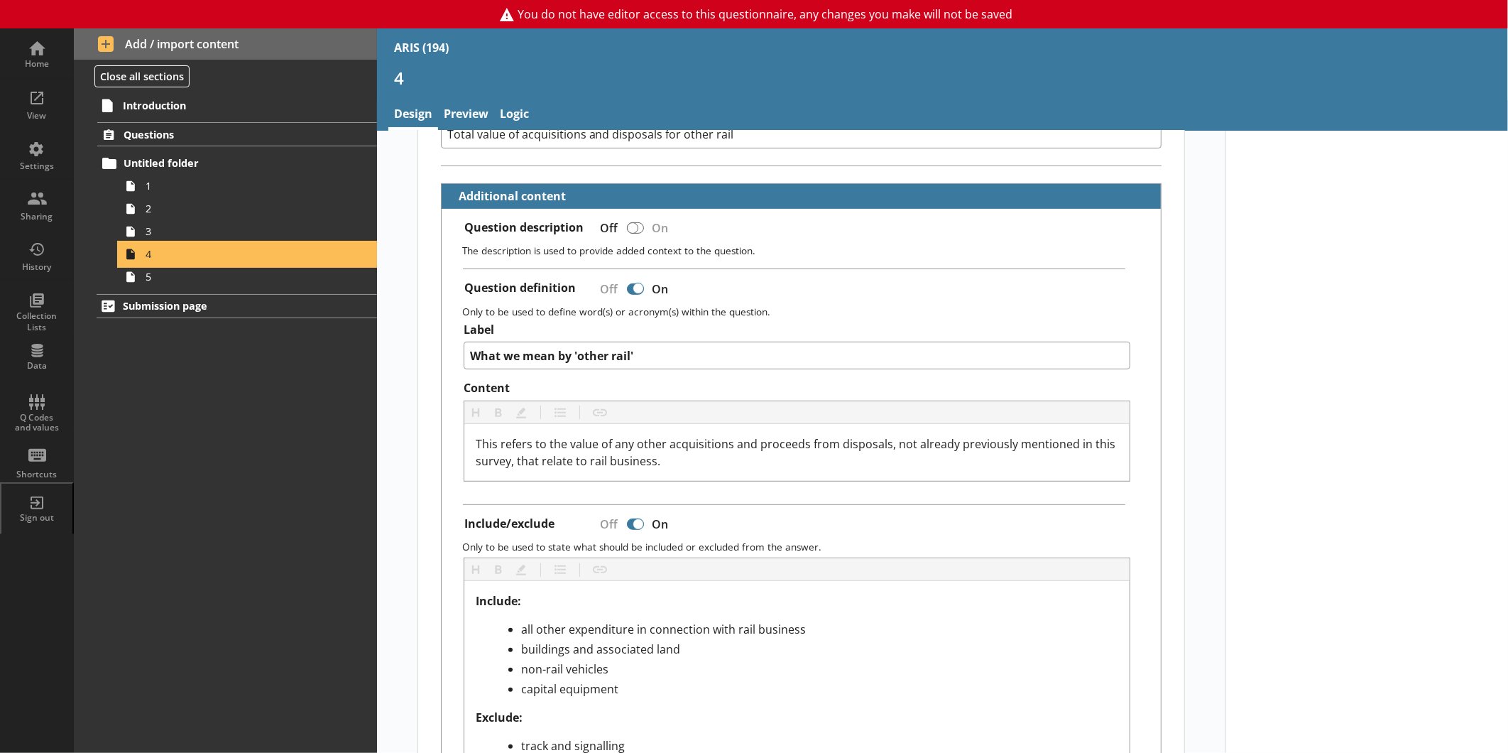
scroll to position [94, 0]
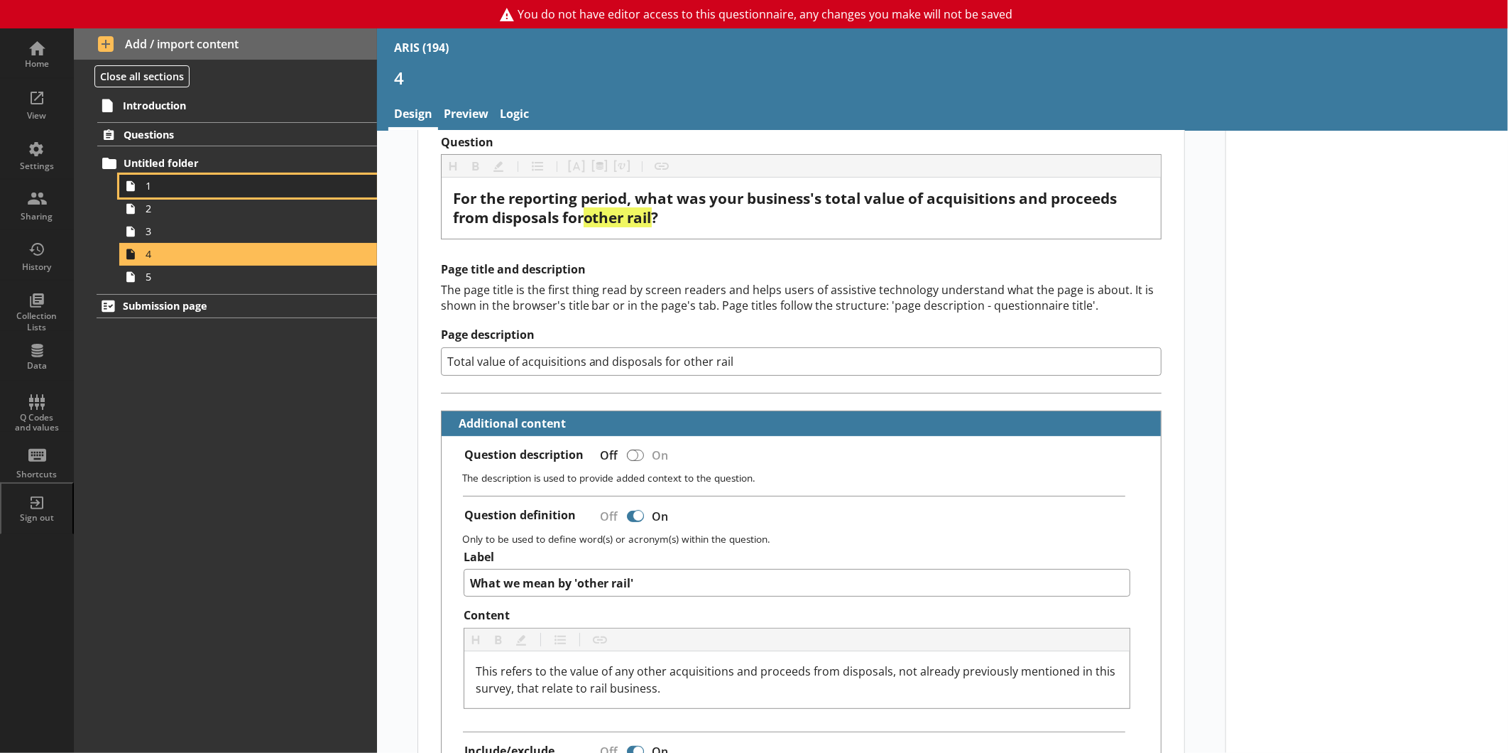
click at [180, 194] on link "1" at bounding box center [248, 186] width 258 height 23
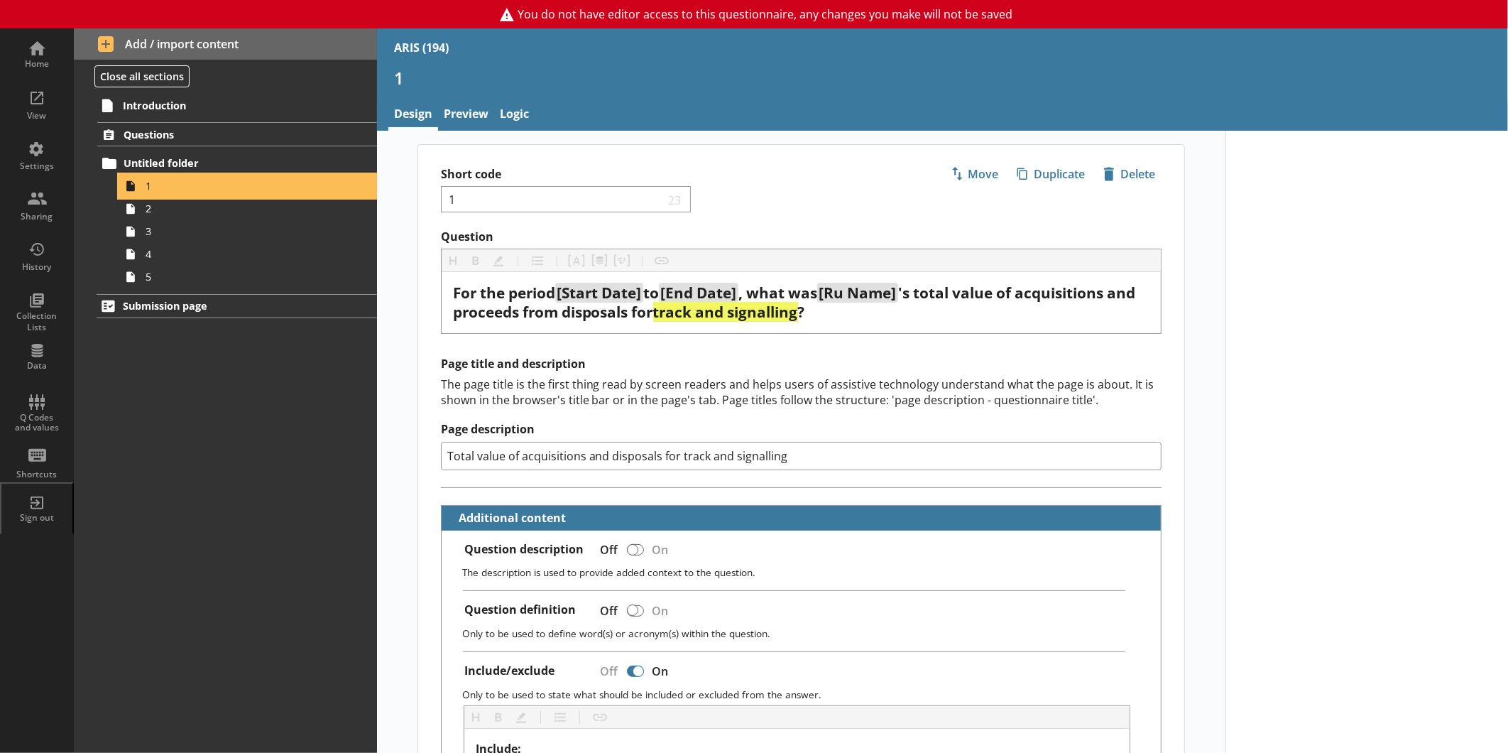
type textarea "x"
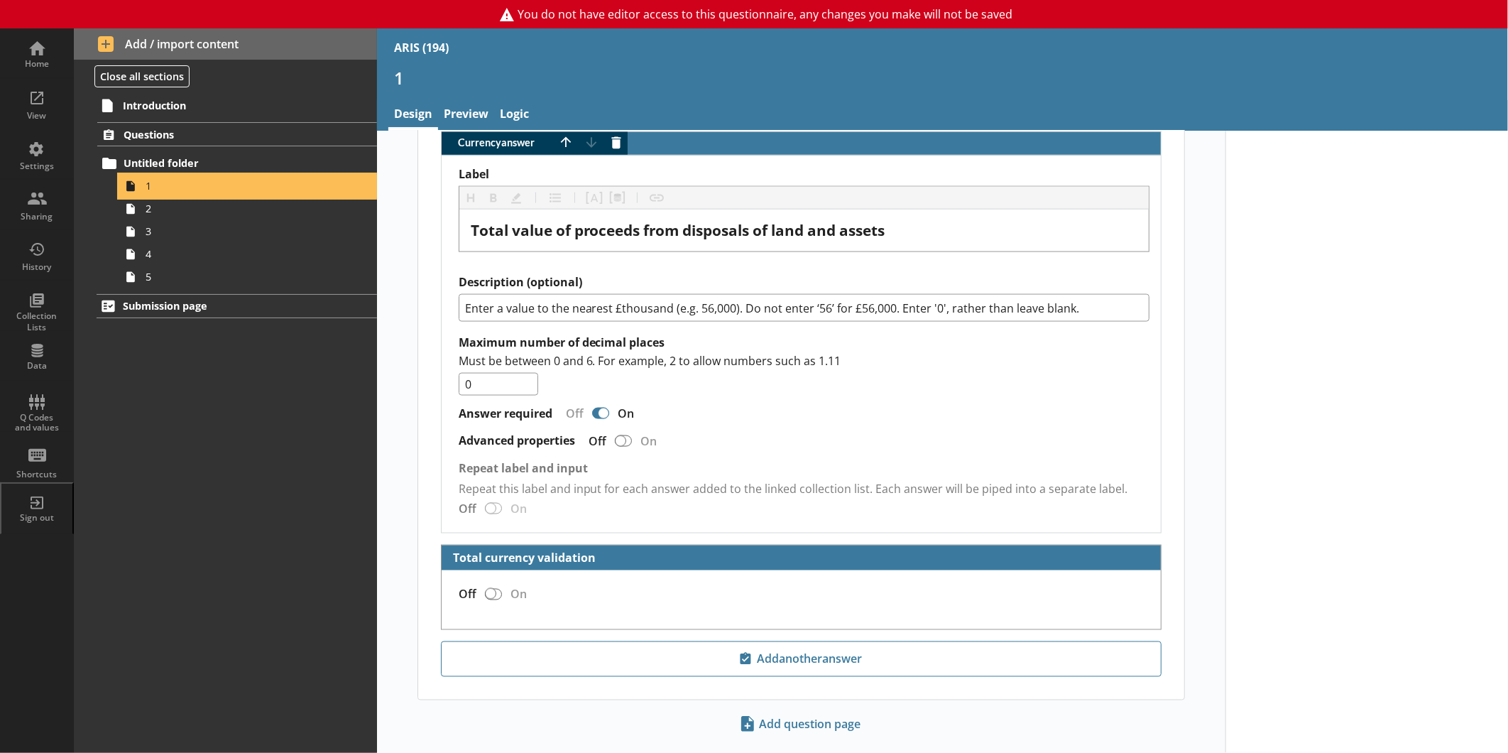
scroll to position [1285, 0]
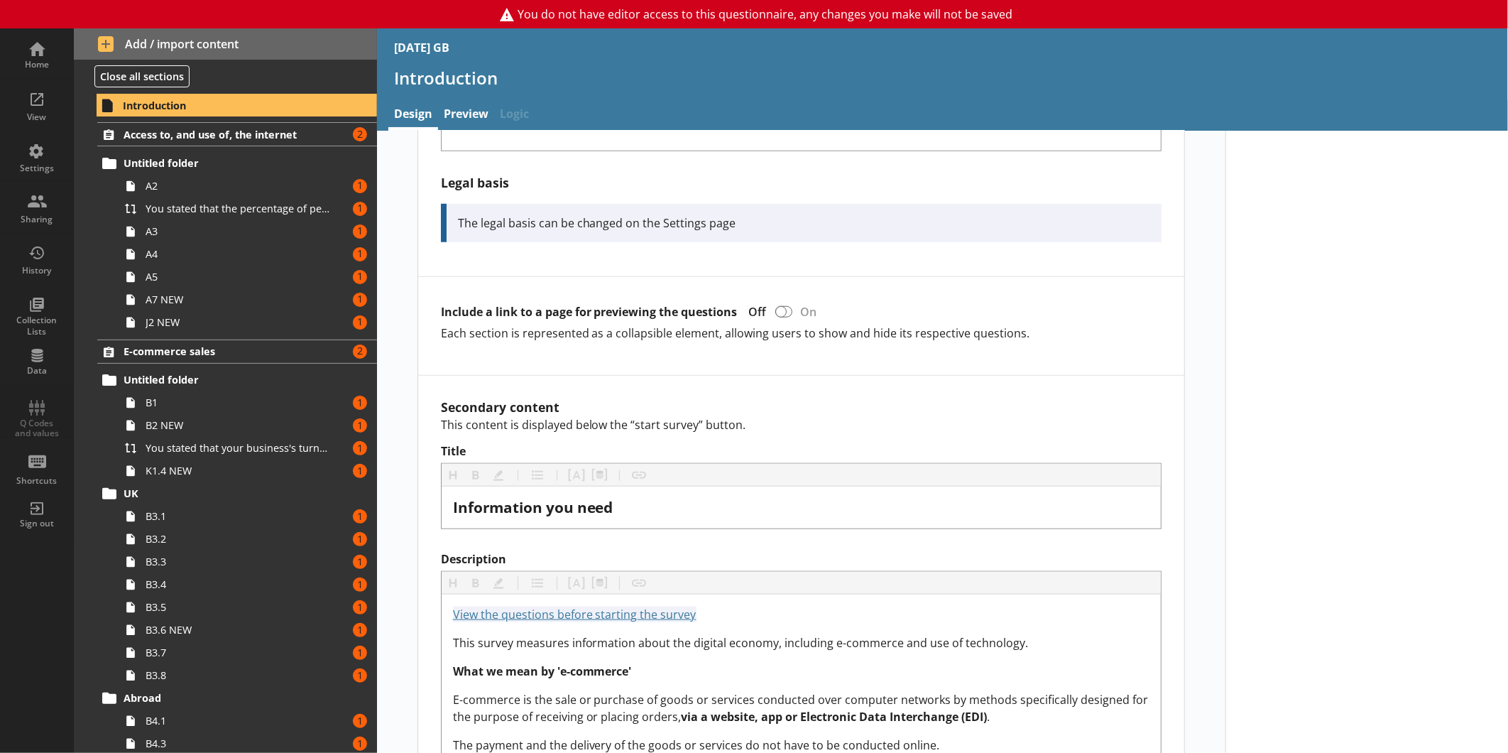
scroll to position [789, 0]
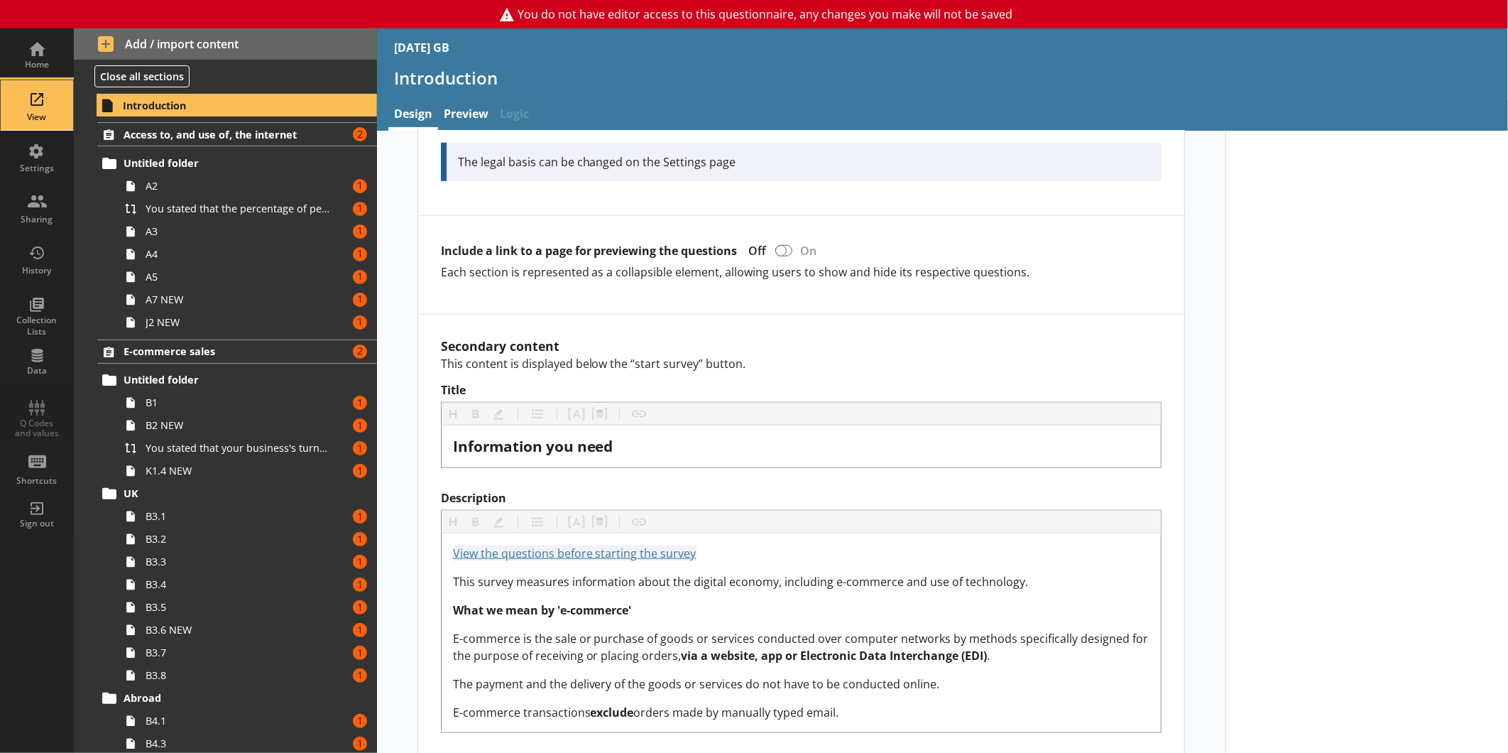
click at [43, 126] on div "View" at bounding box center [37, 105] width 50 height 50
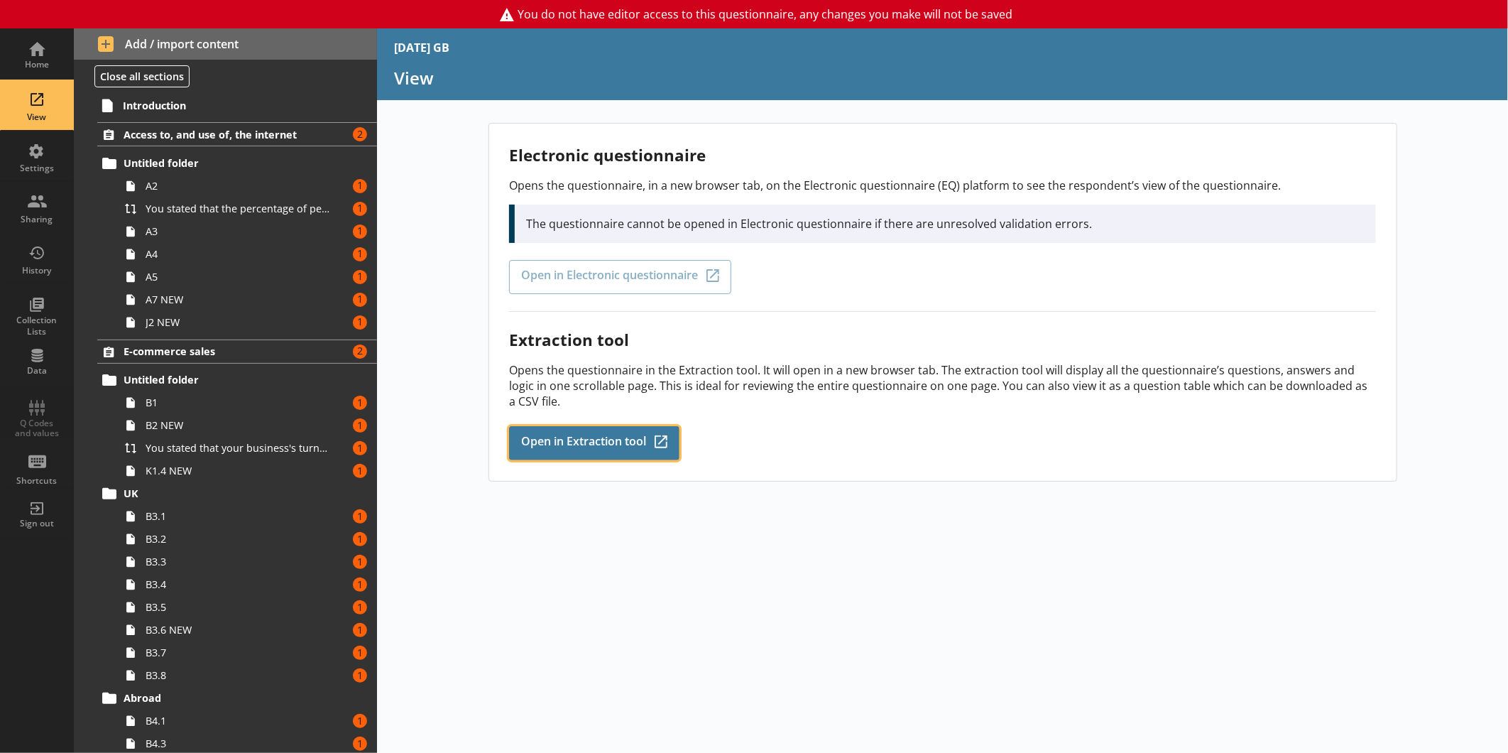
click at [611, 439] on span "Open in Extraction tool" at bounding box center [583, 443] width 125 height 16
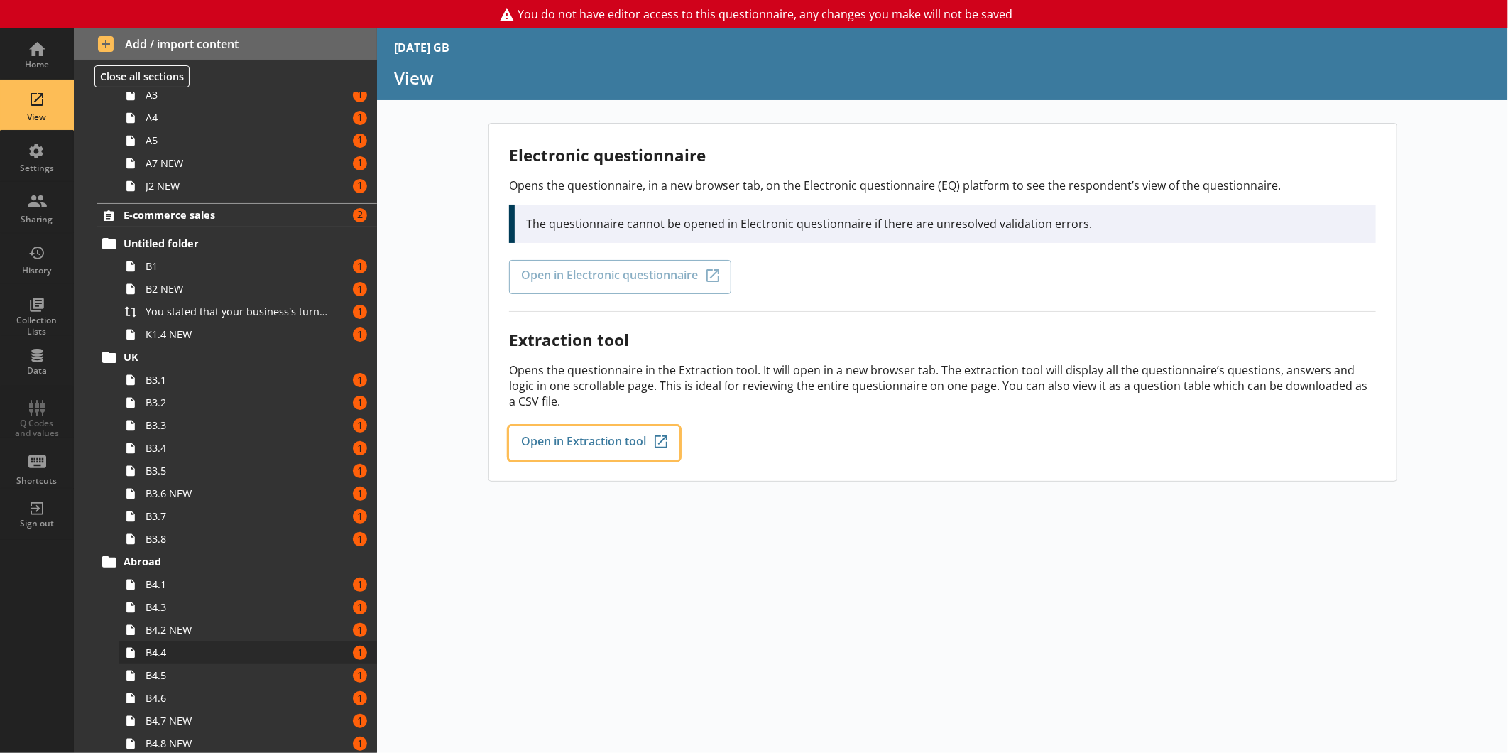
scroll to position [158, 0]
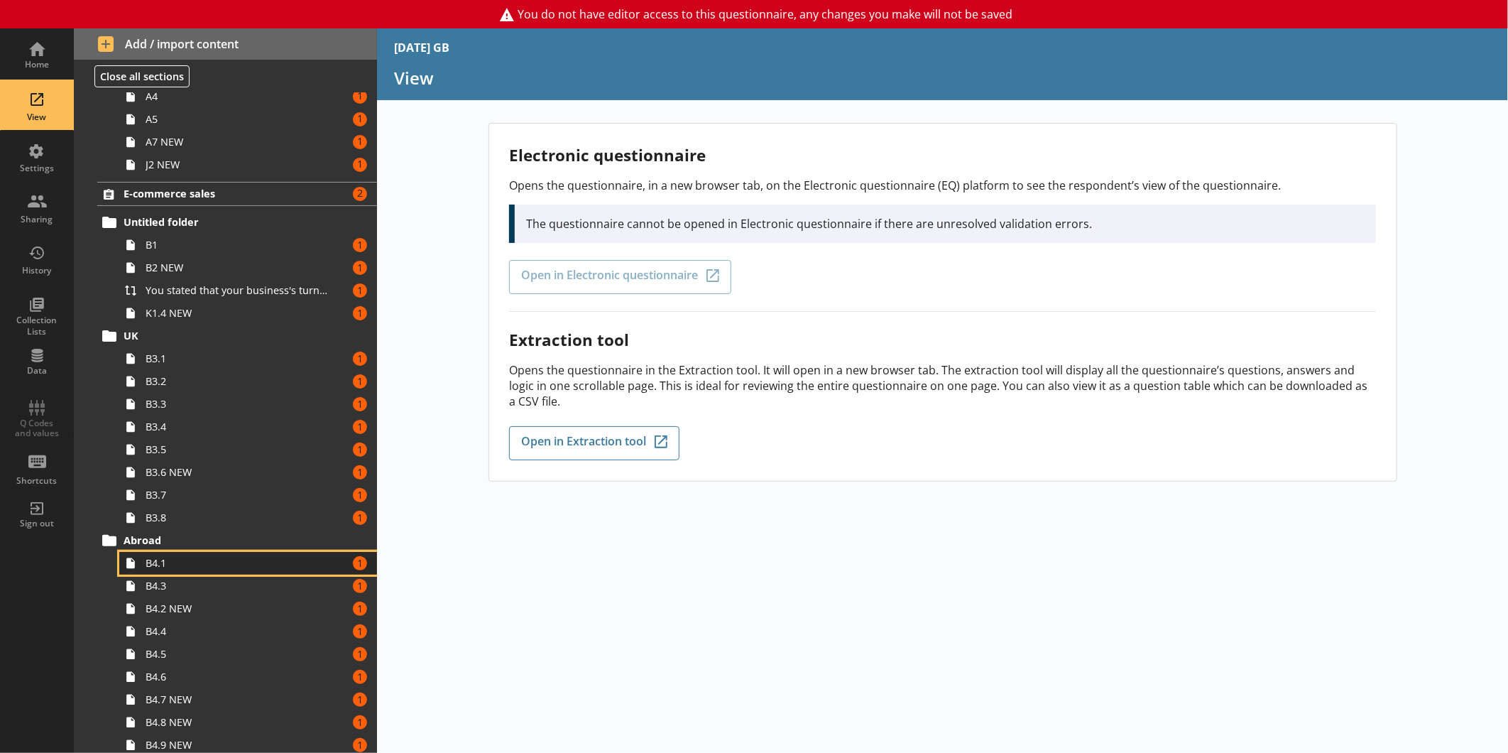
click at [218, 569] on span "B4.1" at bounding box center [238, 562] width 185 height 13
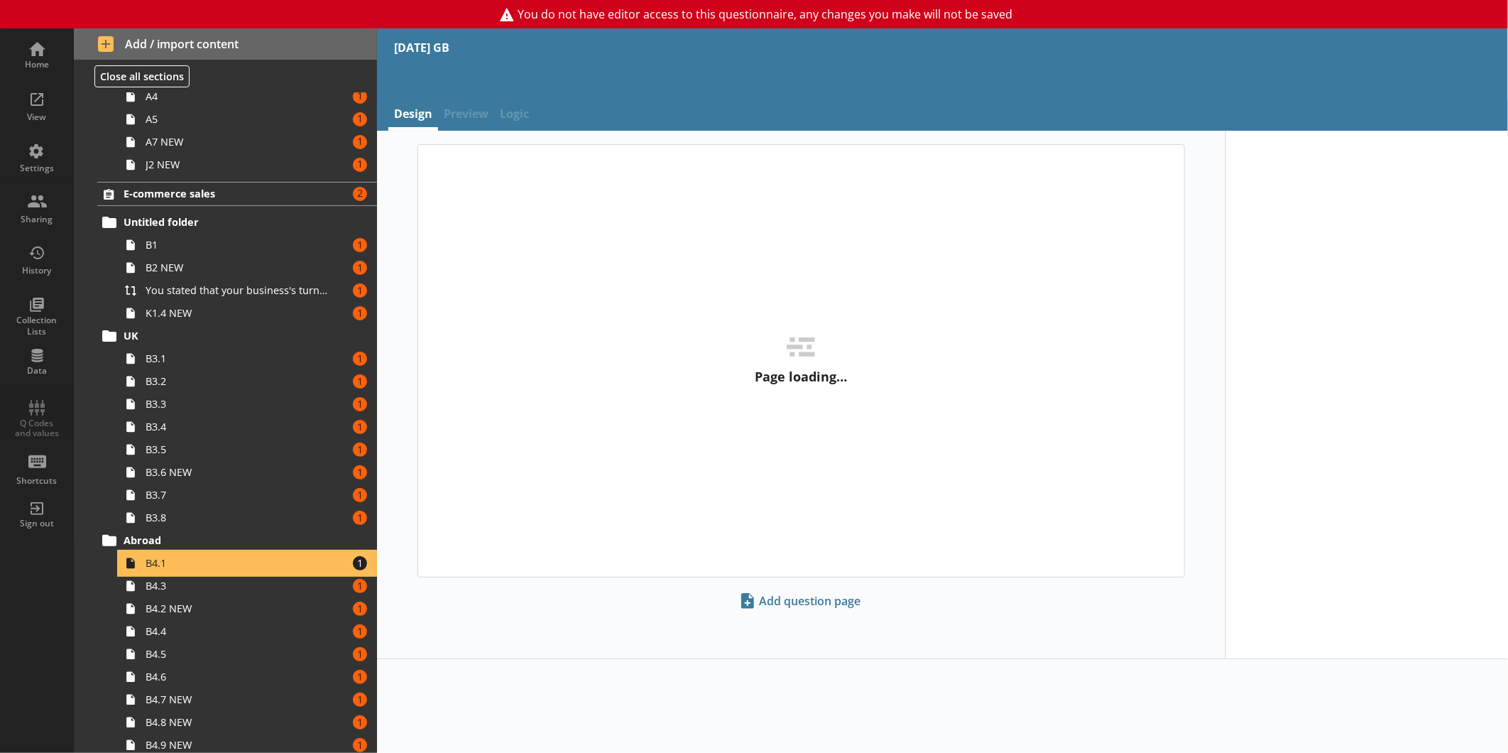
type textarea "x"
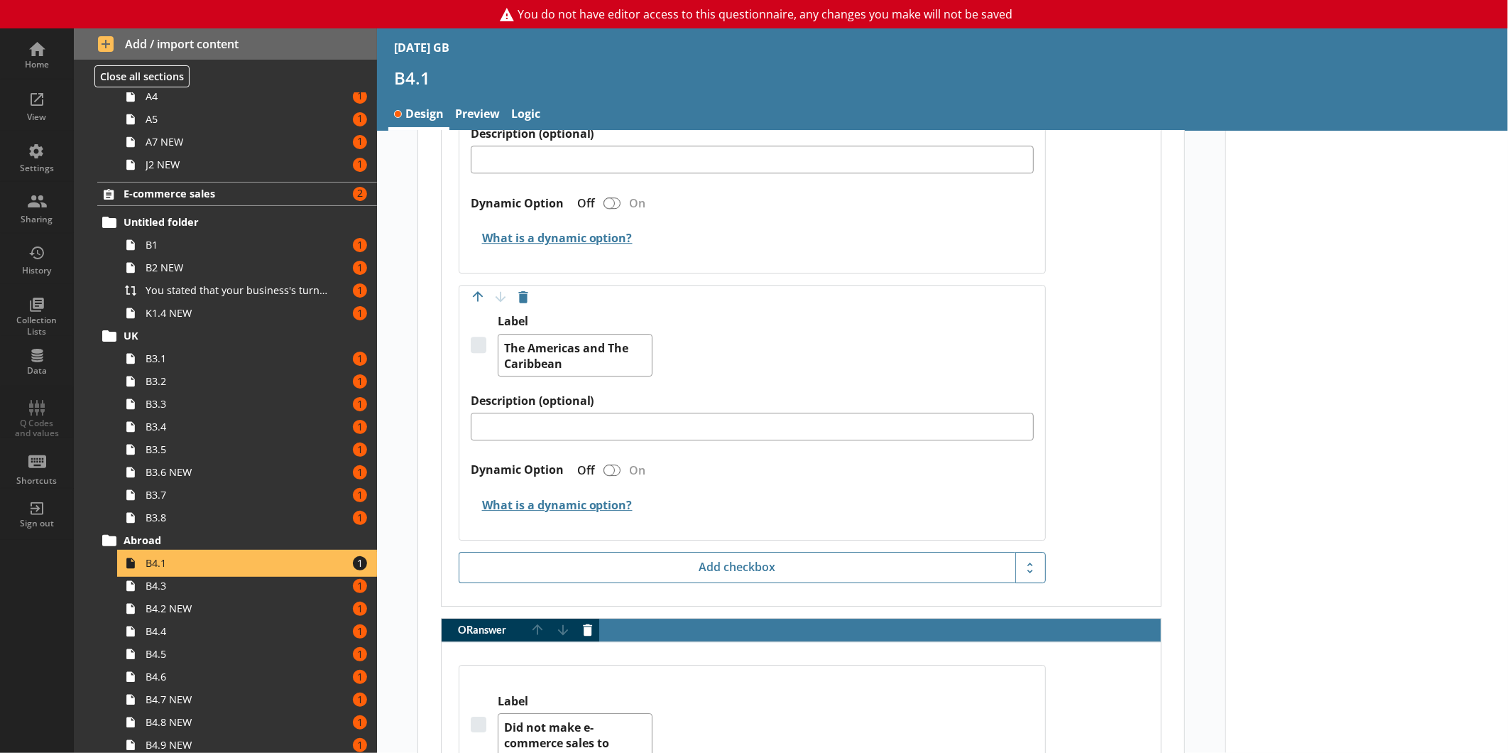
scroll to position [2919, 0]
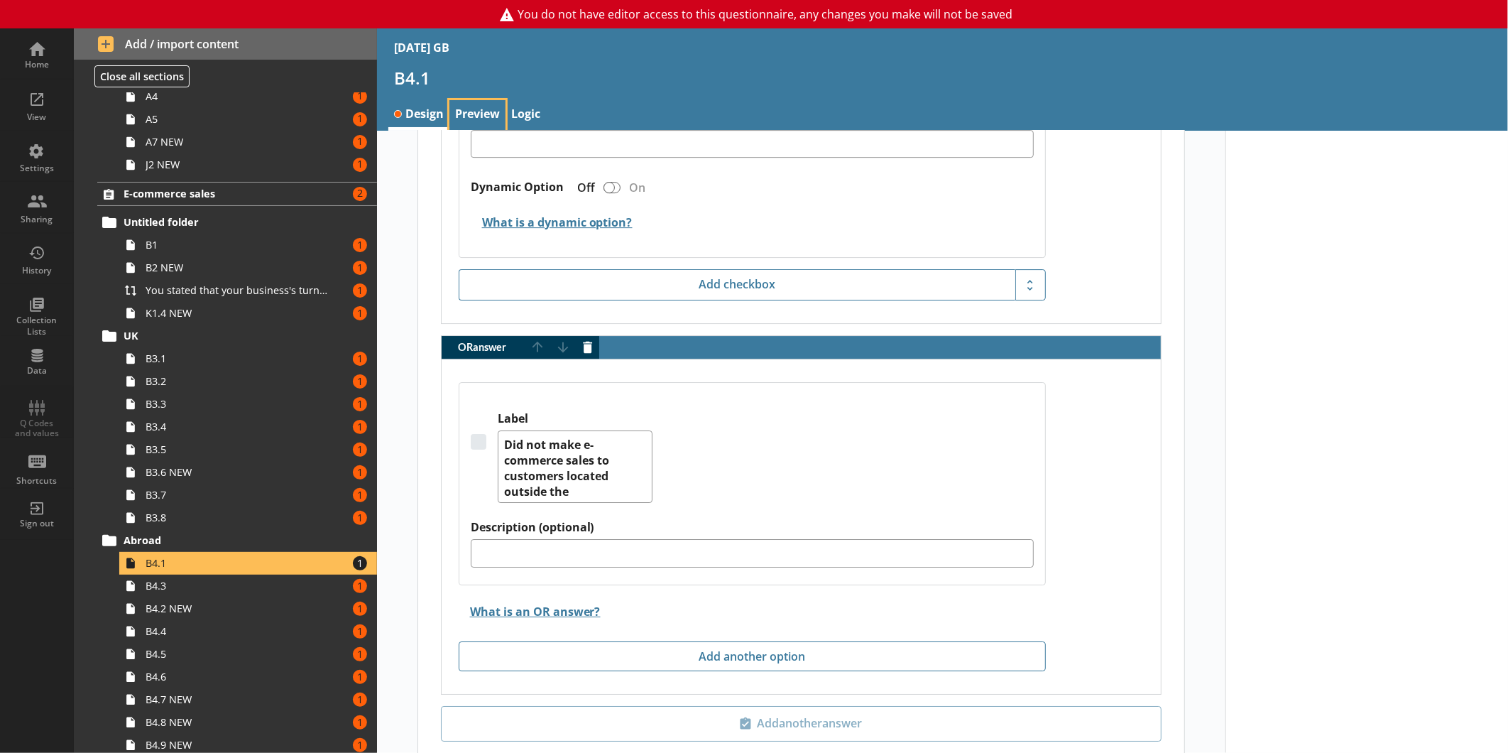
click at [479, 116] on link "Preview" at bounding box center [477, 115] width 56 height 31
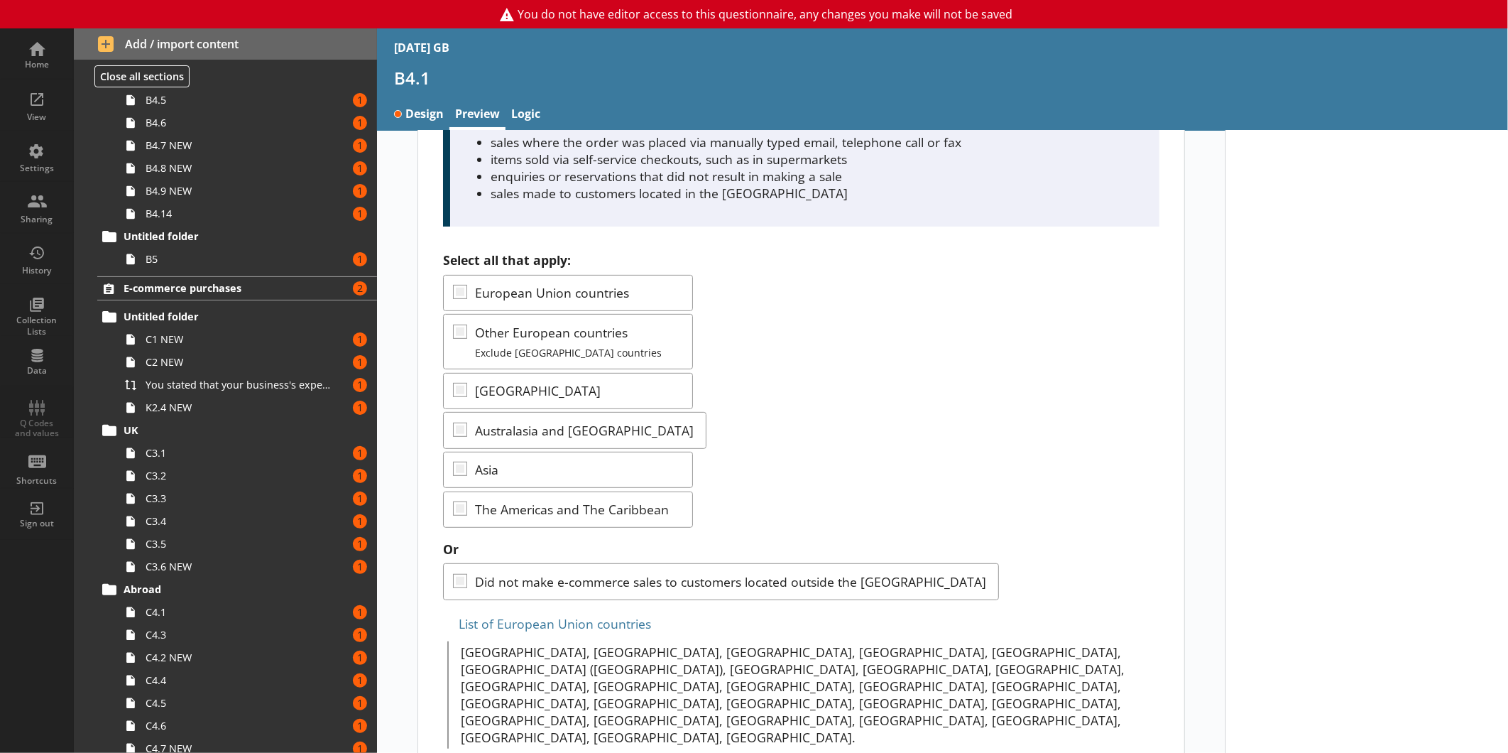
scroll to position [710, 0]
click at [235, 261] on span "B5" at bounding box center [238, 259] width 185 height 13
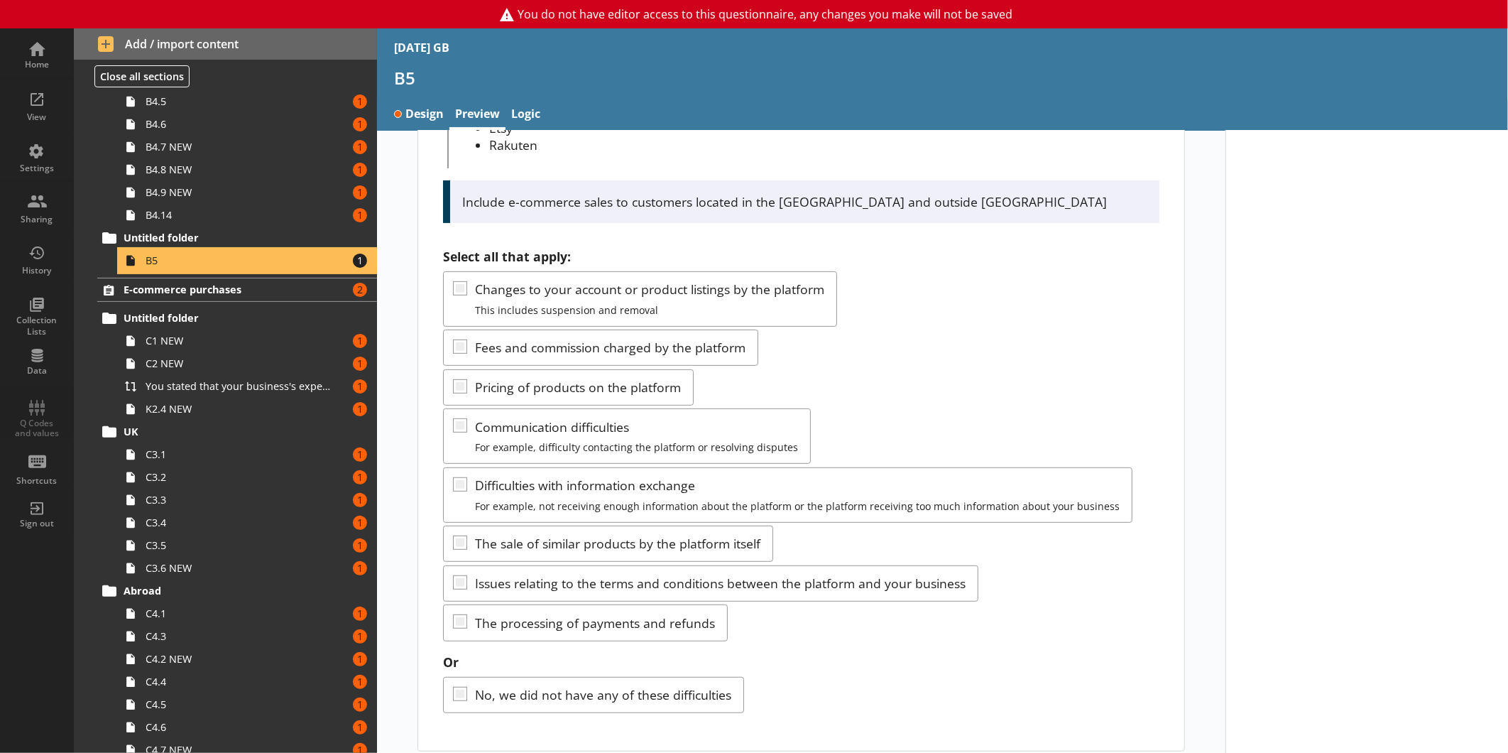
scroll to position [305, 0]
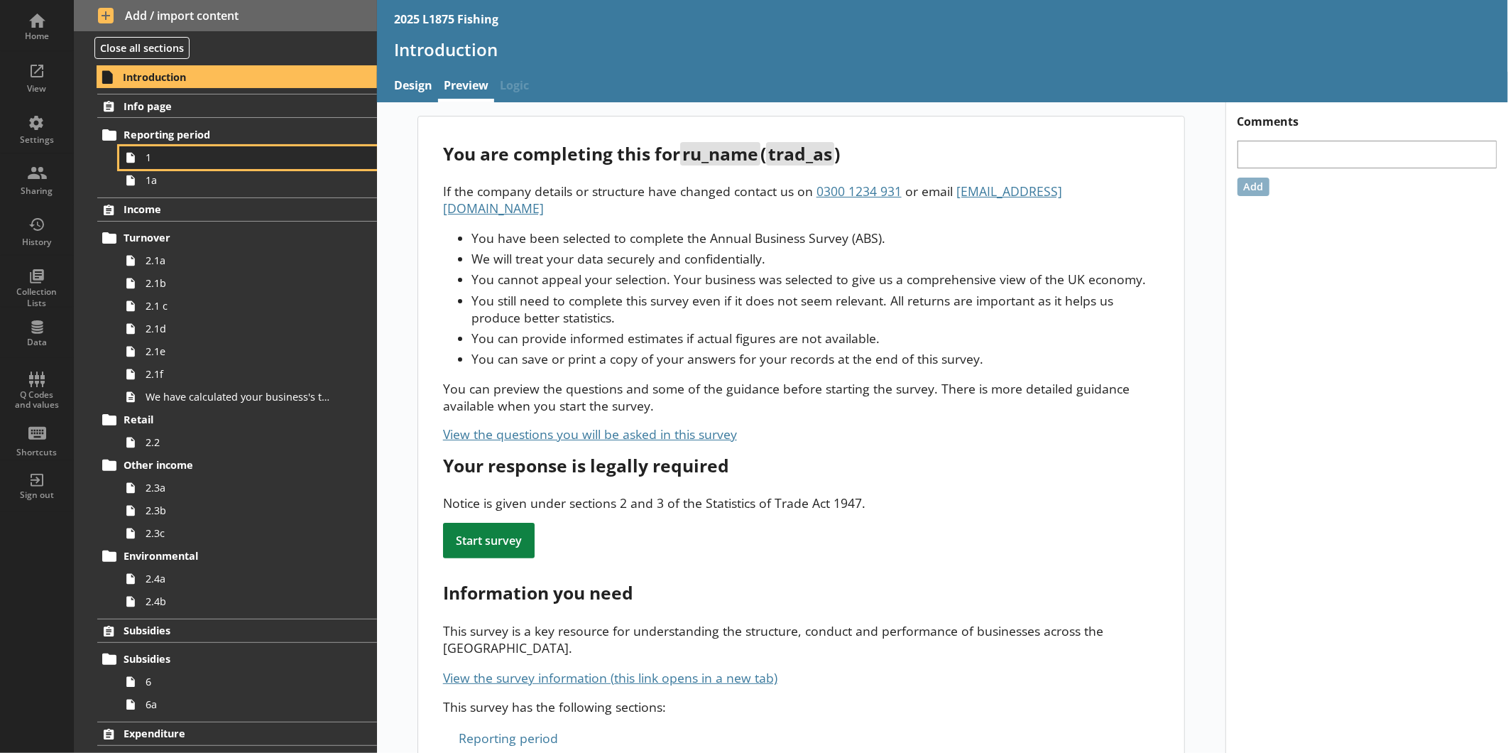
click at [174, 157] on span "1" at bounding box center [238, 157] width 185 height 13
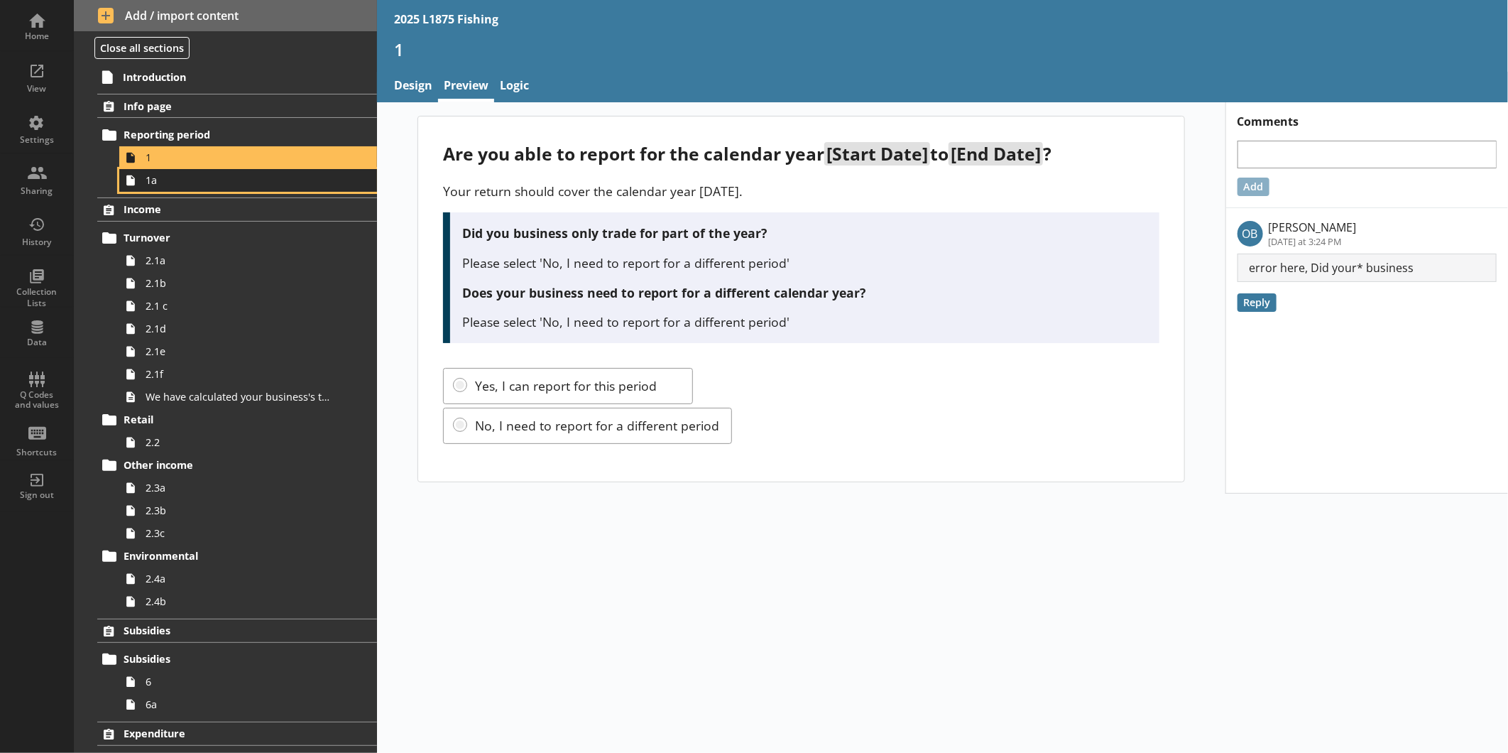
click at [173, 185] on span "1a" at bounding box center [238, 179] width 185 height 13
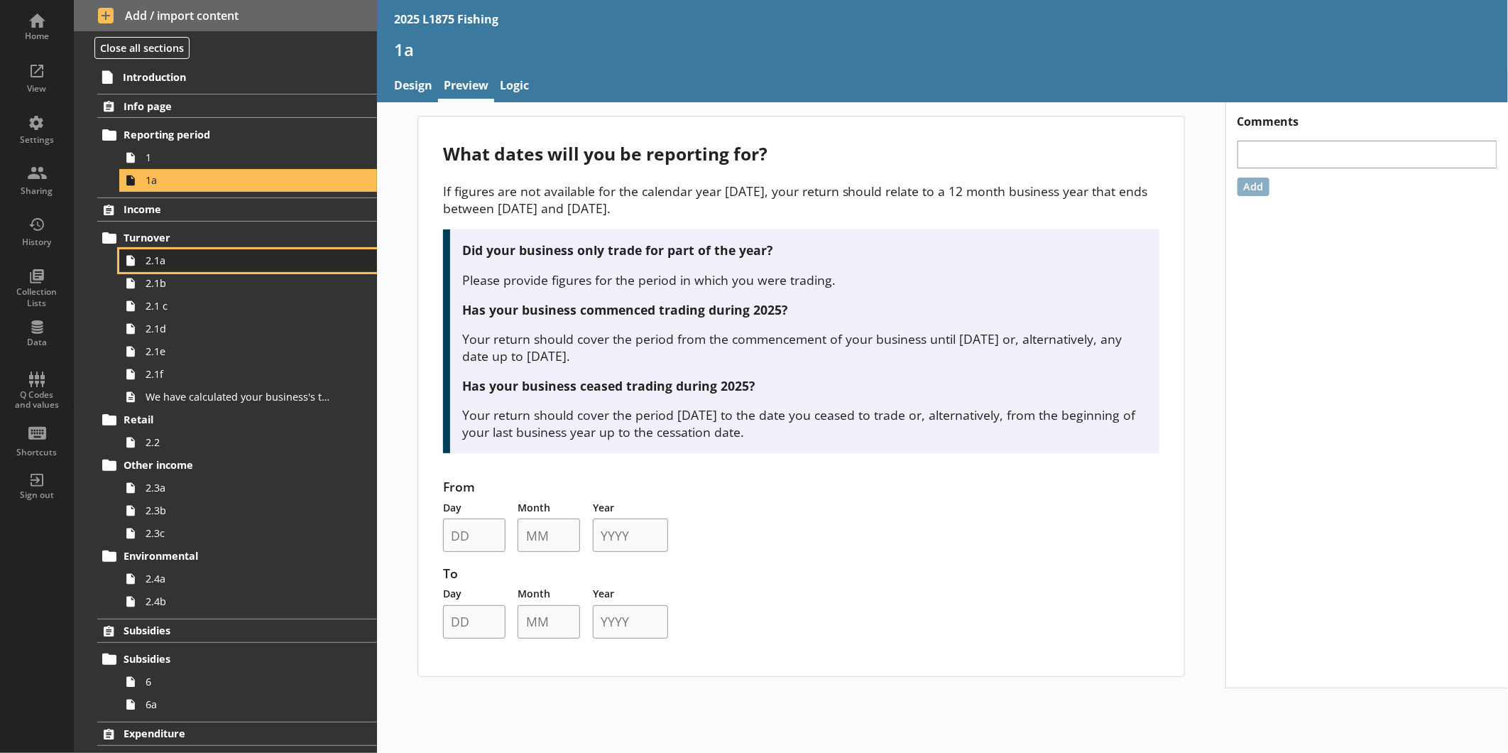
click at [162, 266] on span "2.1a" at bounding box center [238, 259] width 185 height 13
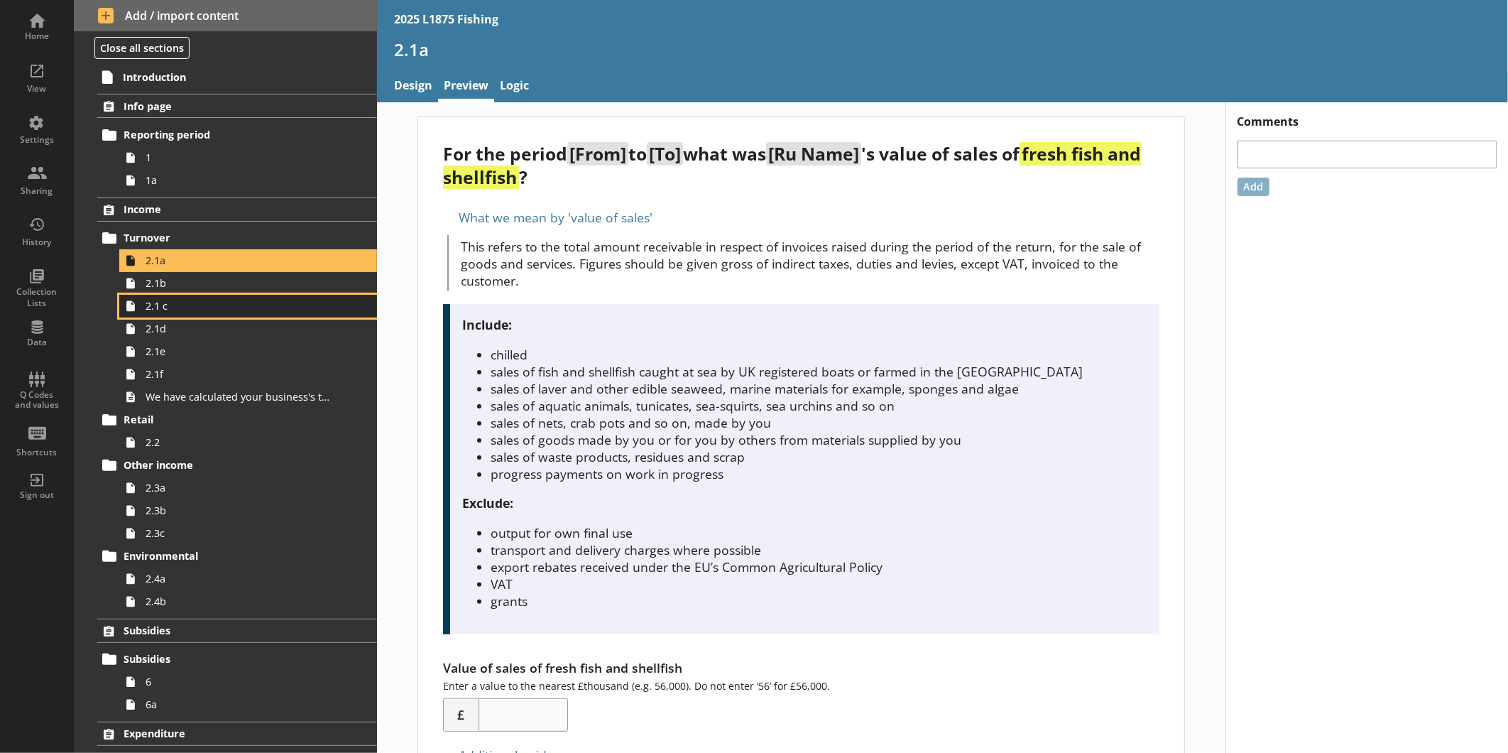
click at [145, 295] on link "2.1 c" at bounding box center [248, 306] width 258 height 23
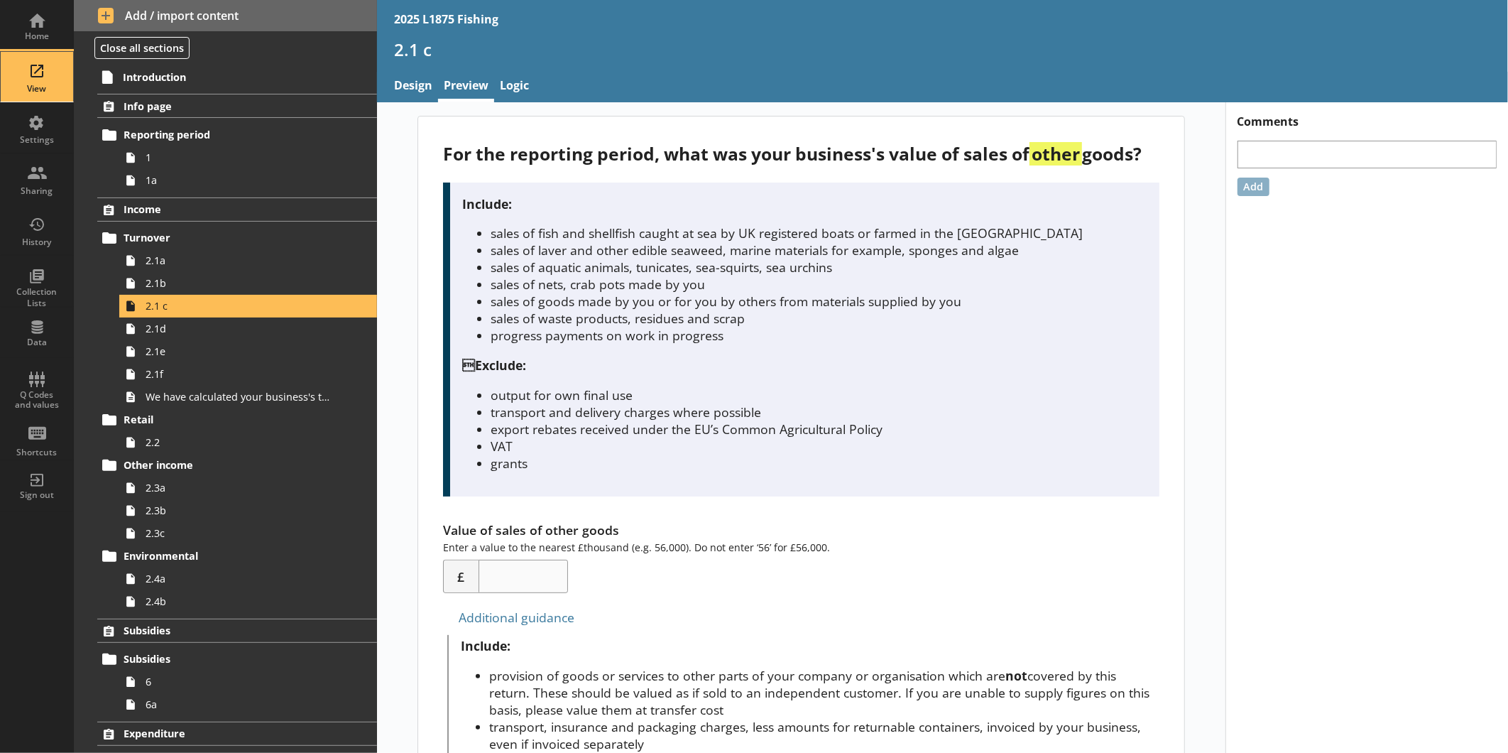
click at [55, 72] on div "View" at bounding box center [37, 77] width 50 height 50
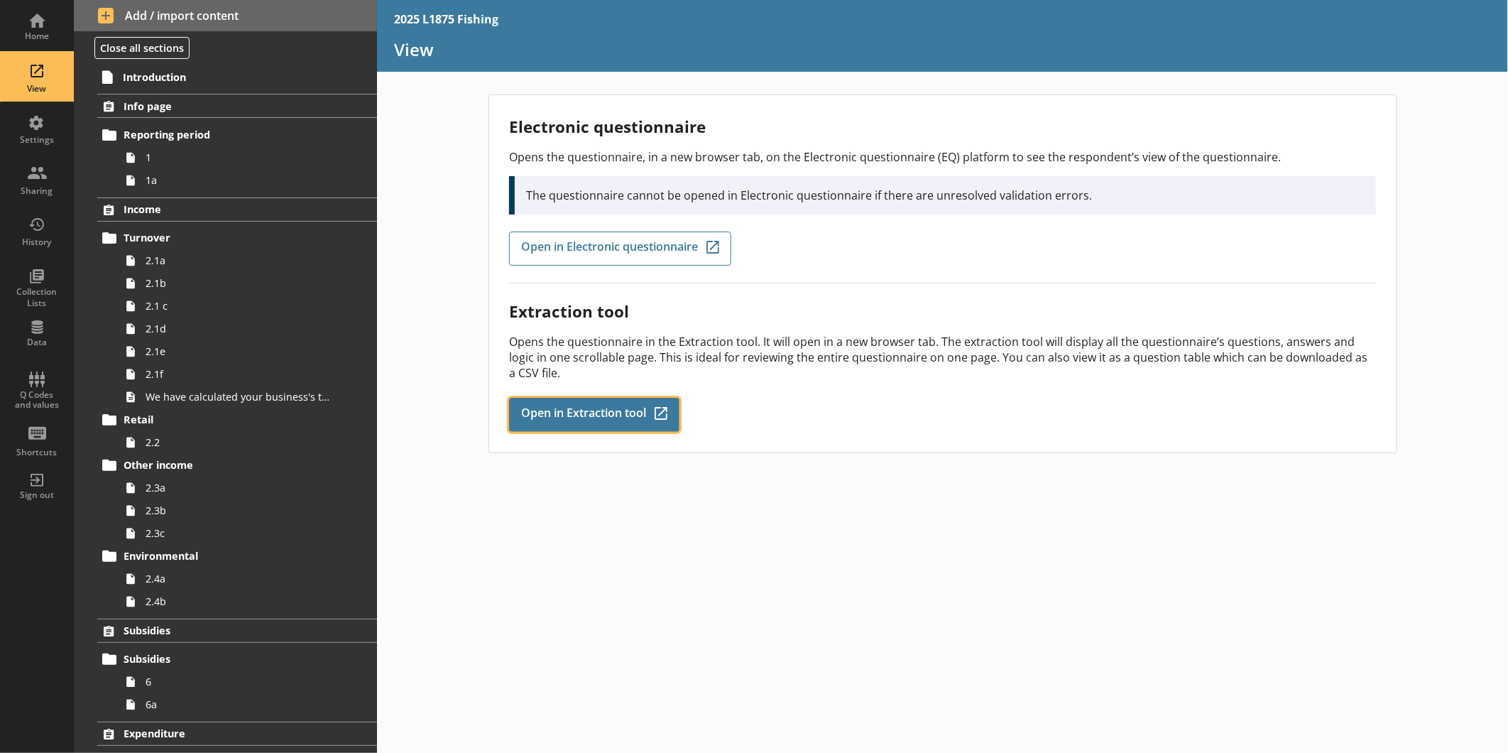
click at [565, 409] on span "Open in Extraction tool" at bounding box center [583, 415] width 125 height 16
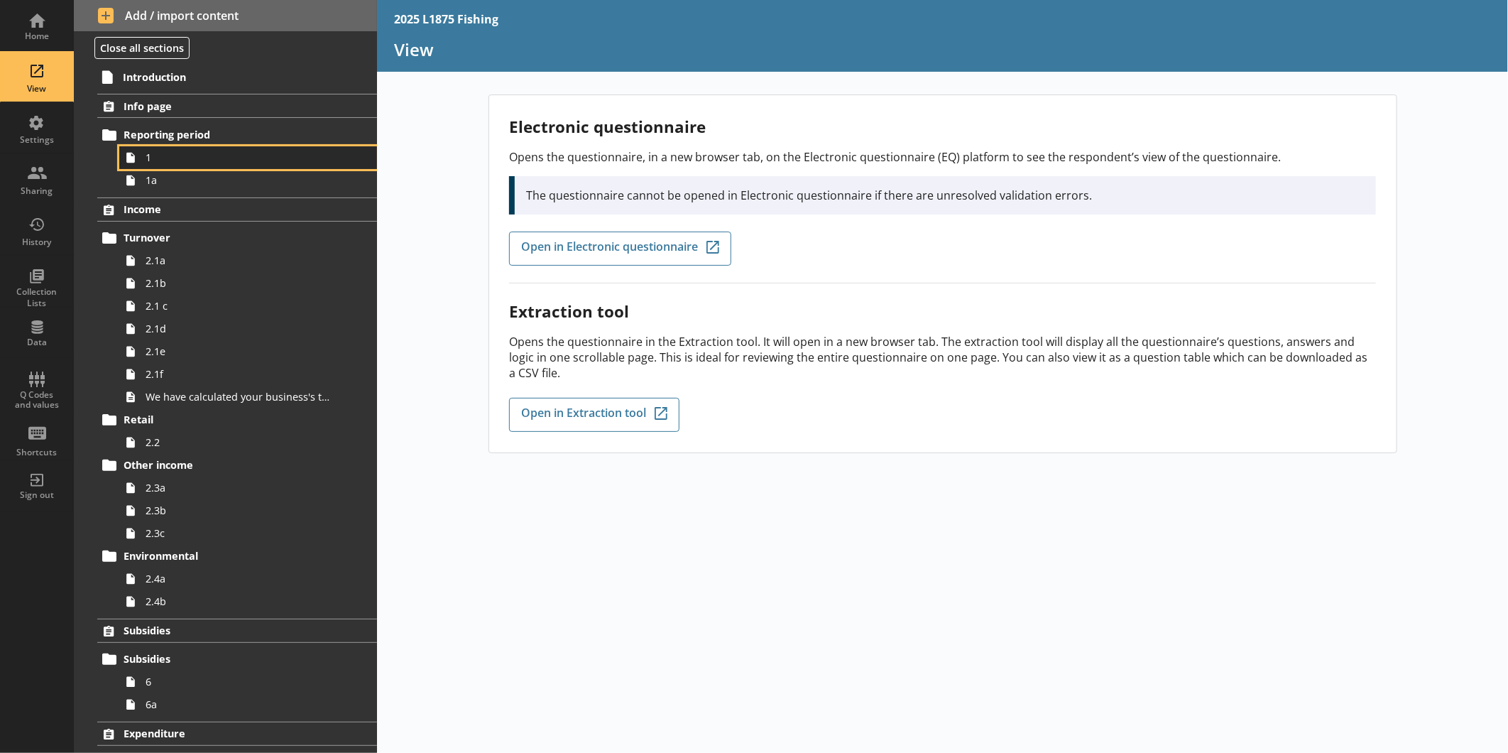
click at [189, 160] on span "1" at bounding box center [238, 157] width 185 height 13
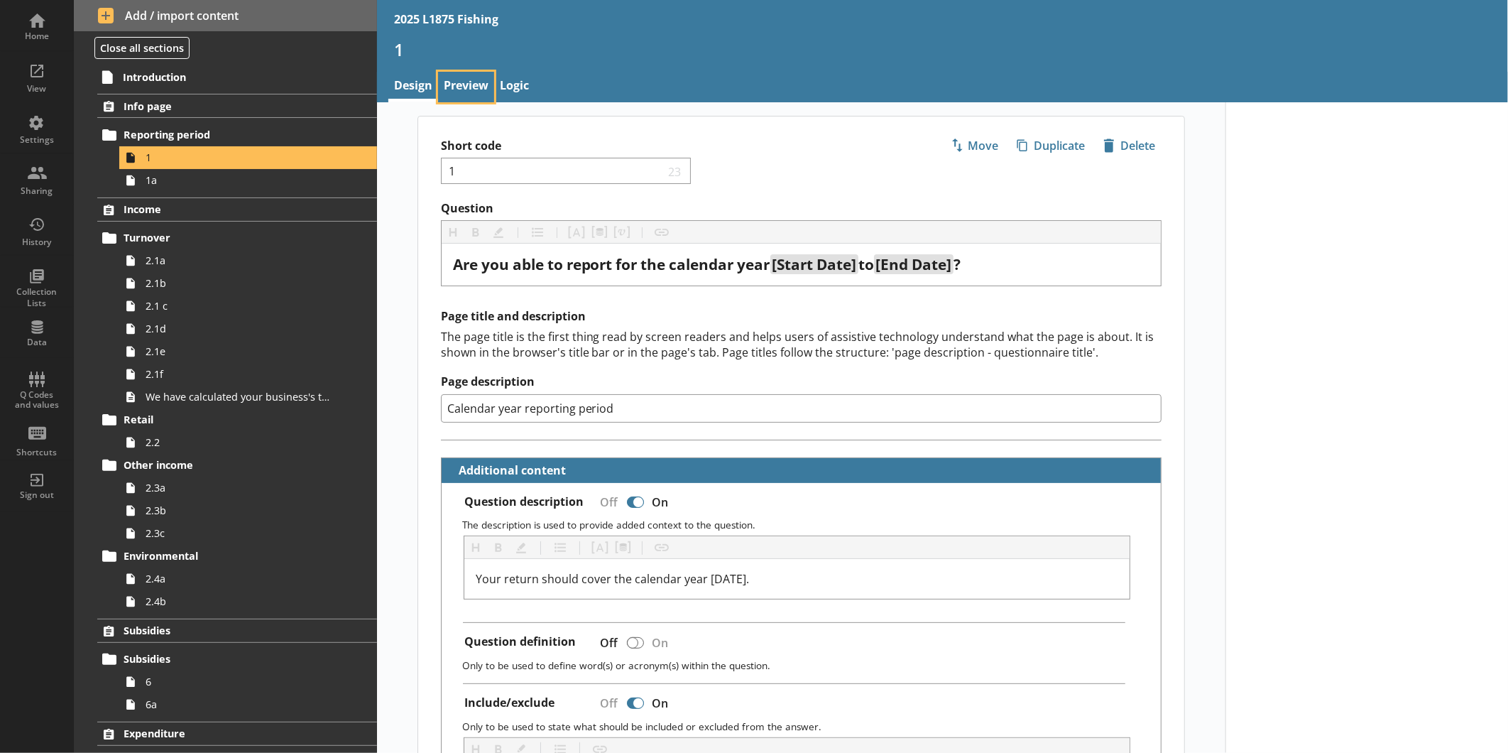
click at [459, 80] on link "Preview" at bounding box center [466, 87] width 56 height 31
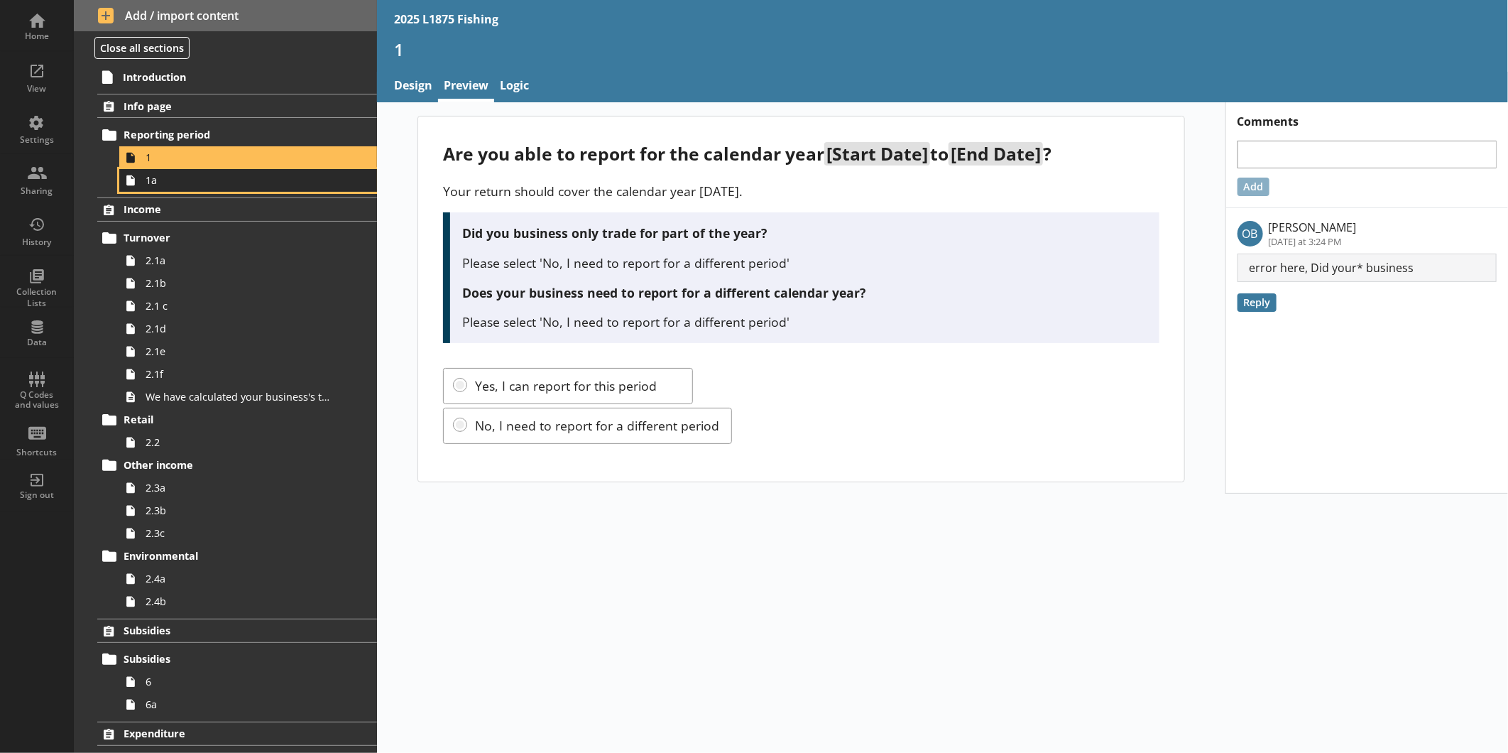
click at [183, 185] on span "1a" at bounding box center [238, 179] width 185 height 13
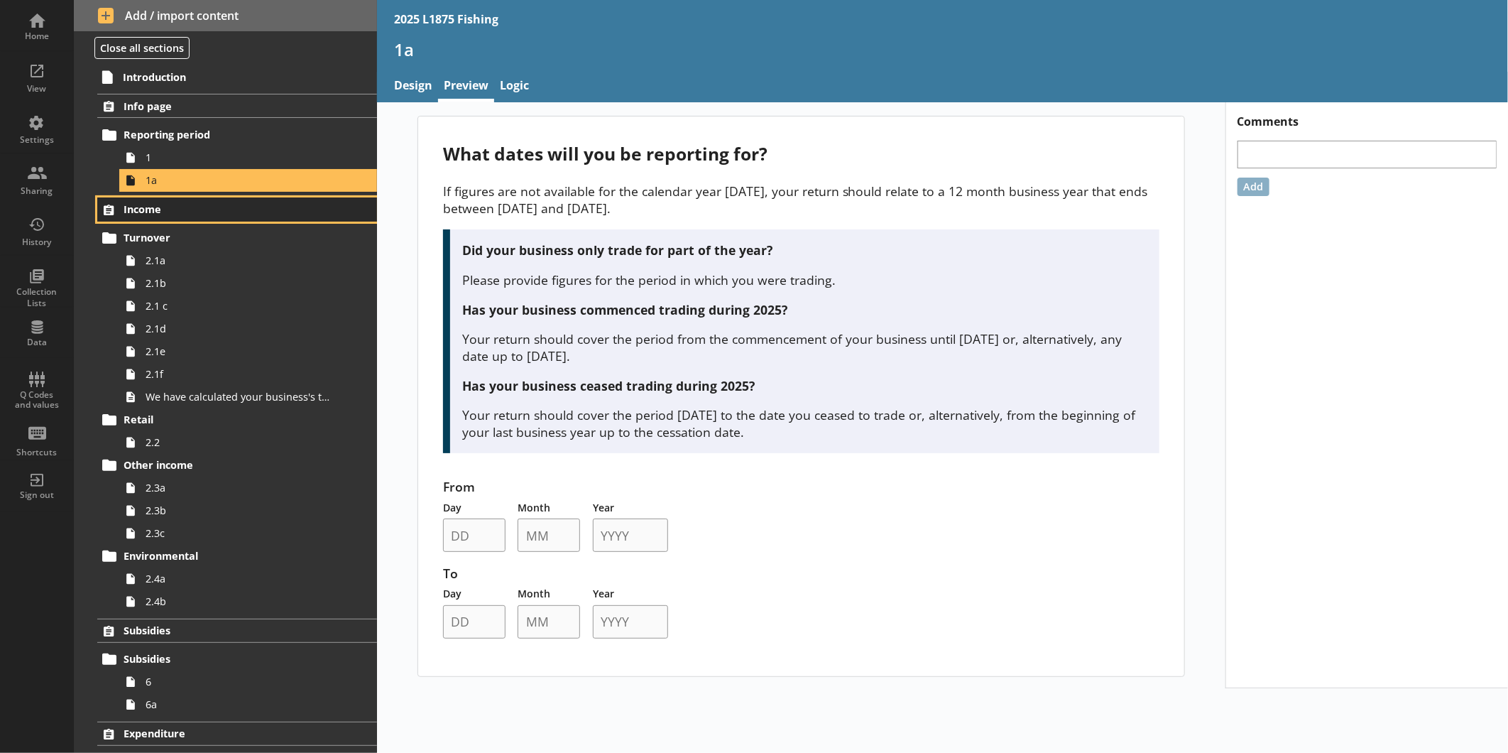
click at [177, 217] on link "Income" at bounding box center [237, 209] width 280 height 24
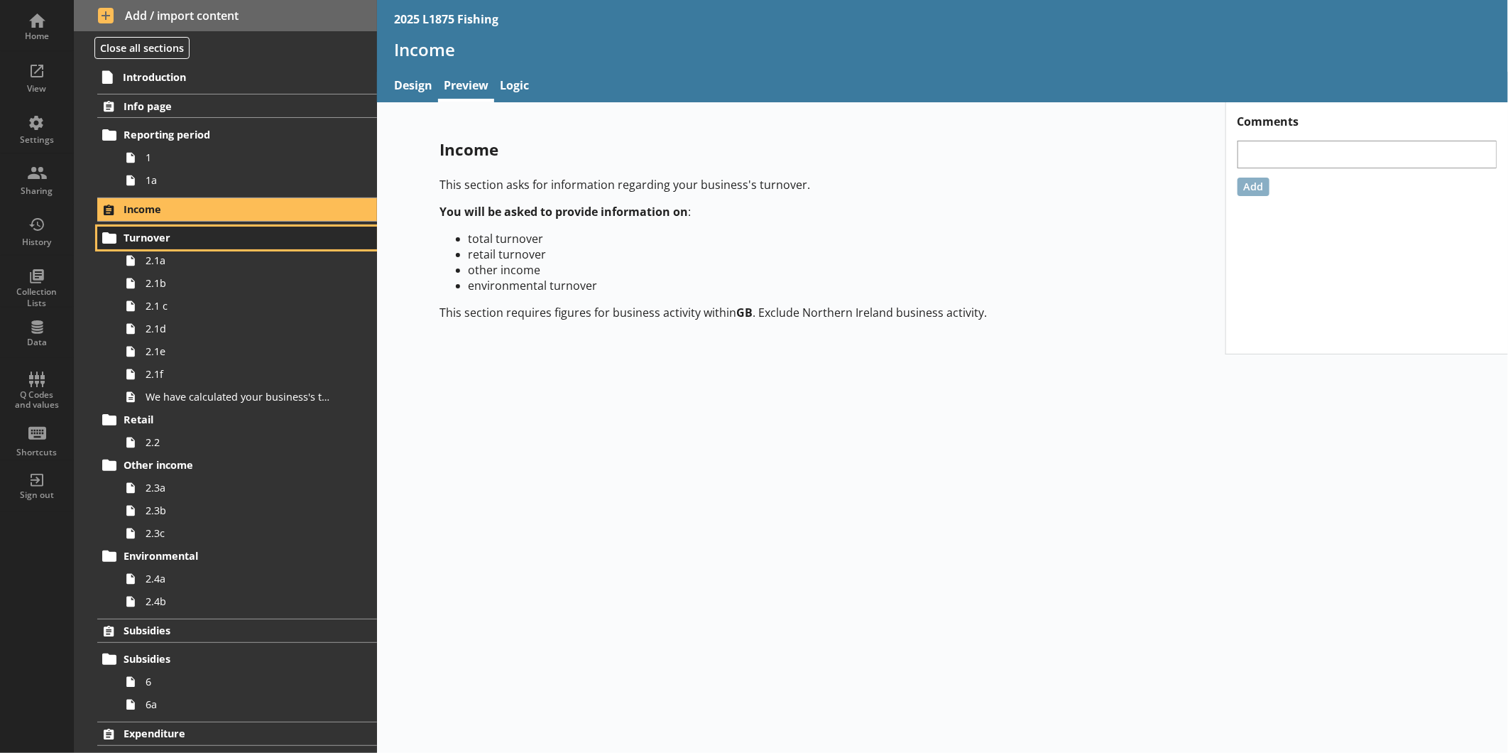
click at [176, 237] on span "Turnover" at bounding box center [225, 237] width 202 height 13
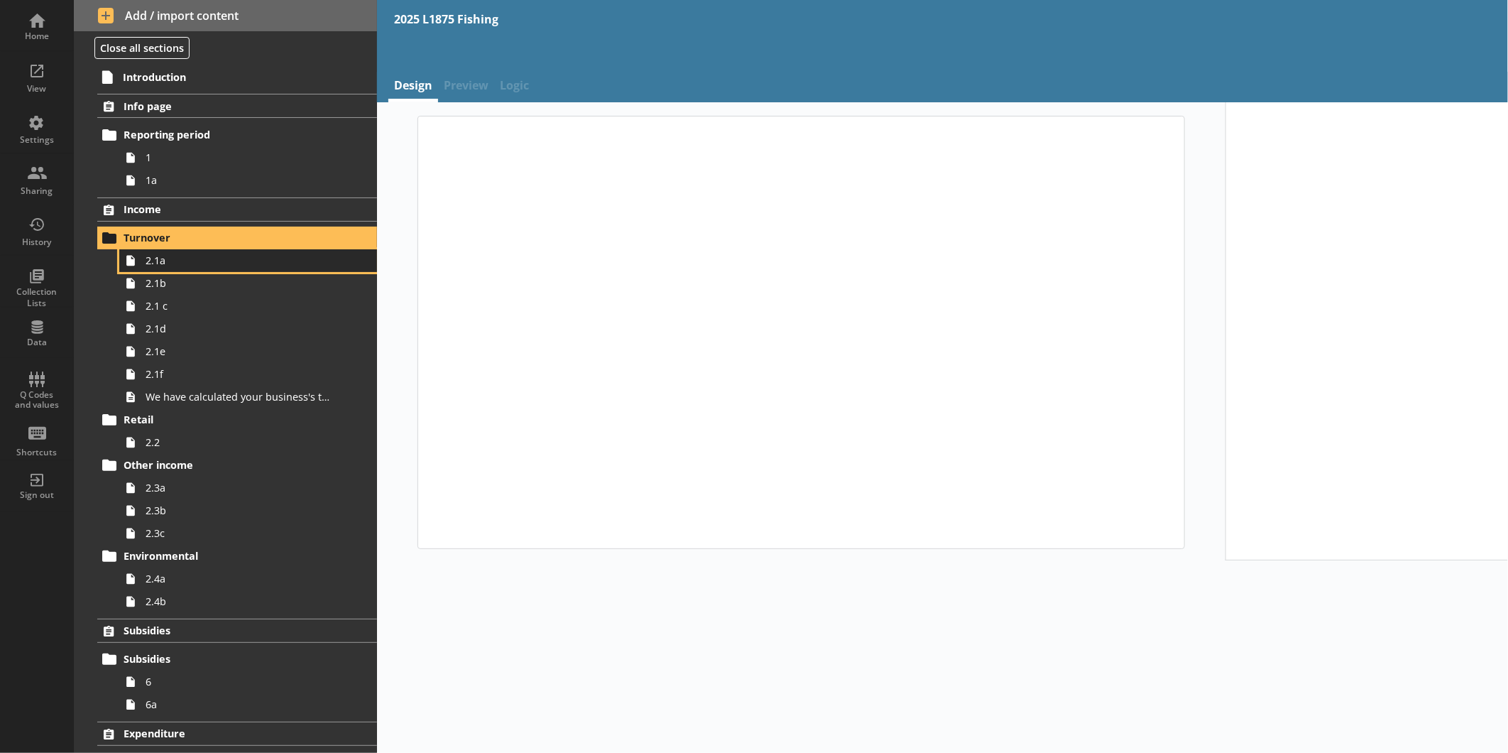
click at [182, 256] on span "2.1a" at bounding box center [238, 259] width 185 height 13
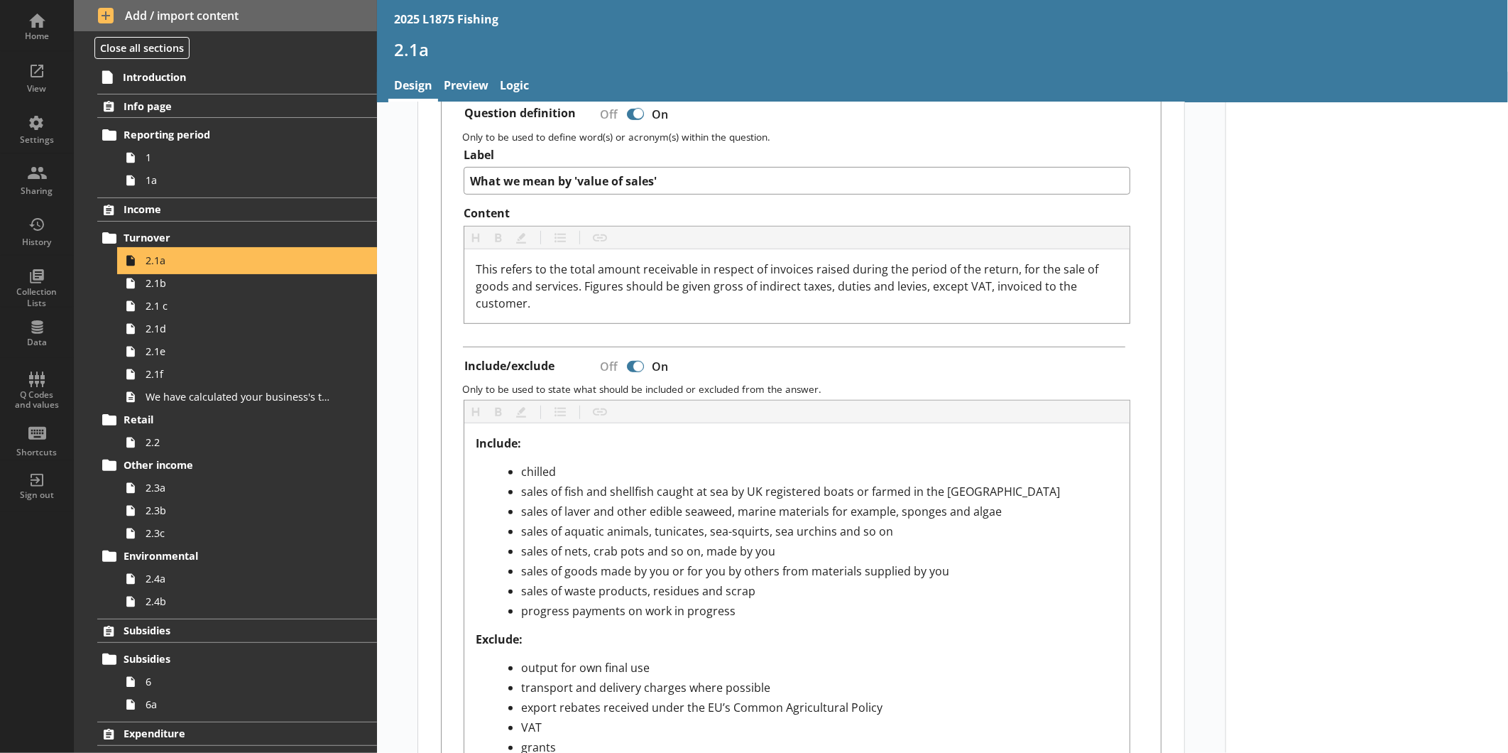
scroll to position [394, 0]
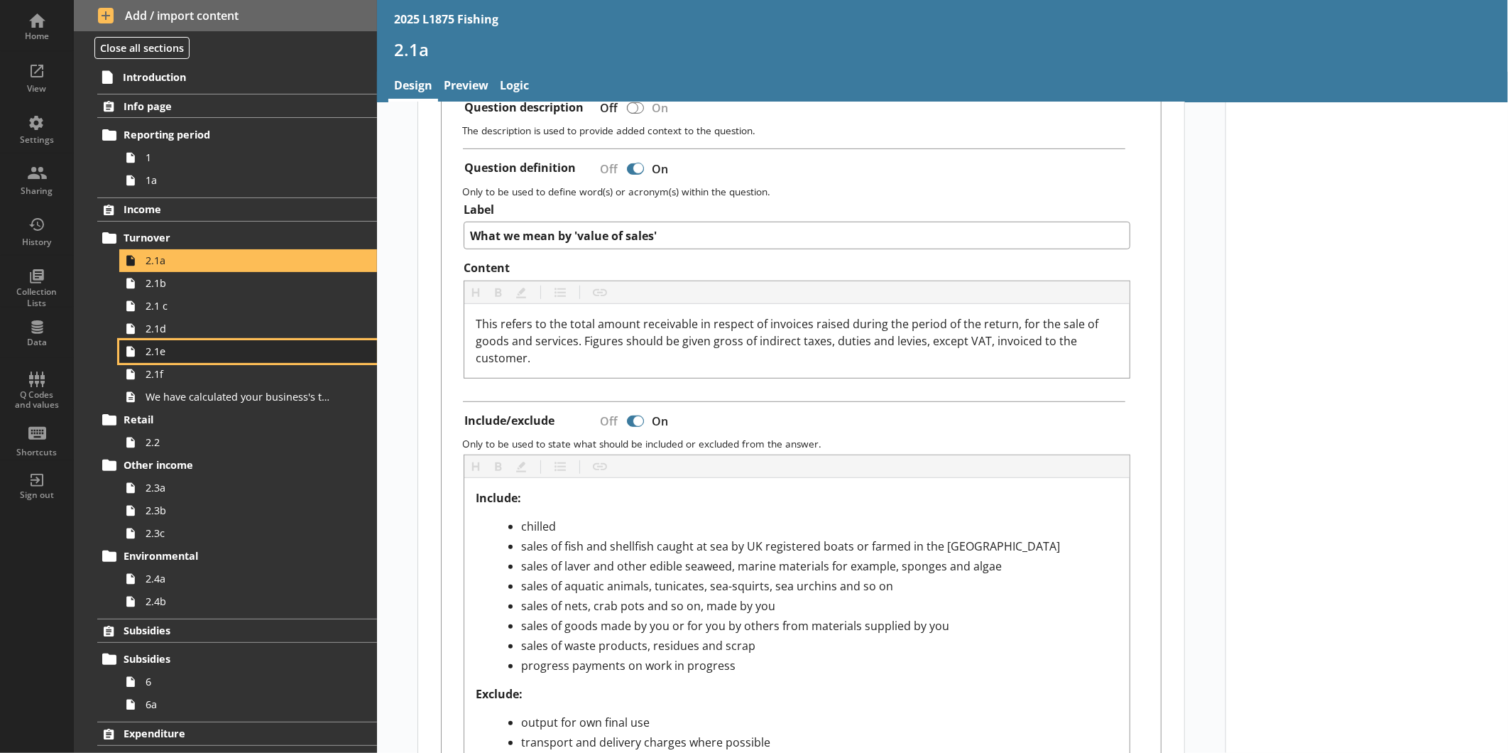
click at [278, 349] on span "2.1e" at bounding box center [238, 350] width 185 height 13
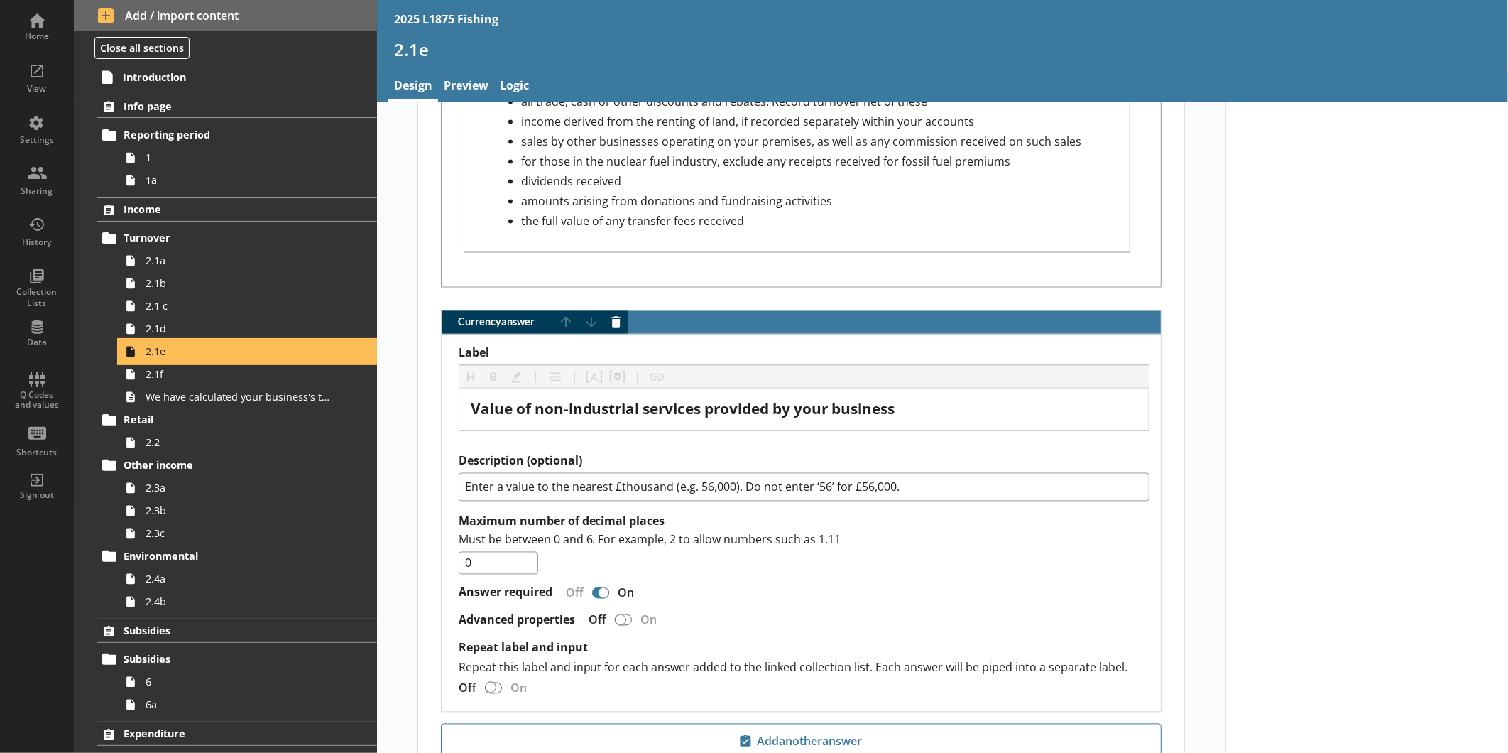
scroll to position [1588, 0]
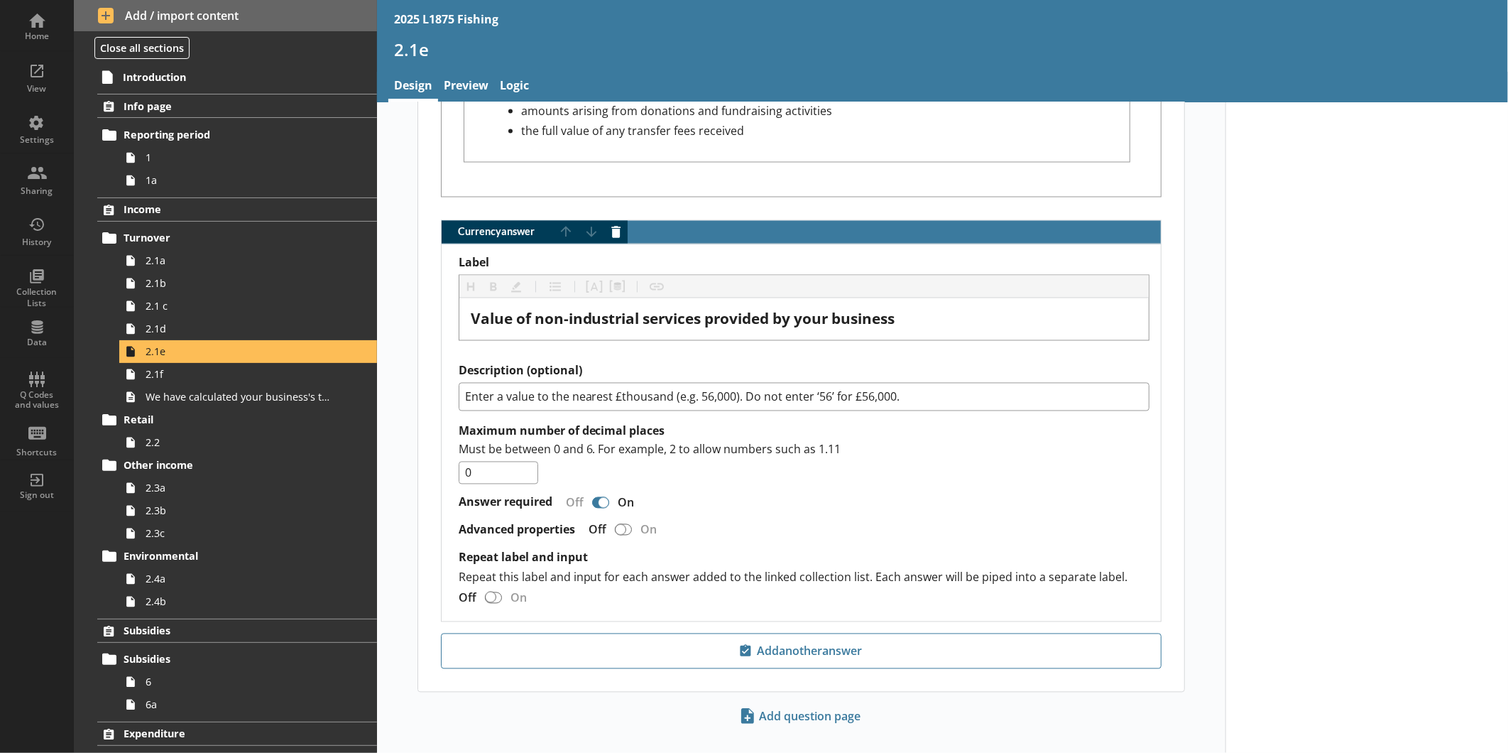
type textarea "x"
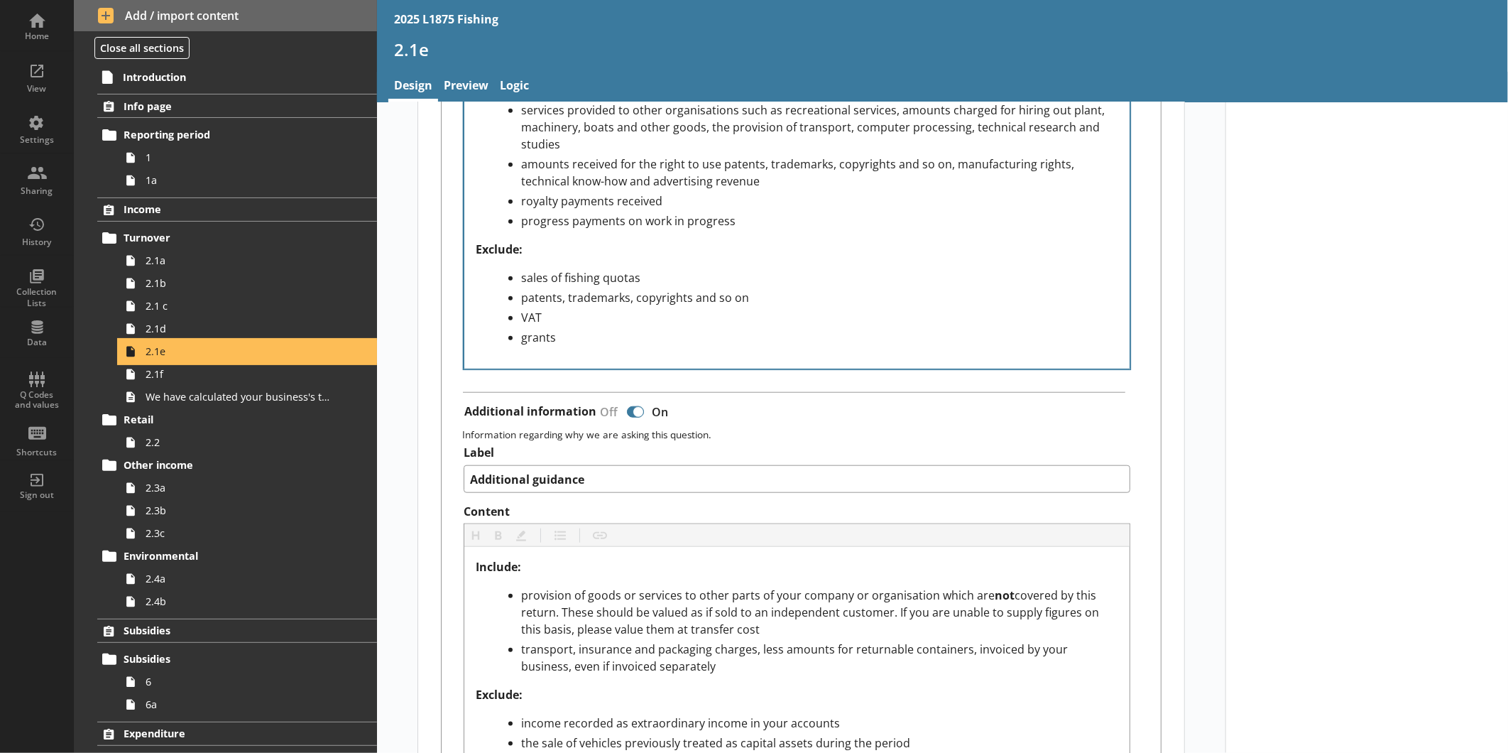
scroll to position [714, 0]
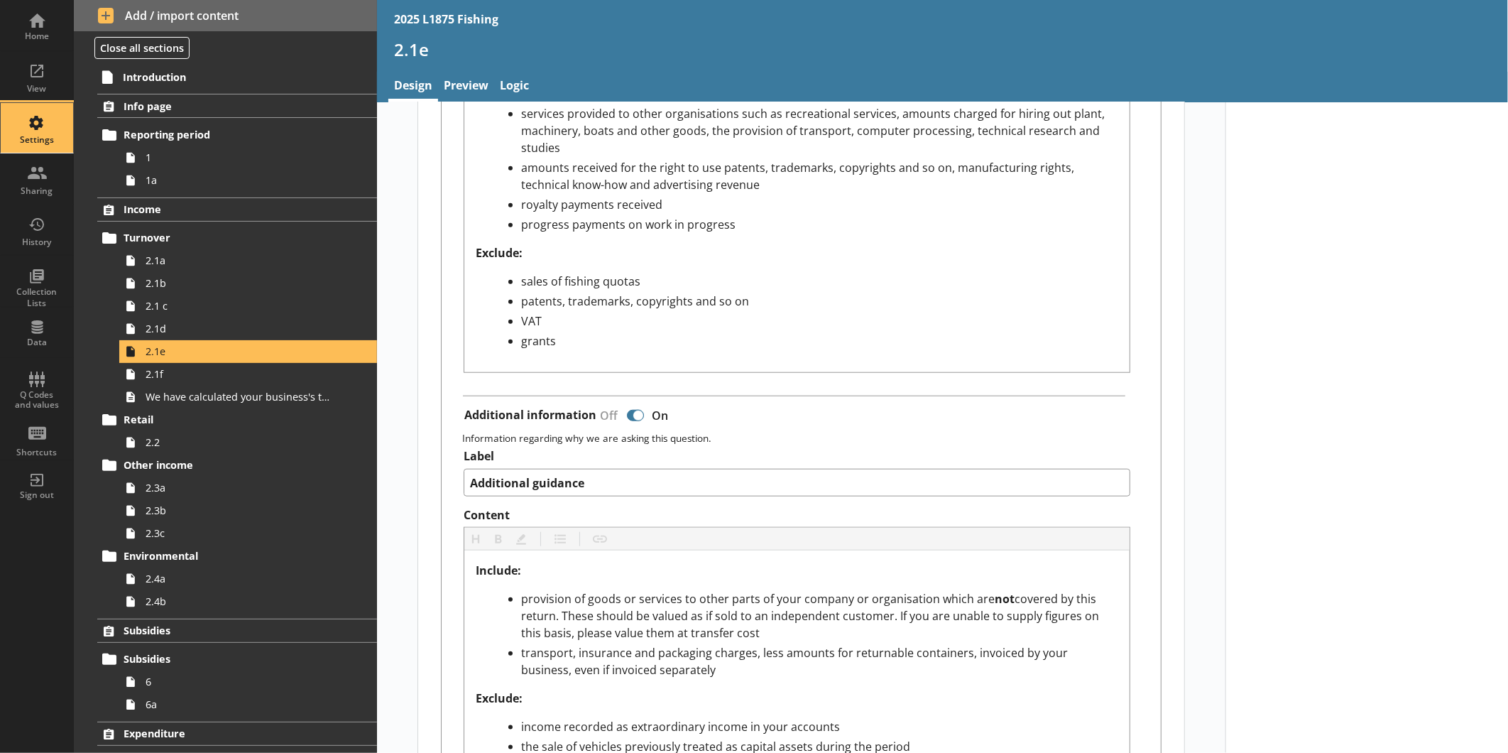
click at [23, 137] on div "Settings" at bounding box center [37, 139] width 50 height 11
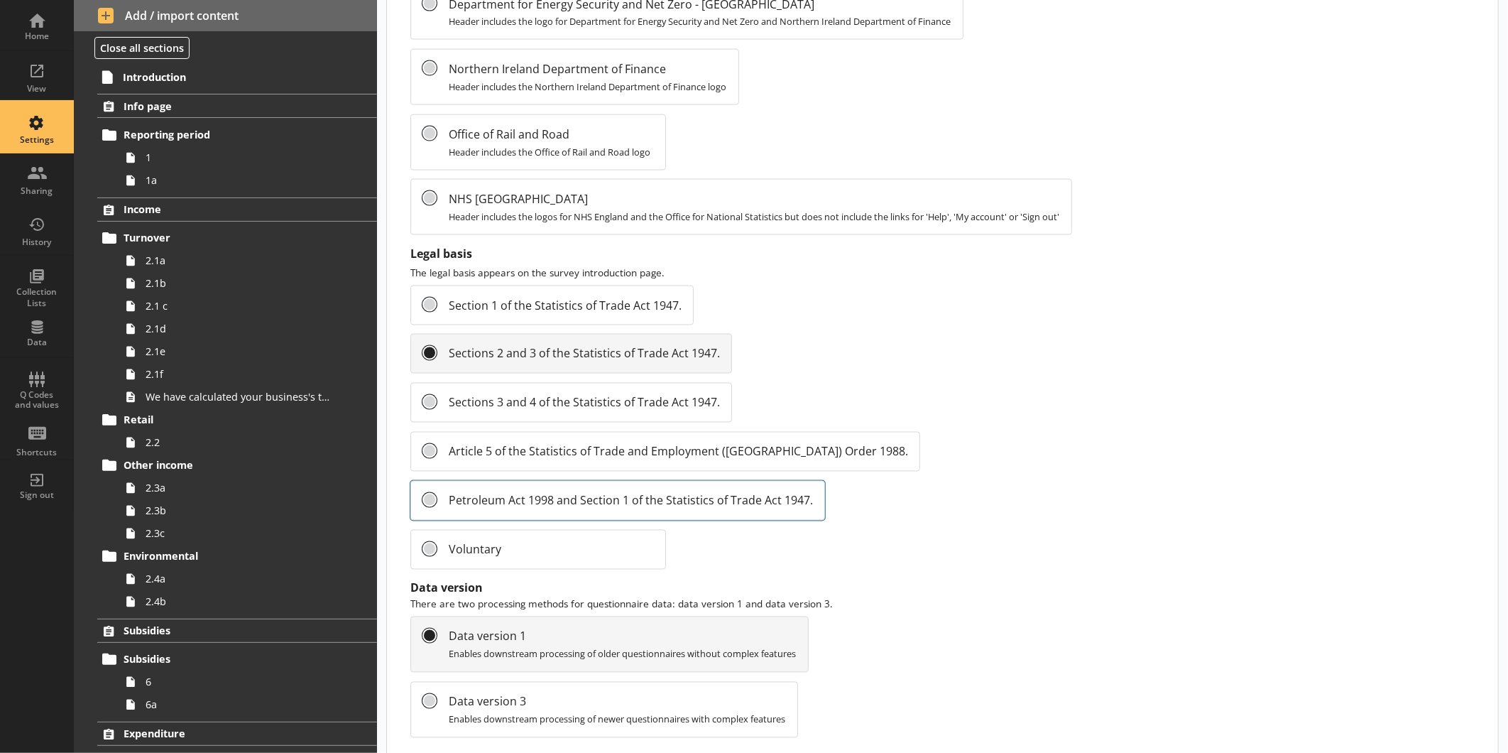
scroll to position [1348, 0]
click at [44, 329] on div "Data" at bounding box center [37, 332] width 50 height 50
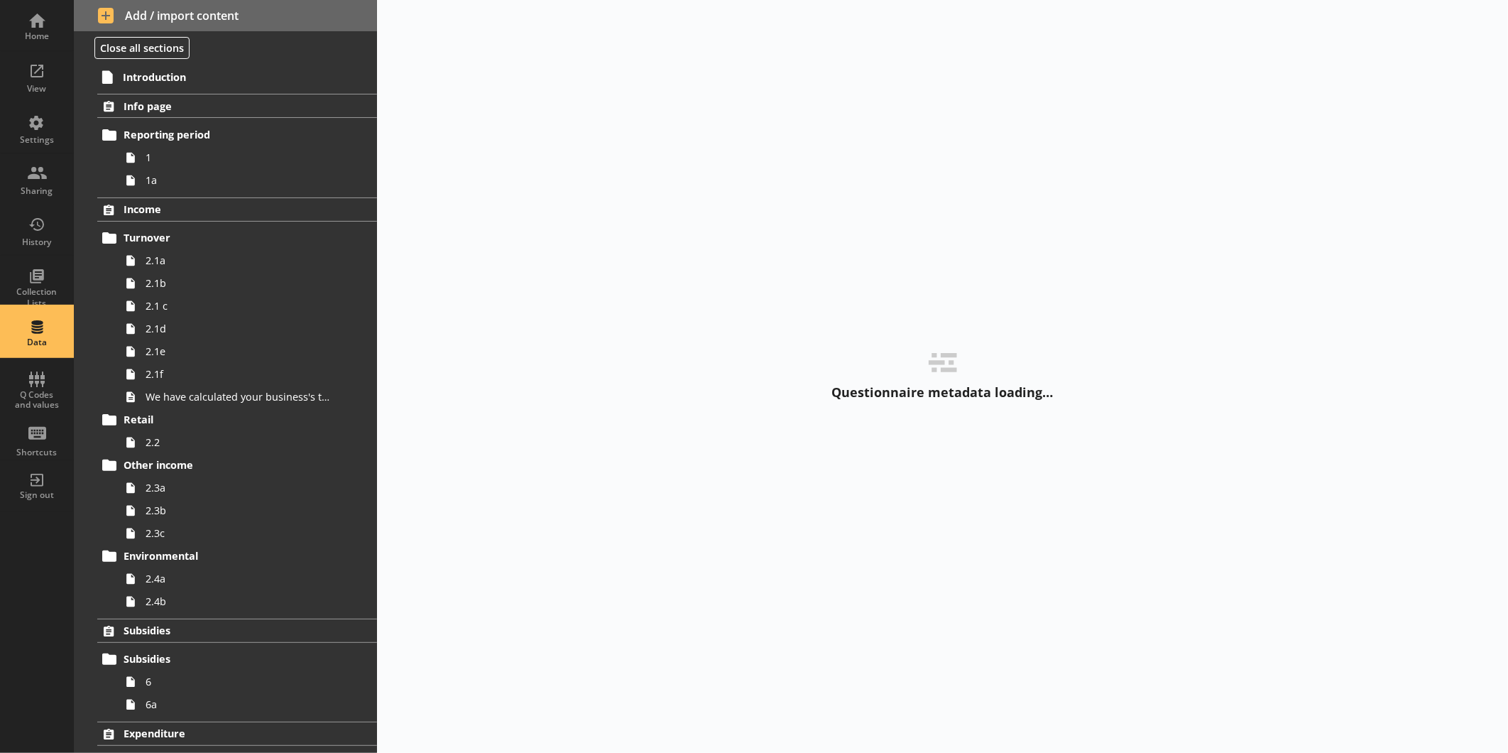
select select "Text_Optional"
select select "Date"
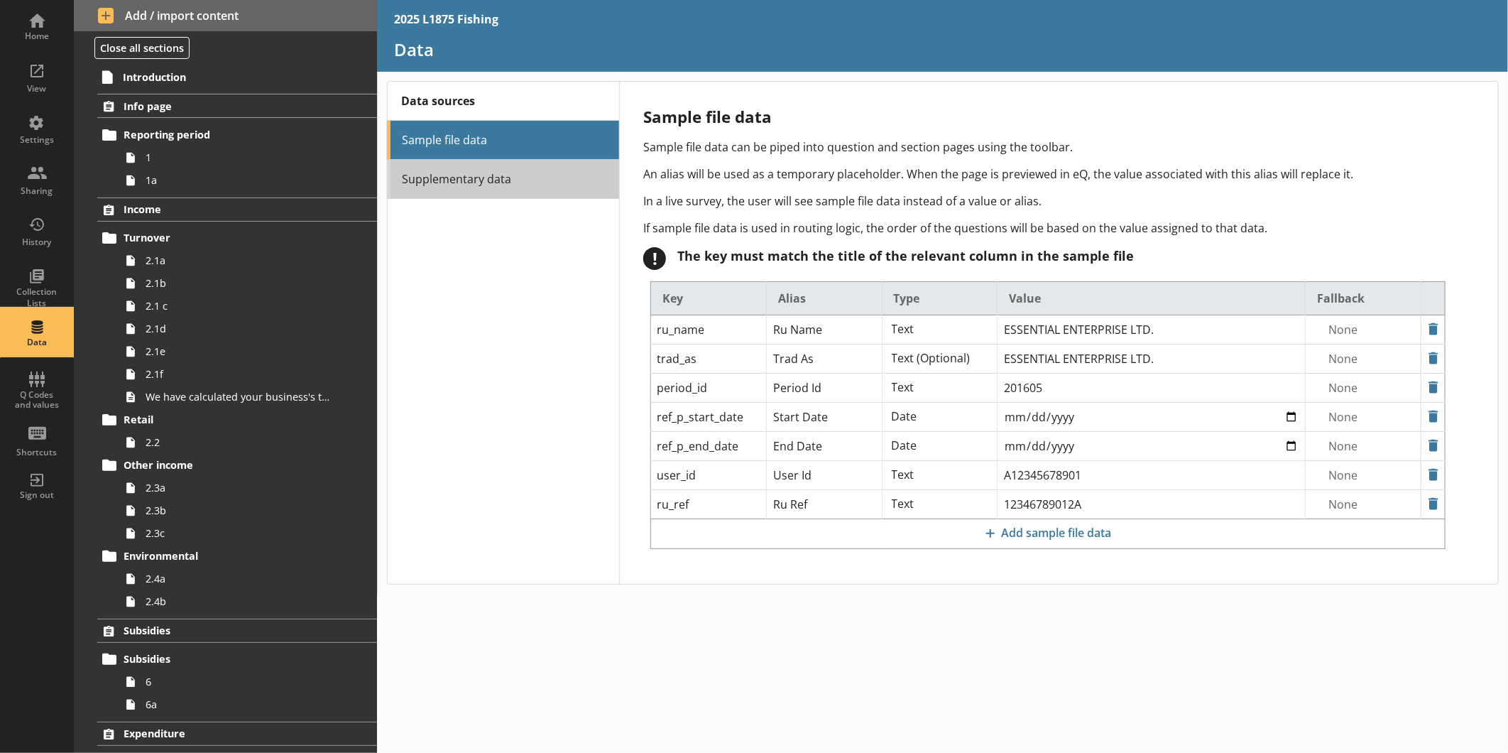
click at [436, 182] on link "Supplementary data" at bounding box center [503, 179] width 232 height 39
